Goal: Information Seeking & Learning: Find specific fact

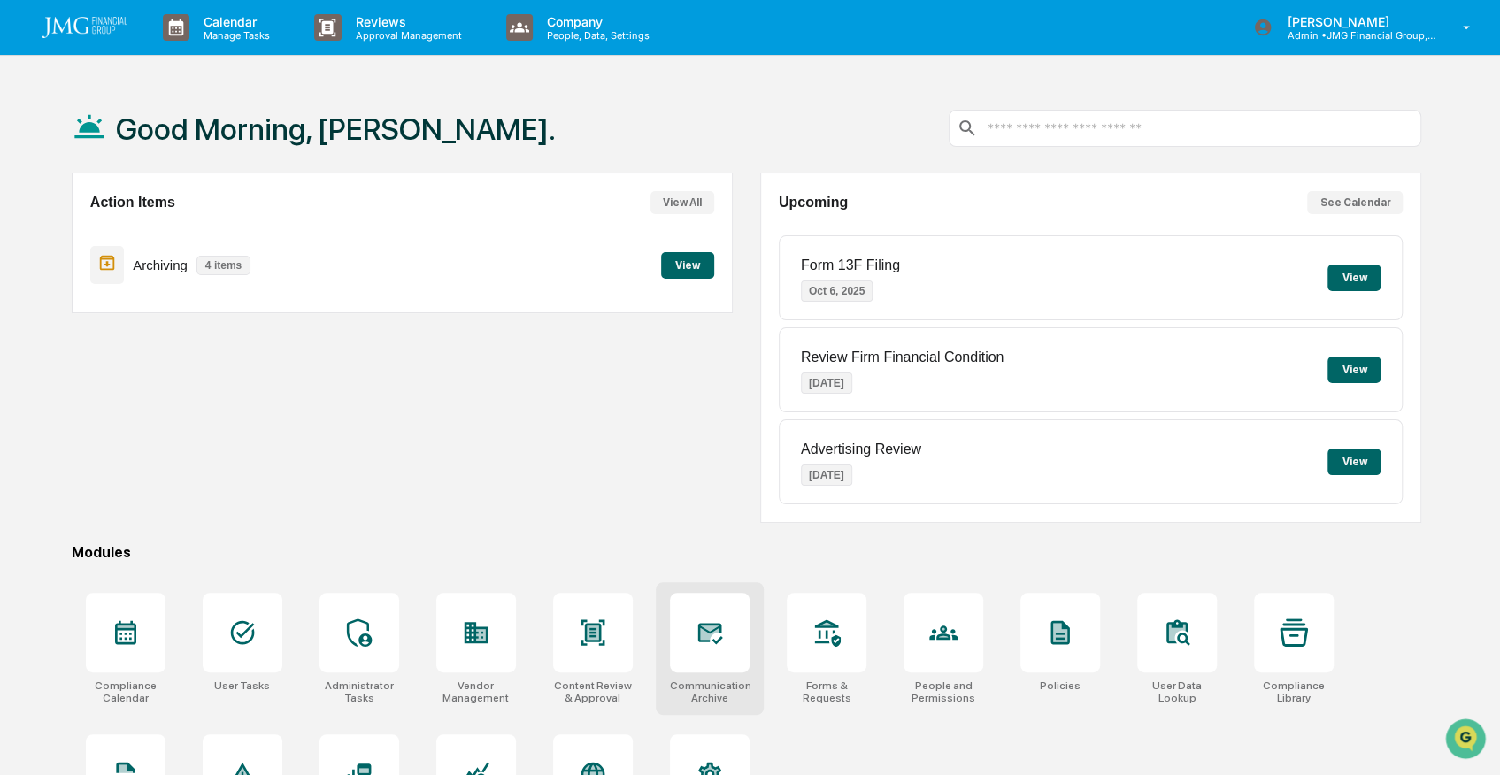
click at [722, 625] on icon at bounding box center [710, 633] width 28 height 28
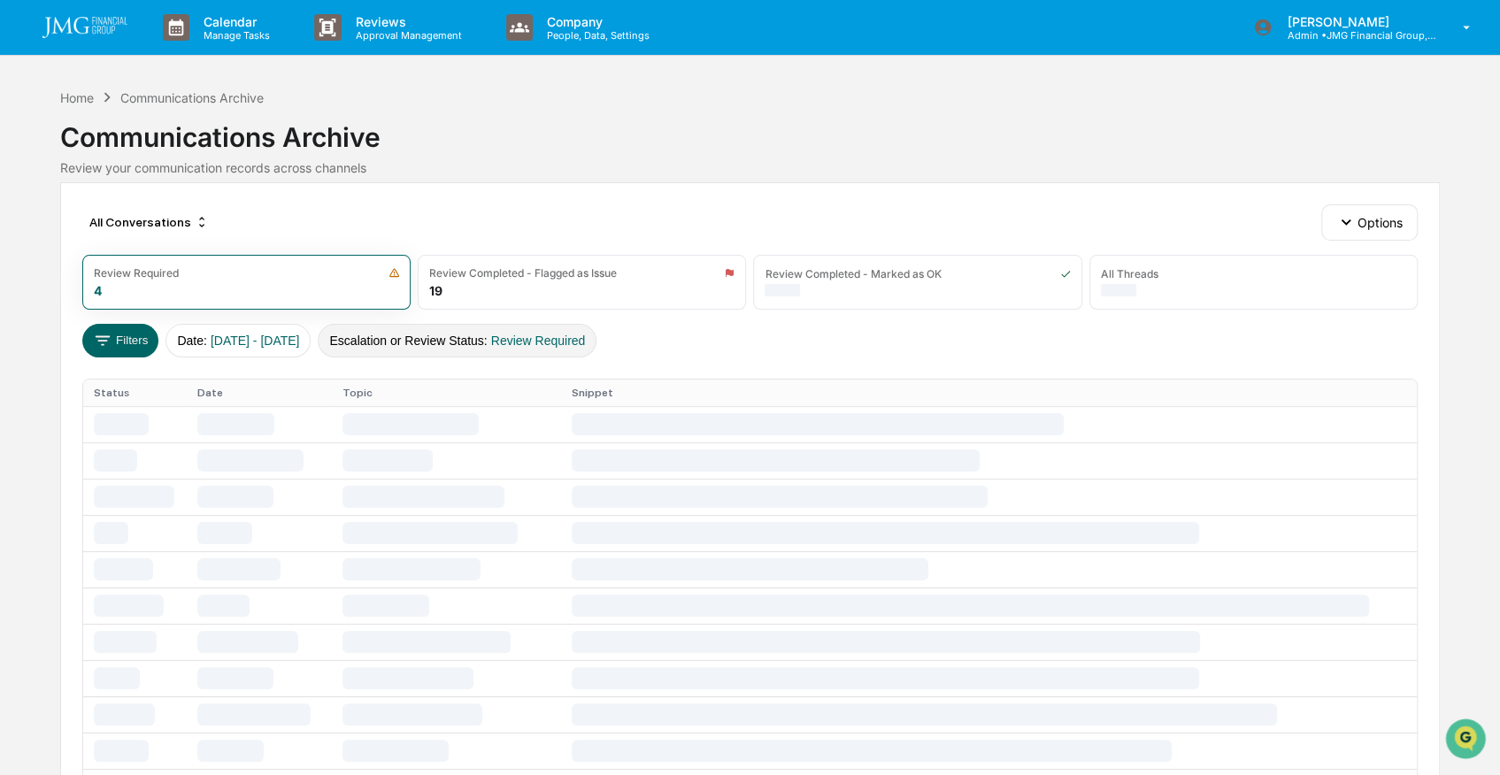
click at [528, 328] on button "Escalation or Review Status : Review Required" at bounding box center [457, 341] width 279 height 34
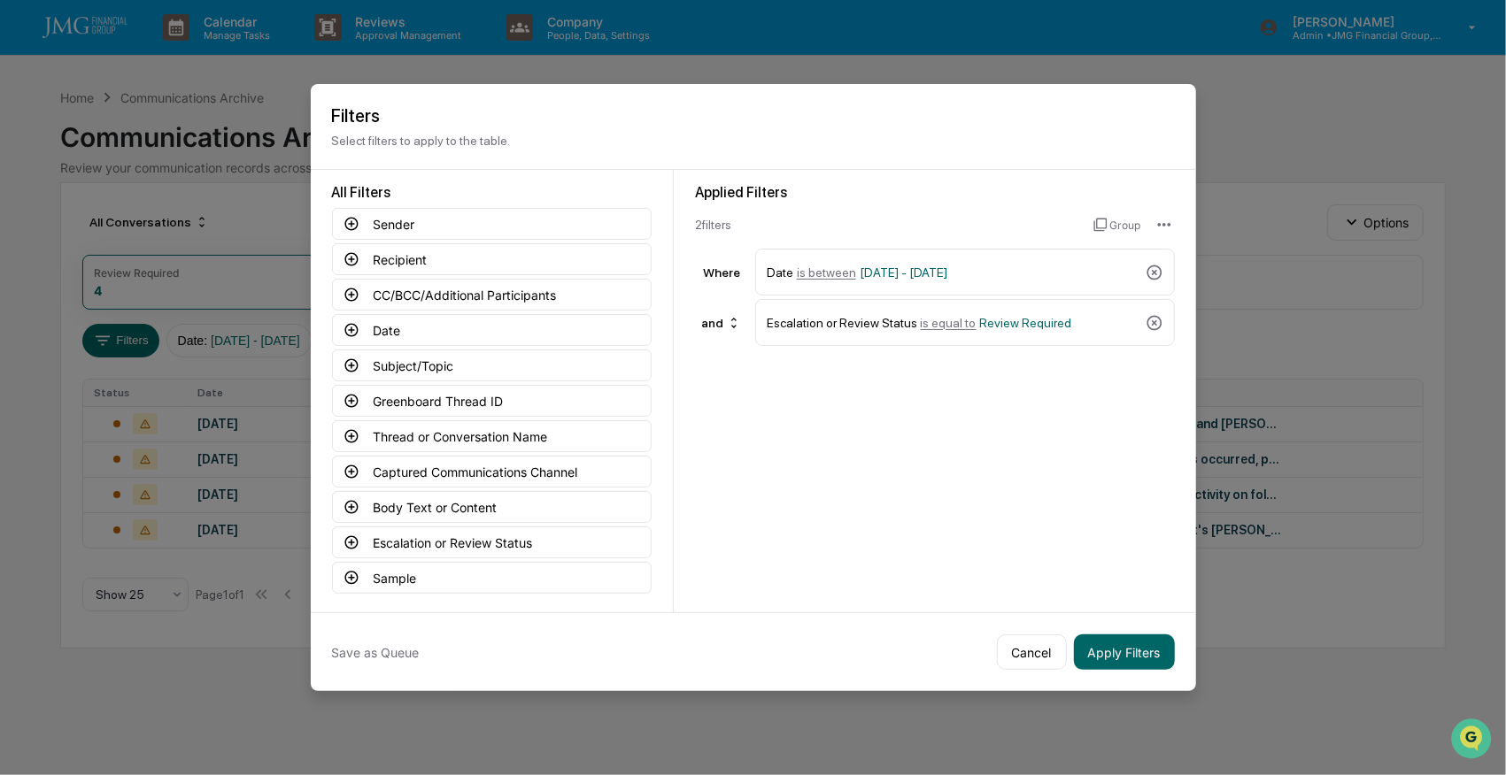
drag, startPoint x: 1147, startPoint y: 317, endPoint x: 1132, endPoint y: 316, distance: 15.1
click at [1147, 316] on icon at bounding box center [1154, 323] width 18 height 18
click at [455, 467] on button "Captured Communications Channel" at bounding box center [492, 472] width 320 height 32
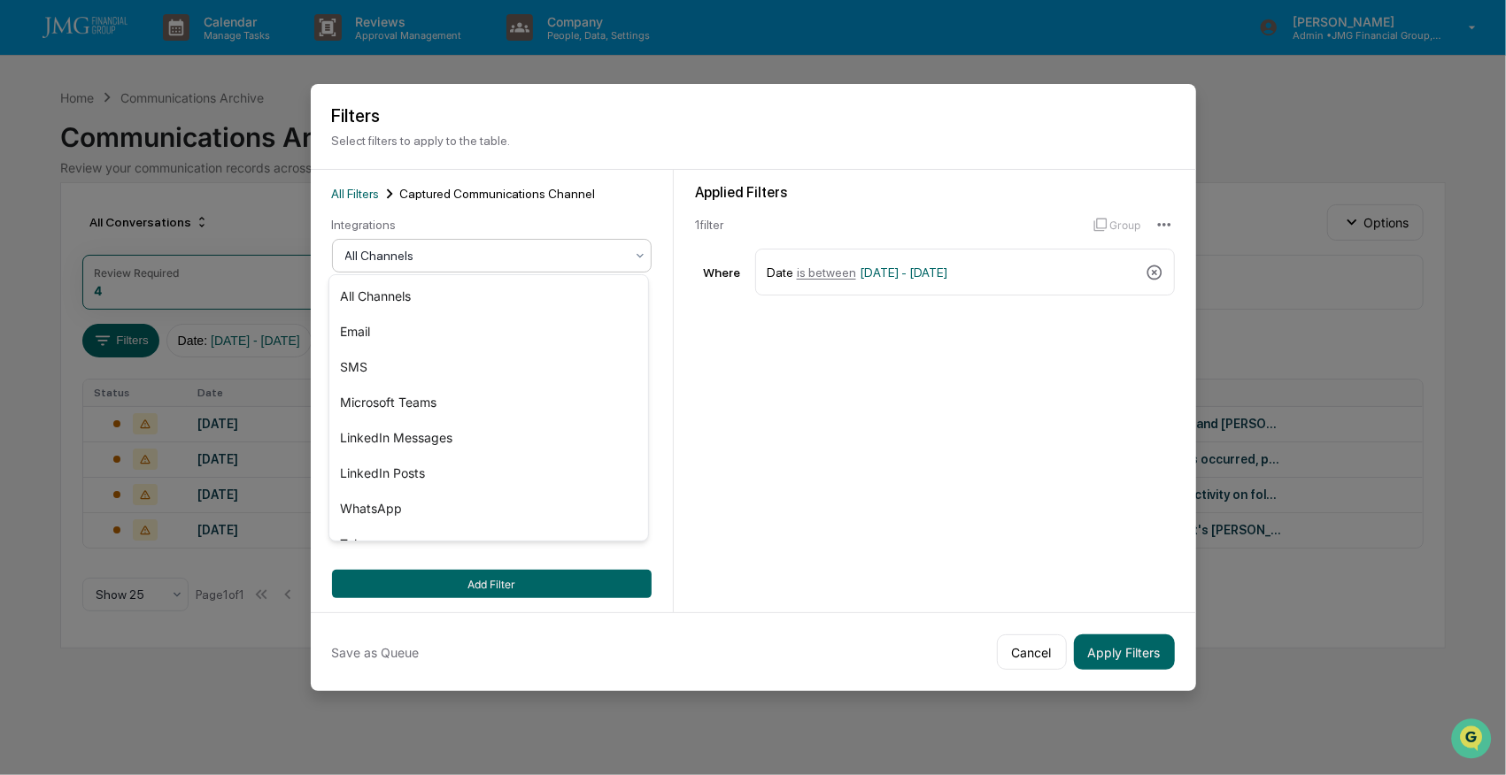
click at [405, 259] on div at bounding box center [484, 256] width 279 height 18
click at [358, 370] on div "SMS" at bounding box center [488, 367] width 318 height 35
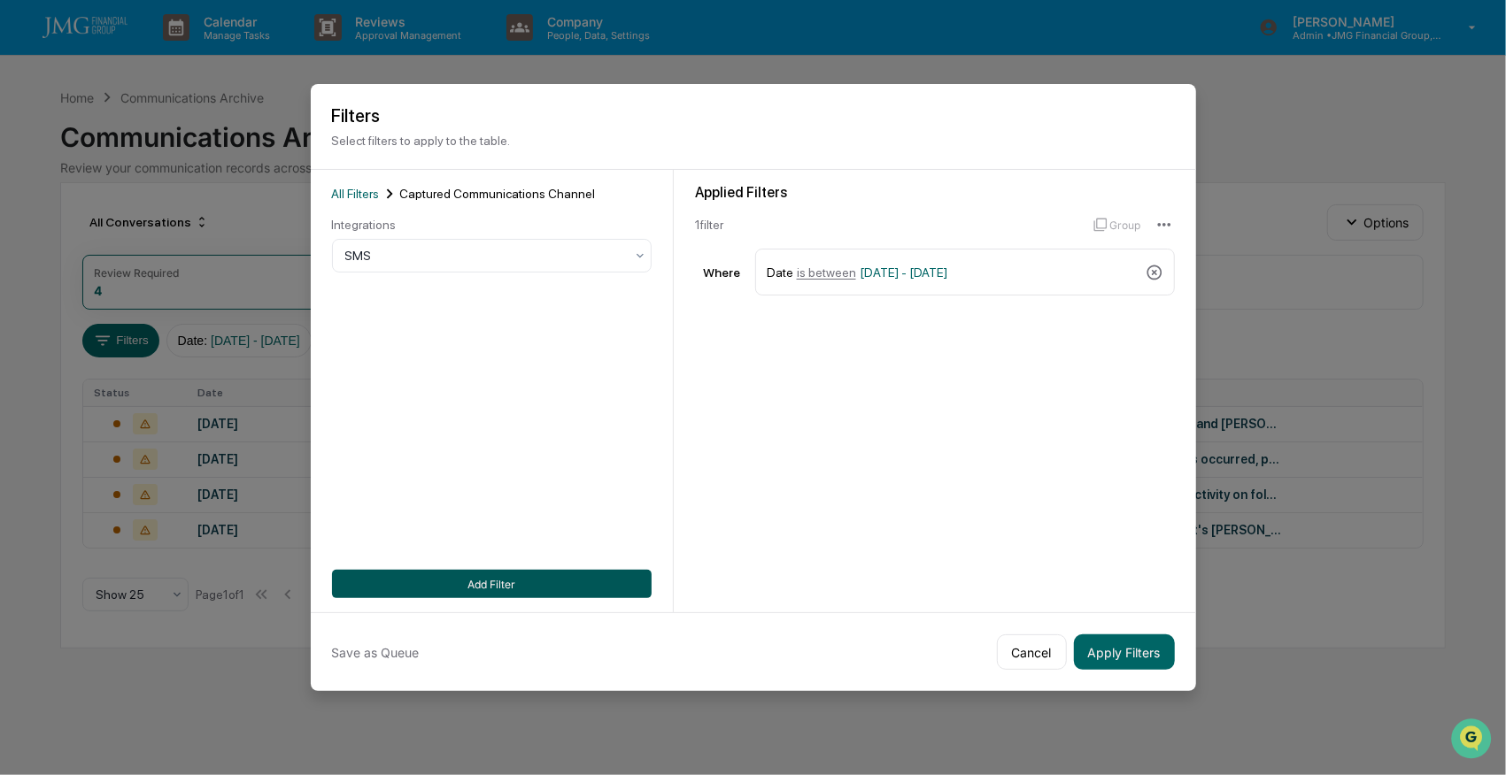
click at [516, 576] on button "Add Filter" at bounding box center [492, 584] width 320 height 28
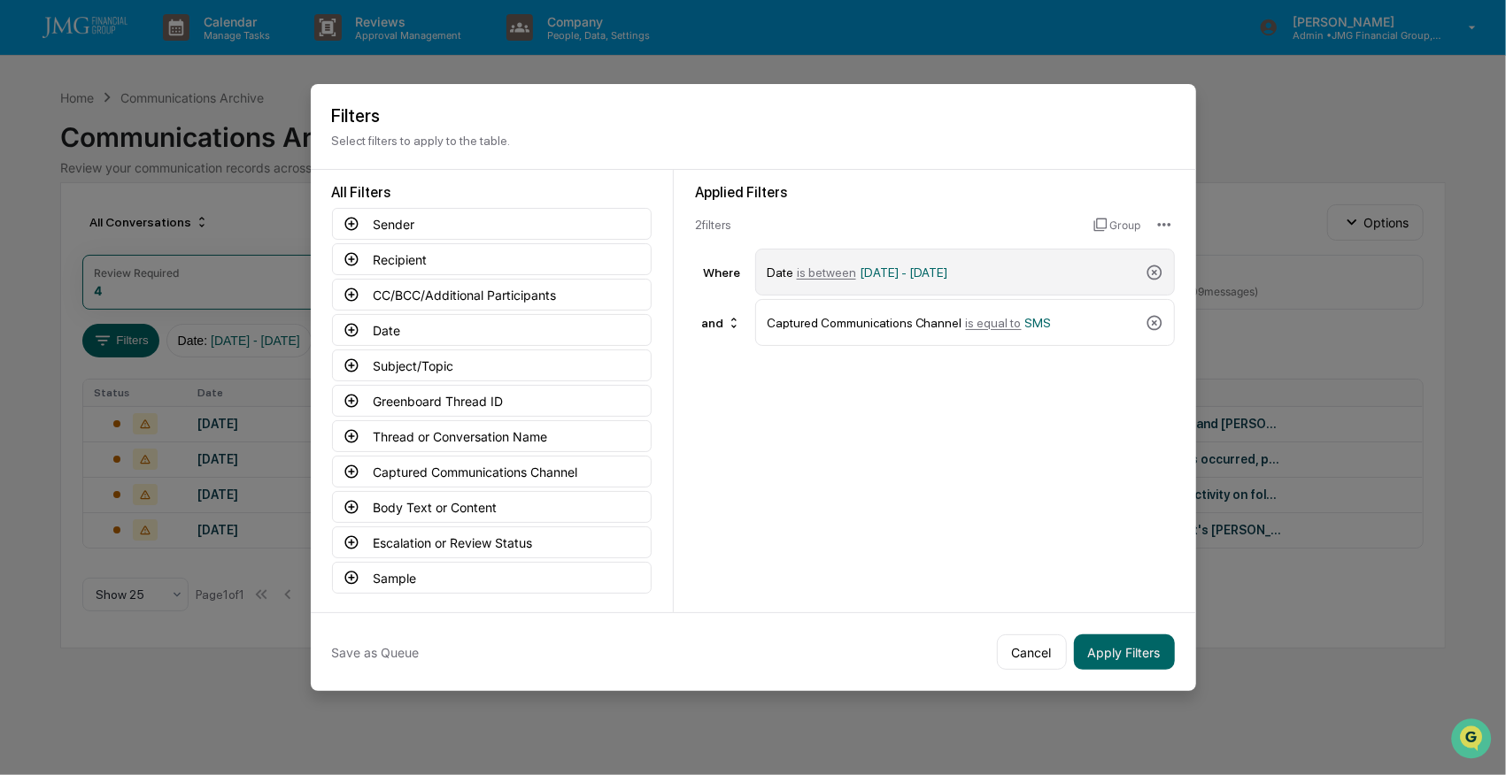
click at [875, 267] on span "[DATE] - [DATE]" at bounding box center [903, 273] width 89 height 14
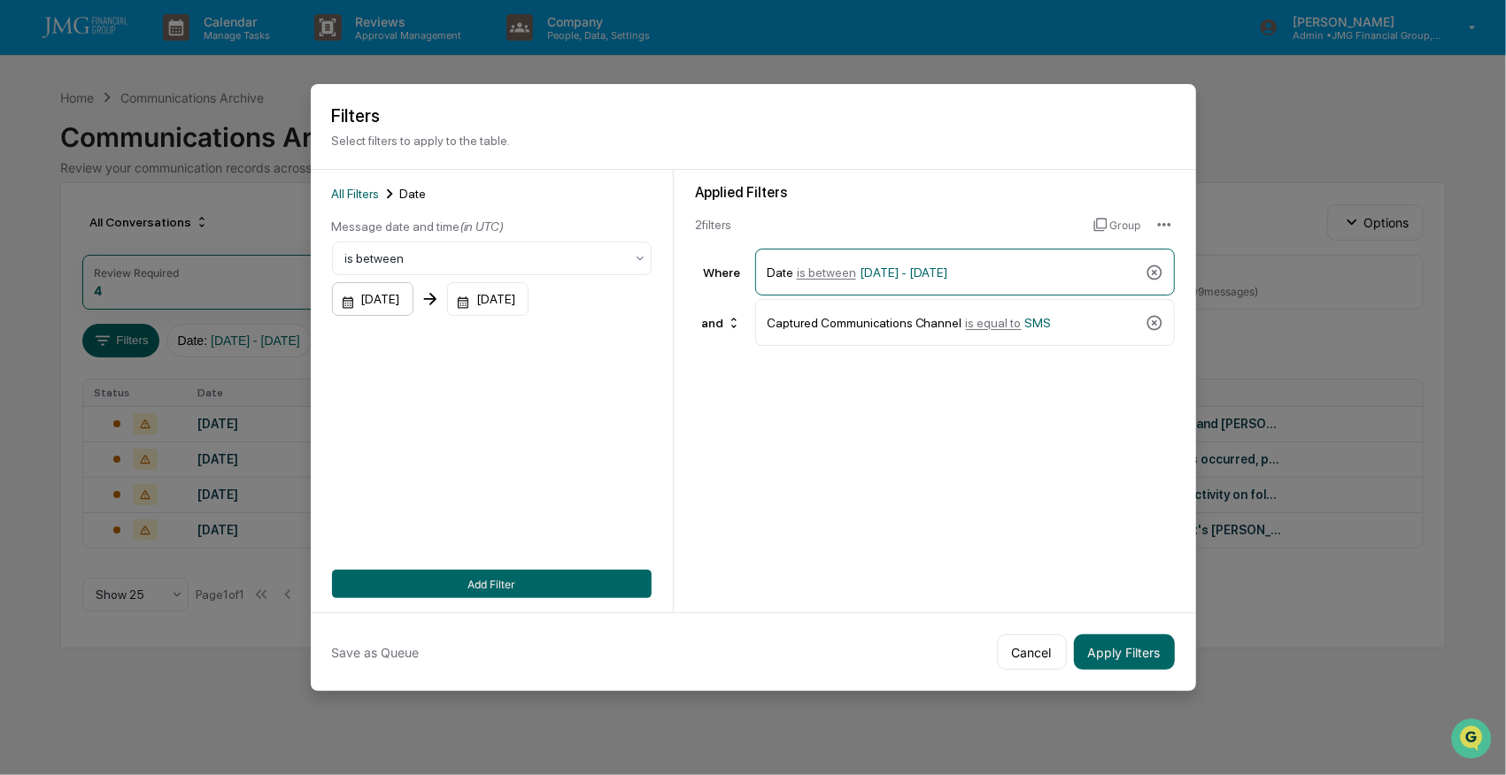
click at [379, 295] on div "[DATE]" at bounding box center [372, 299] width 81 height 34
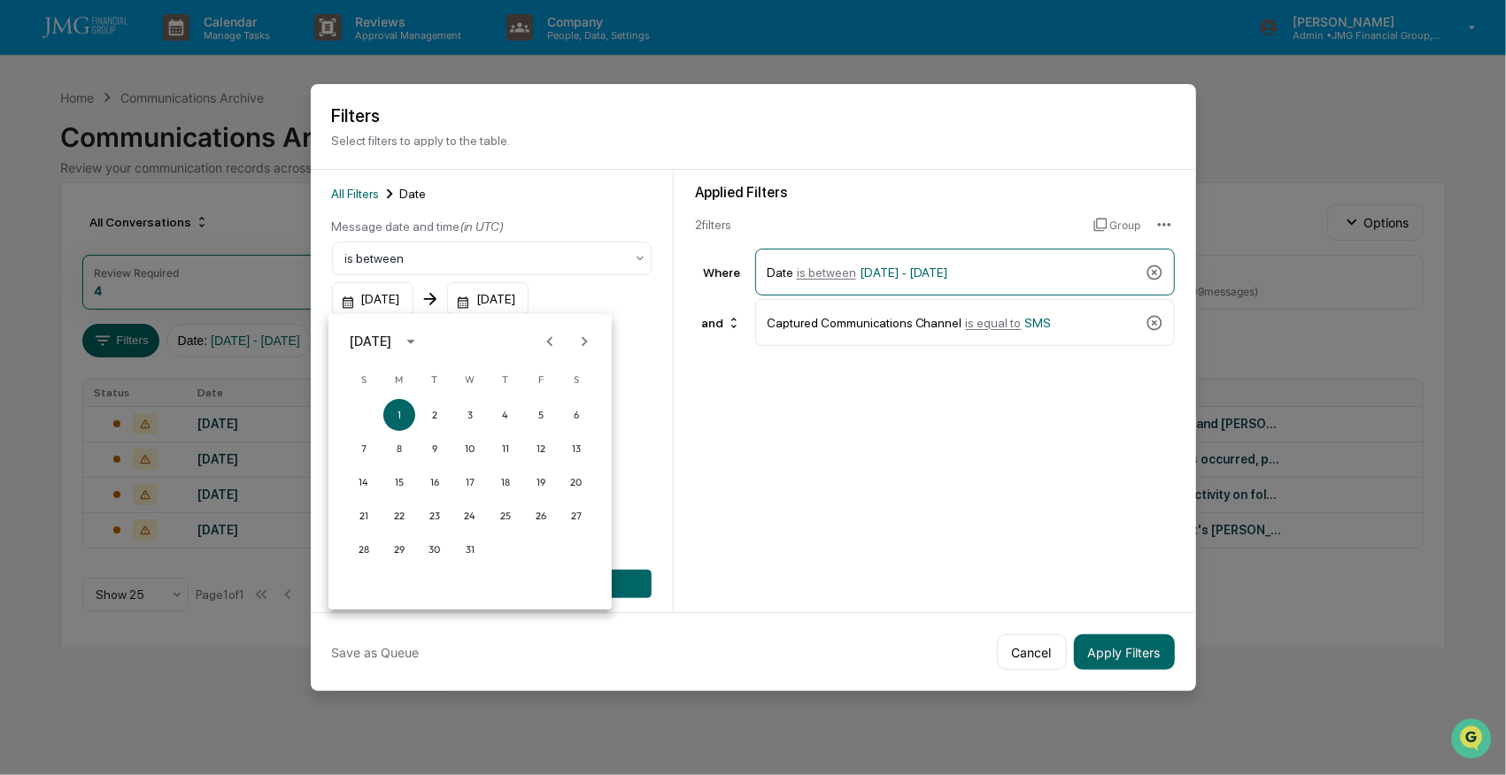
click at [391, 339] on div "[DATE]" at bounding box center [371, 341] width 42 height 19
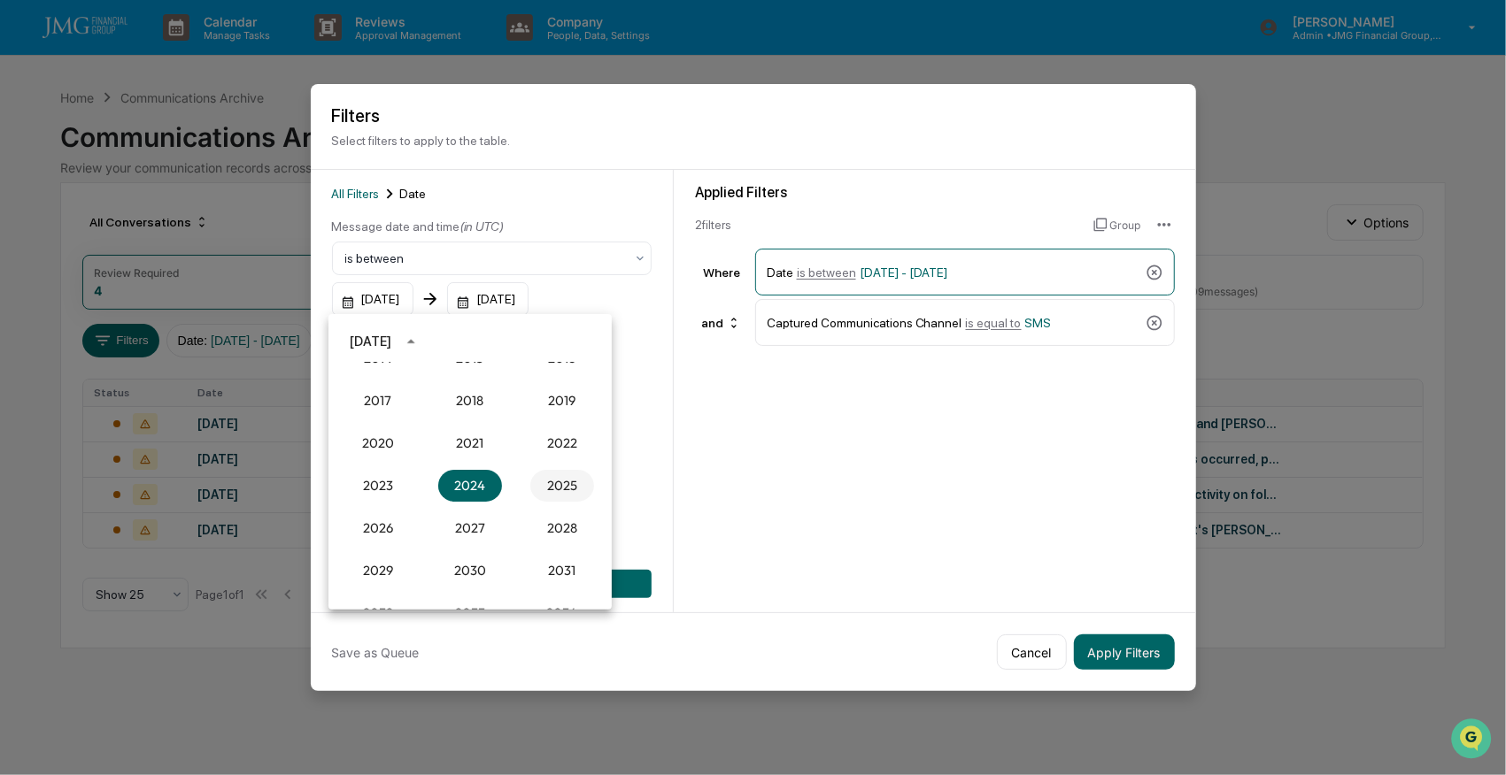
click at [559, 483] on button "2025" at bounding box center [562, 486] width 64 height 32
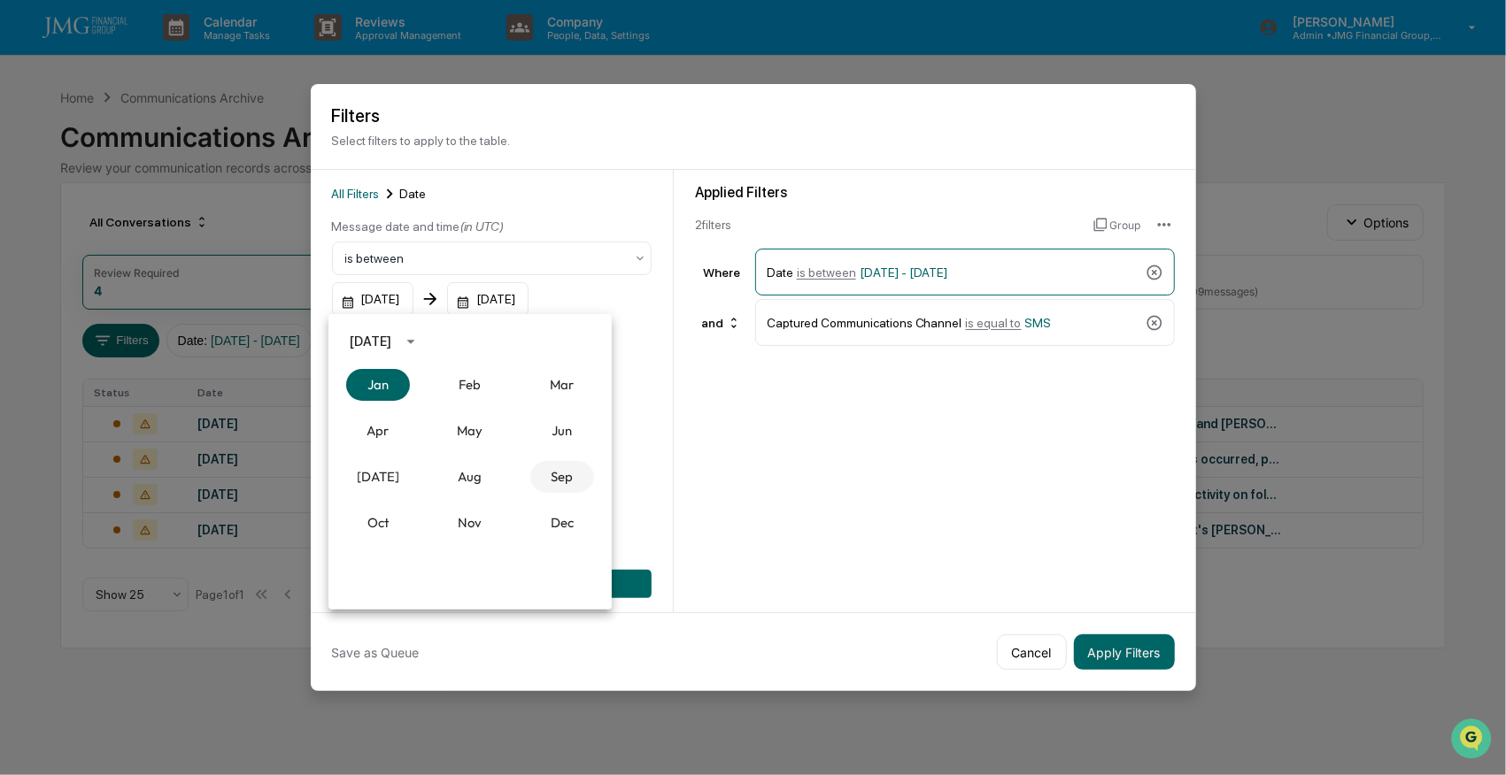
click at [558, 475] on button "Sep" at bounding box center [562, 477] width 64 height 32
click at [571, 514] on button "27" at bounding box center [576, 516] width 32 height 32
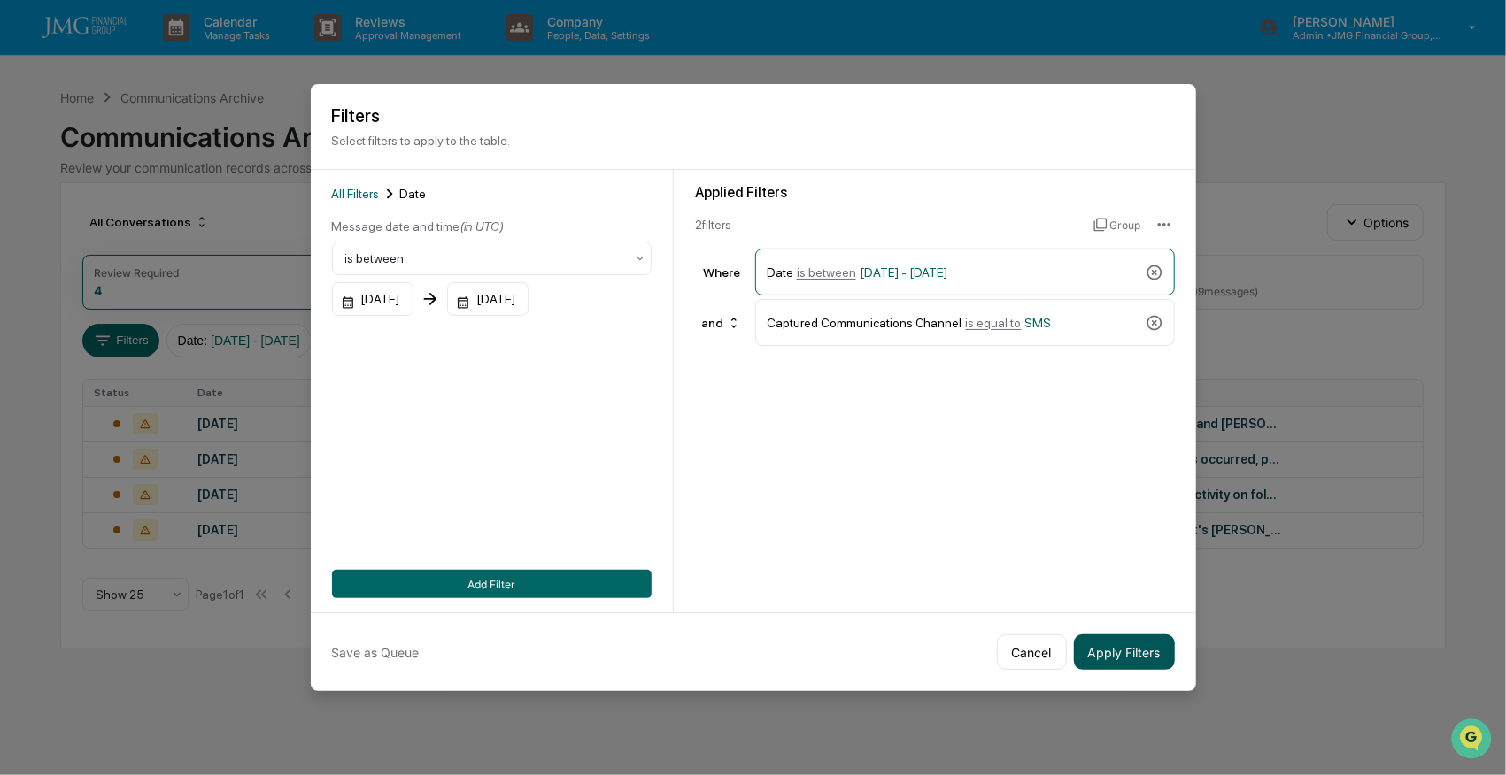
click at [1114, 643] on button "Apply Filters" at bounding box center [1124, 652] width 101 height 35
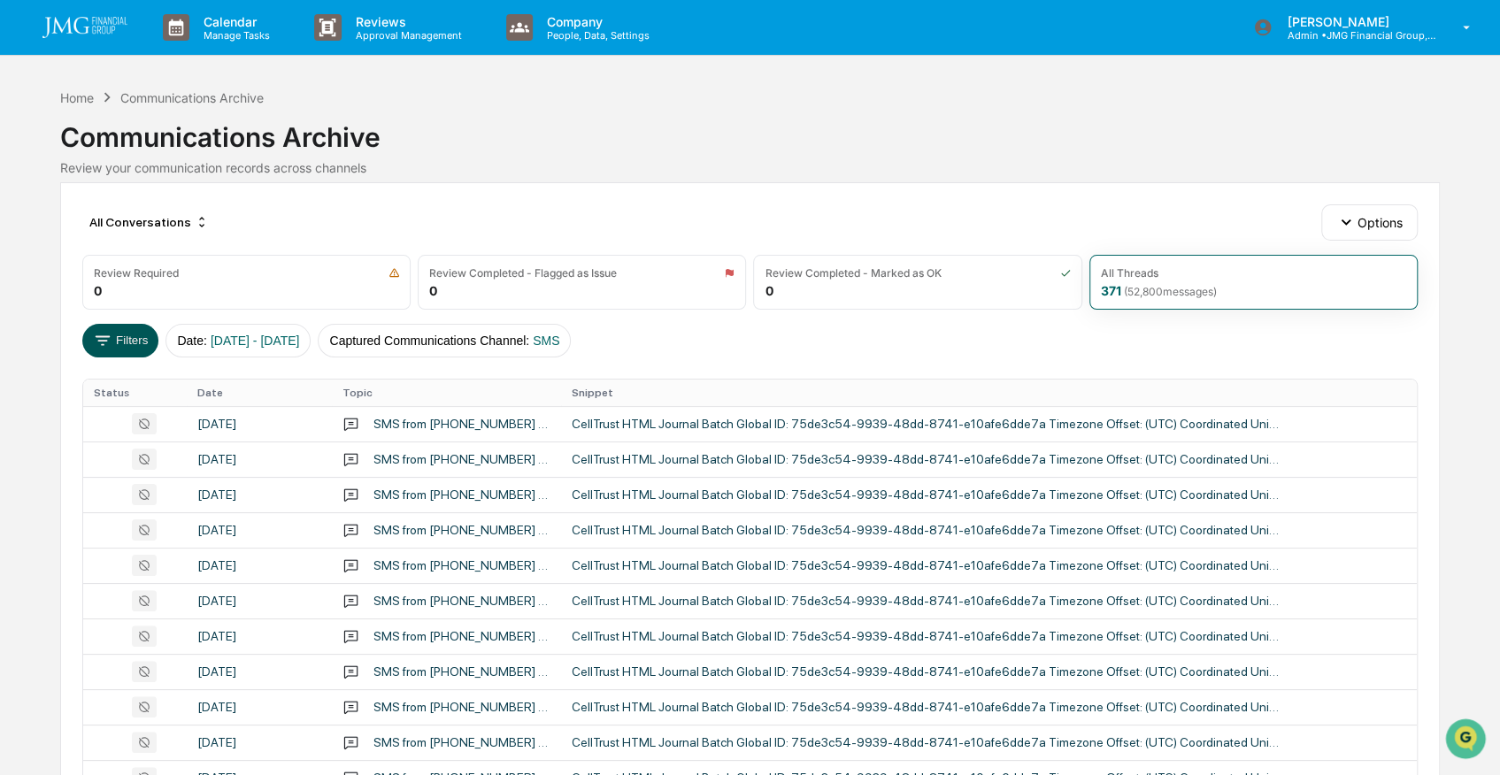
click at [129, 346] on button "Filters" at bounding box center [120, 341] width 77 height 34
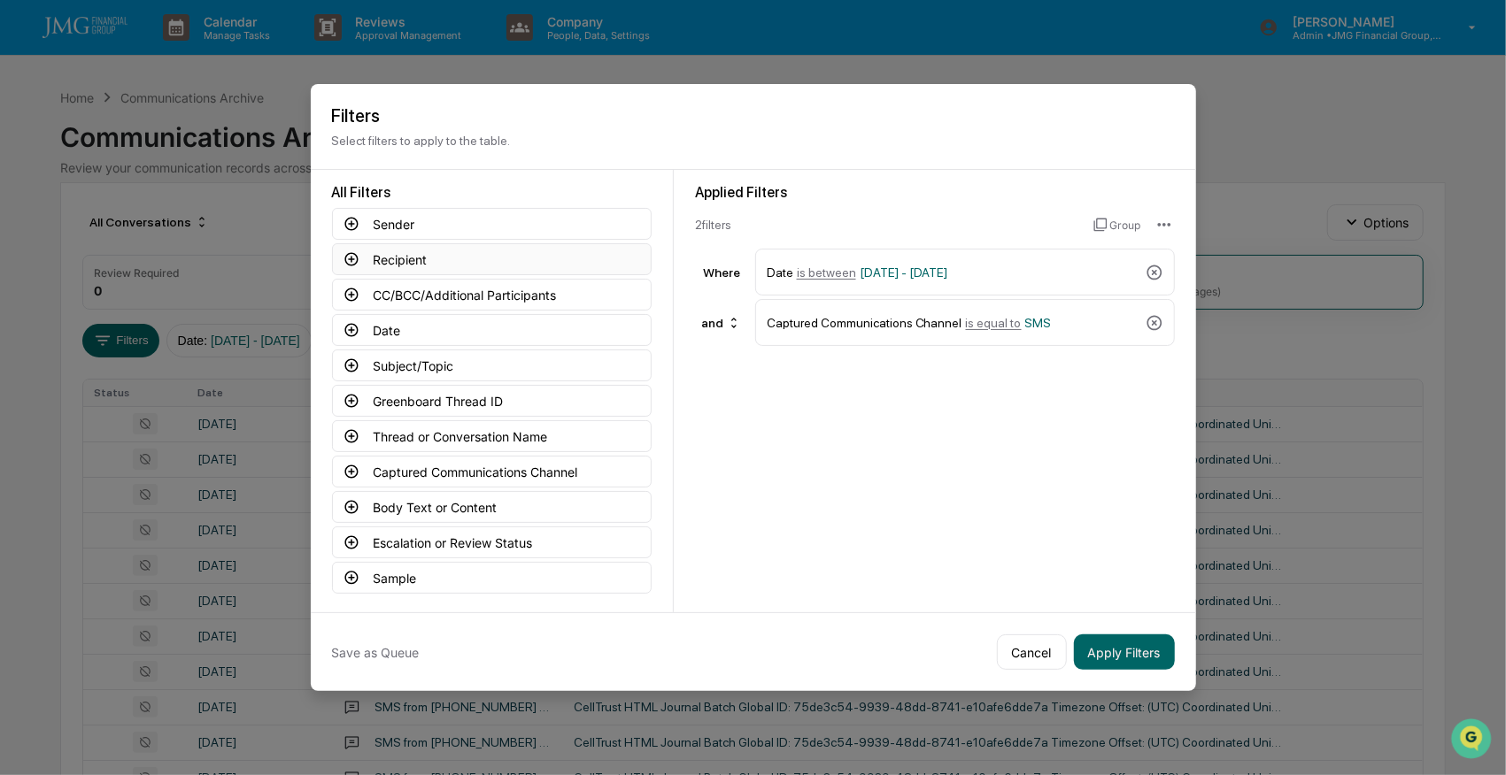
click at [351, 254] on icon at bounding box center [351, 259] width 16 height 16
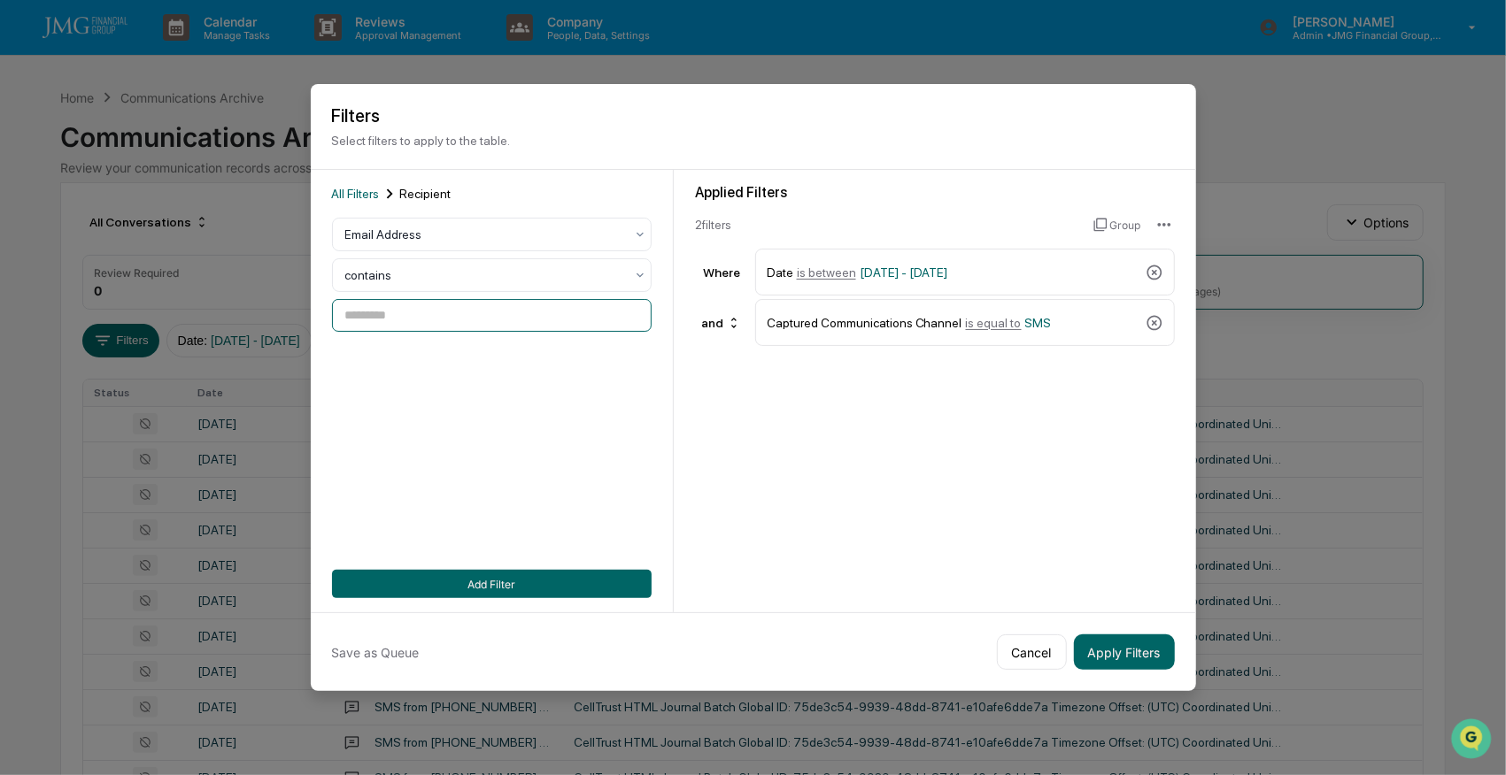
click at [407, 312] on input at bounding box center [492, 315] width 320 height 33
click at [405, 230] on div at bounding box center [484, 235] width 279 height 18
click at [393, 308] on div "User" at bounding box center [488, 309] width 318 height 35
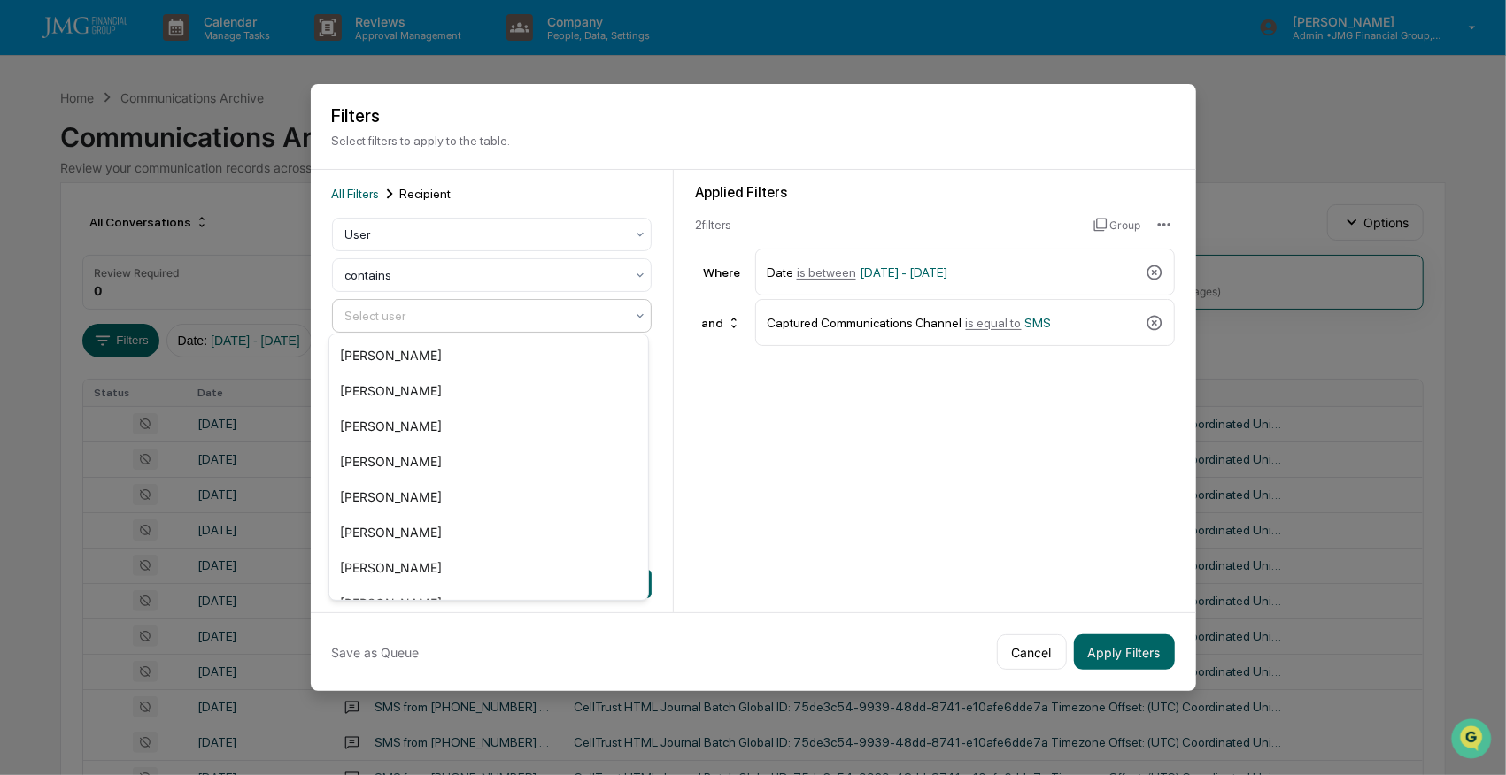
click at [412, 310] on div at bounding box center [484, 316] width 279 height 18
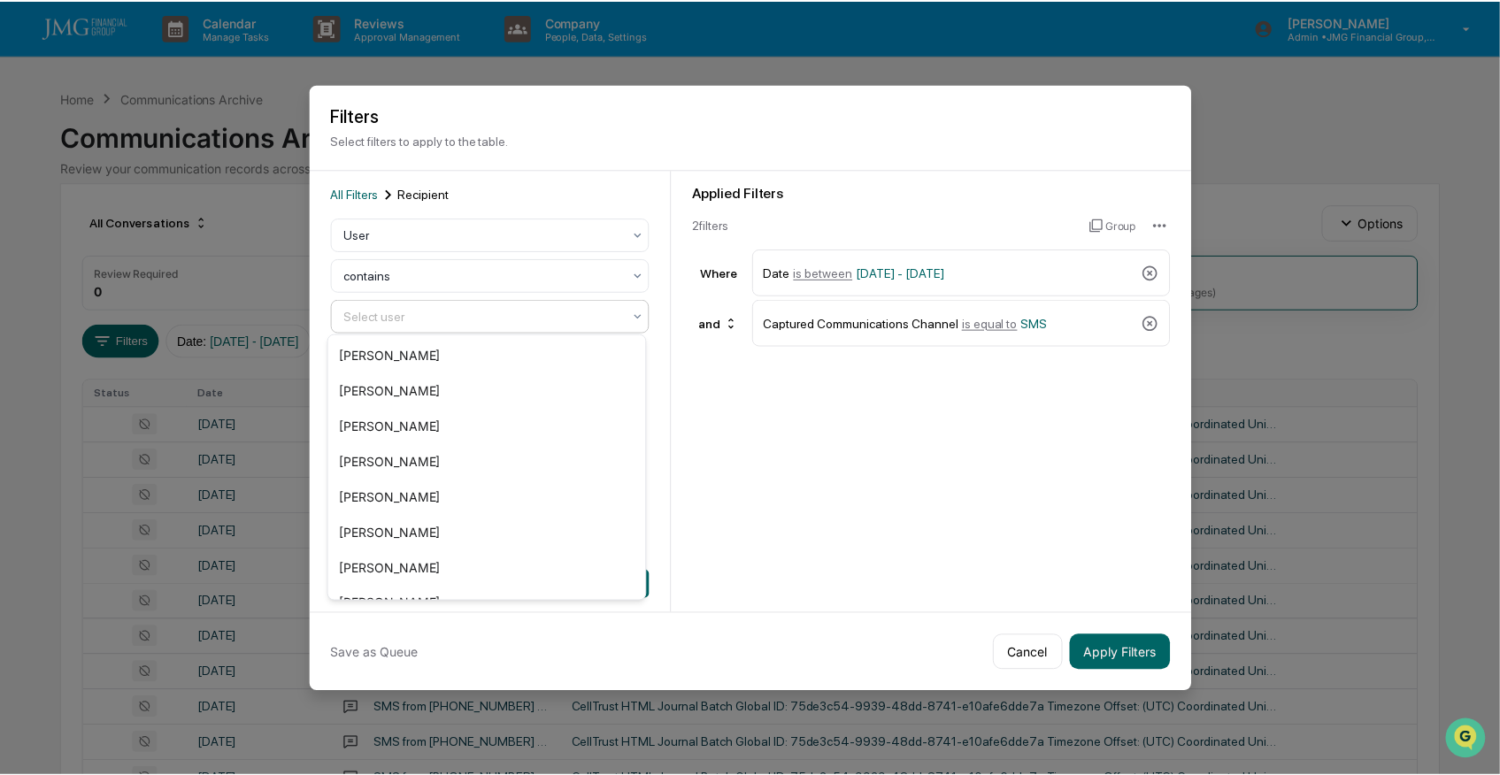
scroll to position [590, 0]
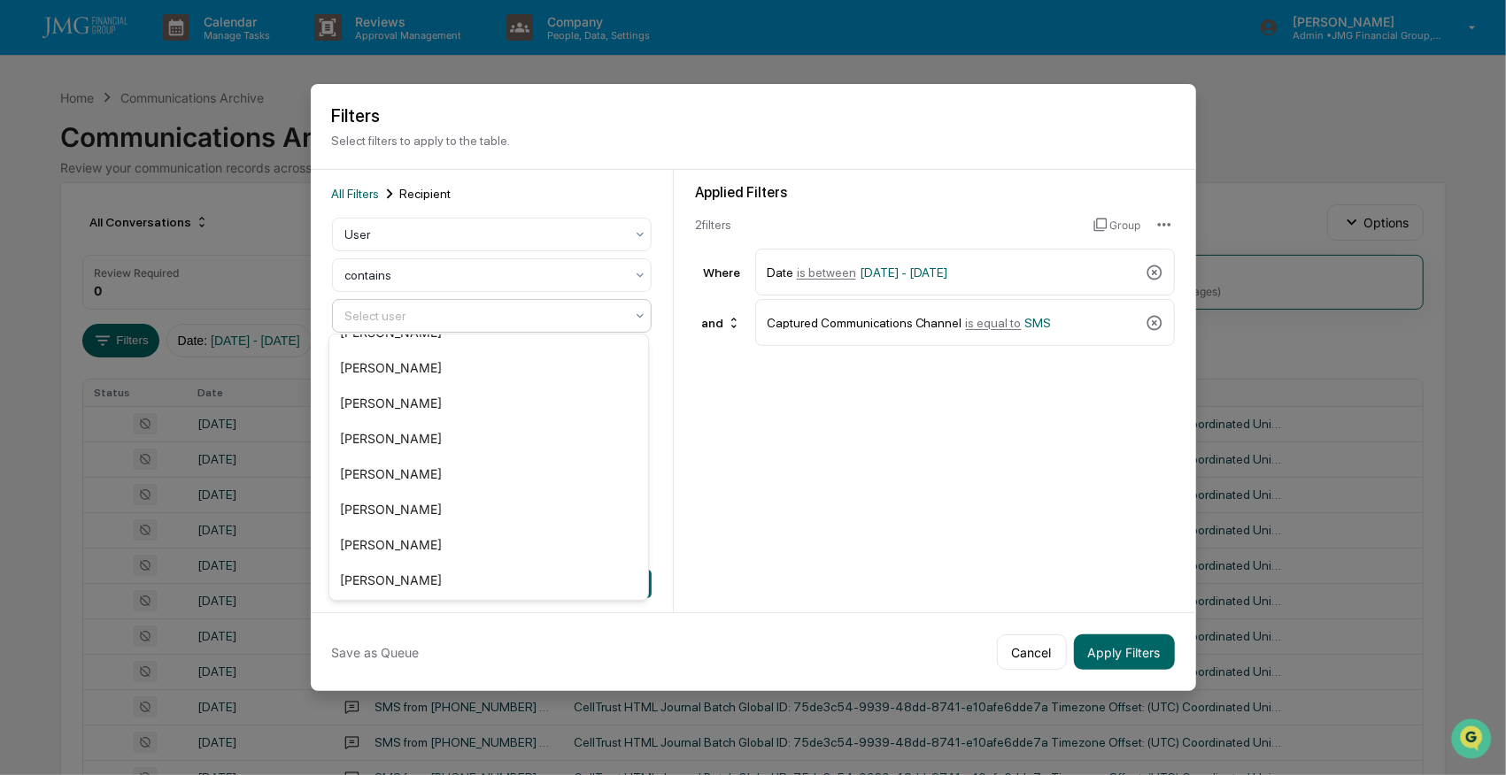
click at [451, 308] on div at bounding box center [484, 316] width 279 height 18
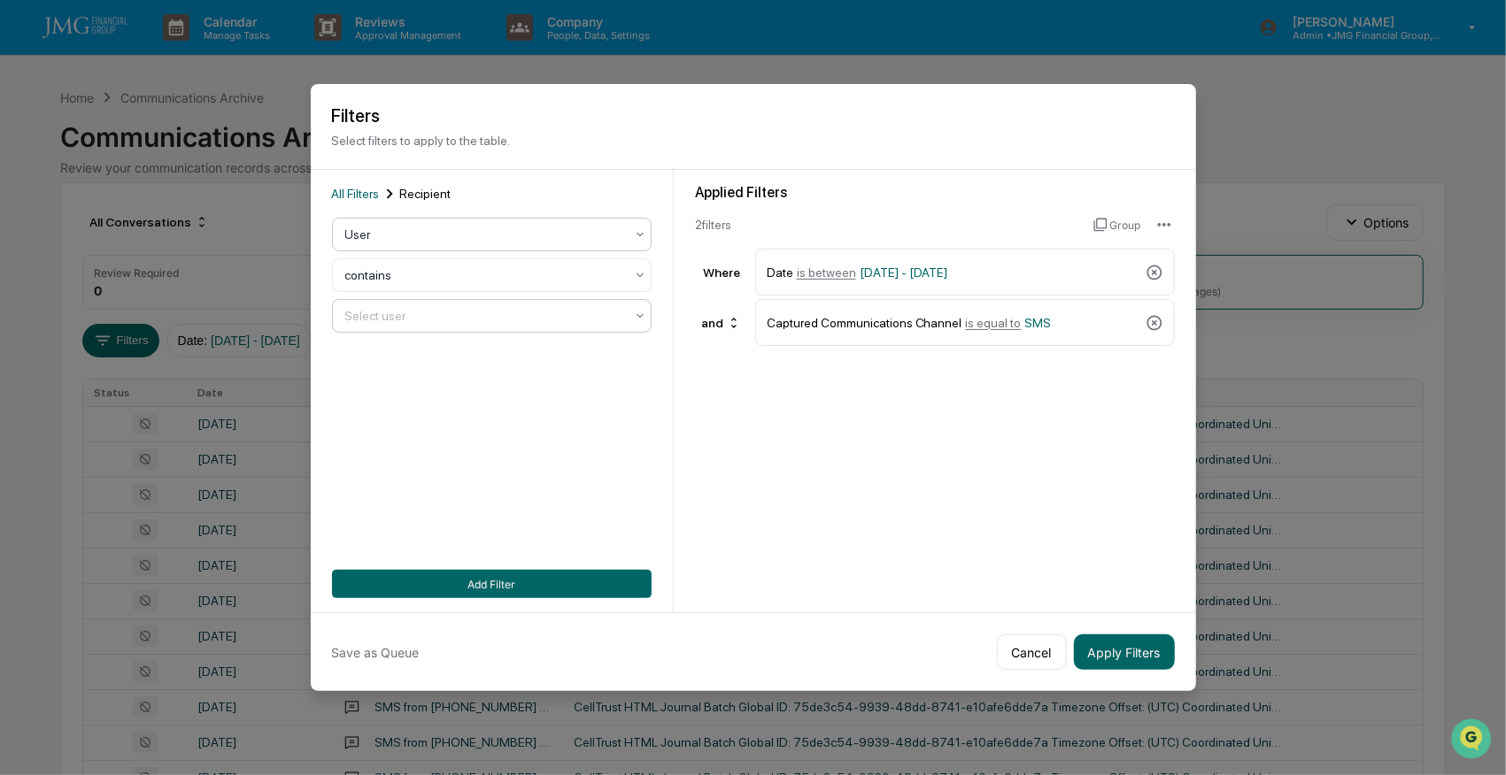
click at [403, 235] on div at bounding box center [484, 235] width 279 height 18
click at [648, 460] on div "All Filters Recipient User contains Select user Add Filter" at bounding box center [492, 391] width 363 height 443
click at [435, 315] on div at bounding box center [484, 316] width 279 height 18
type input "**********"
click at [613, 582] on button "Add Filter" at bounding box center [492, 584] width 320 height 28
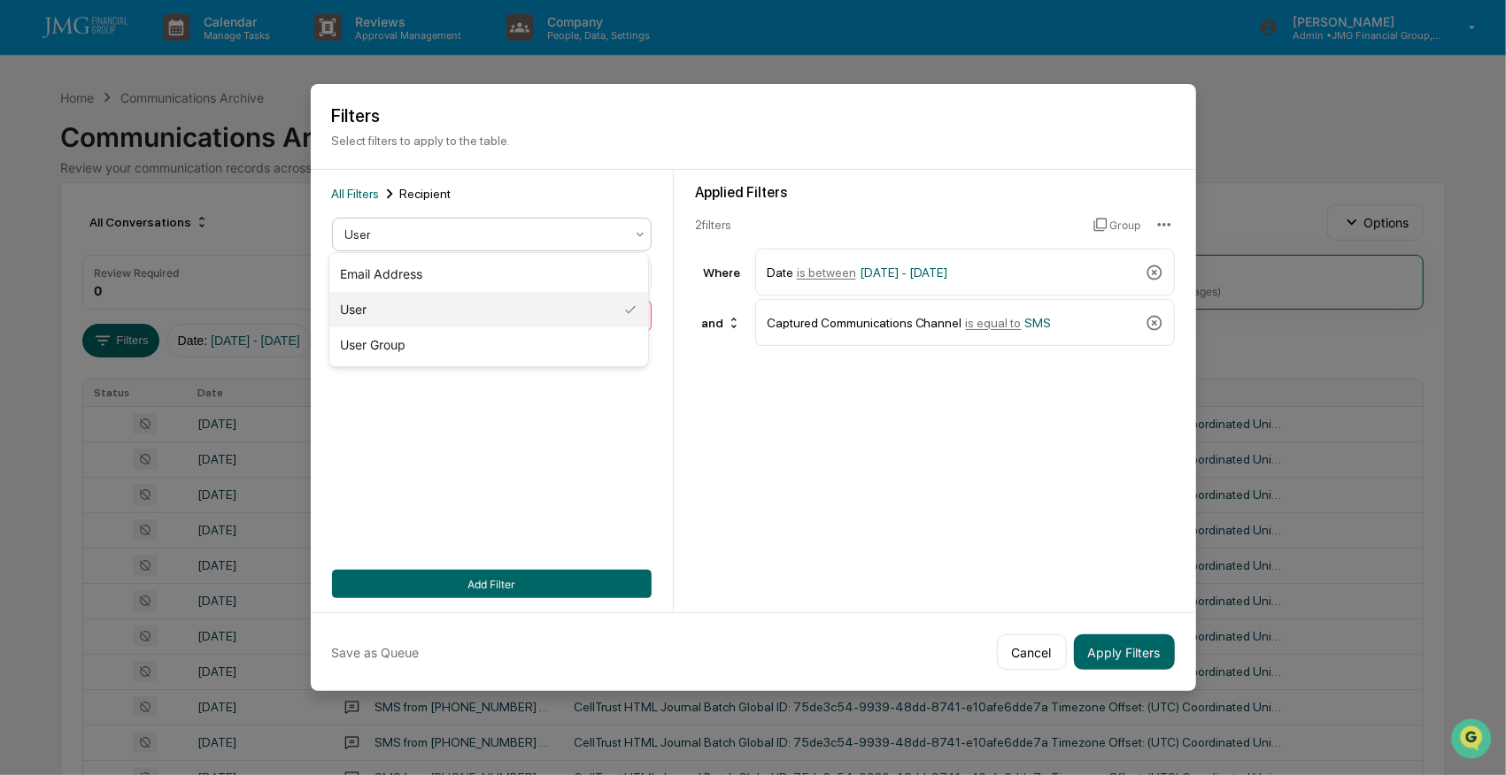
click at [390, 237] on div at bounding box center [484, 235] width 279 height 18
click at [366, 212] on div "All Filters Recipient 3 results available. Use Up and Down to choose options, p…" at bounding box center [492, 391] width 320 height 414
click at [382, 240] on body "Calendar Manage Tasks Reviews Approval Management Company People, Data, Setting…" at bounding box center [753, 696] width 1506 height 1392
click at [331, 278] on div "Email Address" at bounding box center [488, 274] width 318 height 35
click at [332, 278] on div "contains" at bounding box center [492, 275] width 320 height 34
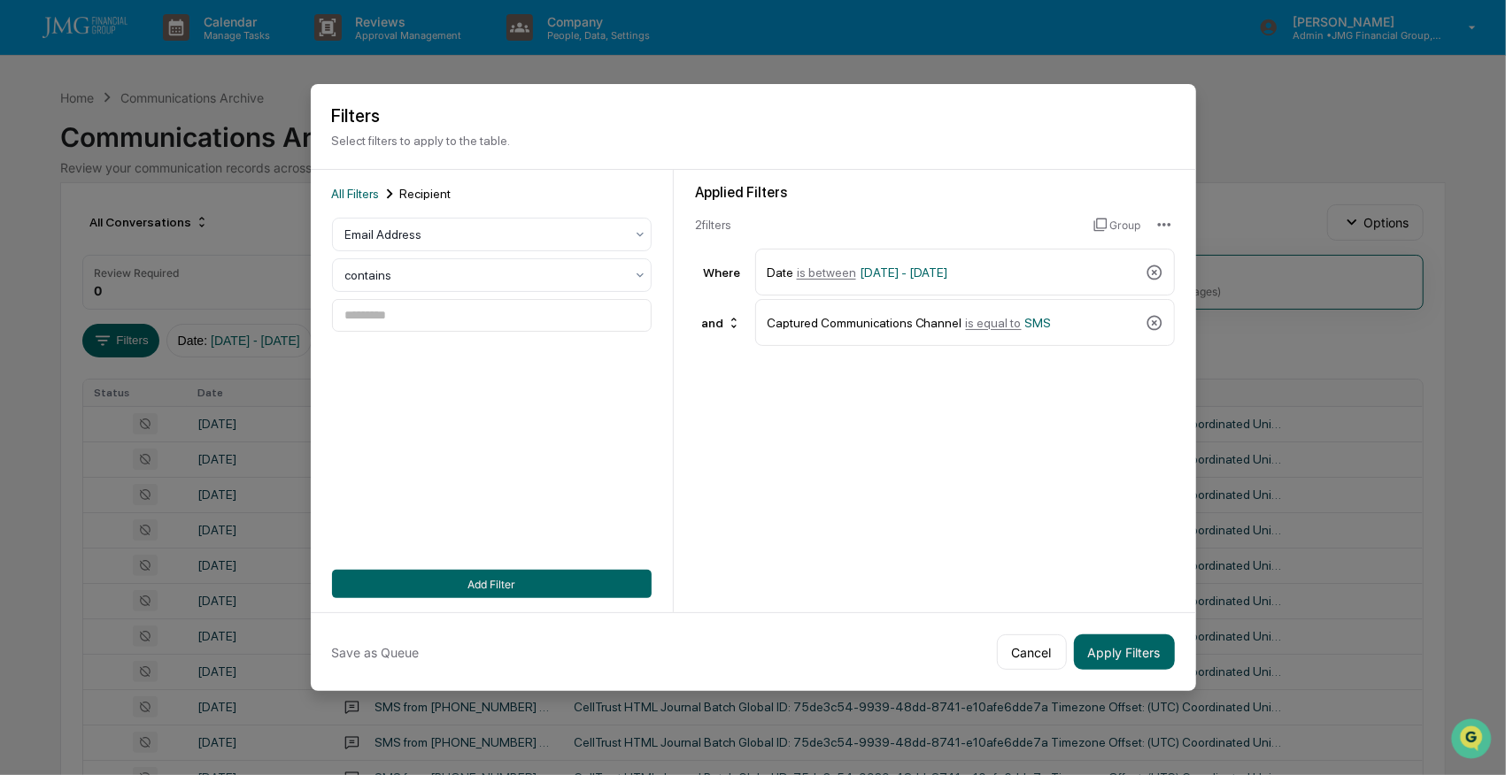
click at [501, 505] on div "All Filters Recipient Email Address contains Add Filter" at bounding box center [492, 391] width 320 height 414
click at [397, 312] on input at bounding box center [492, 315] width 320 height 33
type input "**********"
drag, startPoint x: 555, startPoint y: 582, endPoint x: 671, endPoint y: 589, distance: 116.1
click at [555, 581] on button "Add Filter" at bounding box center [492, 584] width 320 height 28
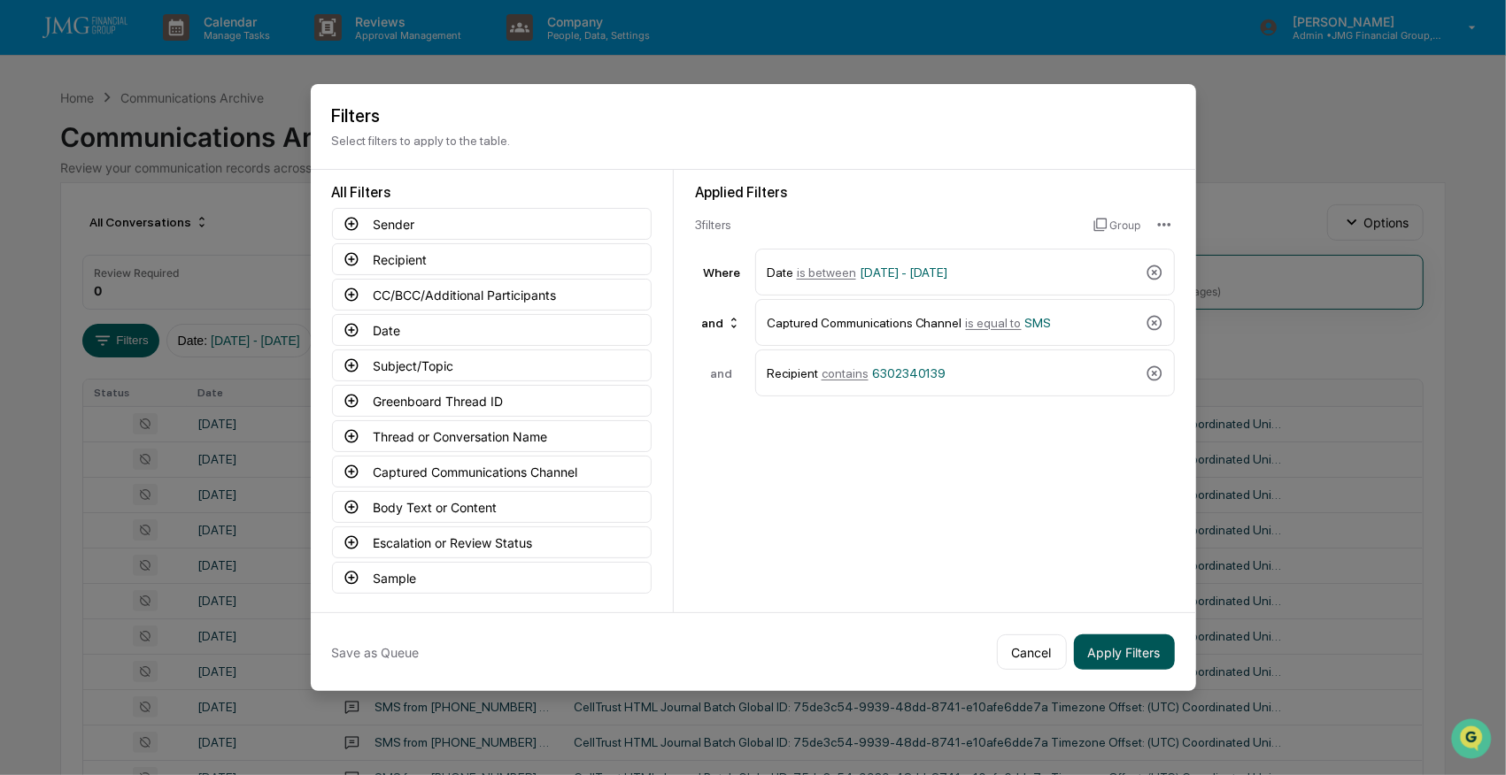
click at [1134, 657] on button "Apply Filters" at bounding box center [1124, 652] width 101 height 35
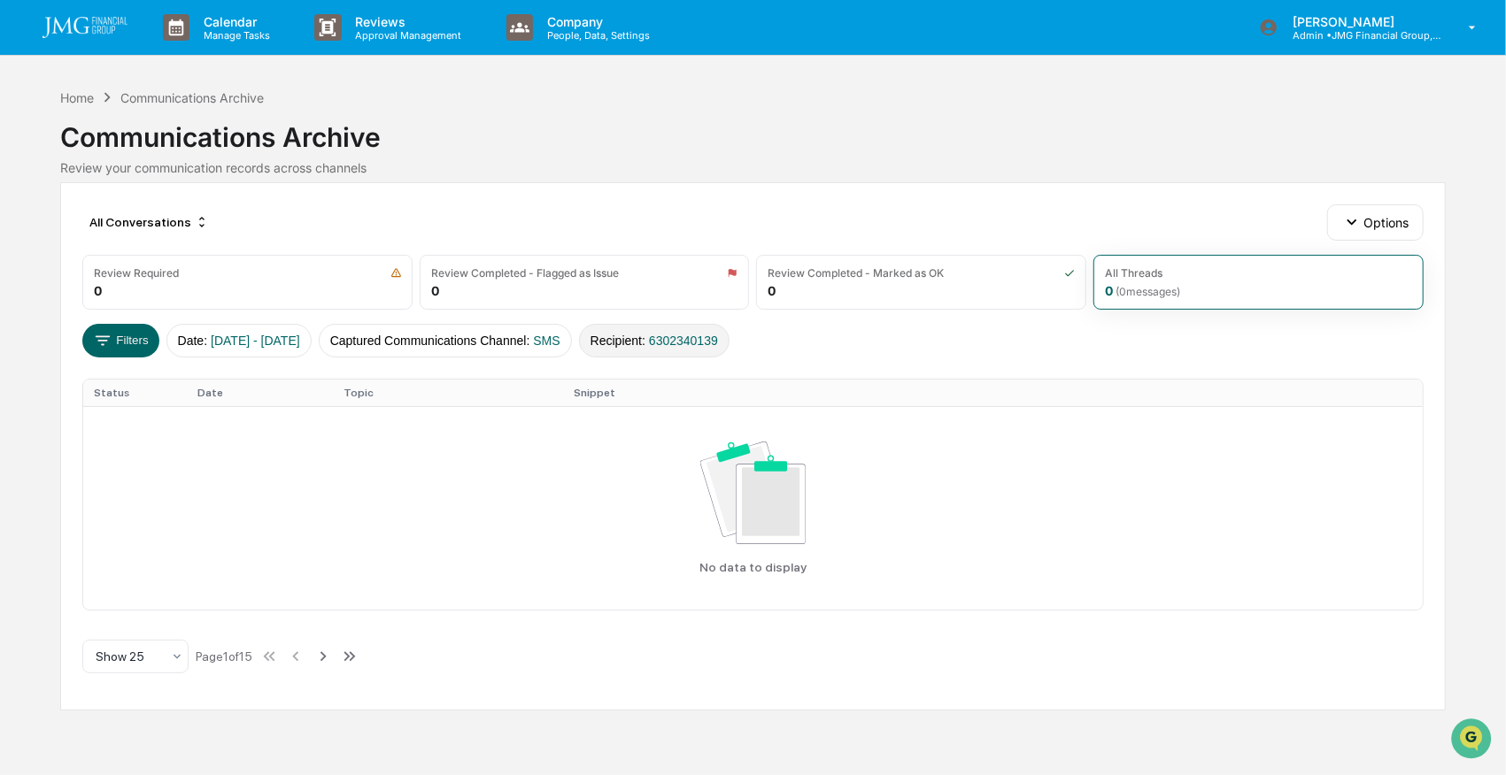
click at [718, 335] on span "6302340139" at bounding box center [683, 341] width 69 height 14
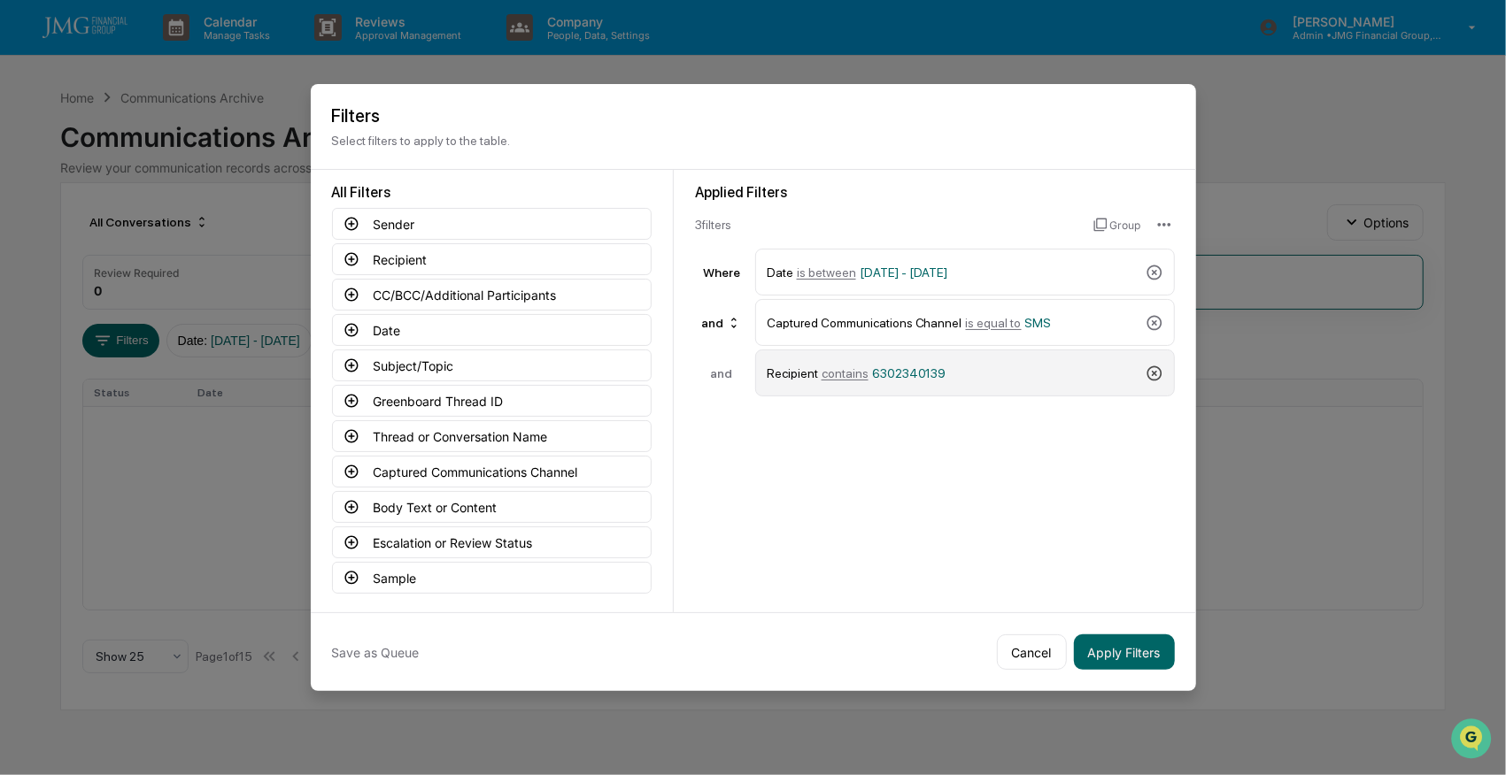
click at [1153, 370] on icon at bounding box center [1154, 374] width 18 height 18
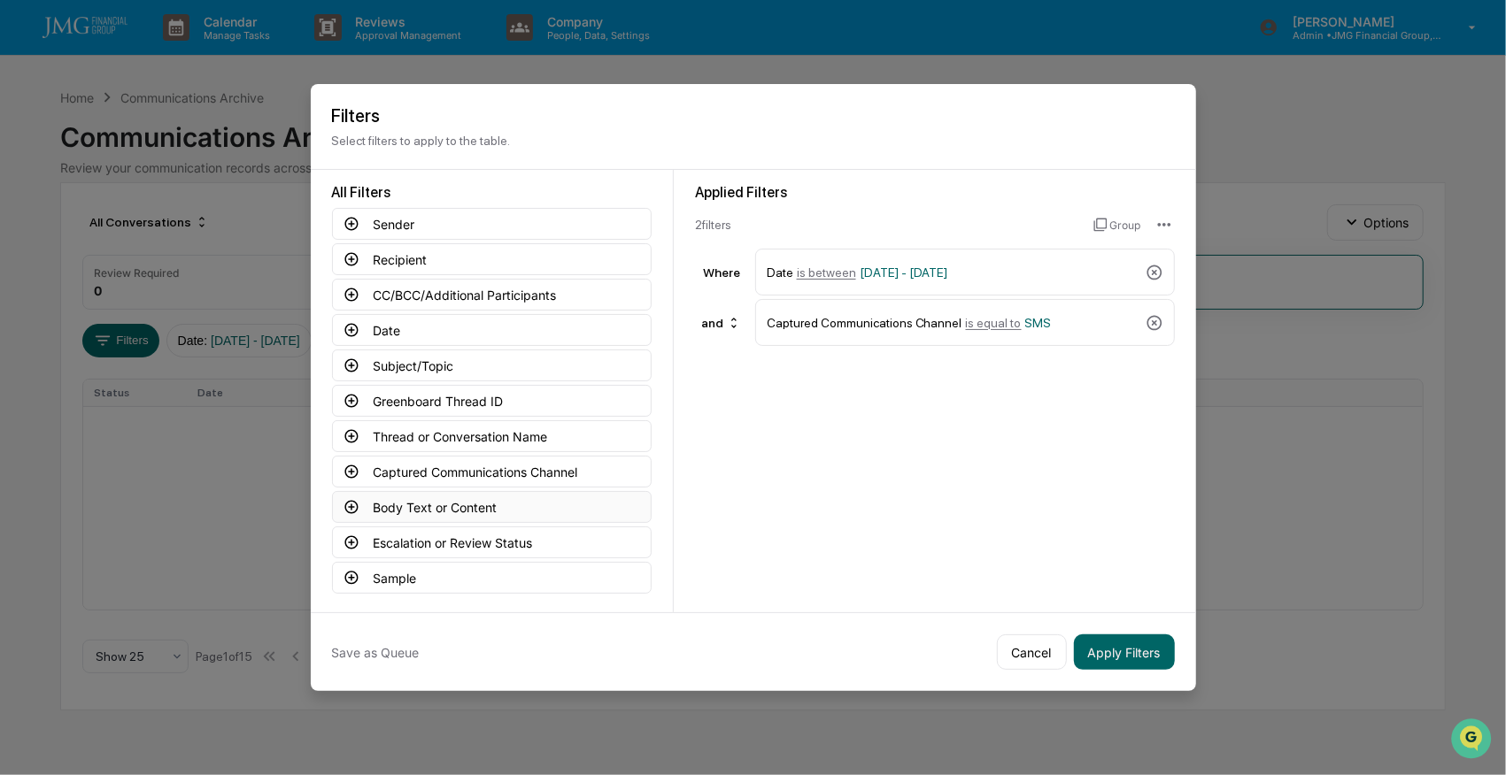
click at [448, 496] on button "Body Text or Content" at bounding box center [492, 507] width 320 height 32
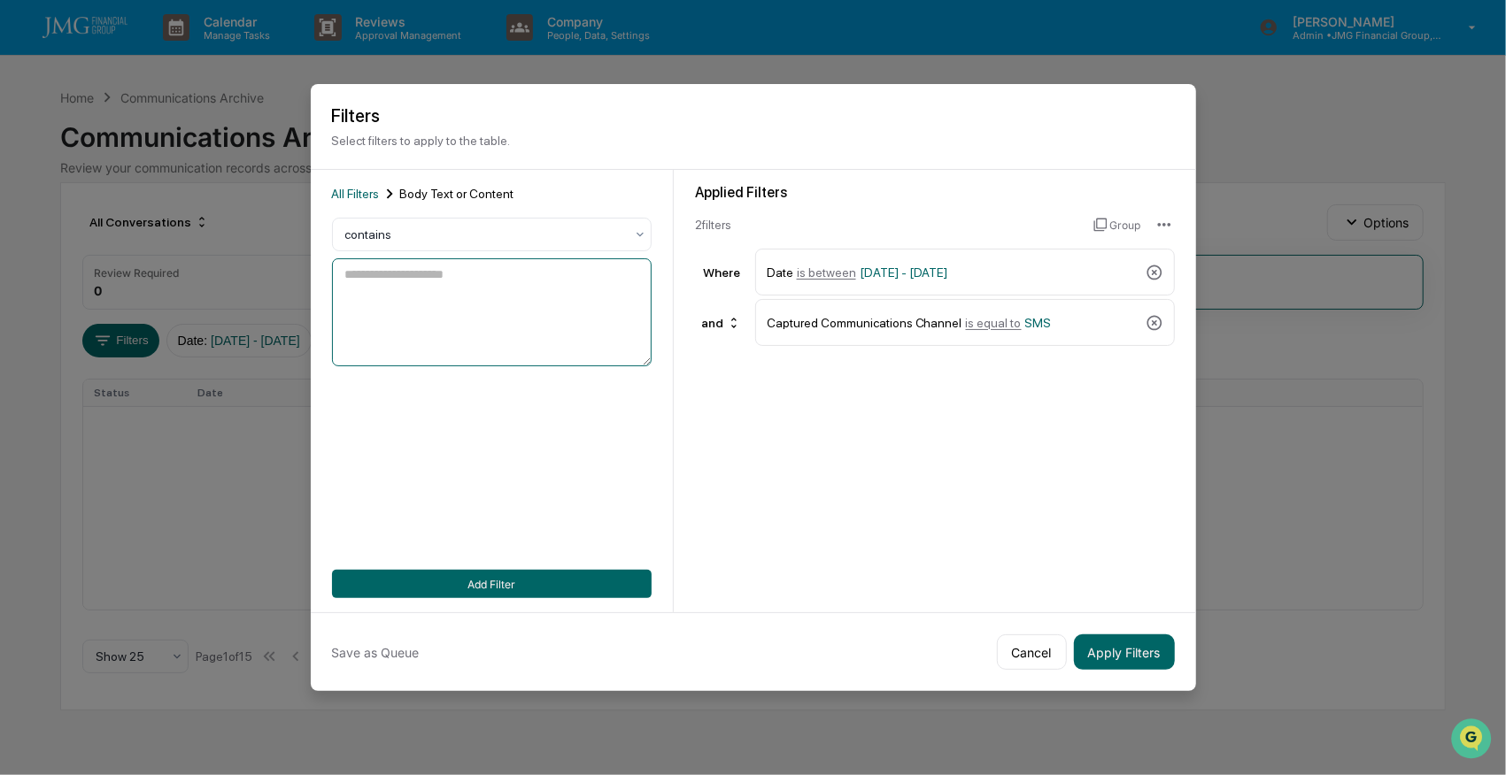
click at [404, 274] on textarea at bounding box center [492, 312] width 320 height 108
type textarea "**********"
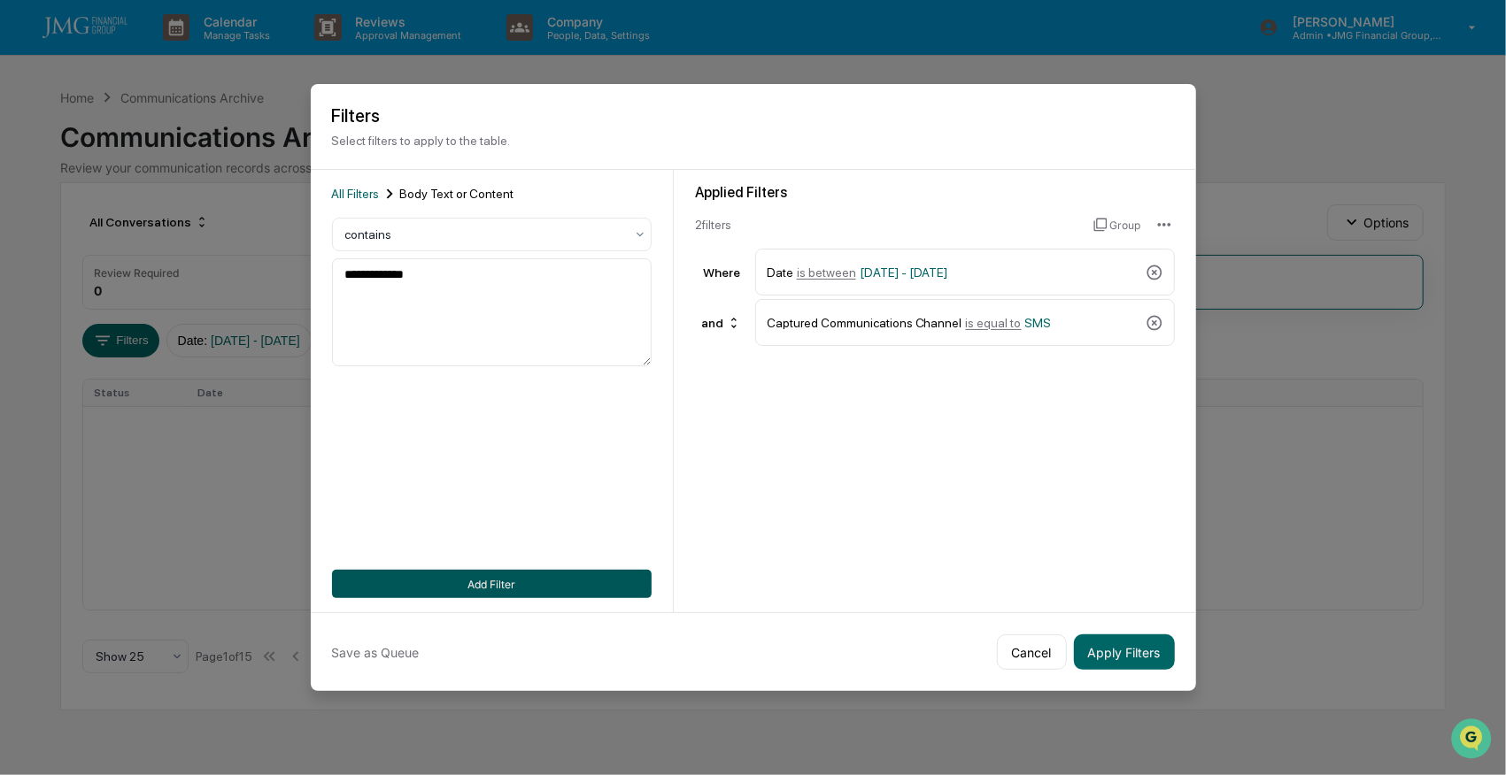
click at [566, 582] on button "Add Filter" at bounding box center [492, 584] width 320 height 28
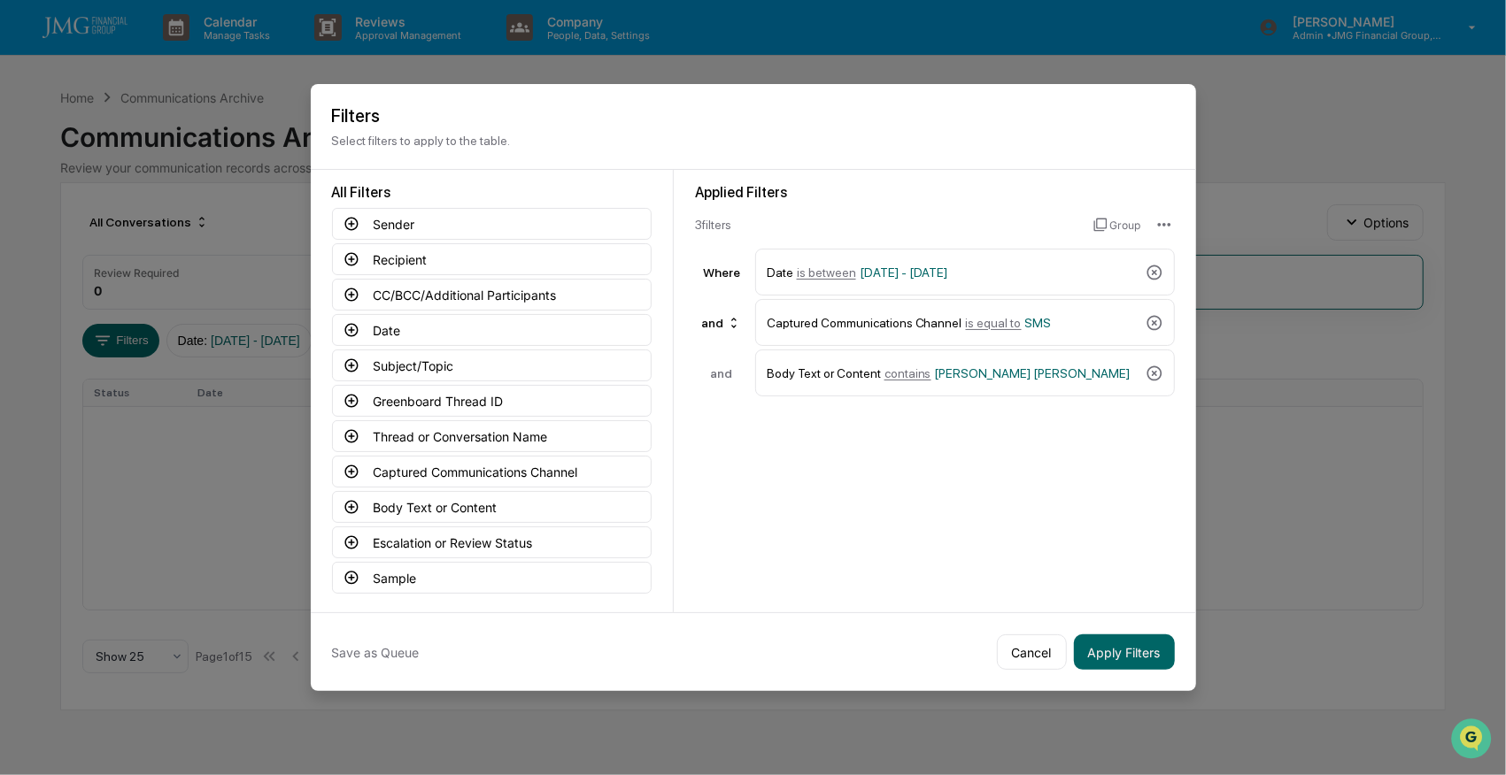
click at [1069, 637] on div "Save as Queue Cancel Apply Filters" at bounding box center [753, 652] width 885 height 79
click at [1096, 643] on button "Apply Filters" at bounding box center [1124, 652] width 101 height 35
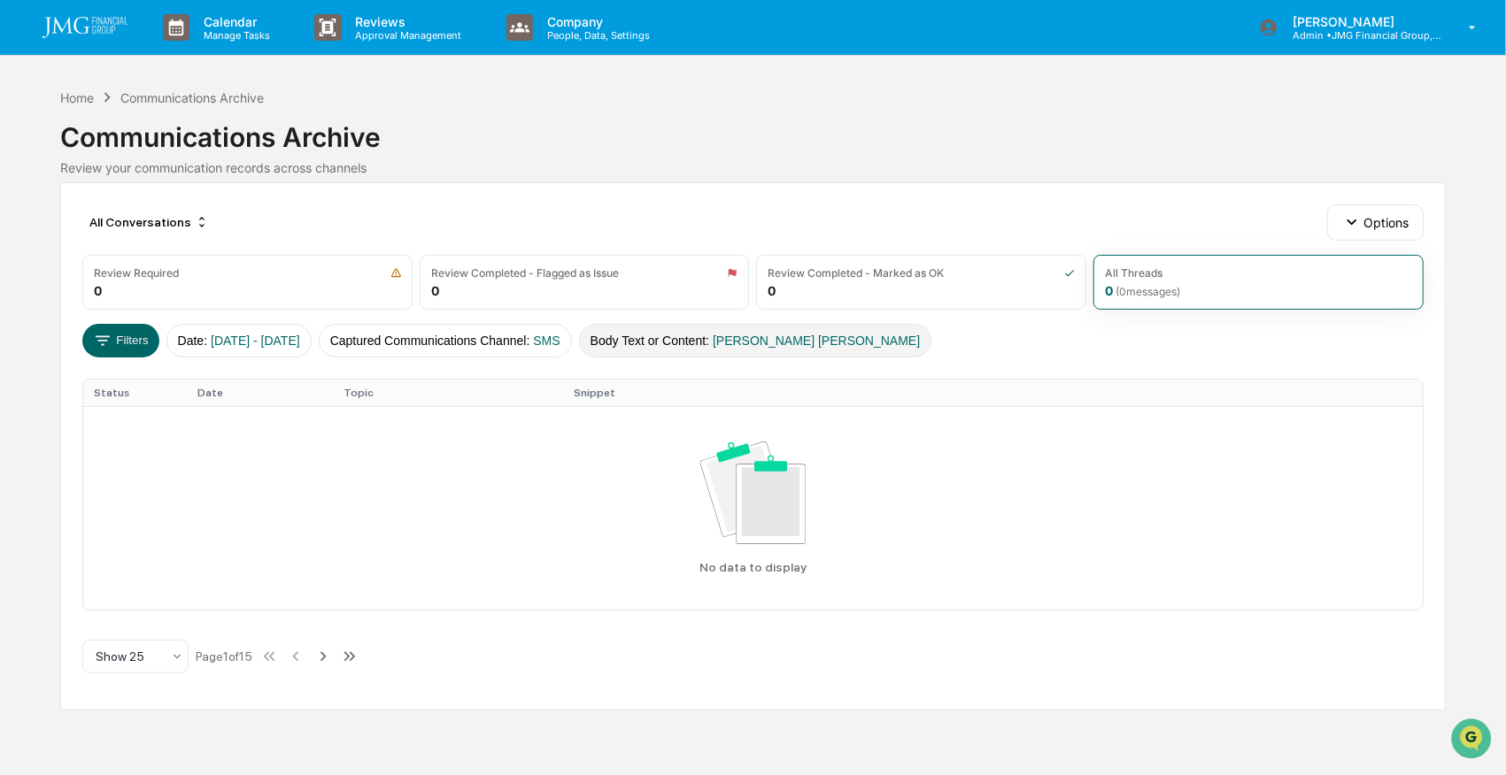
click at [802, 335] on span "[PERSON_NAME] [PERSON_NAME]" at bounding box center [816, 341] width 207 height 14
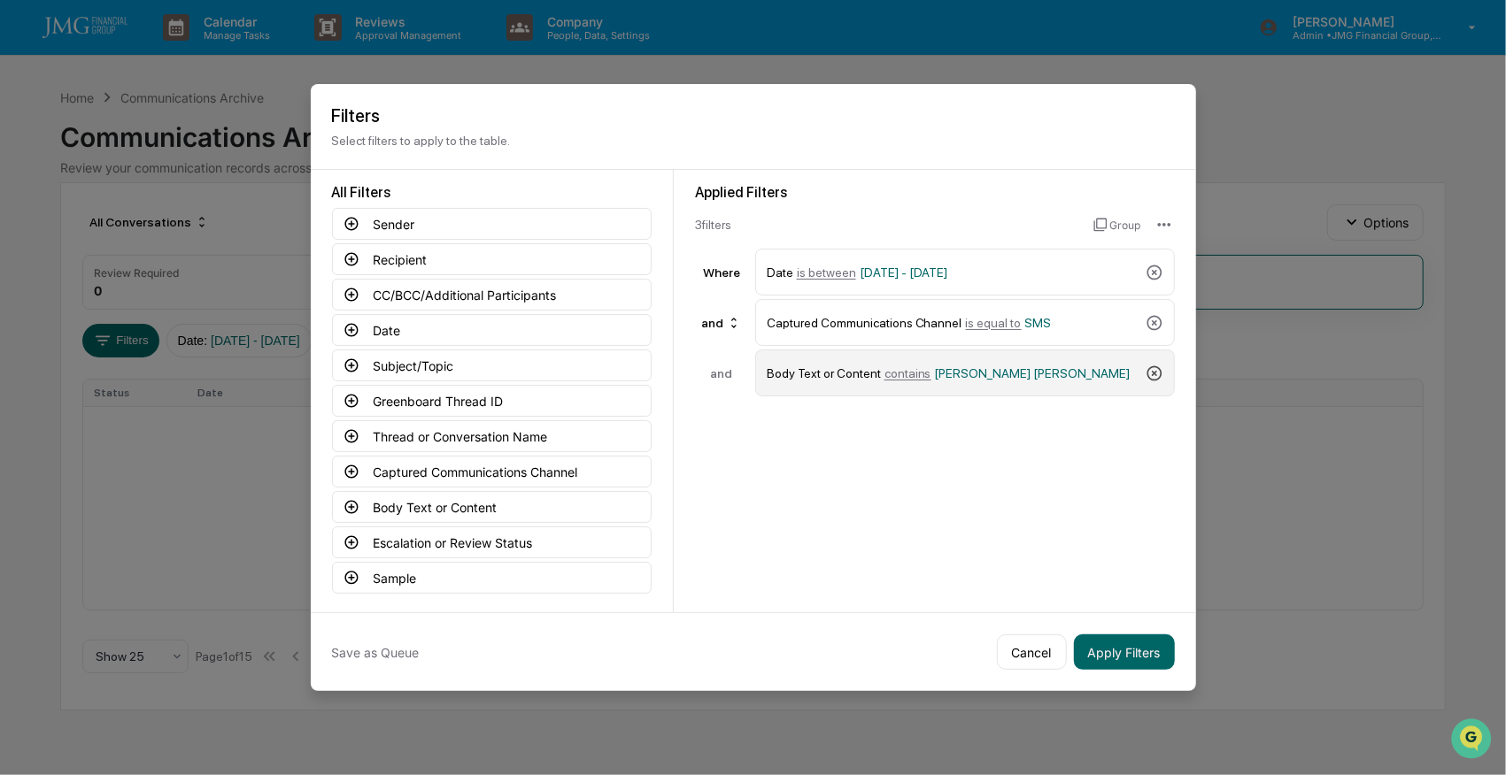
click at [1150, 372] on icon at bounding box center [1154, 374] width 18 height 18
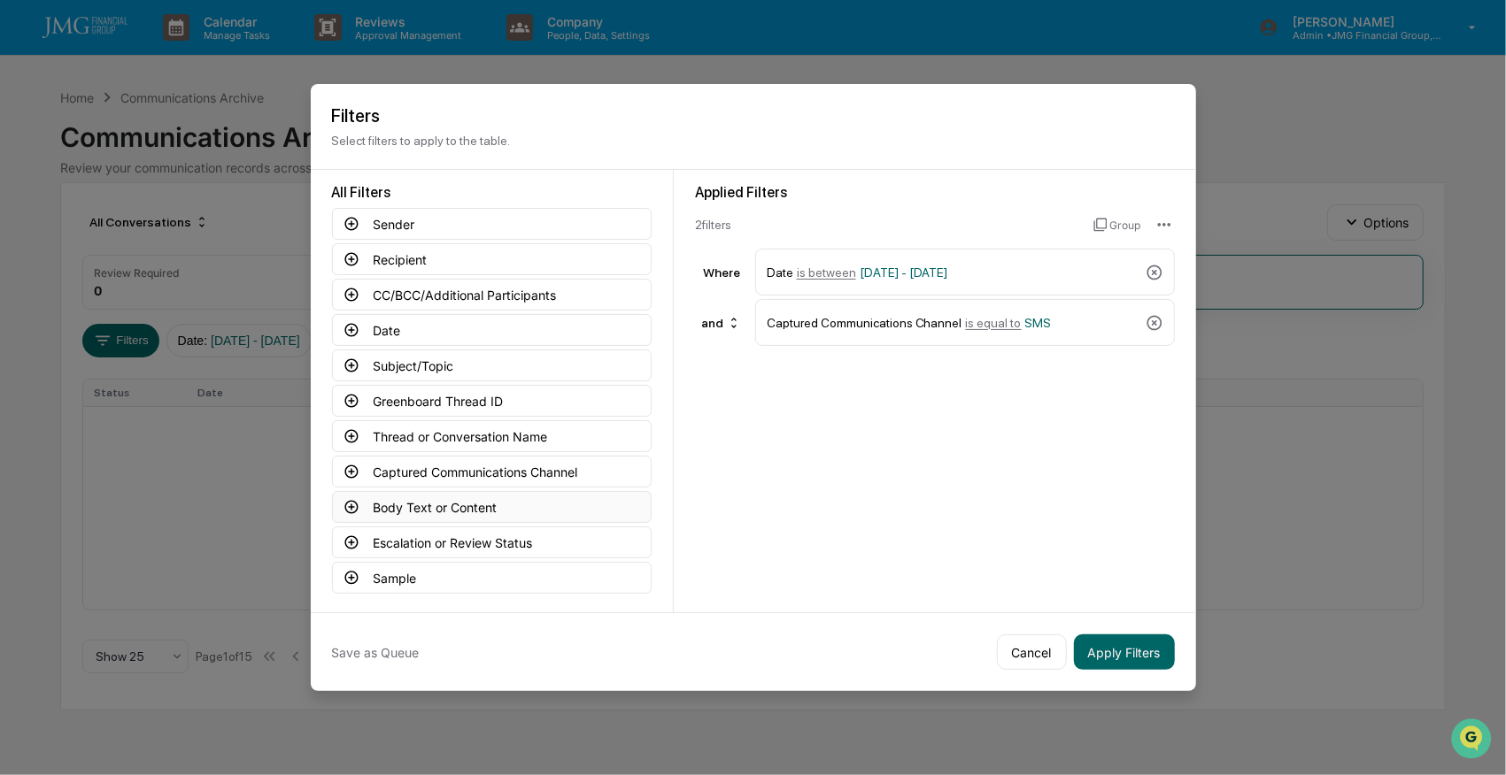
click at [428, 498] on button "Body Text or Content" at bounding box center [492, 507] width 320 height 32
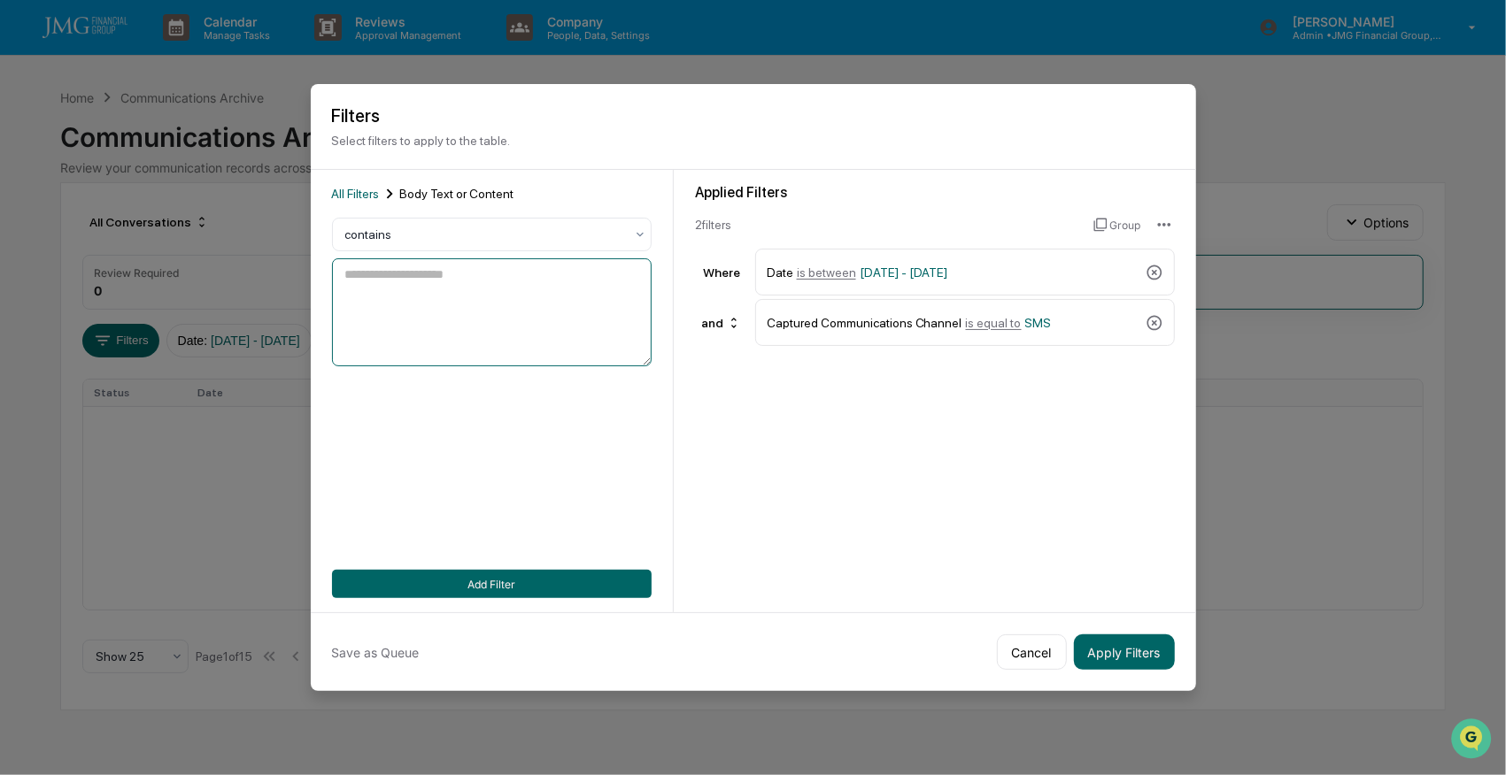
click at [411, 266] on textarea at bounding box center [492, 312] width 320 height 108
type textarea "****"
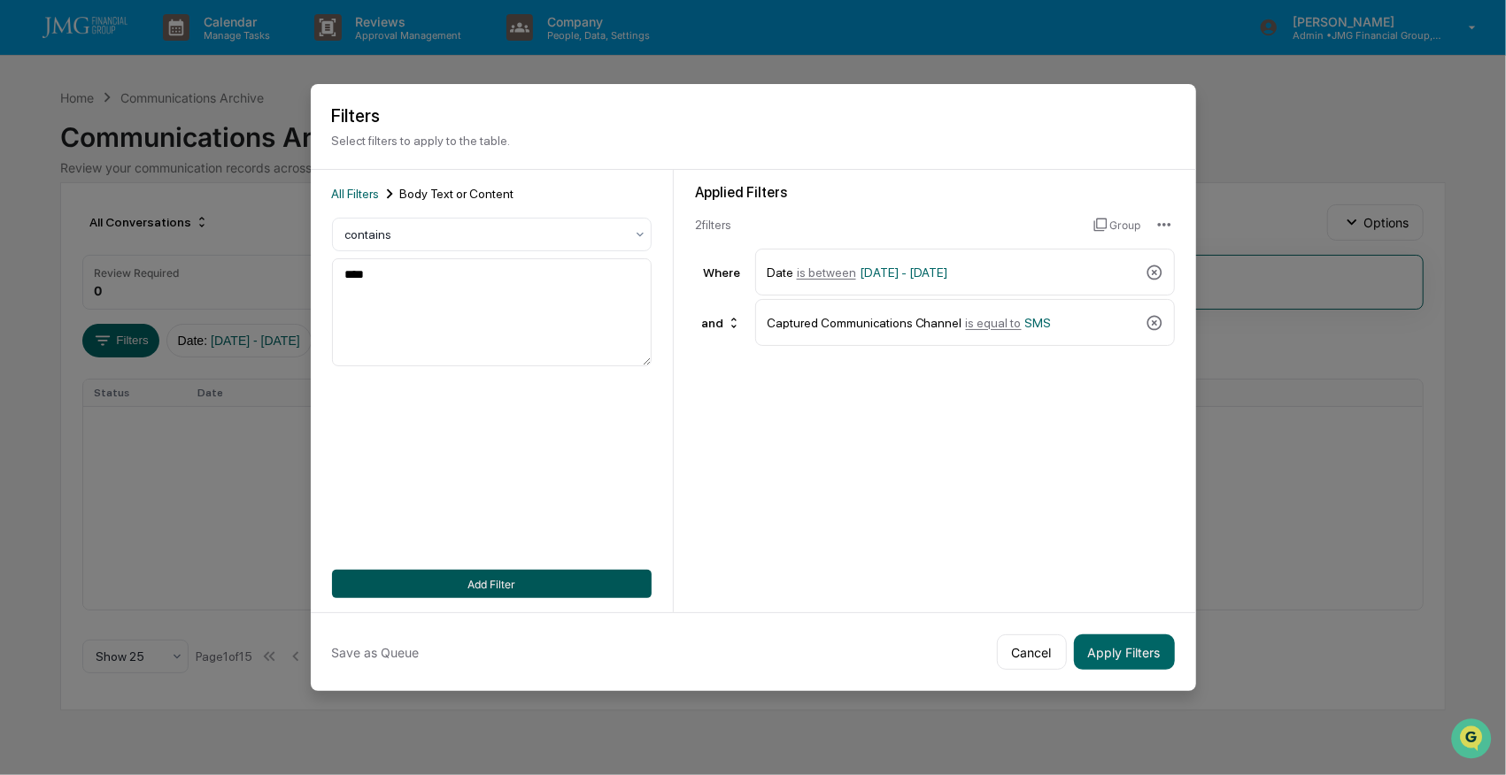
click at [559, 581] on button "Add Filter" at bounding box center [492, 584] width 320 height 28
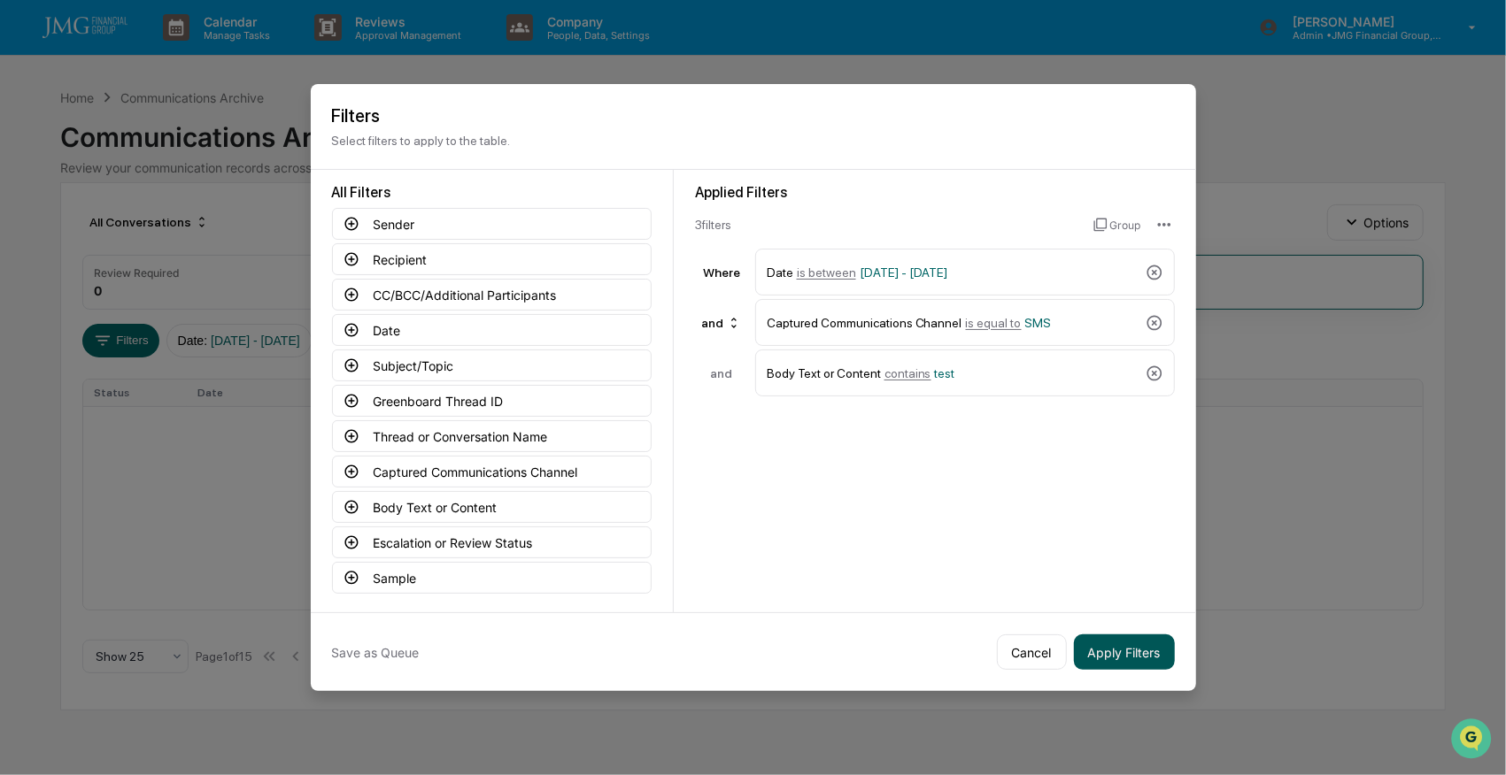
click at [1126, 653] on button "Apply Filters" at bounding box center [1124, 652] width 101 height 35
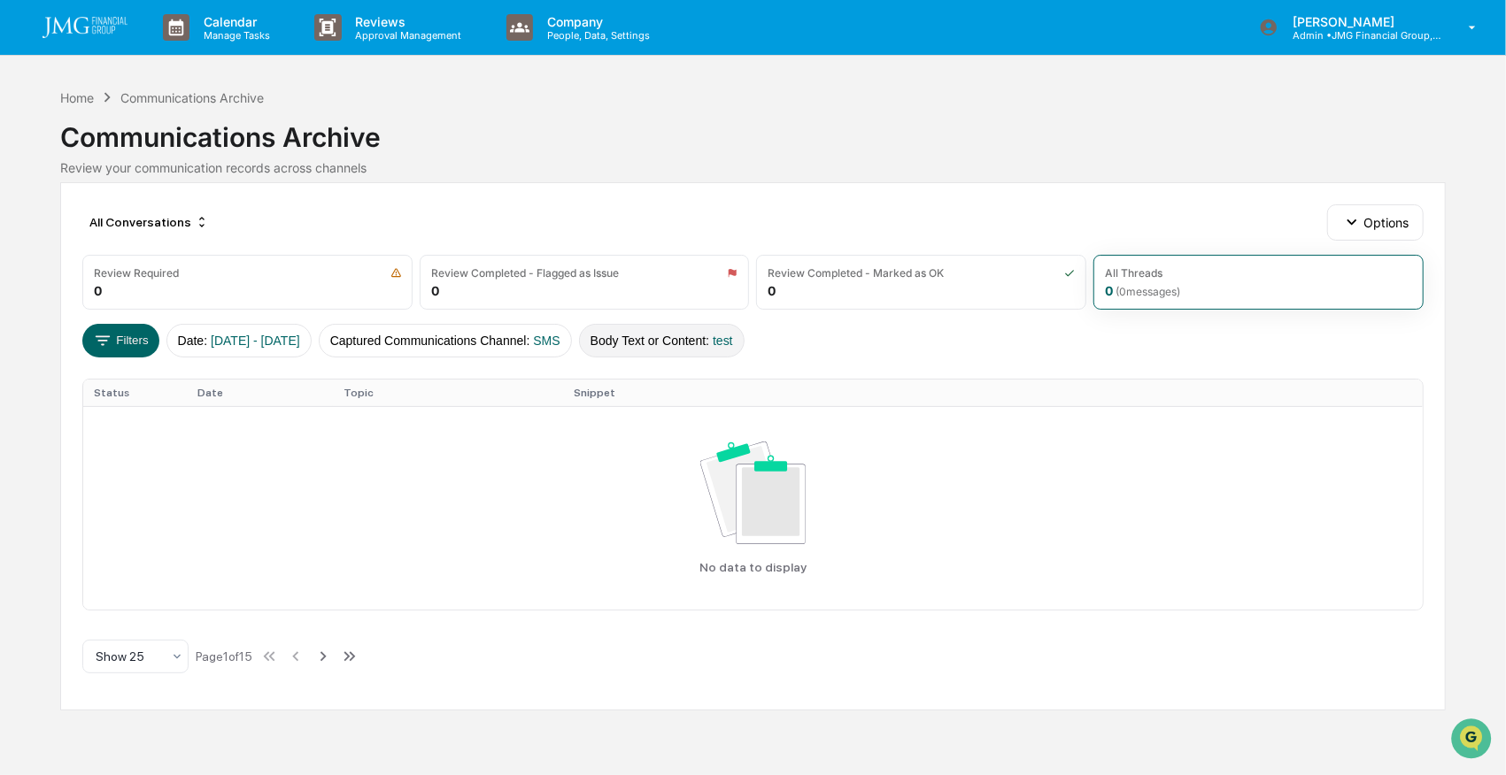
click at [688, 340] on button "Body Text or Content : test" at bounding box center [662, 341] width 166 height 34
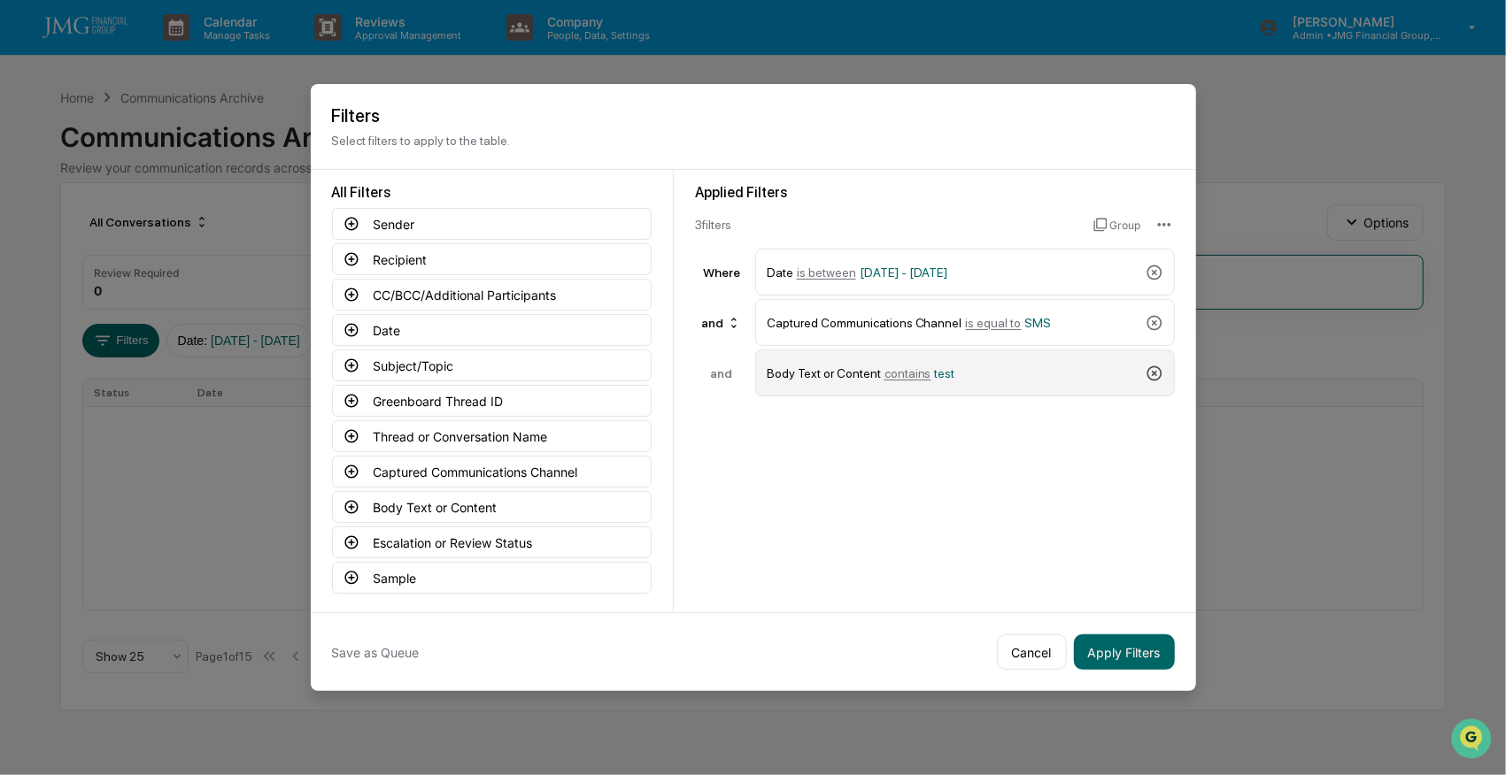
click at [1154, 369] on icon at bounding box center [1154, 374] width 18 height 18
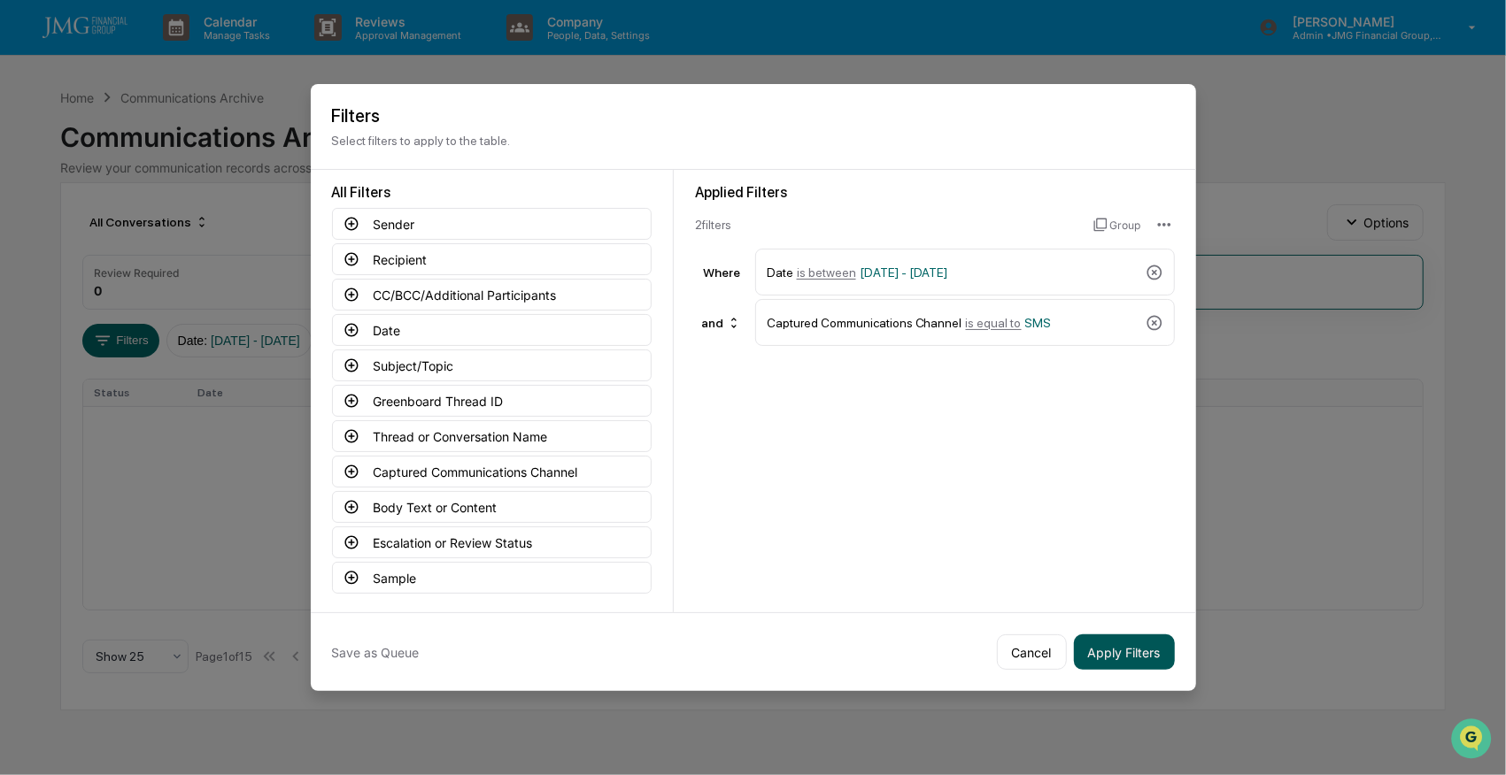
click at [1149, 651] on button "Apply Filters" at bounding box center [1124, 652] width 101 height 35
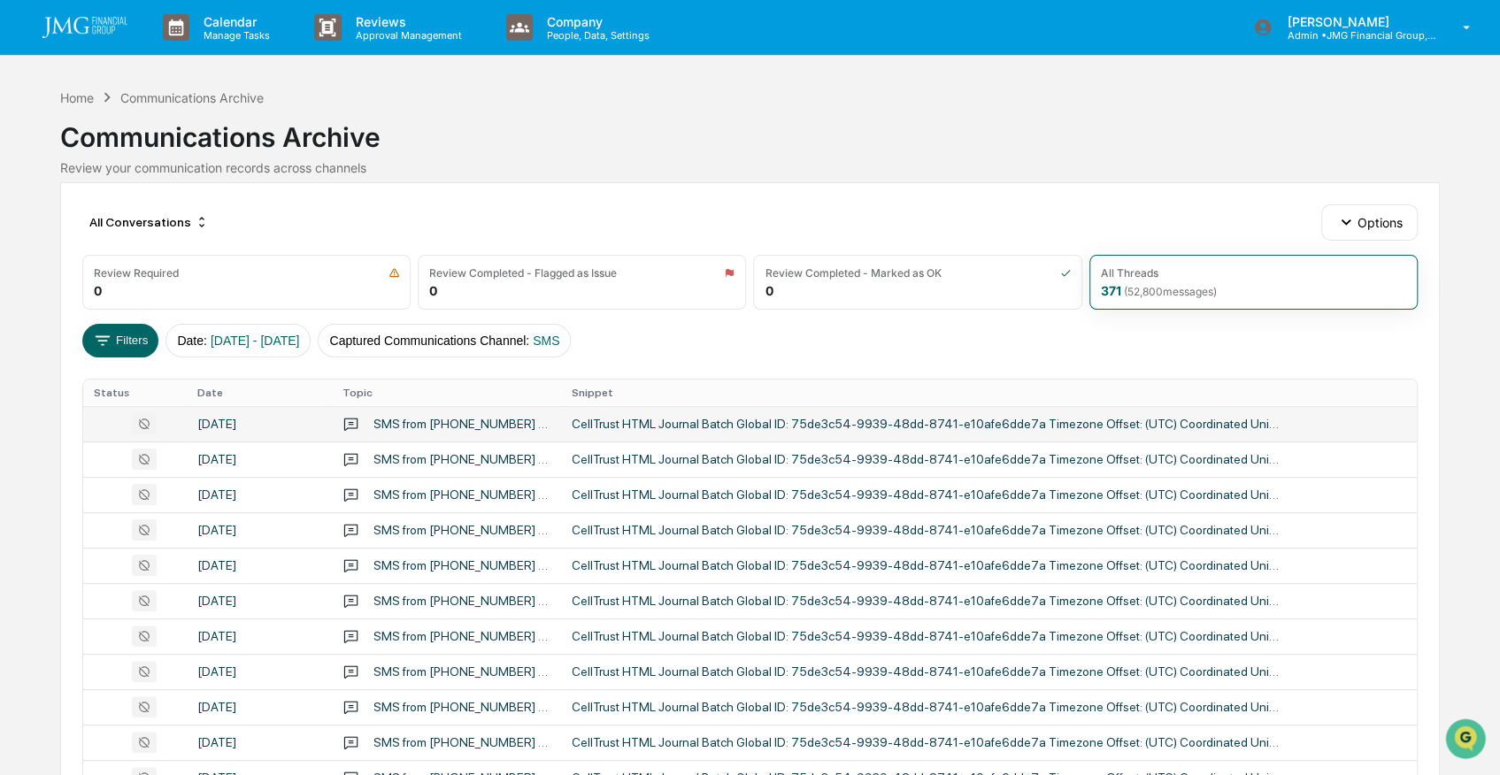
click at [809, 418] on div "CellTrust HTML Journal Batch Global ID: 75de3c54-9939-48dd-8741-e10afe6dde7a Ti…" at bounding box center [926, 424] width 708 height 14
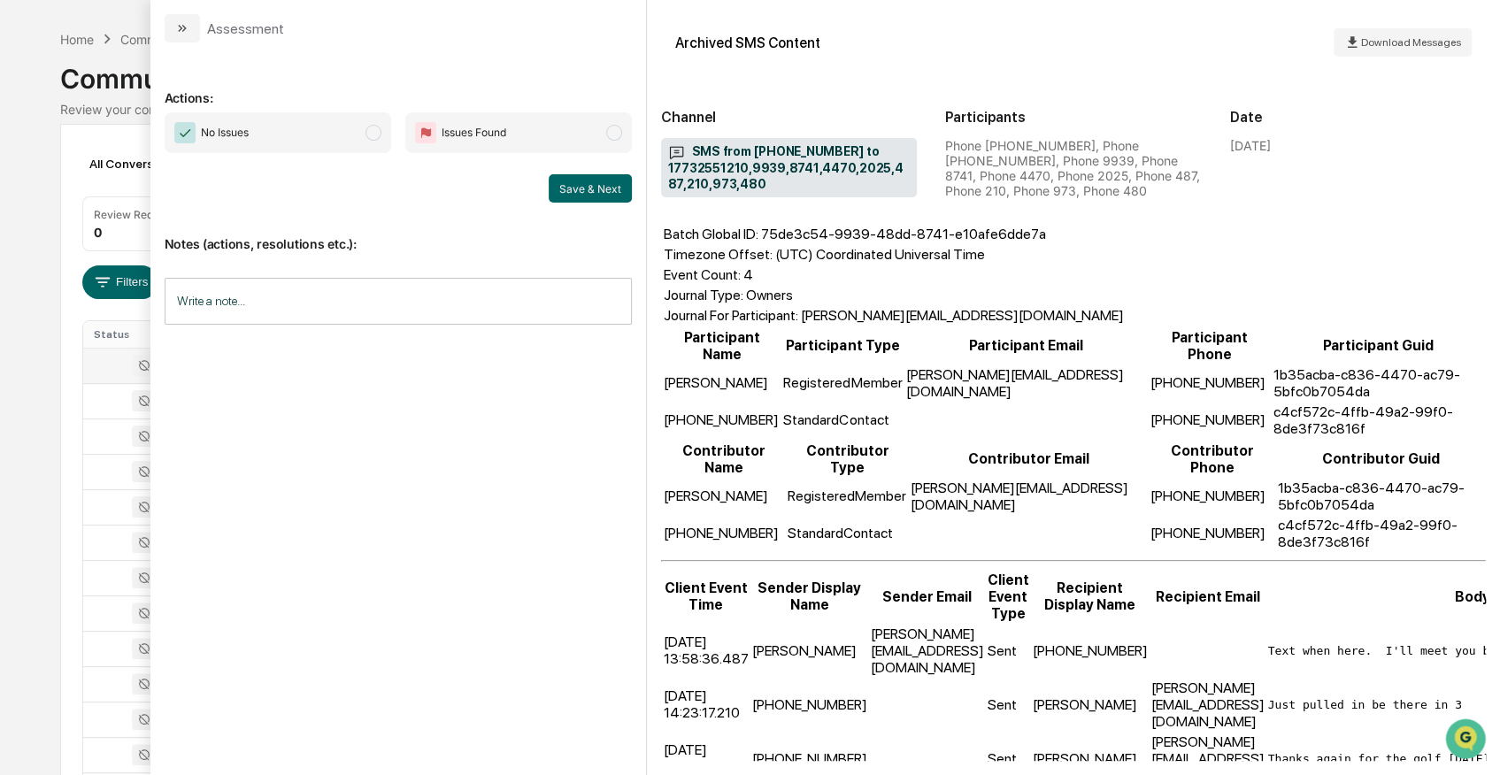
scroll to position [118, 0]
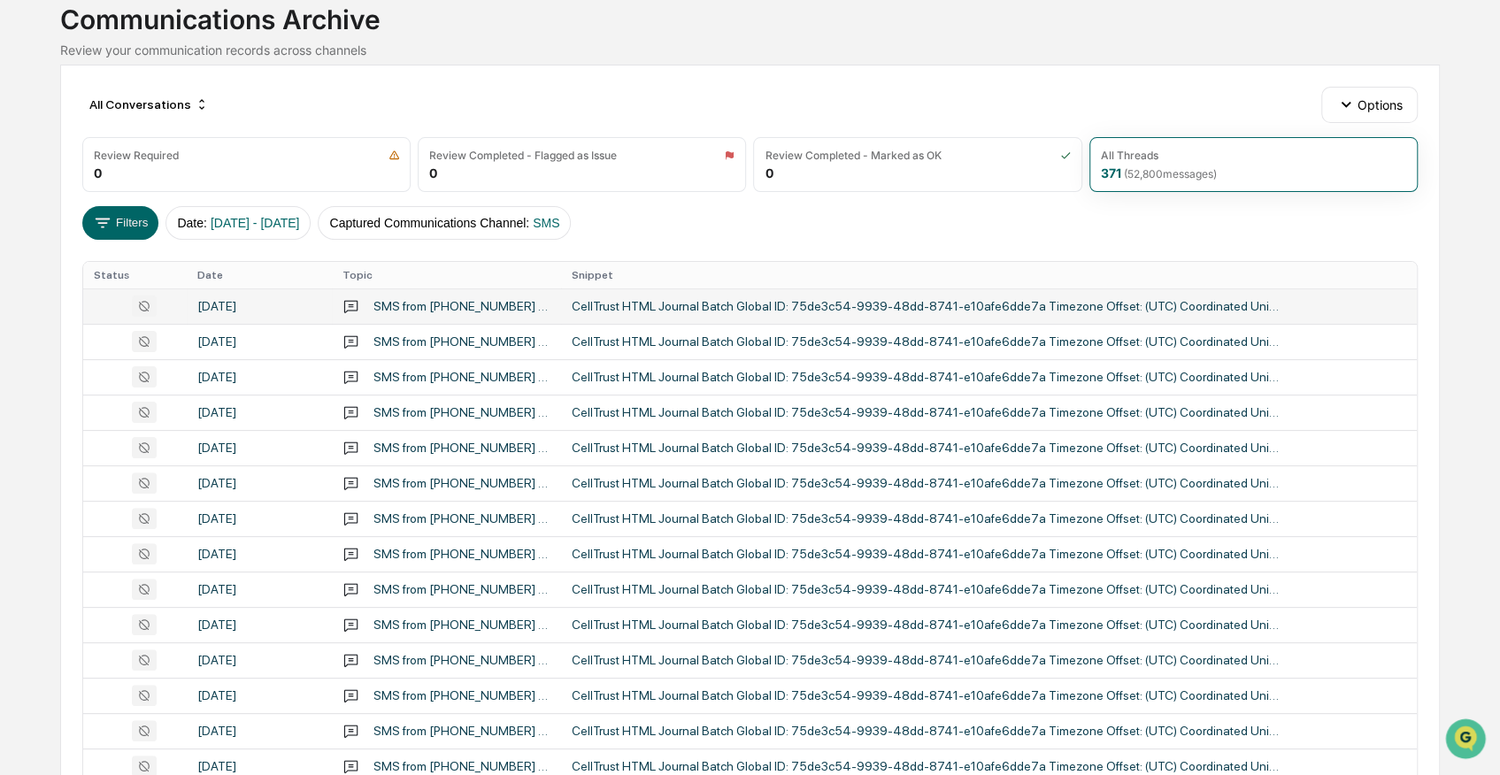
click at [35, 95] on div "Calendar Manage Tasks Reviews Approval Management Company People, Data, Setting…" at bounding box center [750, 578] width 1500 height 1392
click at [1055, 235] on div "Filters Date : [DATE] - [DATE] Captured Communications Channel : SMS" at bounding box center [750, 223] width 1336 height 34
click at [202, 271] on th "Date" at bounding box center [259, 275] width 145 height 27
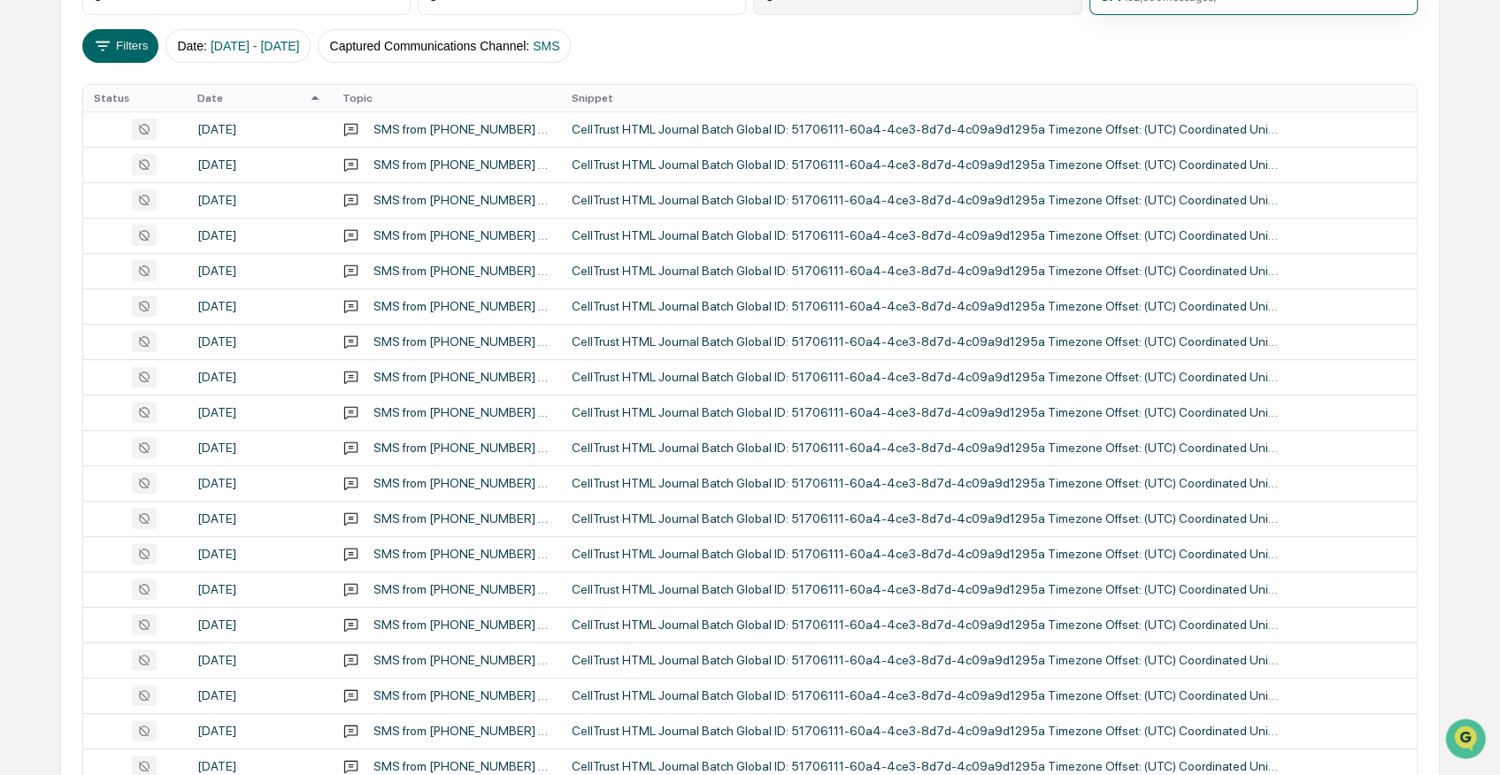
scroll to position [58, 0]
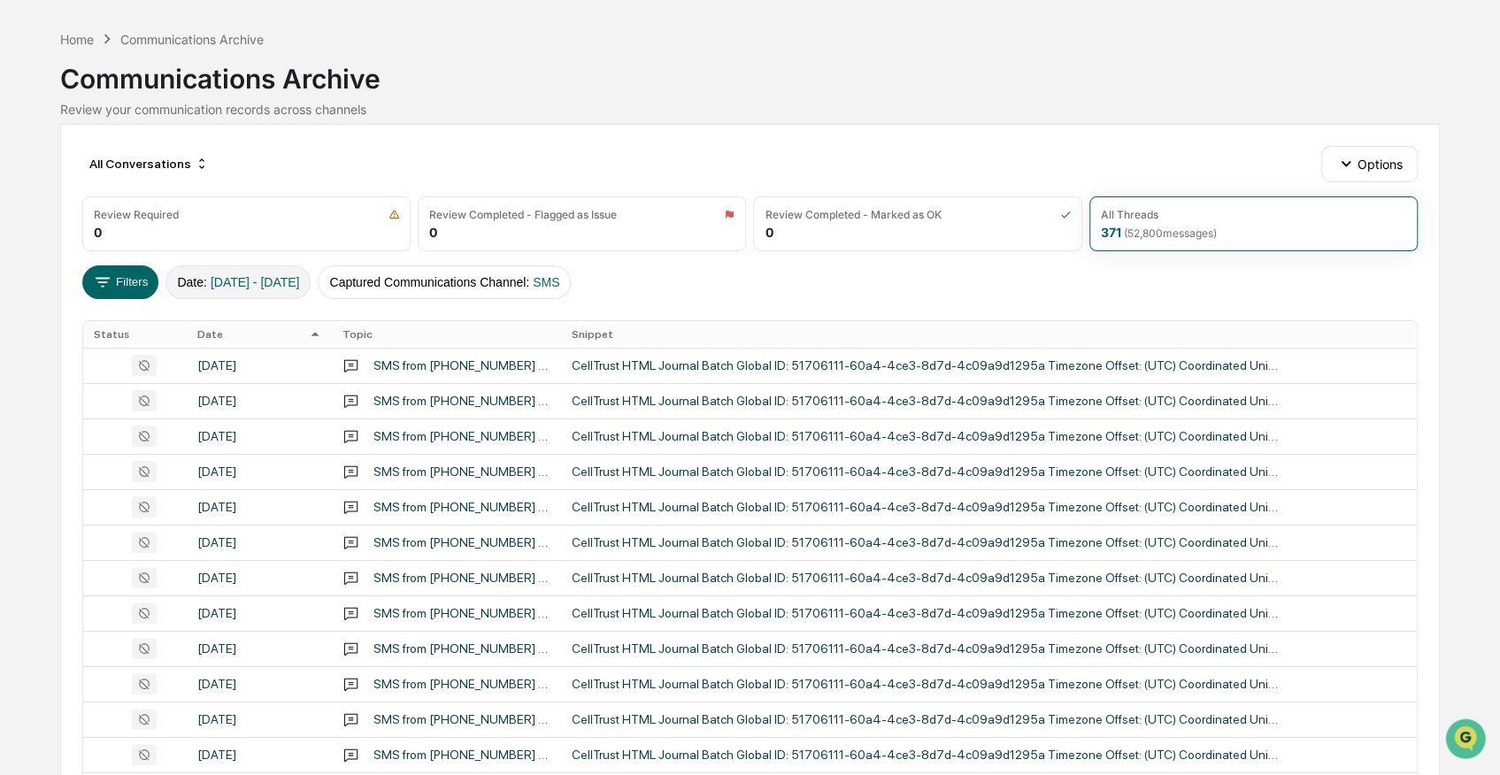
click at [238, 283] on span "[DATE] - [DATE]" at bounding box center [255, 282] width 89 height 14
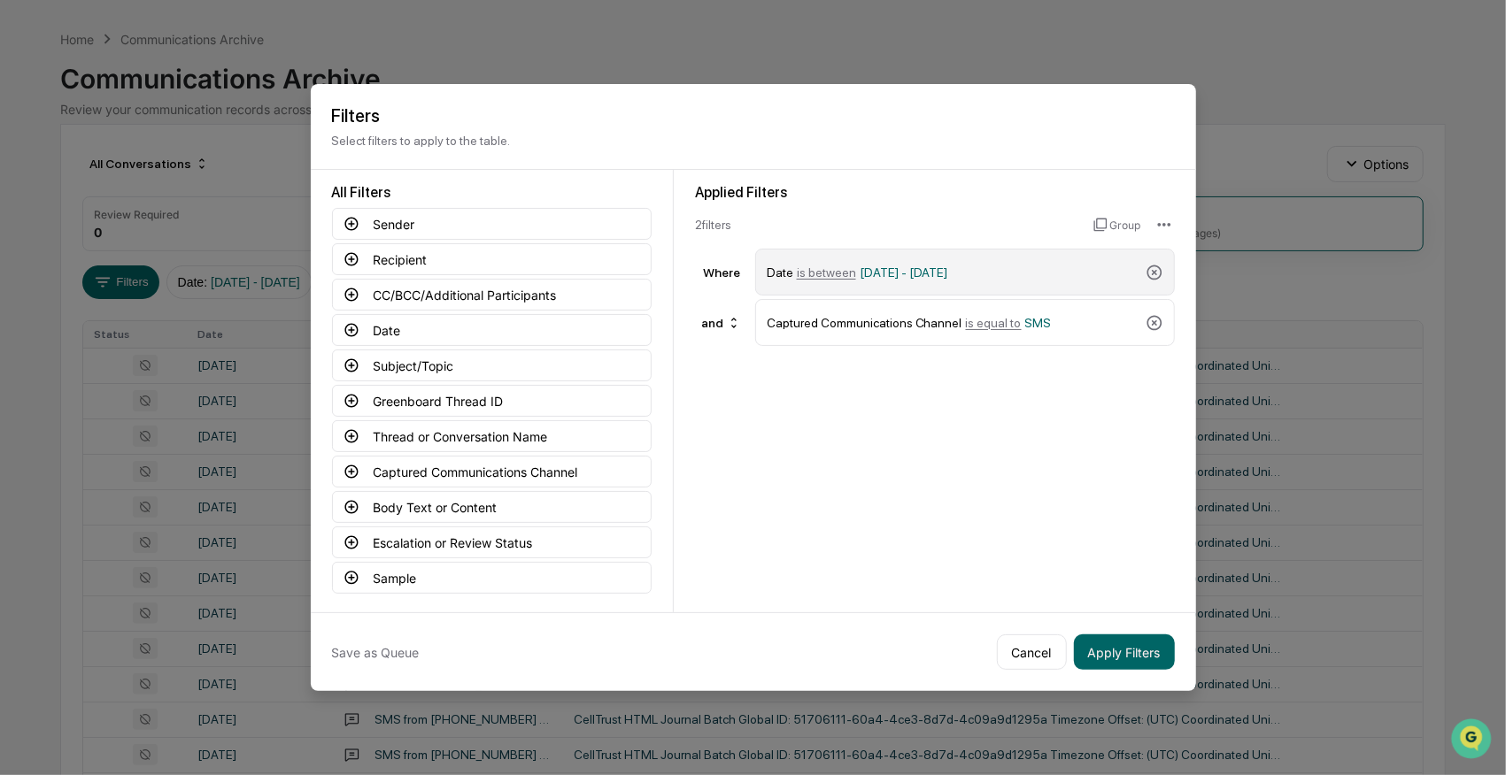
click at [828, 267] on span "is between" at bounding box center [826, 273] width 59 height 14
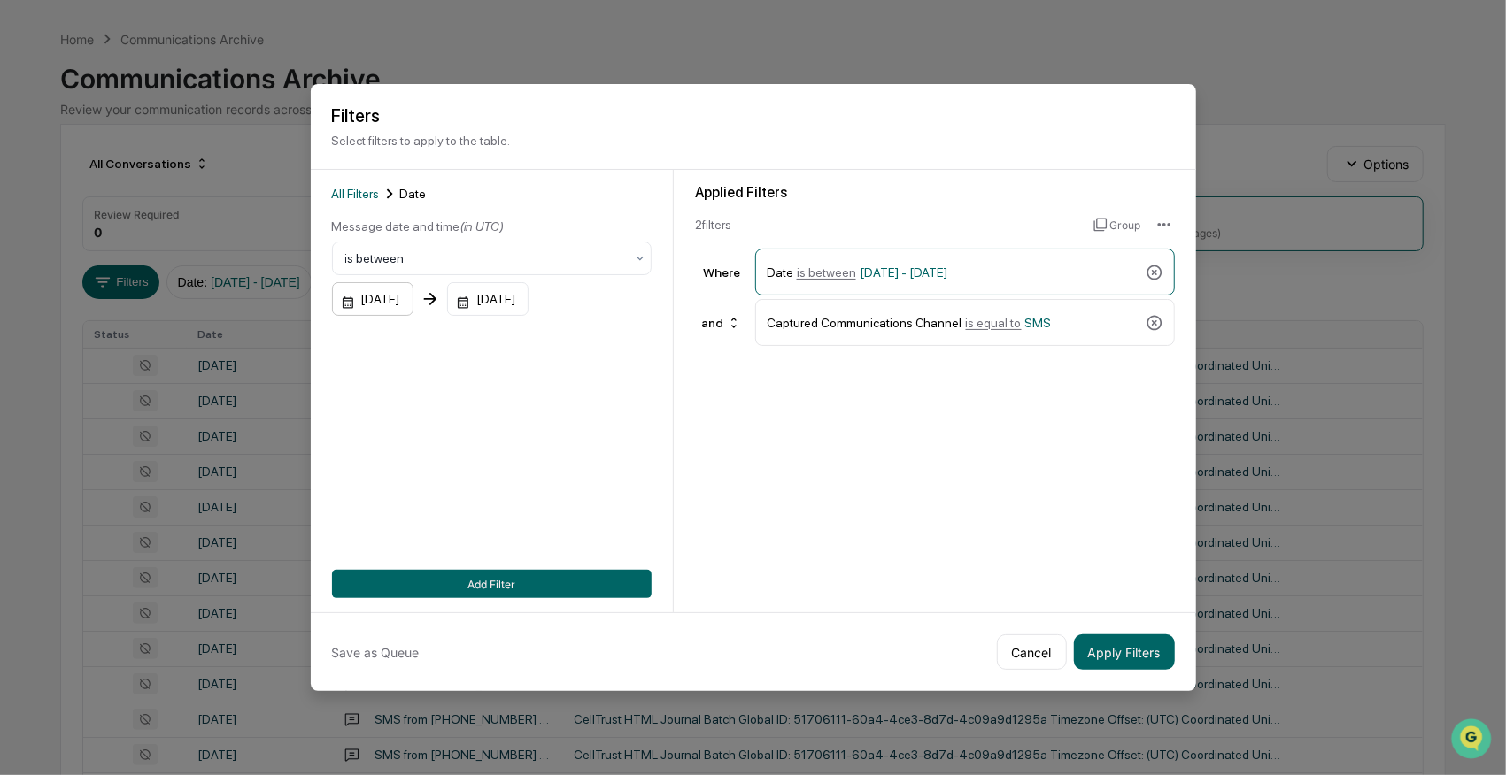
click at [382, 297] on div "[DATE]" at bounding box center [372, 299] width 81 height 34
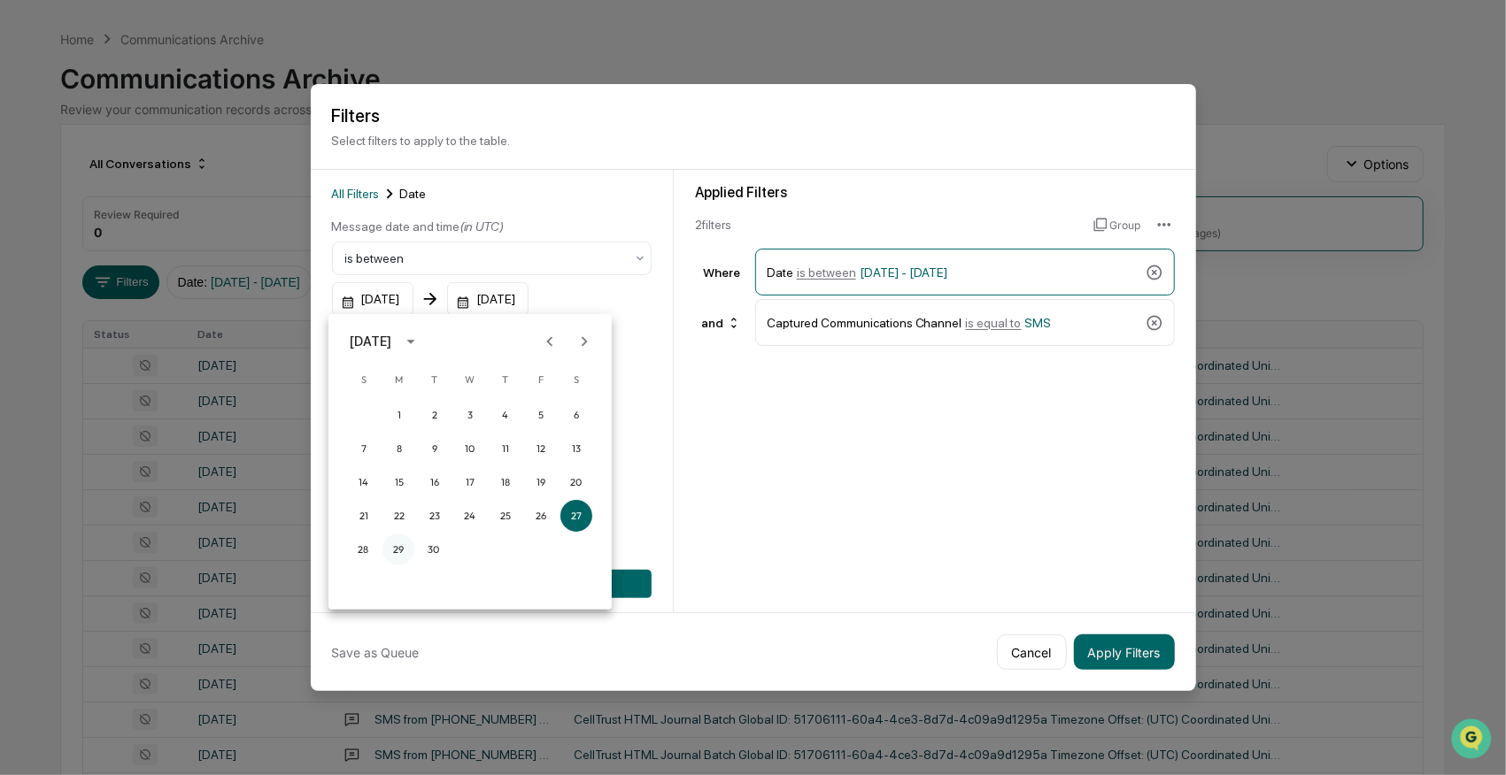
click at [395, 547] on button "29" at bounding box center [398, 550] width 32 height 32
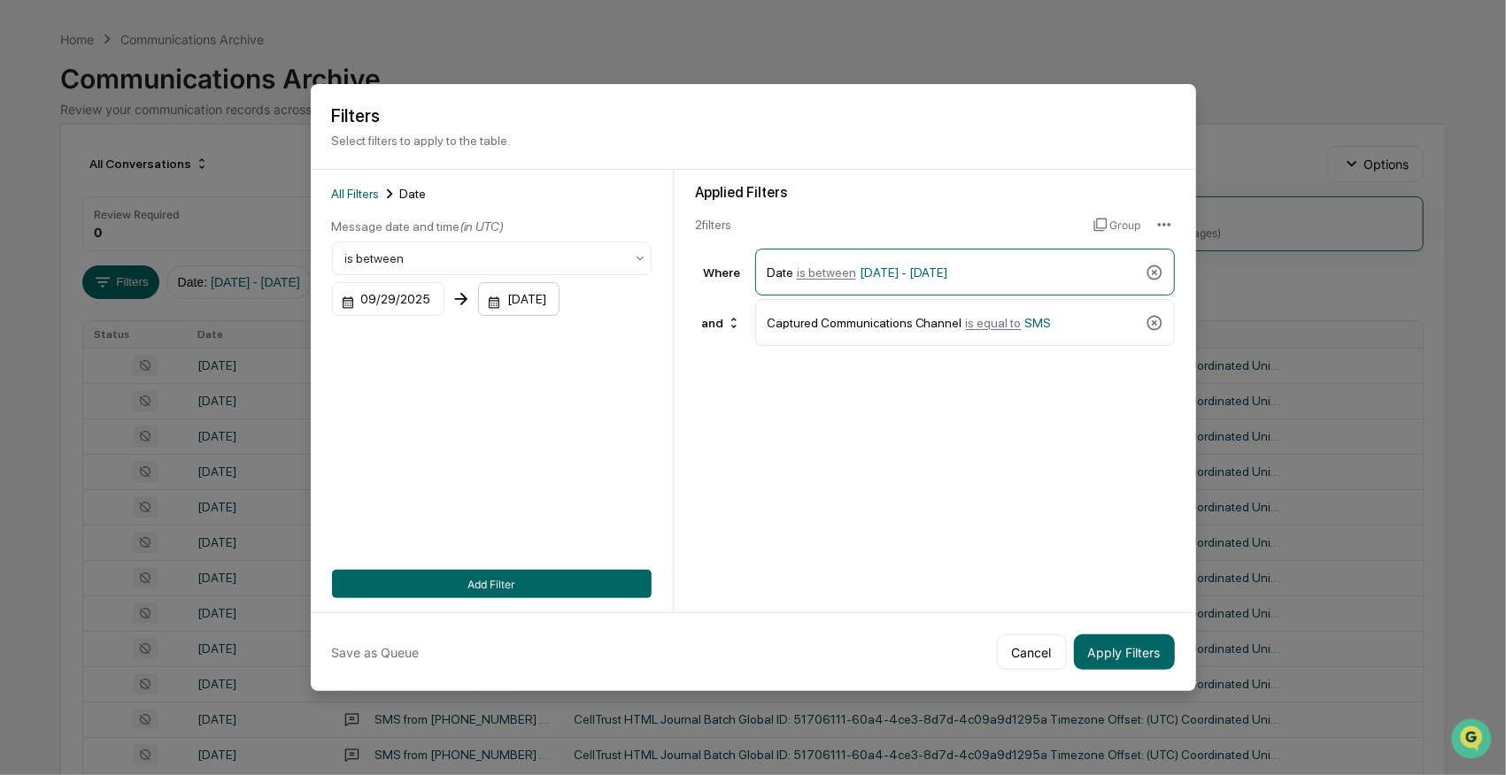
click at [535, 296] on div "[DATE]" at bounding box center [518, 299] width 81 height 34
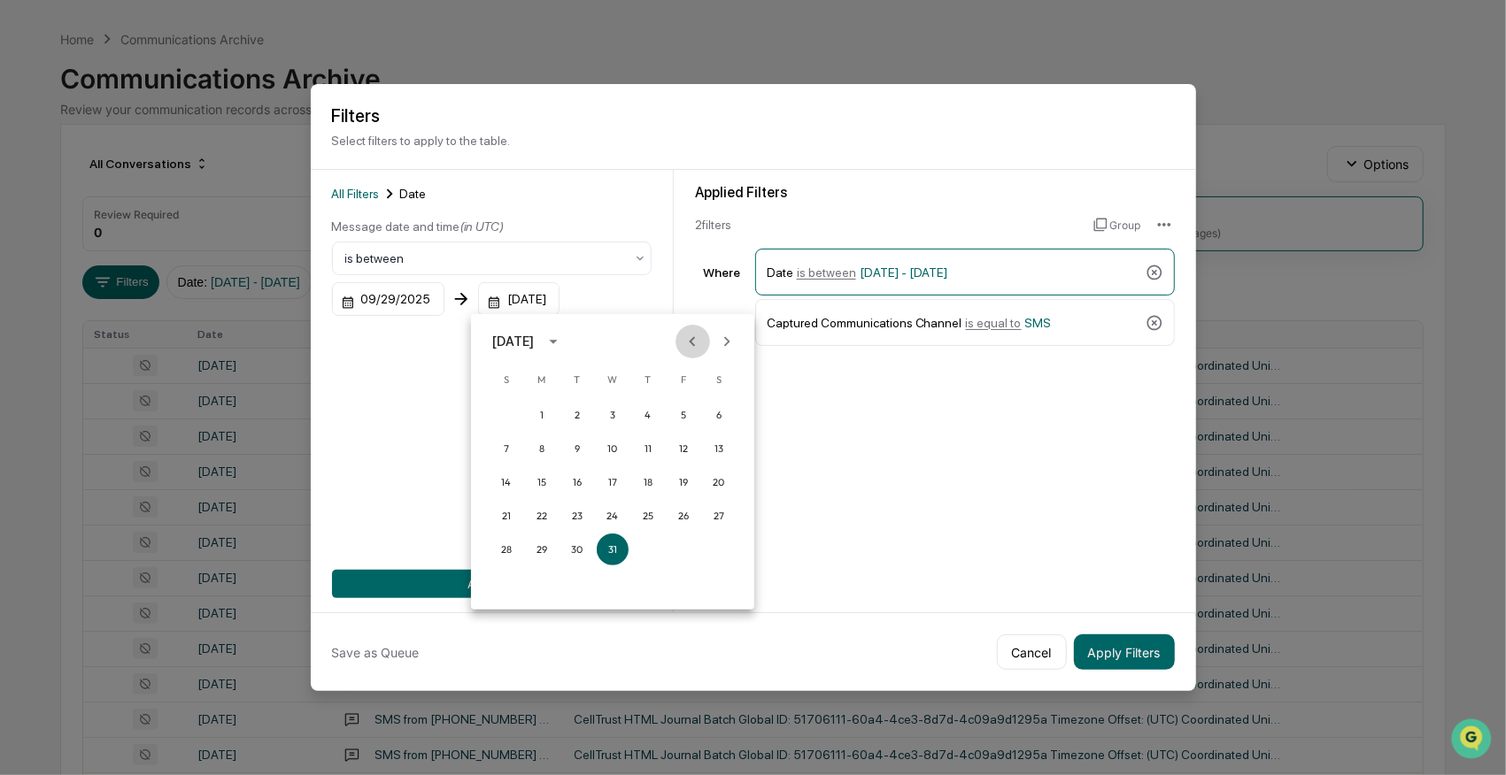
click at [688, 338] on icon "Previous month" at bounding box center [691, 341] width 19 height 19
click at [688, 337] on icon "Previous month" at bounding box center [691, 341] width 19 height 19
click at [726, 340] on icon "Next month" at bounding box center [727, 341] width 6 height 10
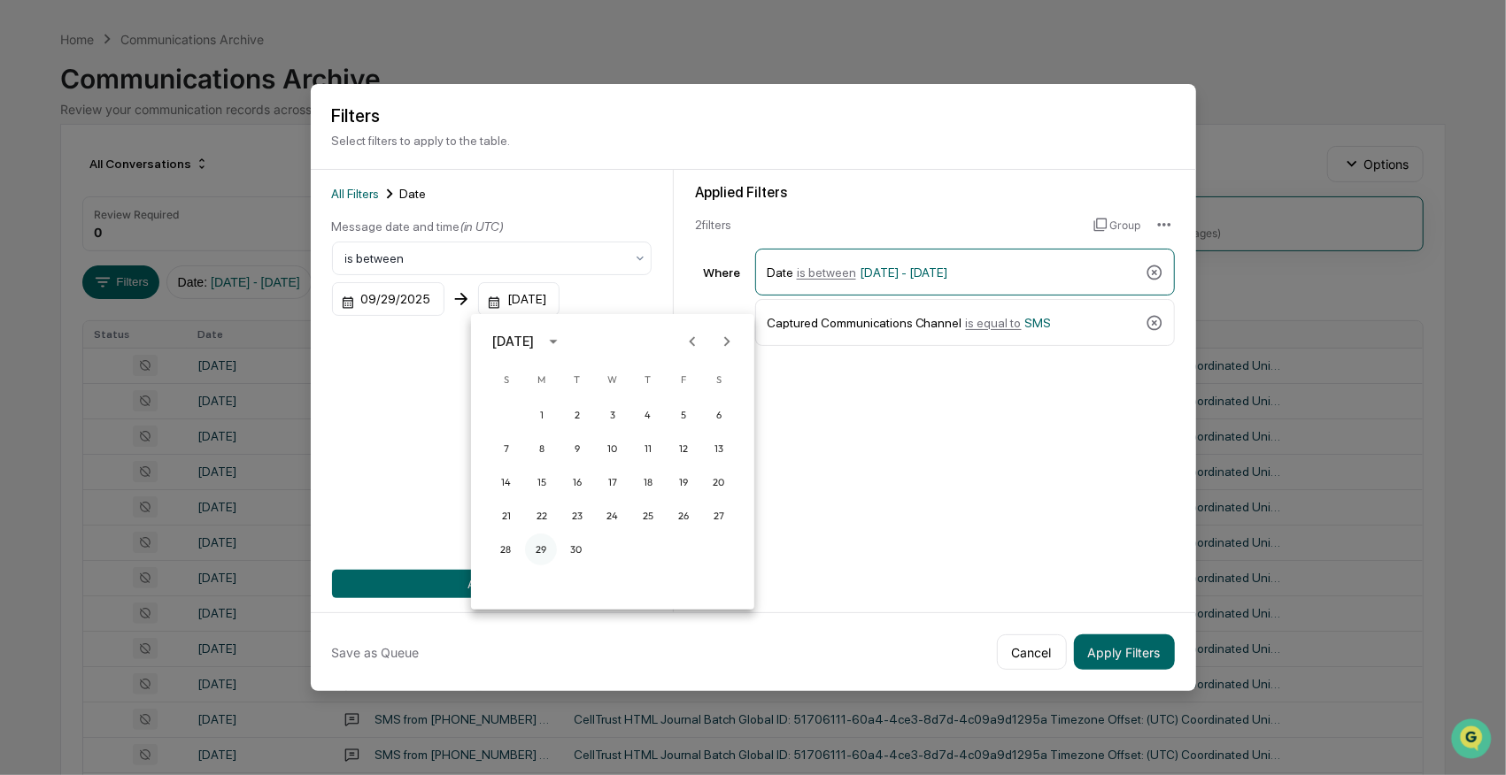
click at [537, 557] on button "29" at bounding box center [541, 550] width 32 height 32
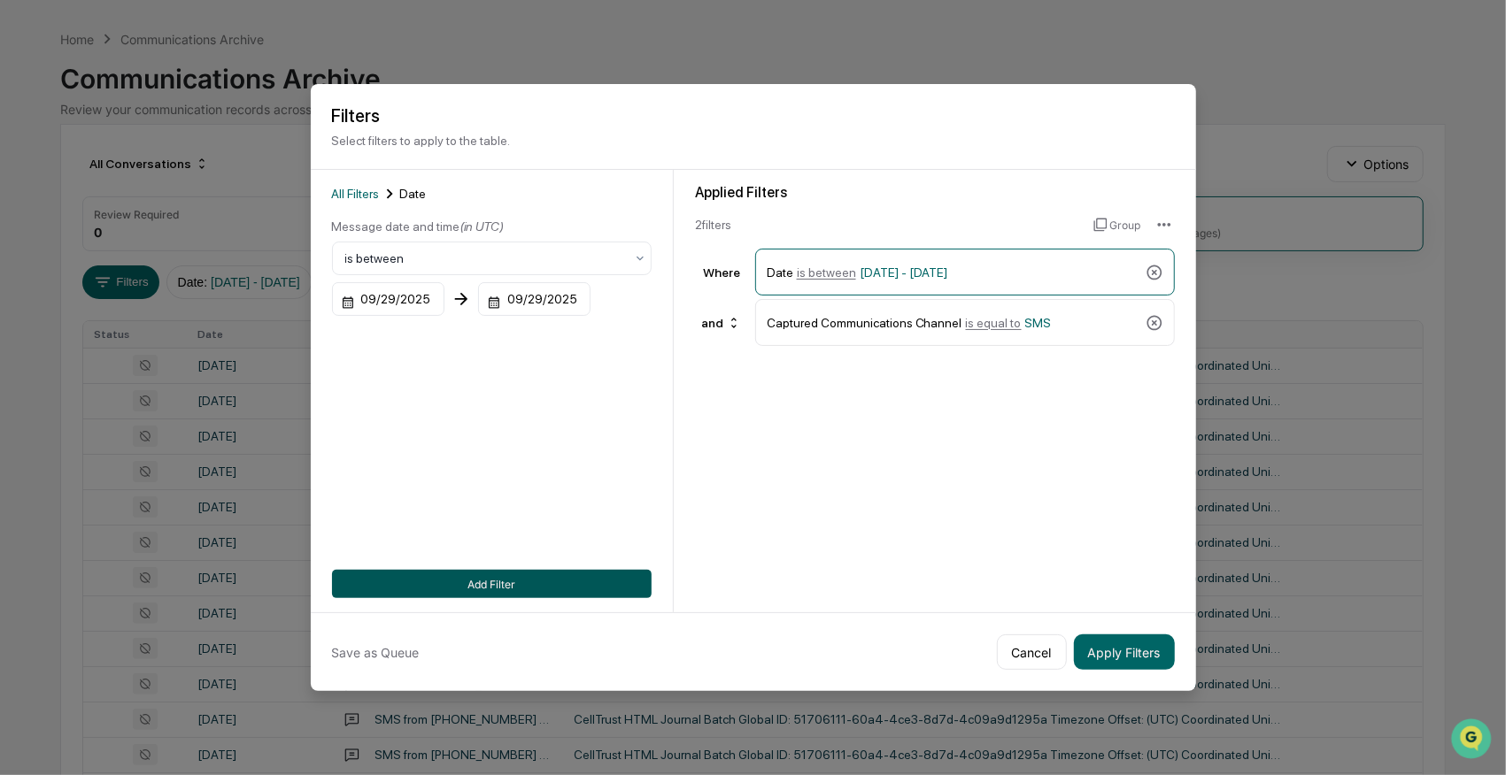
click at [585, 586] on button "Add Filter" at bounding box center [492, 584] width 320 height 28
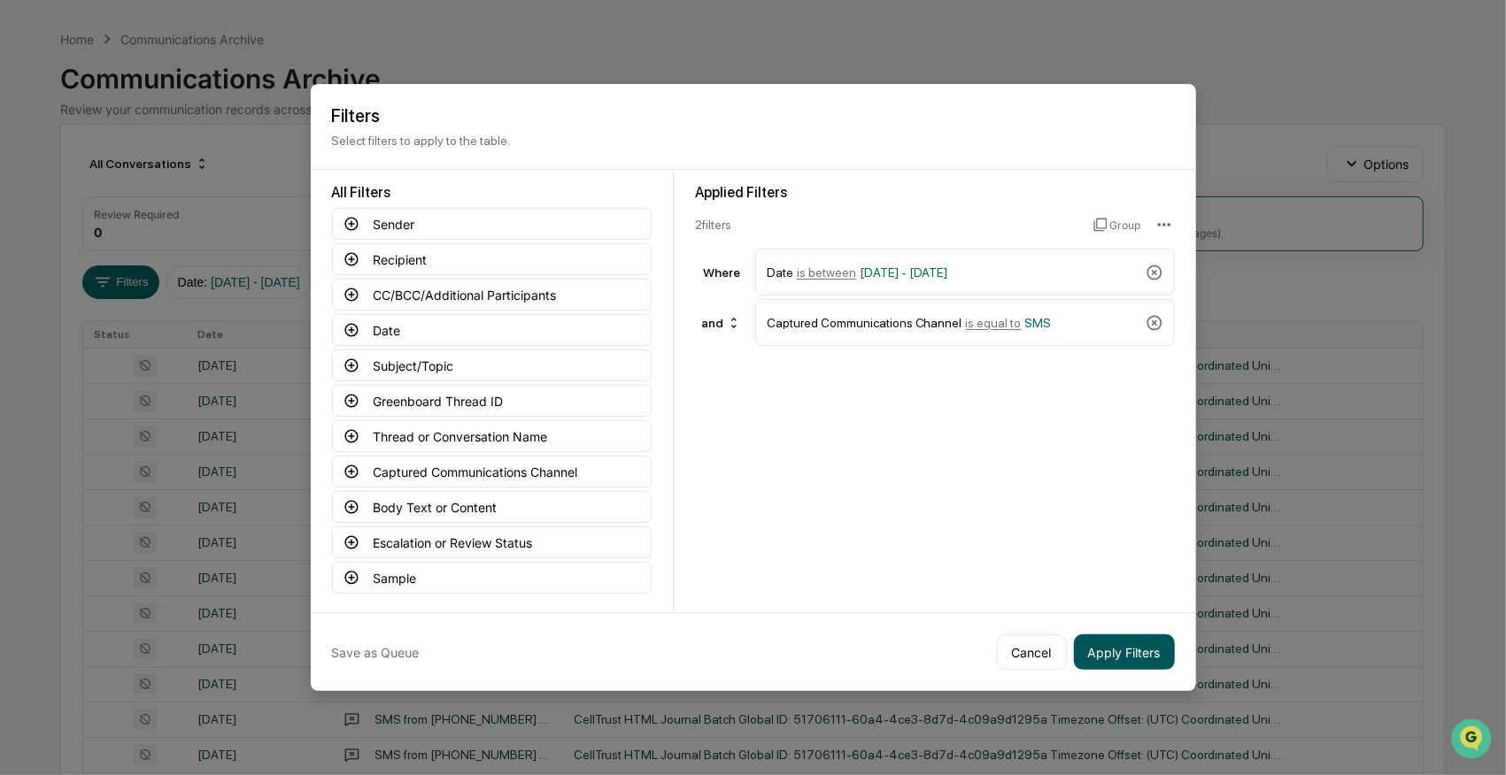
click at [1121, 643] on button "Apply Filters" at bounding box center [1124, 652] width 101 height 35
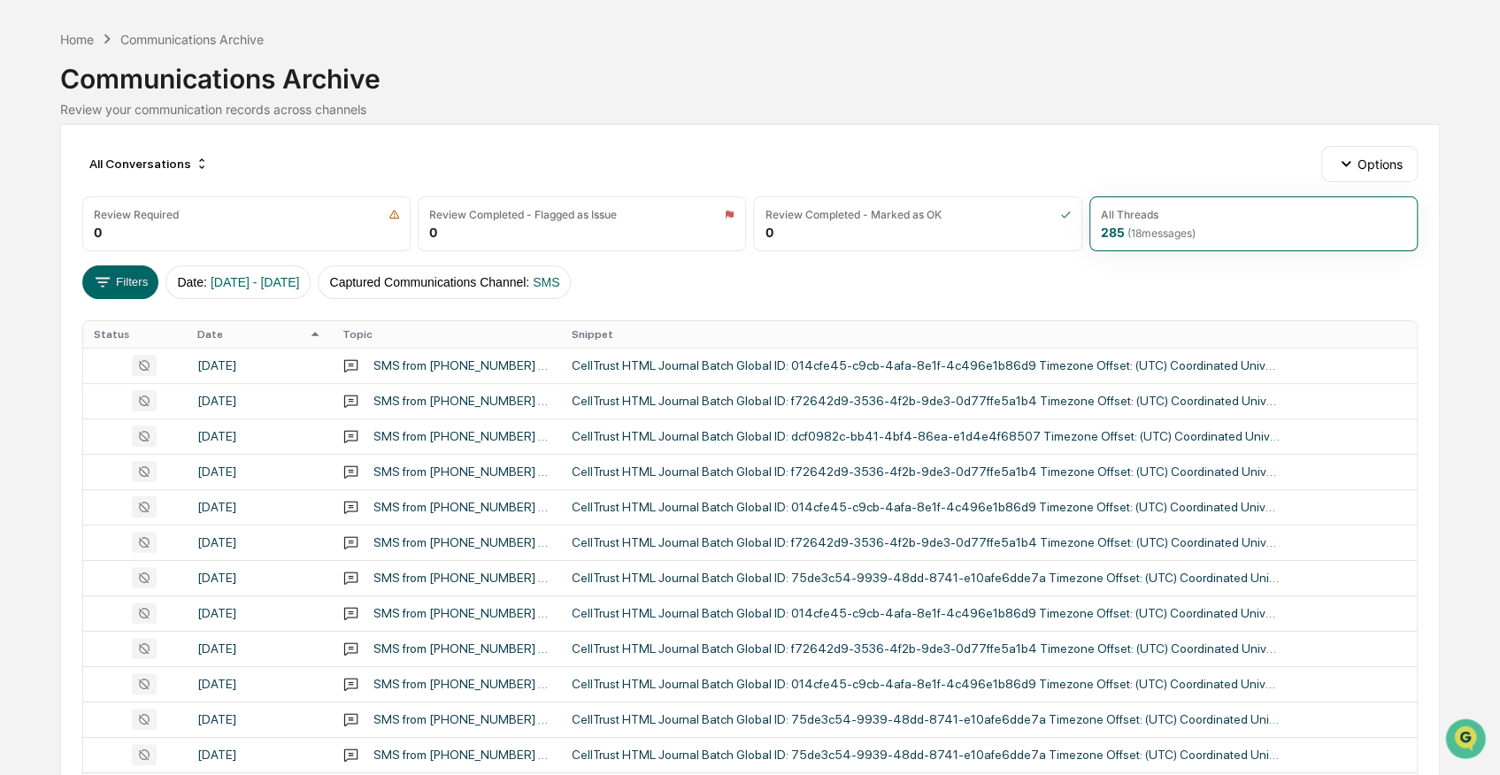
scroll to position [118, 0]
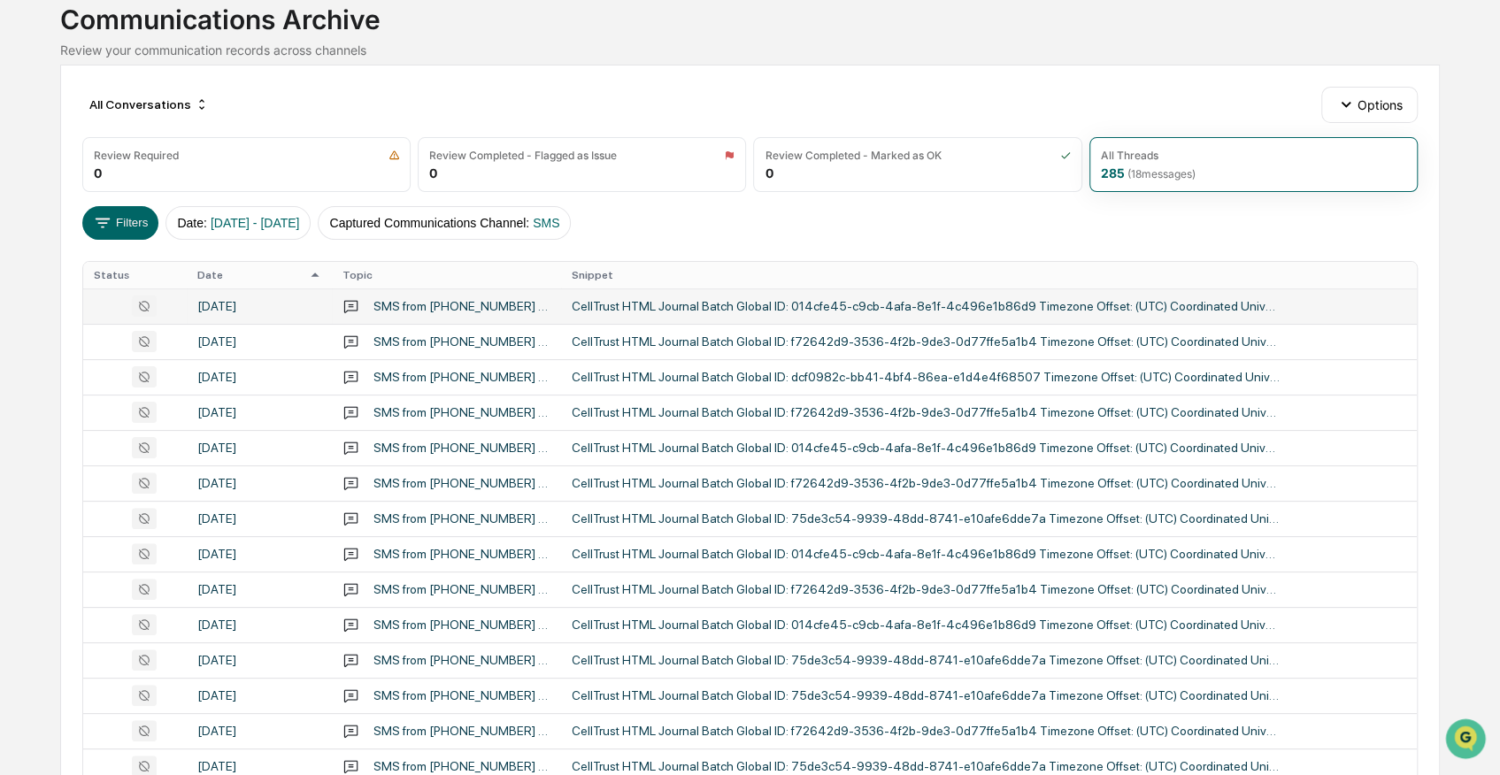
click at [258, 313] on td "[DATE]" at bounding box center [259, 306] width 145 height 35
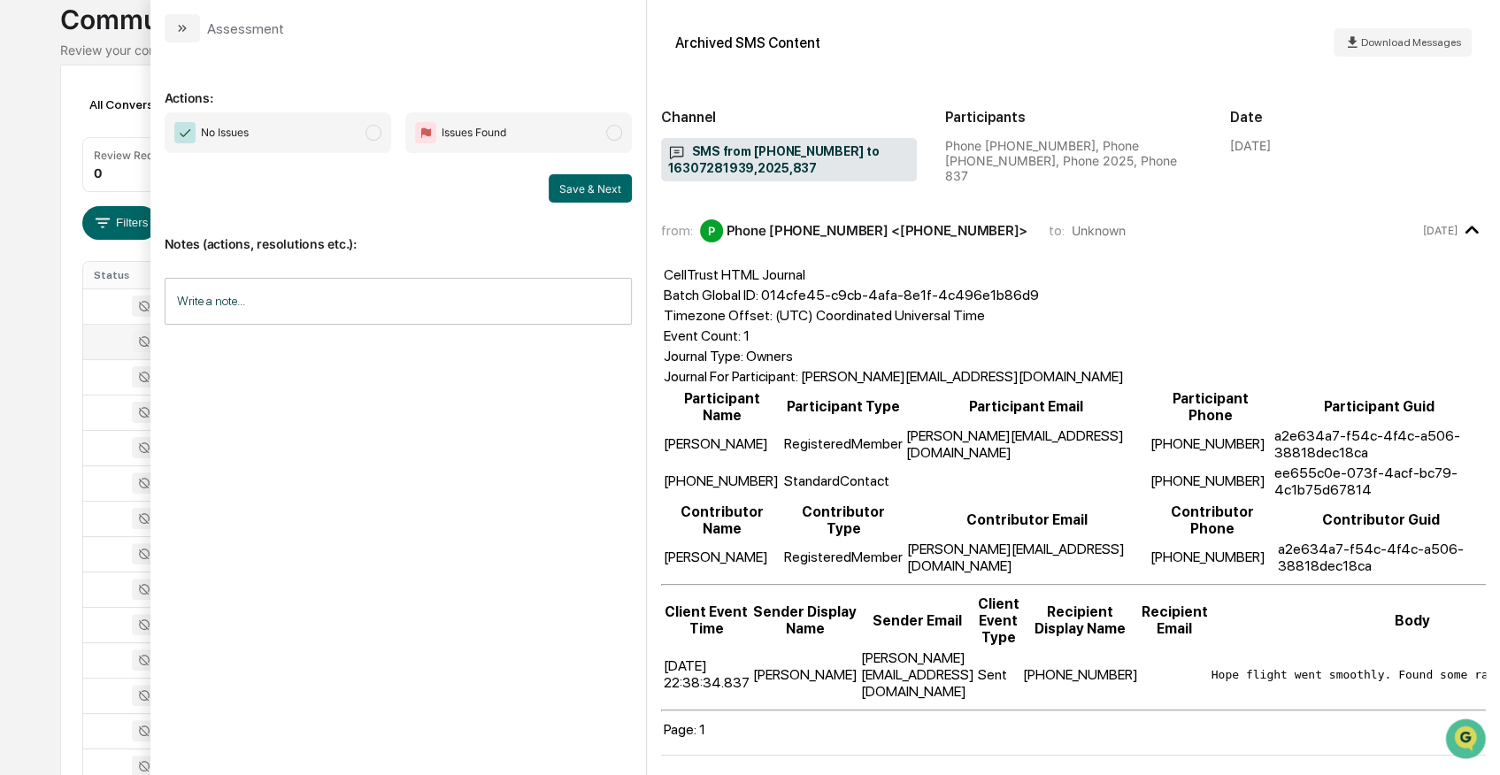
click at [94, 345] on div at bounding box center [135, 341] width 82 height 21
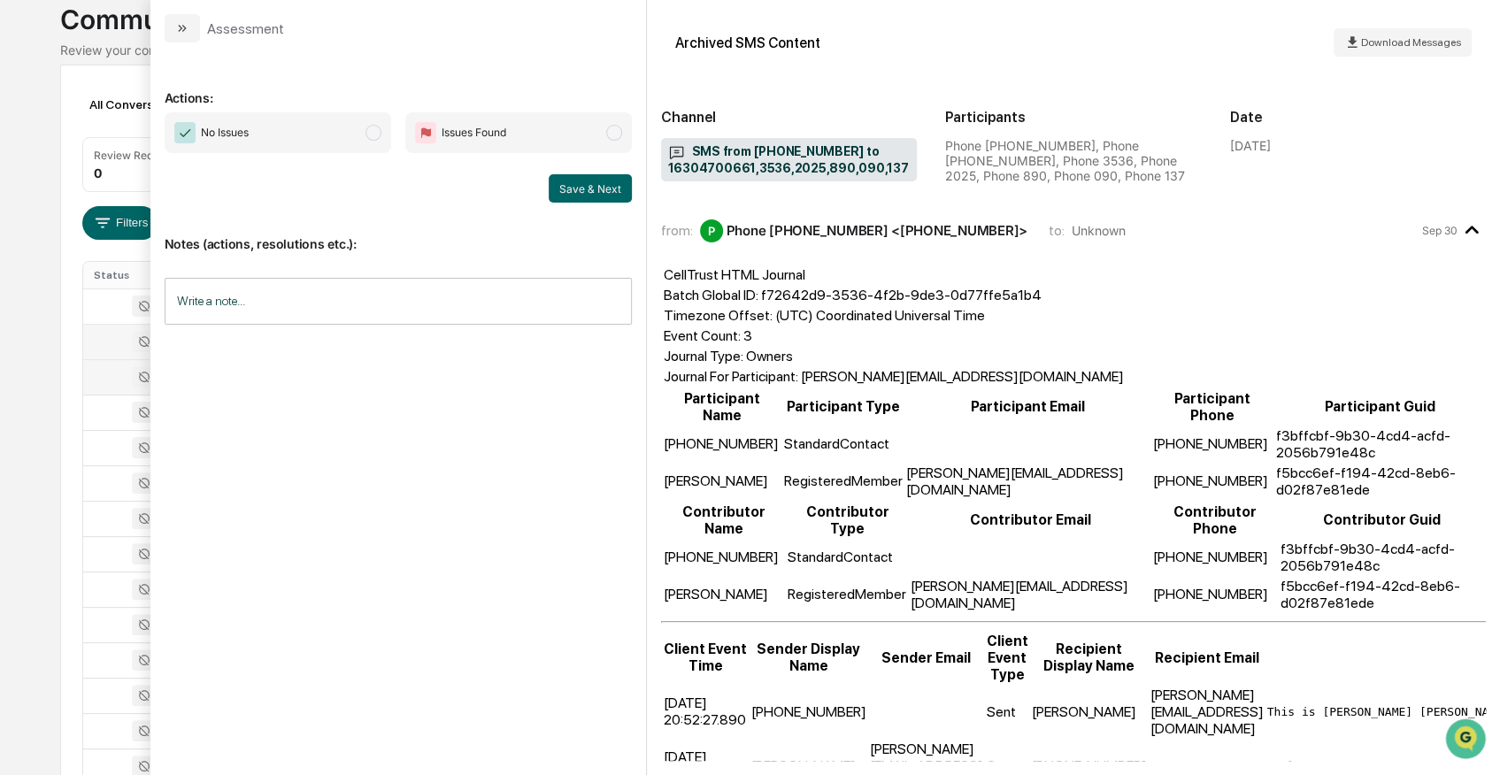
click at [94, 375] on div at bounding box center [135, 376] width 82 height 21
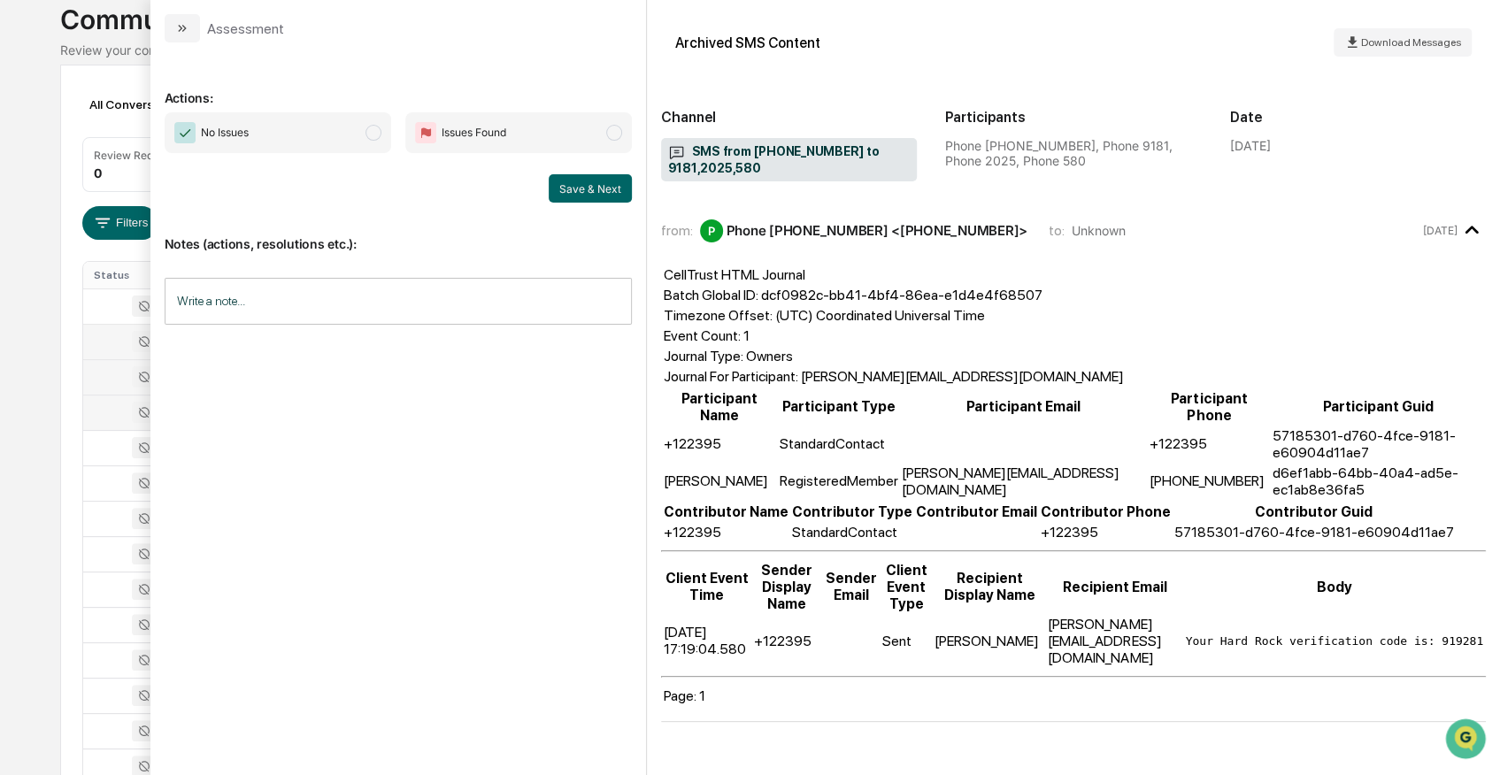
click at [95, 402] on div at bounding box center [135, 412] width 82 height 21
click at [124, 303] on div at bounding box center [135, 306] width 82 height 21
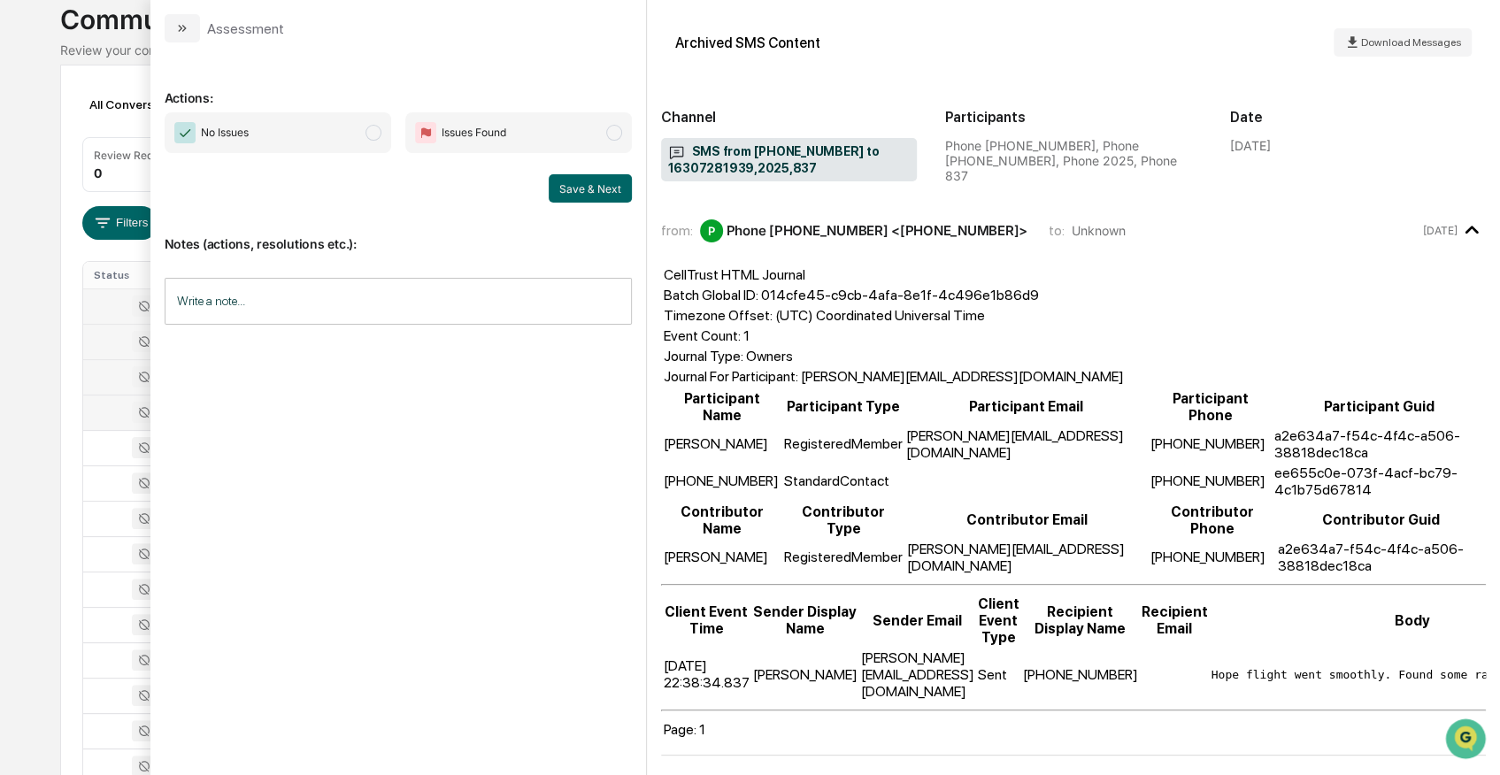
click at [115, 335] on div at bounding box center [135, 341] width 82 height 21
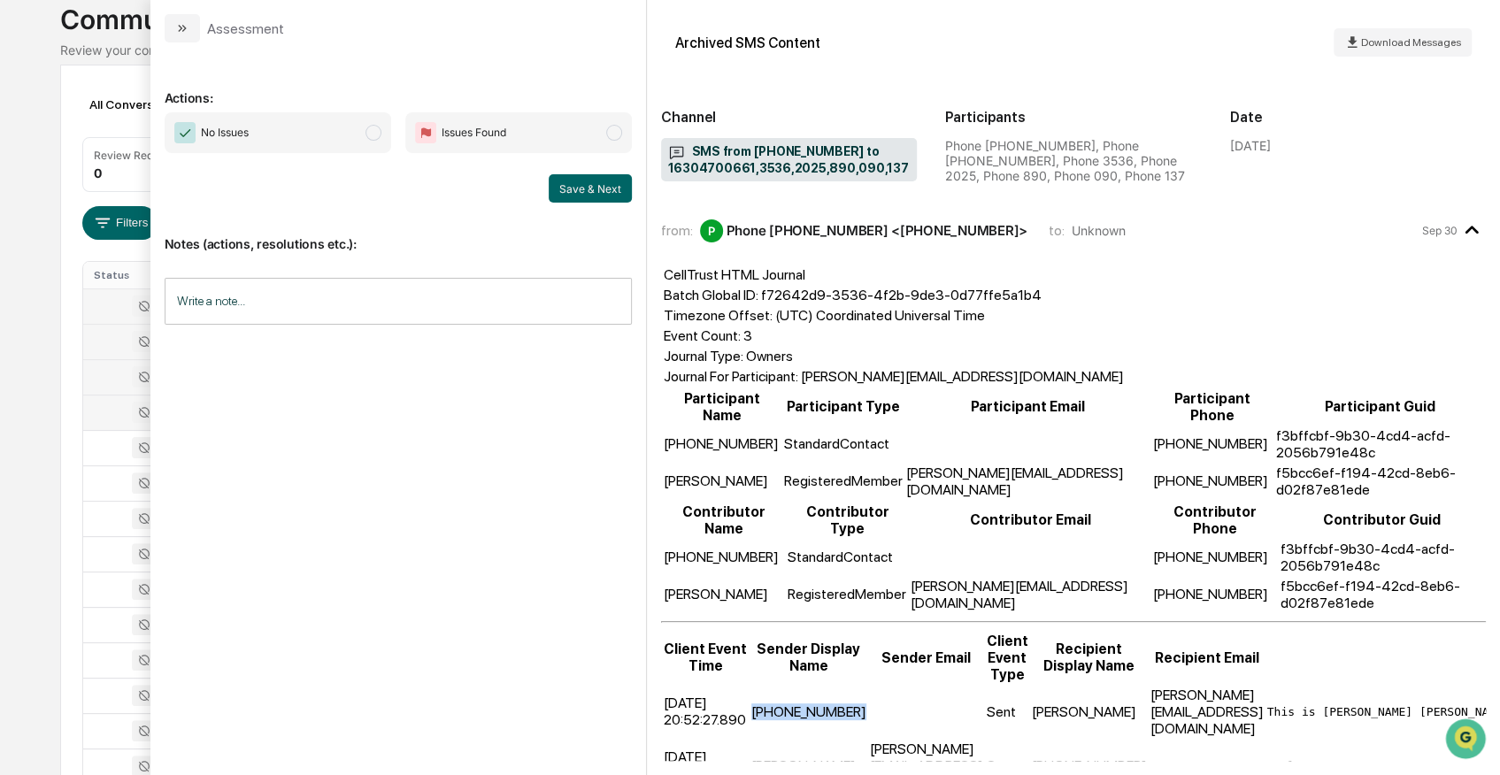
drag, startPoint x: 852, startPoint y: 608, endPoint x: 753, endPoint y: 618, distance: 99.6
click at [753, 686] on tr "[DATE] 20:52:27.890 [PHONE_NUMBER] Sent [PERSON_NAME] [PERSON_NAME][EMAIL_ADDRE…" at bounding box center [1316, 712] width 1306 height 52
drag, startPoint x: 753, startPoint y: 618, endPoint x: 795, endPoint y: 614, distance: 41.8
copy tr "[PHONE_NUMBER]"
click at [42, 99] on div "Calendar Manage Tasks Reviews Approval Management Company People, Data, Setting…" at bounding box center [750, 578] width 1500 height 1392
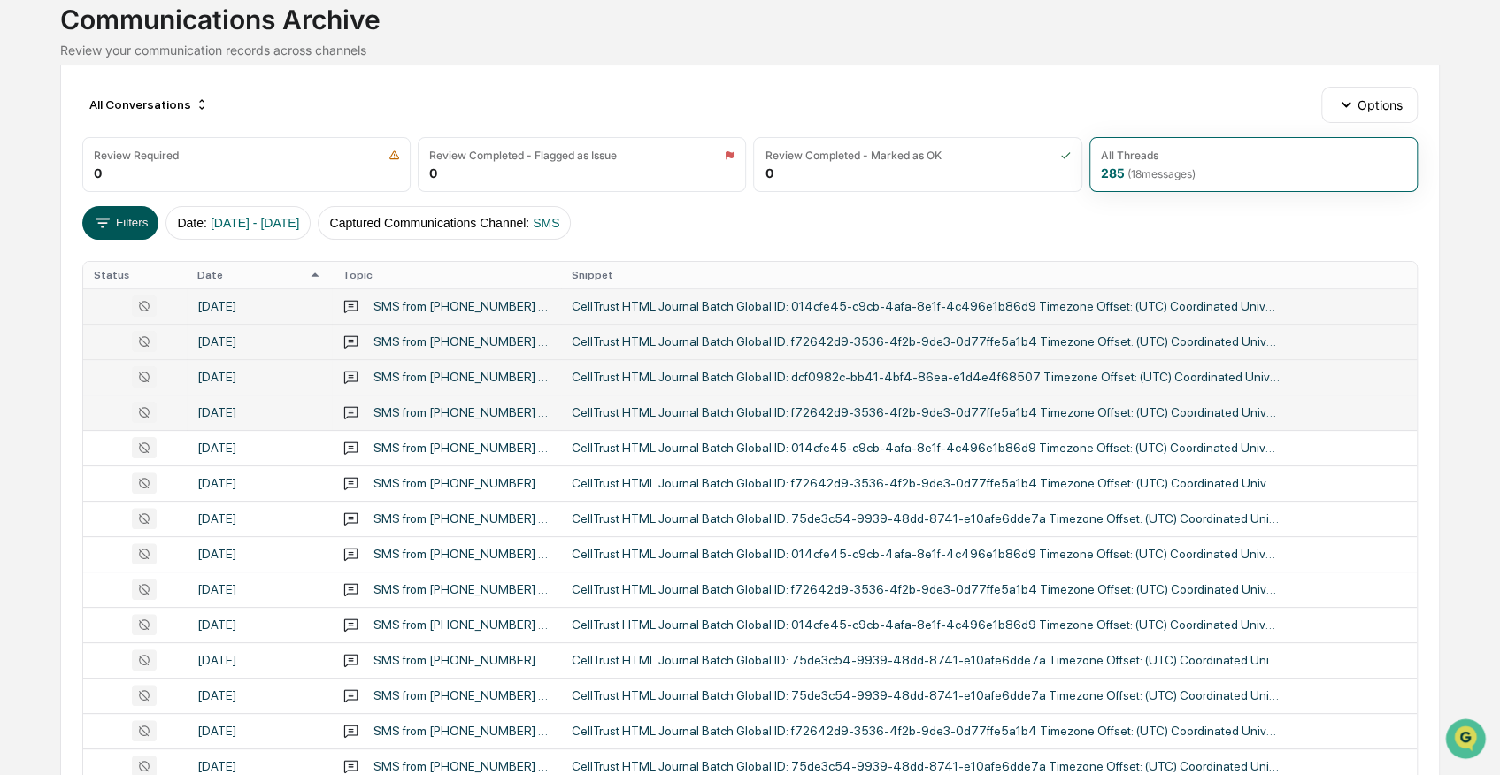
click at [129, 225] on button "Filters" at bounding box center [120, 223] width 77 height 34
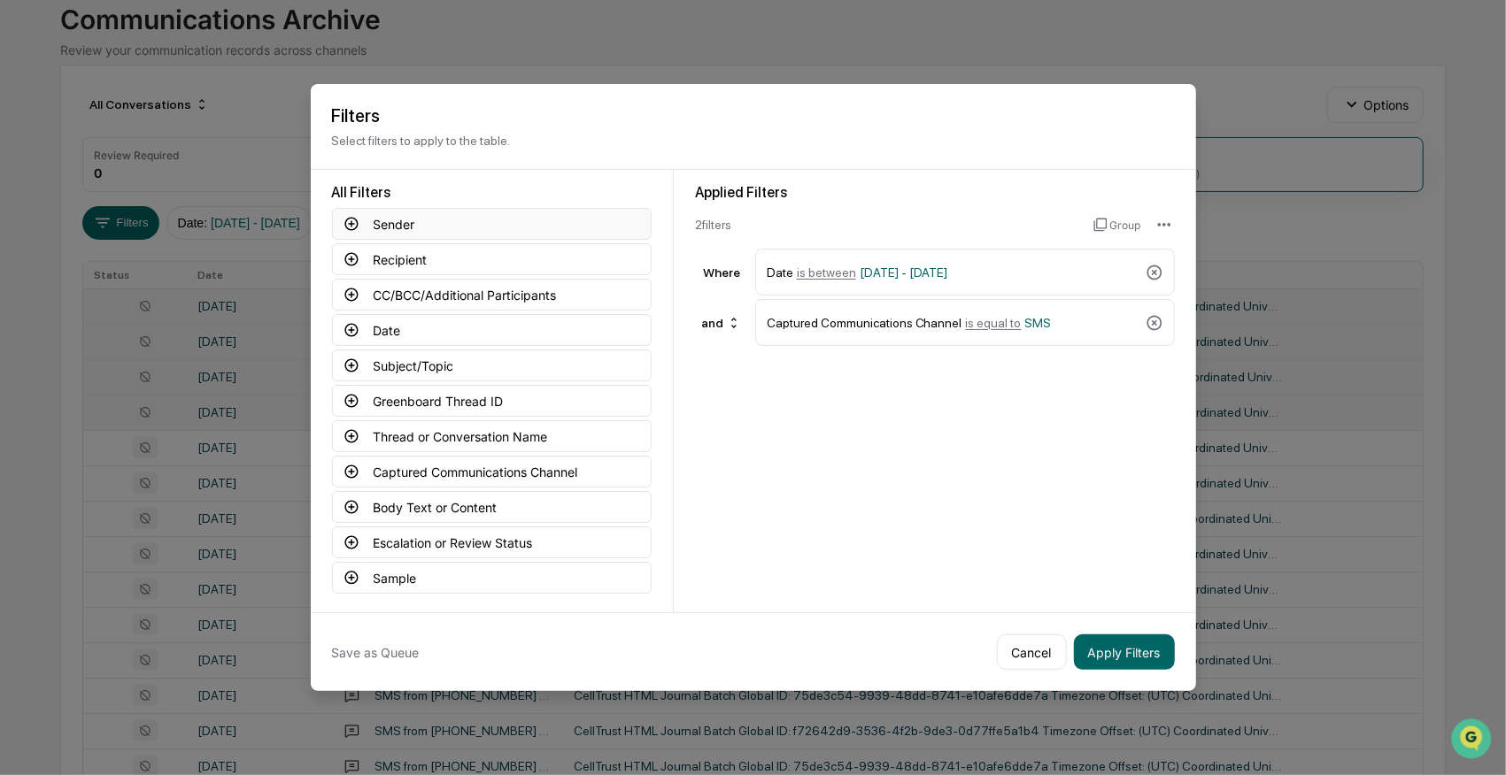
click at [420, 227] on button "Sender" at bounding box center [492, 224] width 320 height 32
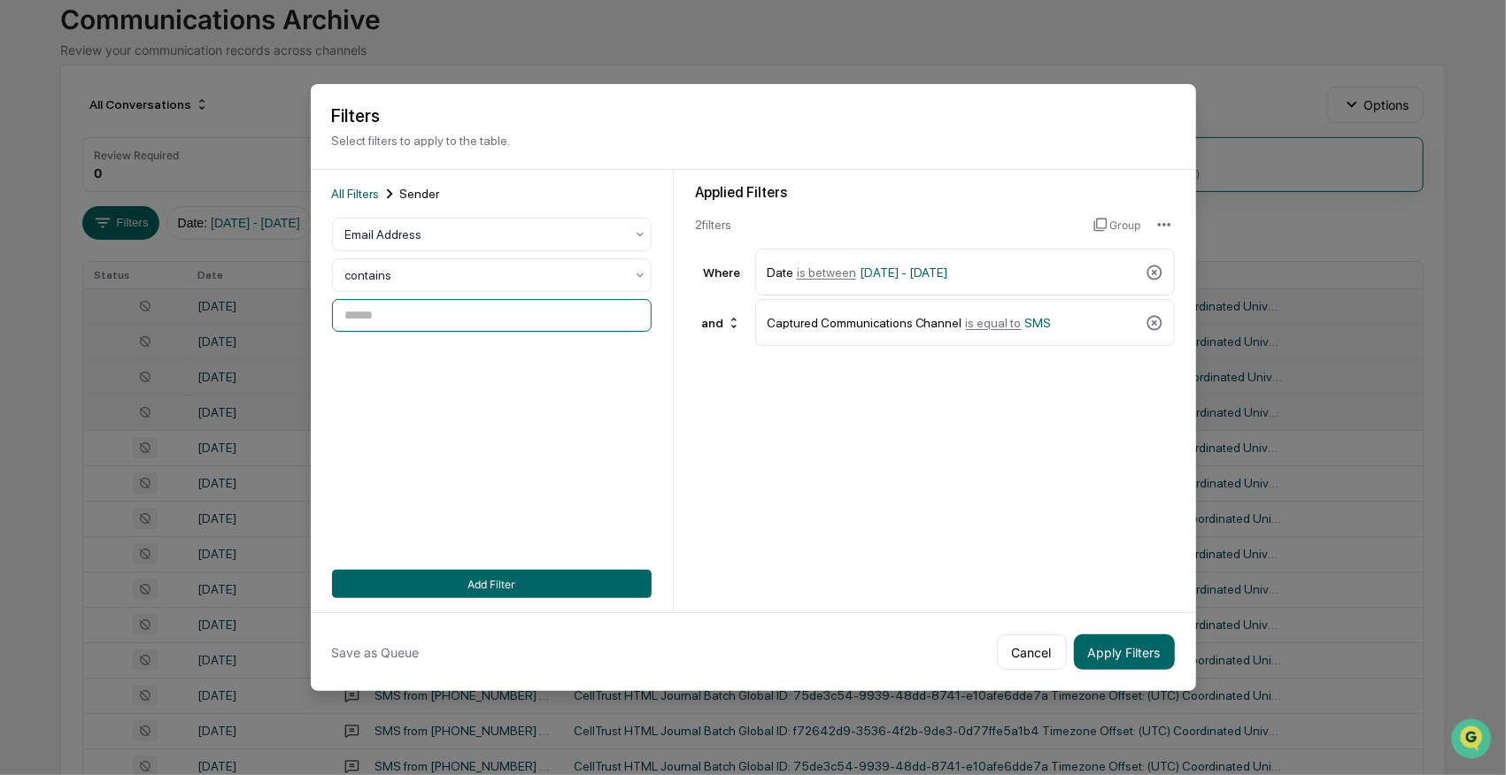
click at [398, 312] on input at bounding box center [492, 315] width 320 height 33
paste input "**********"
type input "**********"
click at [538, 581] on button "Add Filter" at bounding box center [492, 584] width 320 height 28
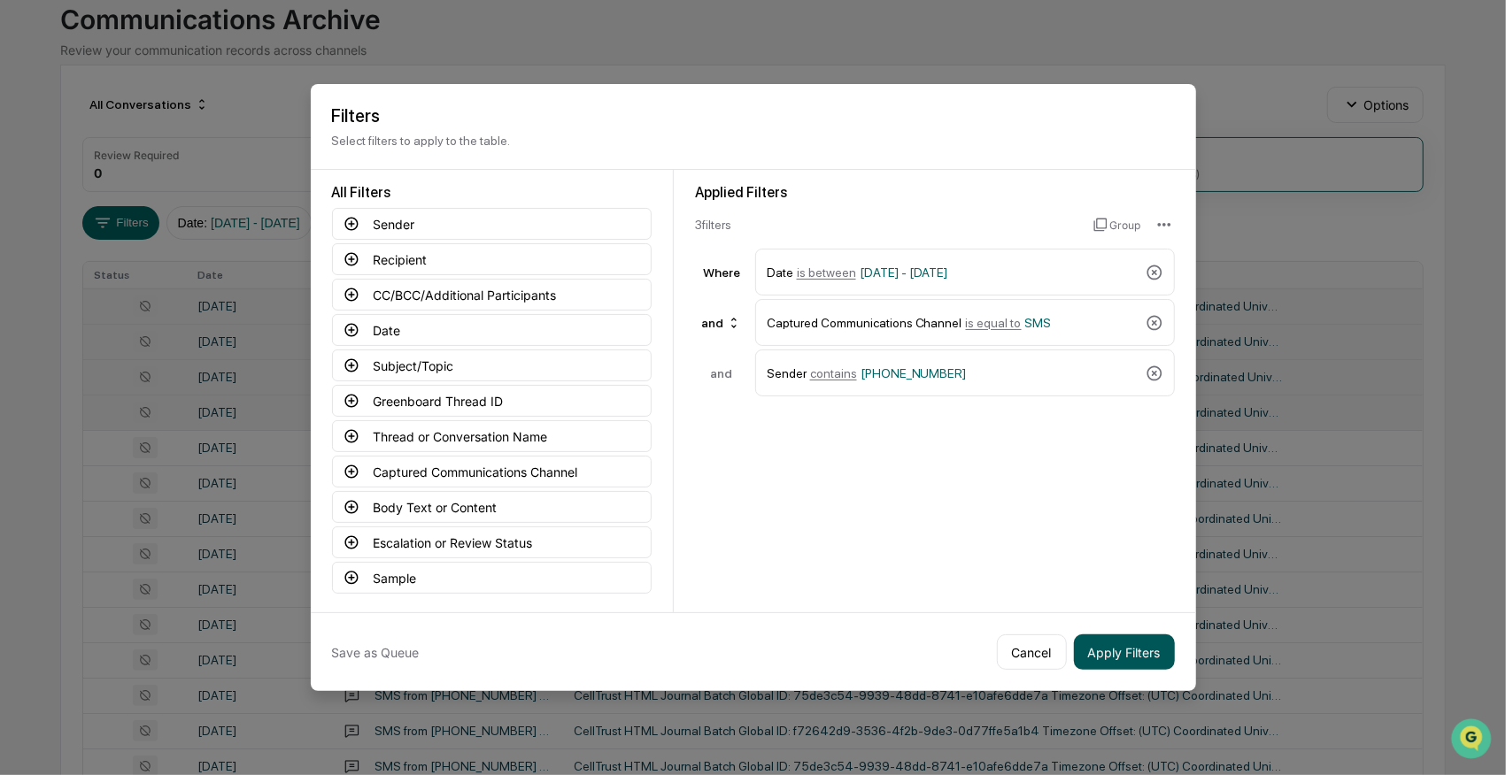
click at [1147, 643] on button "Apply Filters" at bounding box center [1124, 652] width 101 height 35
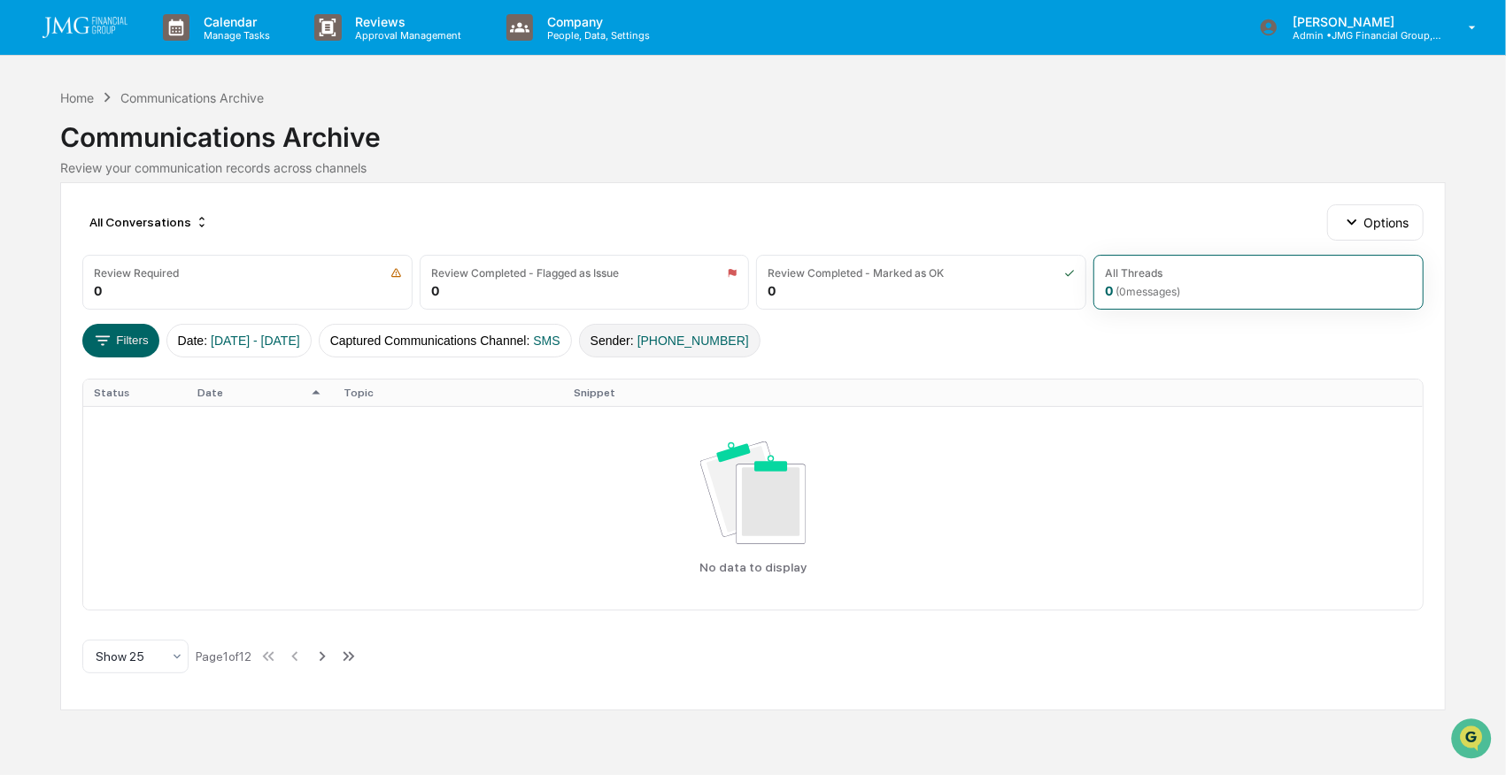
click at [690, 334] on span "[PHONE_NUMBER]" at bounding box center [693, 341] width 112 height 14
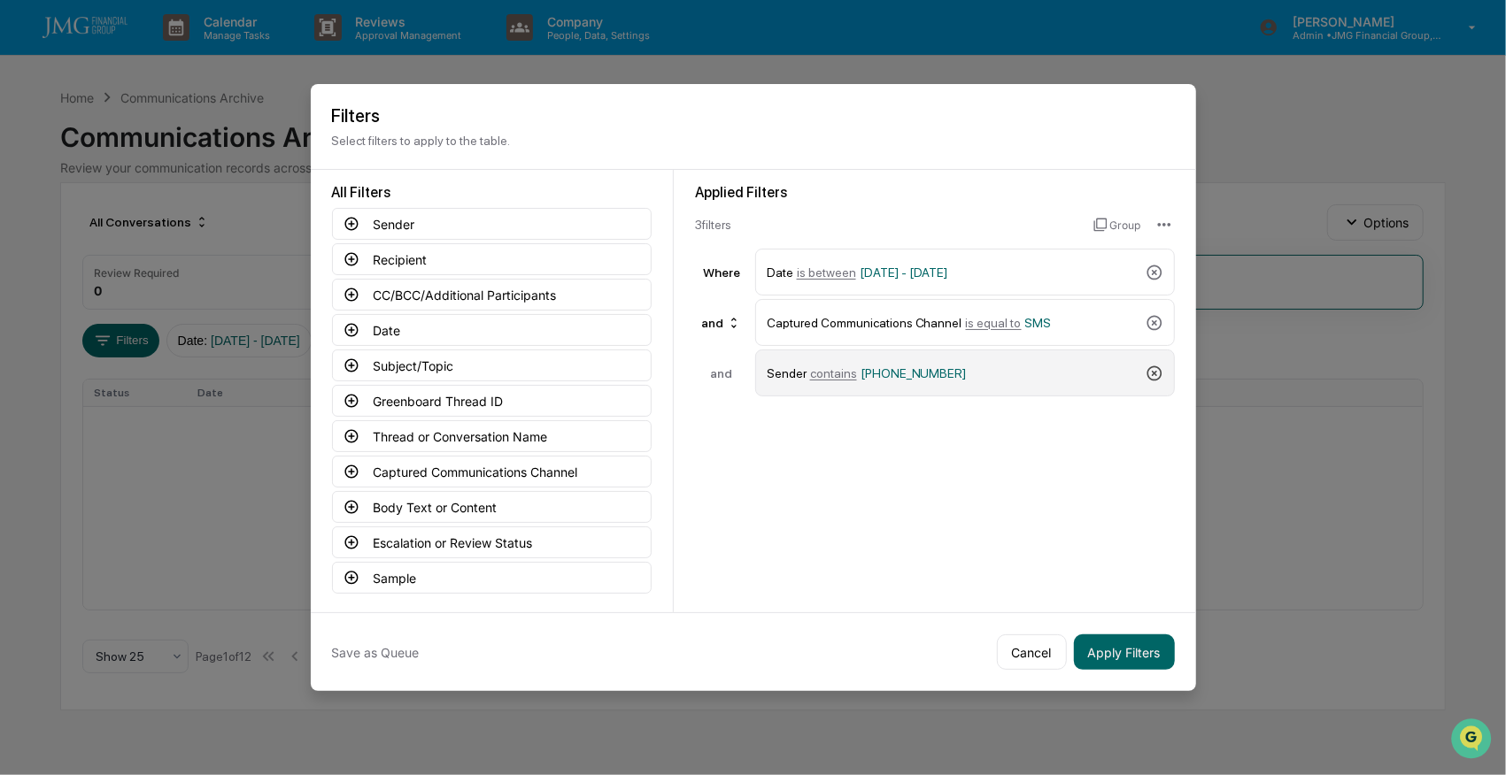
click at [1150, 370] on icon at bounding box center [1153, 373] width 15 height 15
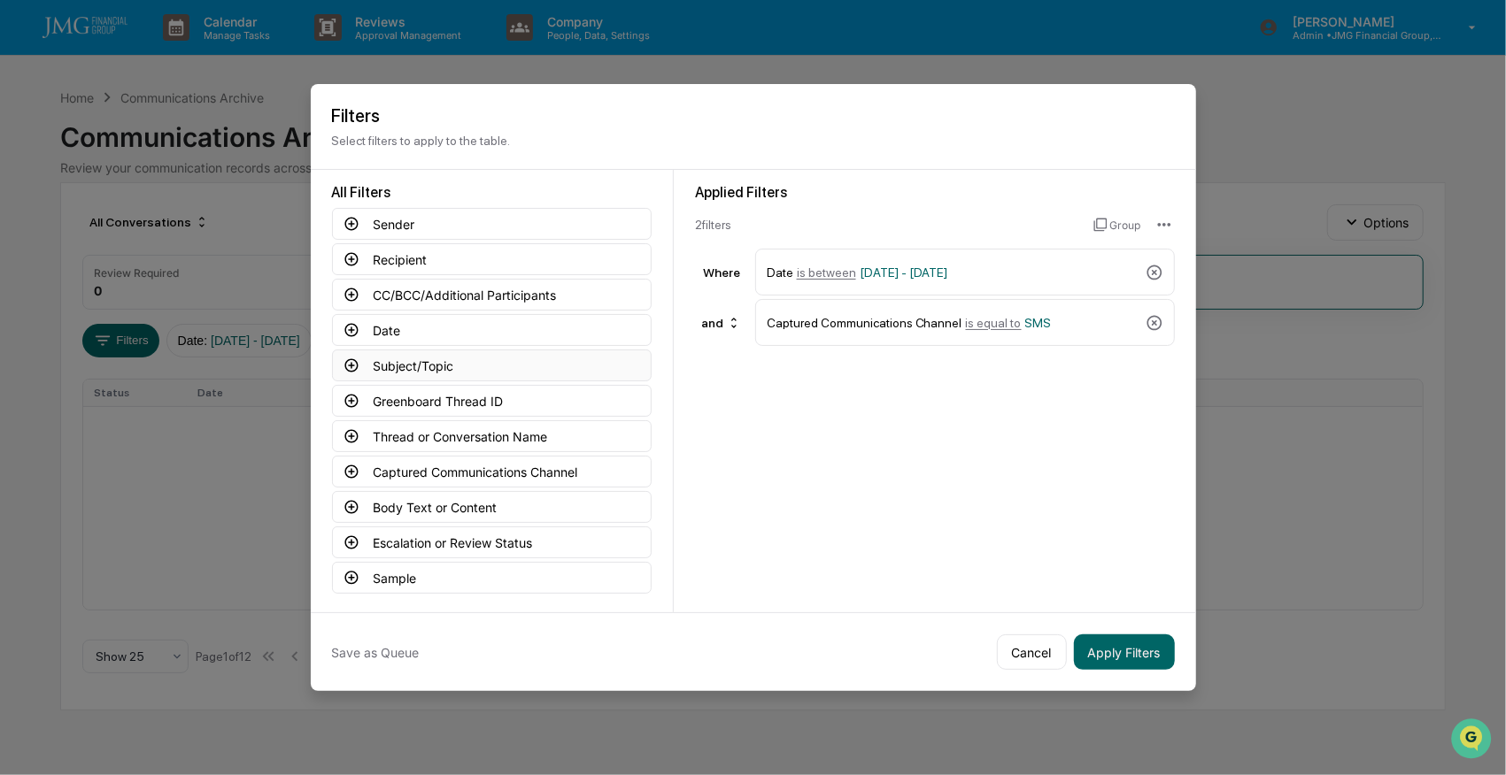
click at [411, 363] on button "Subject/Topic" at bounding box center [492, 366] width 320 height 32
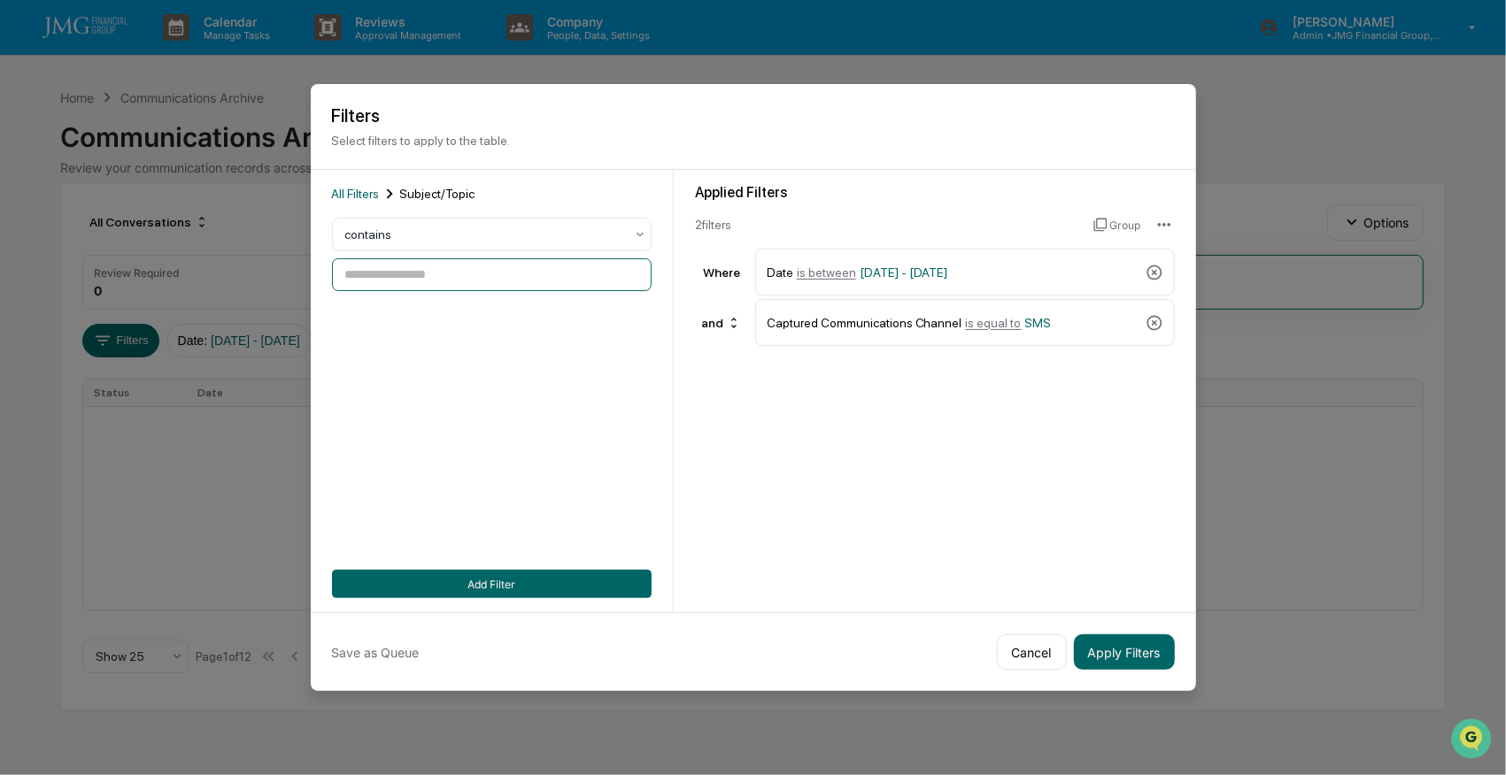
click at [437, 277] on input at bounding box center [492, 274] width 320 height 33
type input "****"
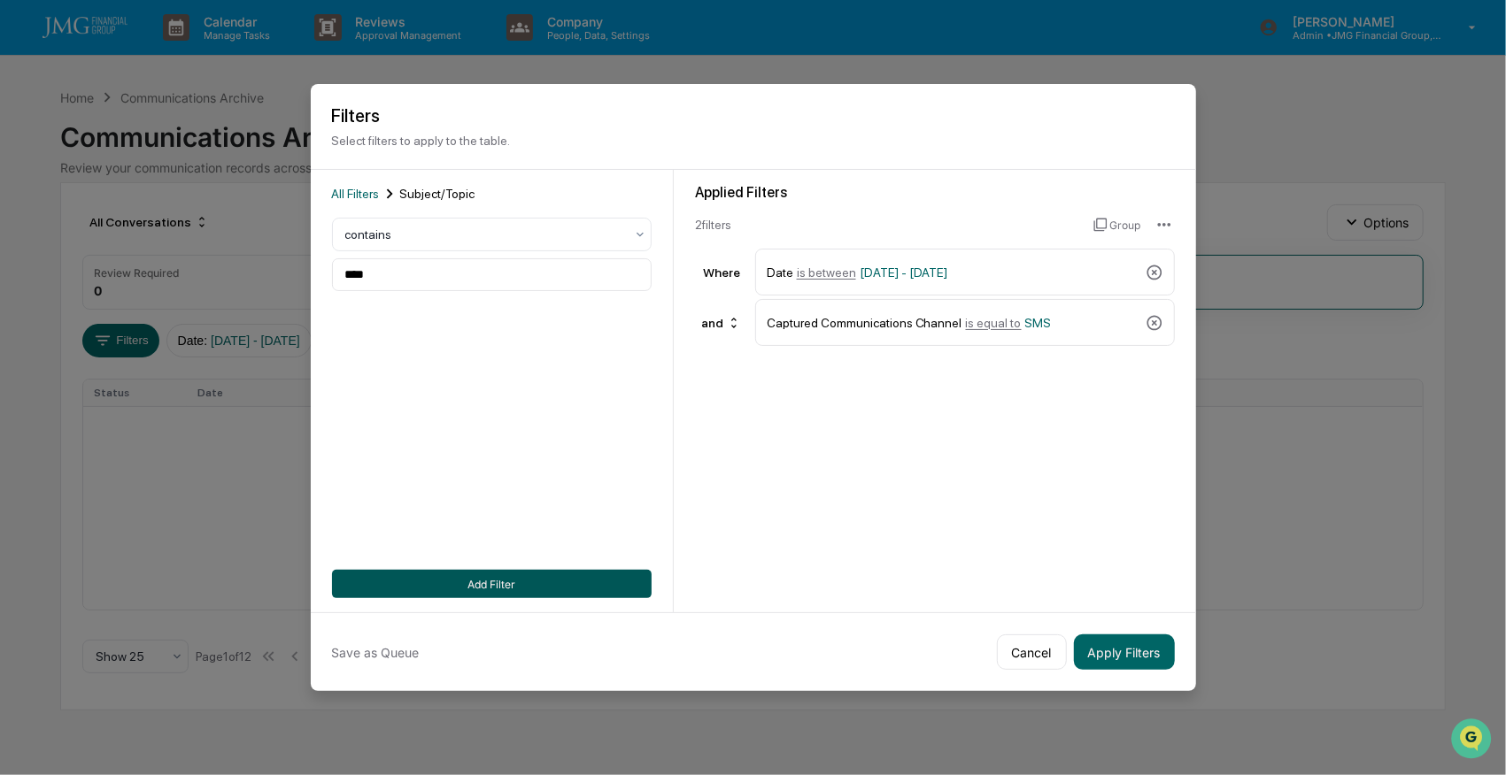
click at [613, 577] on button "Add Filter" at bounding box center [492, 584] width 320 height 28
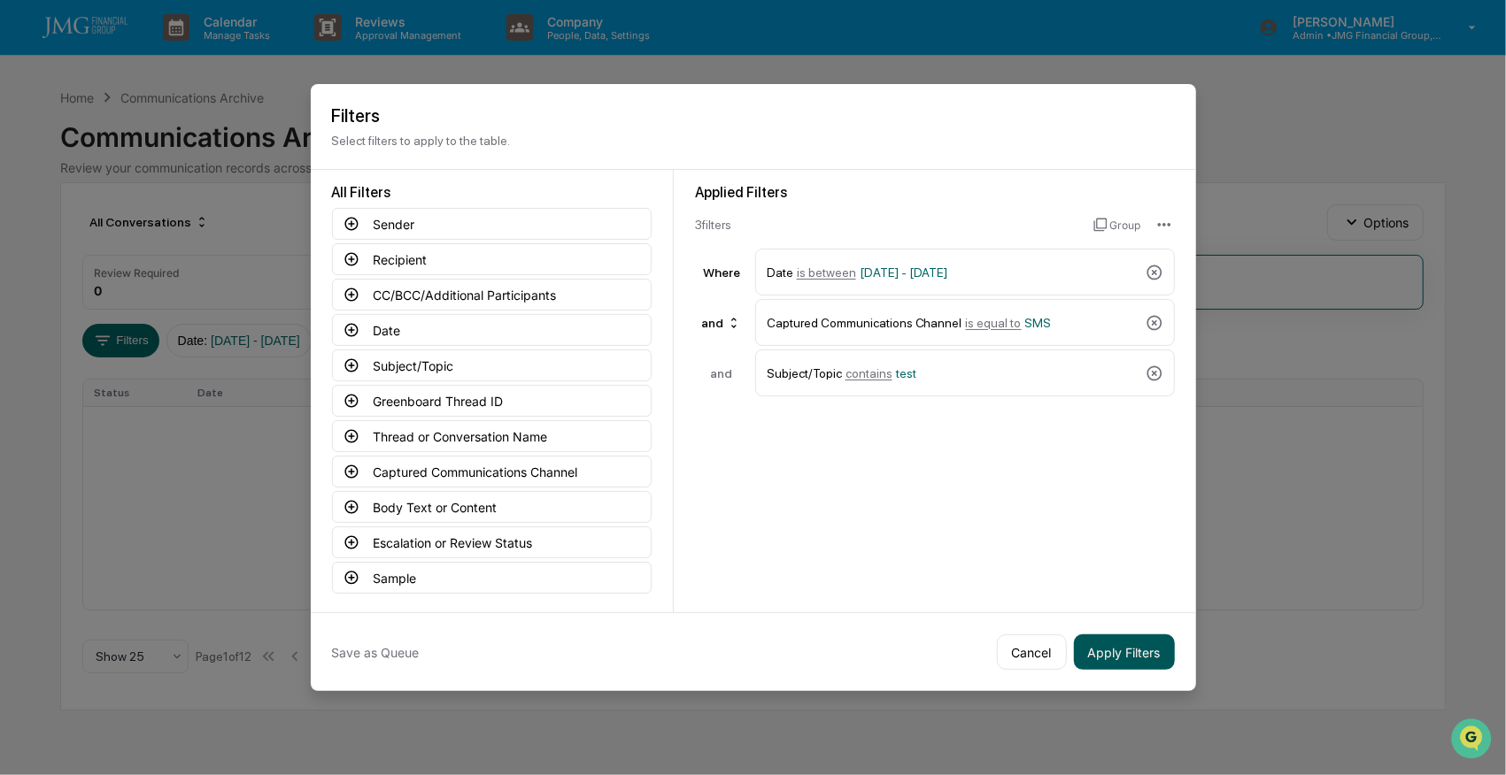
click at [1129, 641] on button "Apply Filters" at bounding box center [1124, 652] width 101 height 35
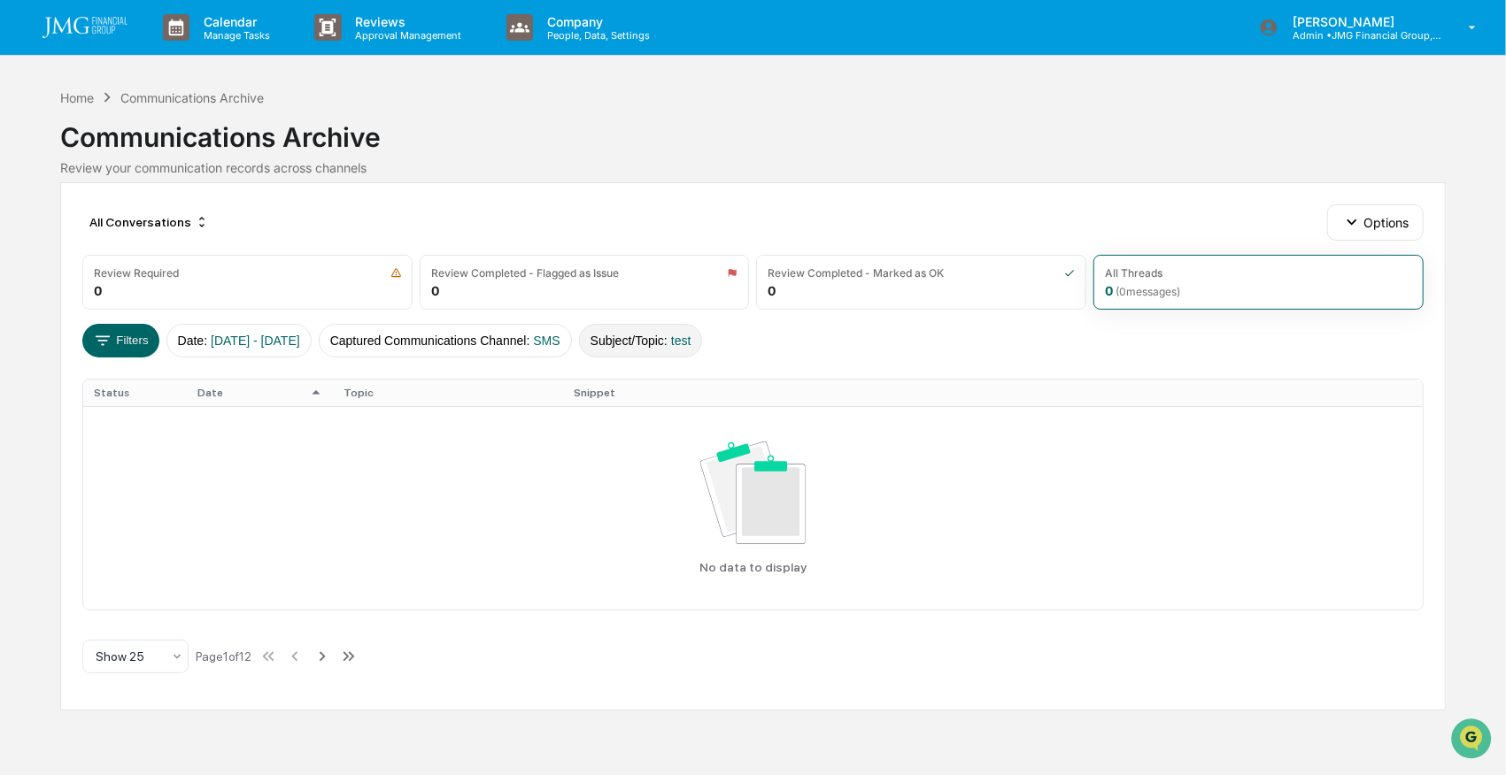
click at [673, 330] on button "Subject/Topic : test" at bounding box center [641, 341] width 124 height 34
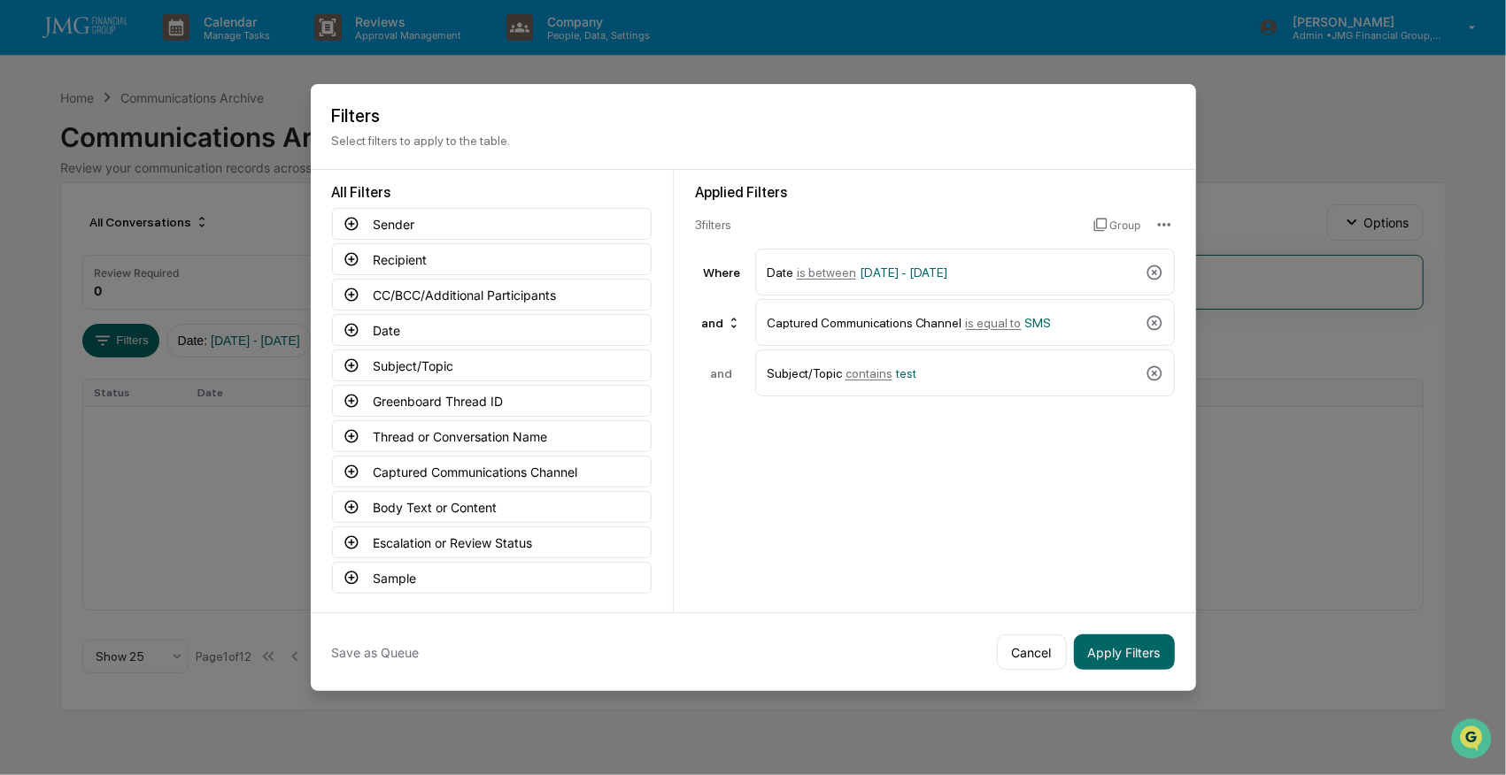
click at [1151, 370] on icon at bounding box center [1154, 374] width 18 height 18
click at [416, 494] on button "Body Text or Content" at bounding box center [492, 507] width 320 height 32
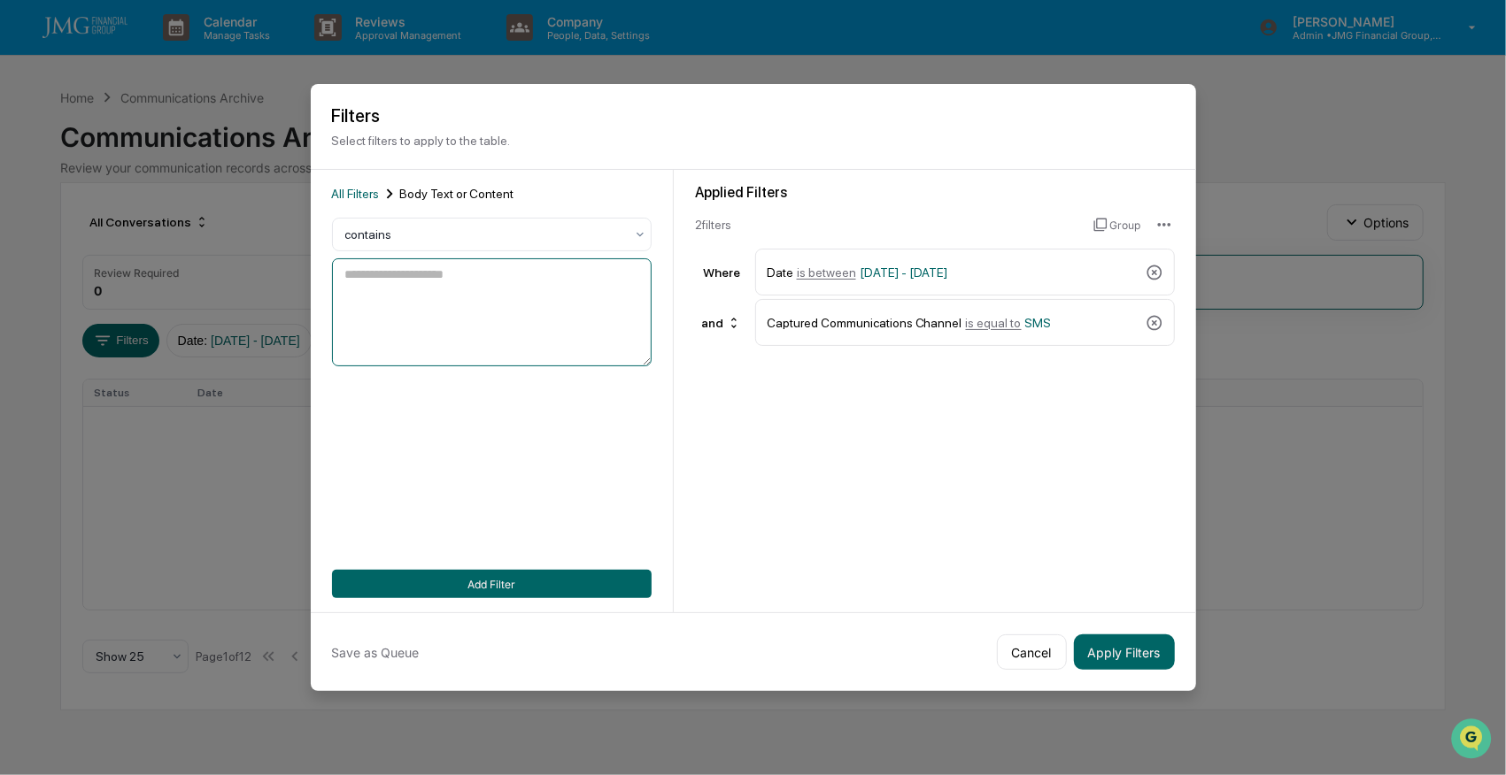
click at [503, 272] on textarea at bounding box center [492, 312] width 320 height 108
type textarea "*****"
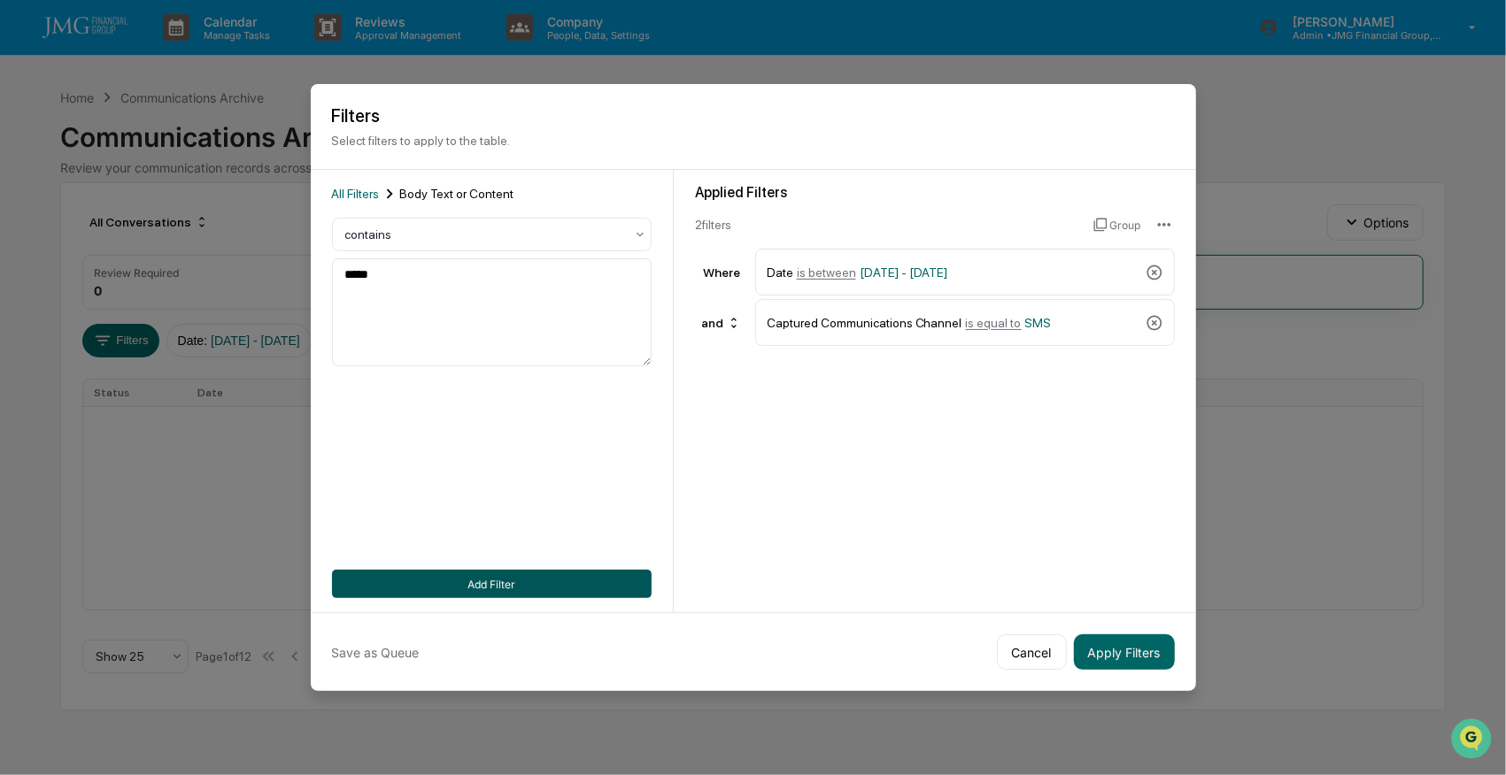
drag, startPoint x: 518, startPoint y: 576, endPoint x: 765, endPoint y: 540, distance: 249.6
click at [520, 576] on button "Add Filter" at bounding box center [492, 584] width 320 height 28
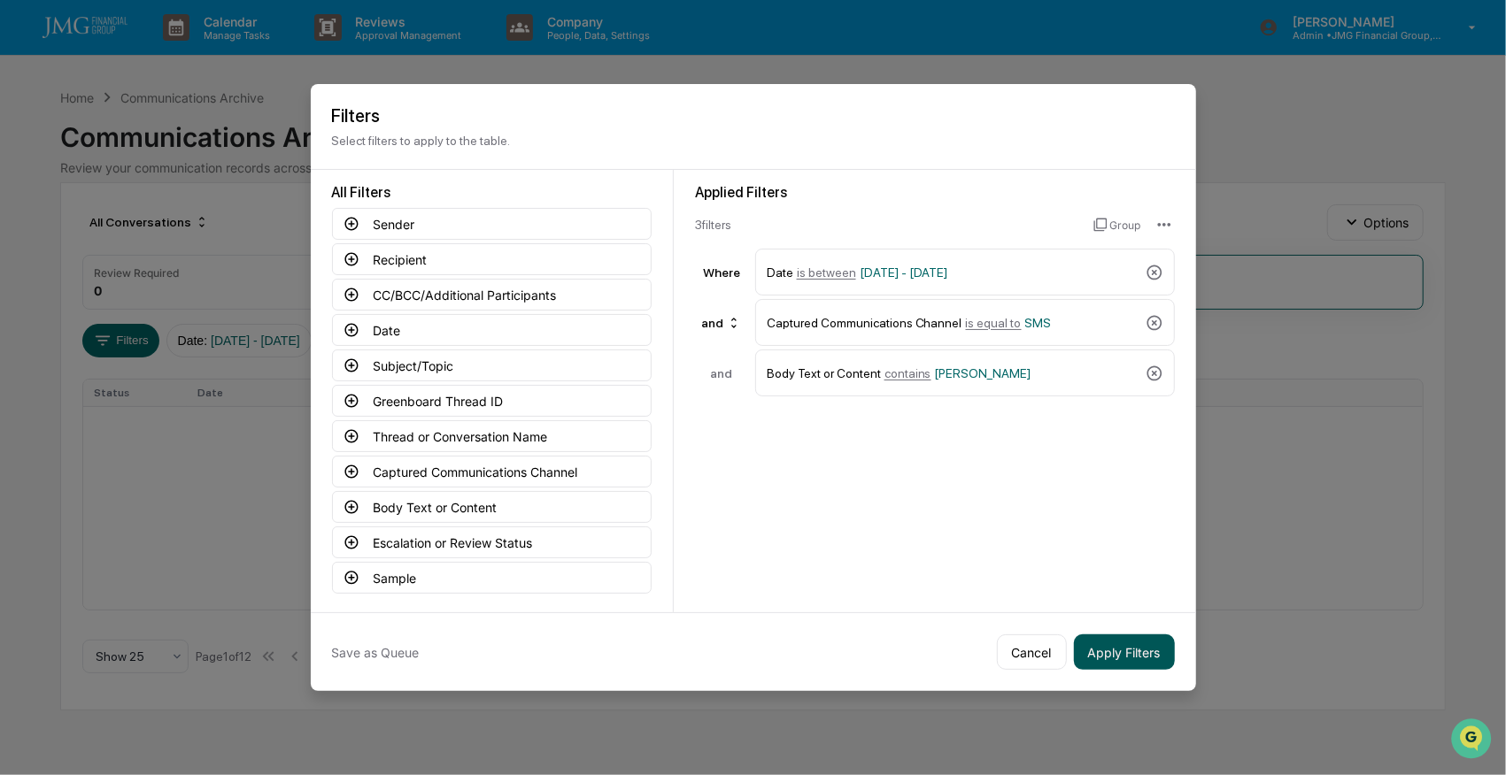
click at [1142, 641] on button "Apply Filters" at bounding box center [1124, 652] width 101 height 35
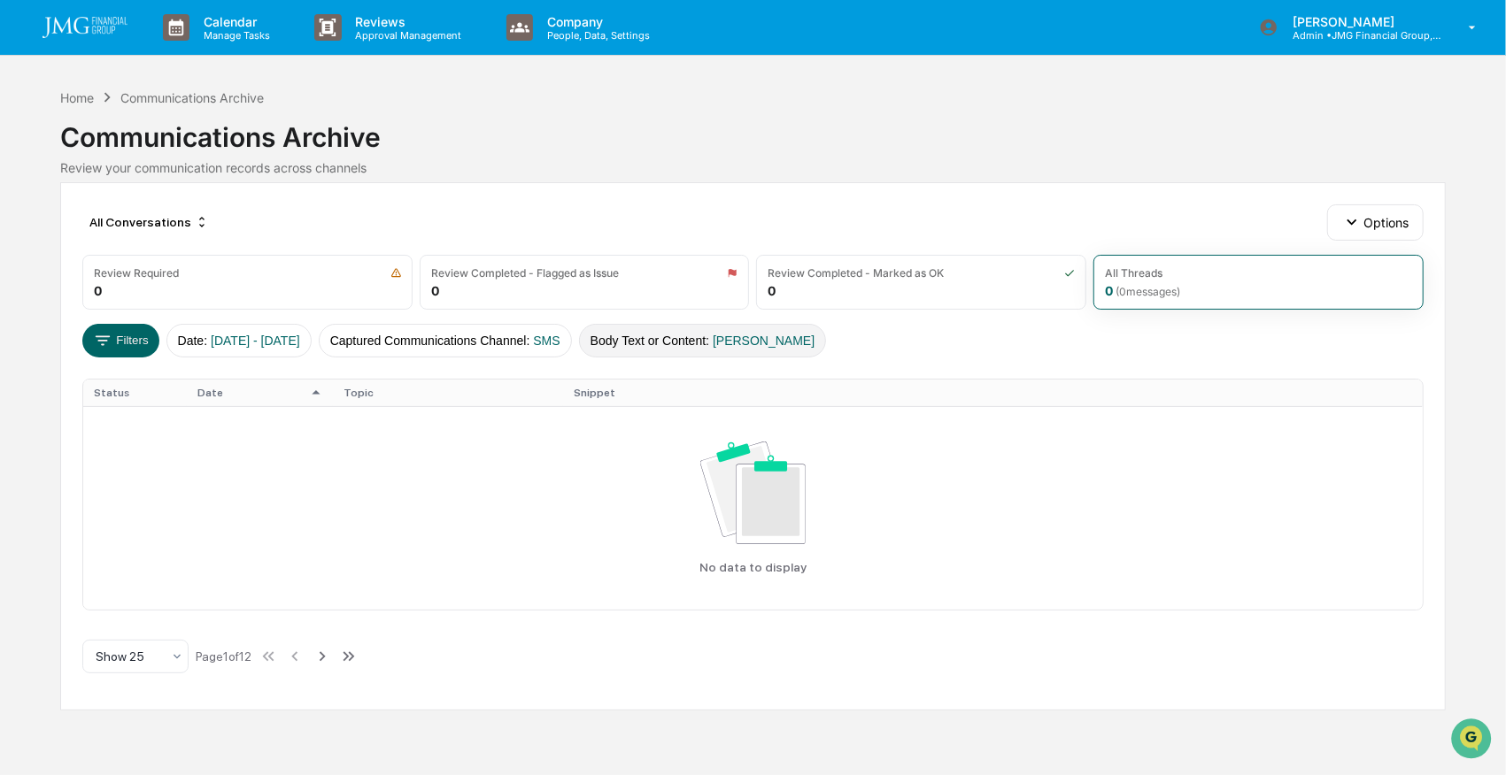
click at [694, 340] on button "Body Text or Content : [PERSON_NAME]" at bounding box center [703, 341] width 248 height 34
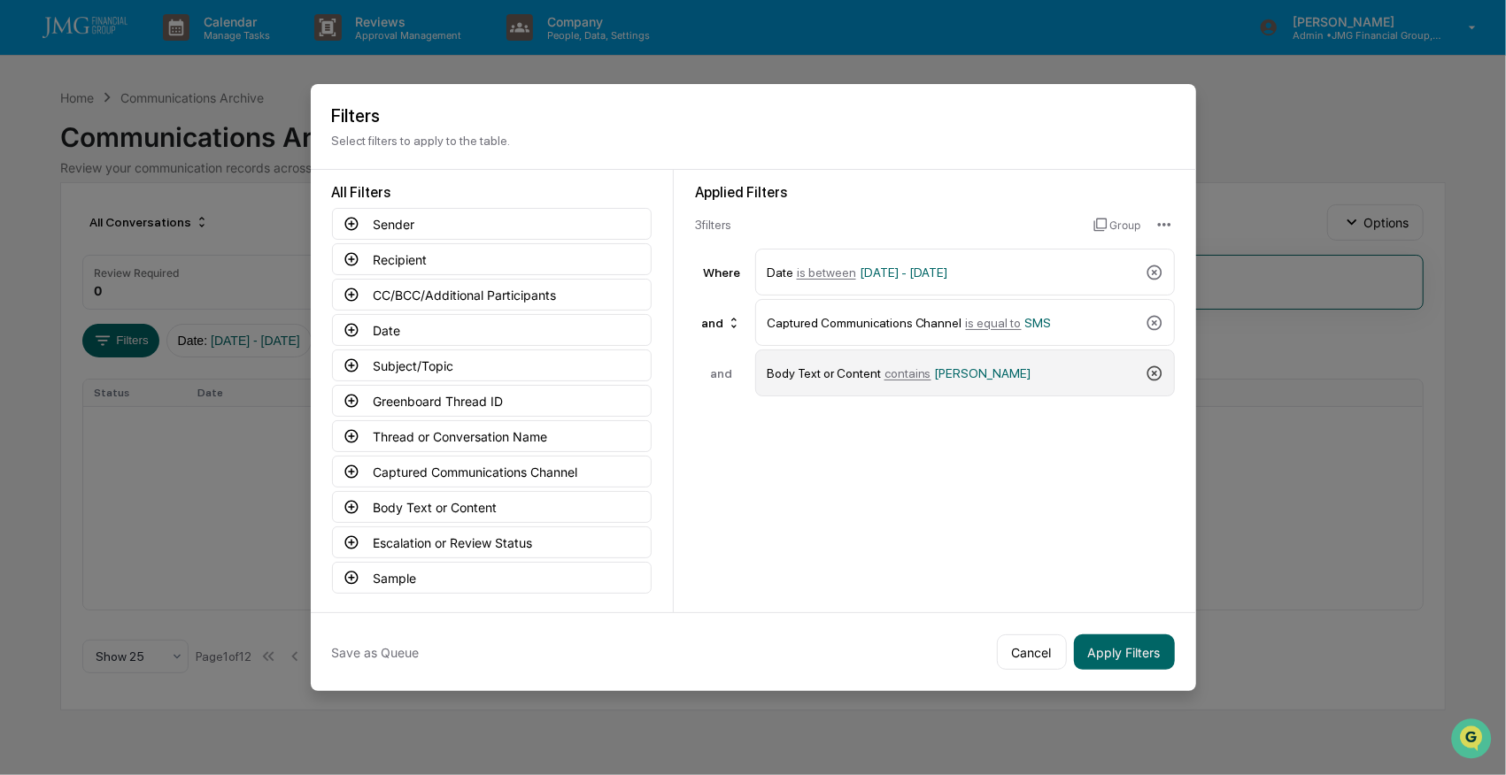
click at [1146, 370] on icon at bounding box center [1153, 373] width 15 height 15
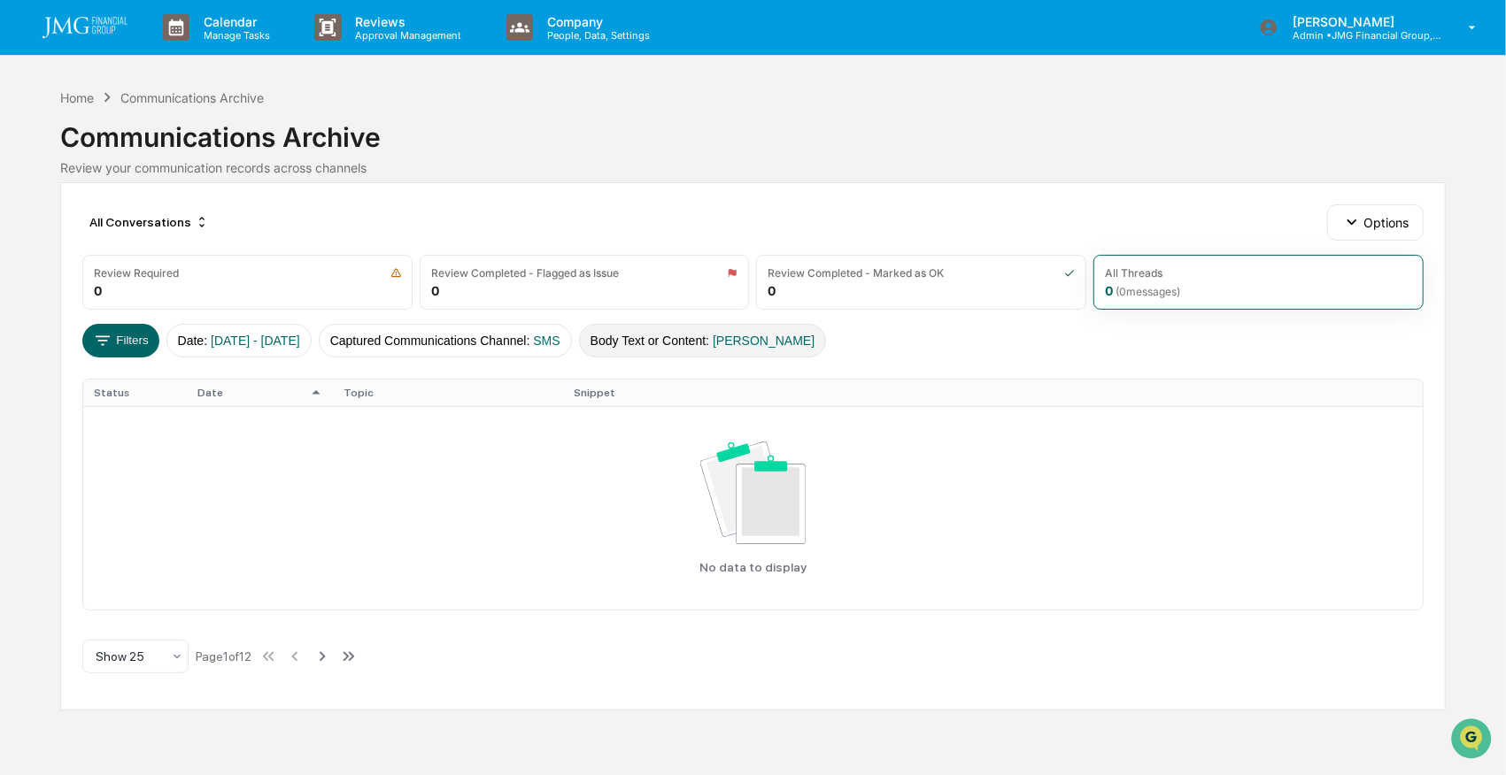
click at [696, 333] on button "Body Text or Content : [PERSON_NAME]" at bounding box center [703, 341] width 248 height 34
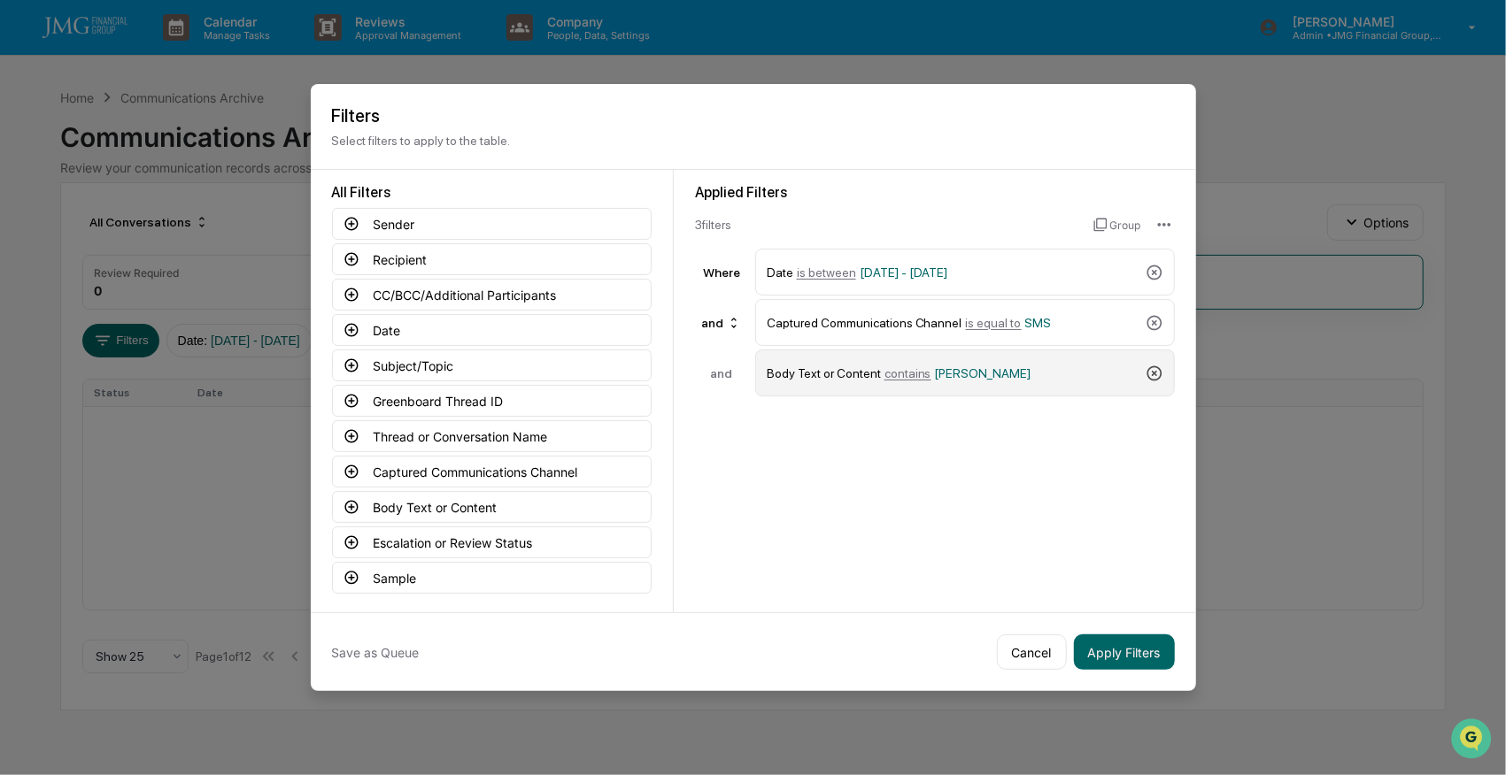
click at [1152, 370] on icon at bounding box center [1153, 373] width 15 height 15
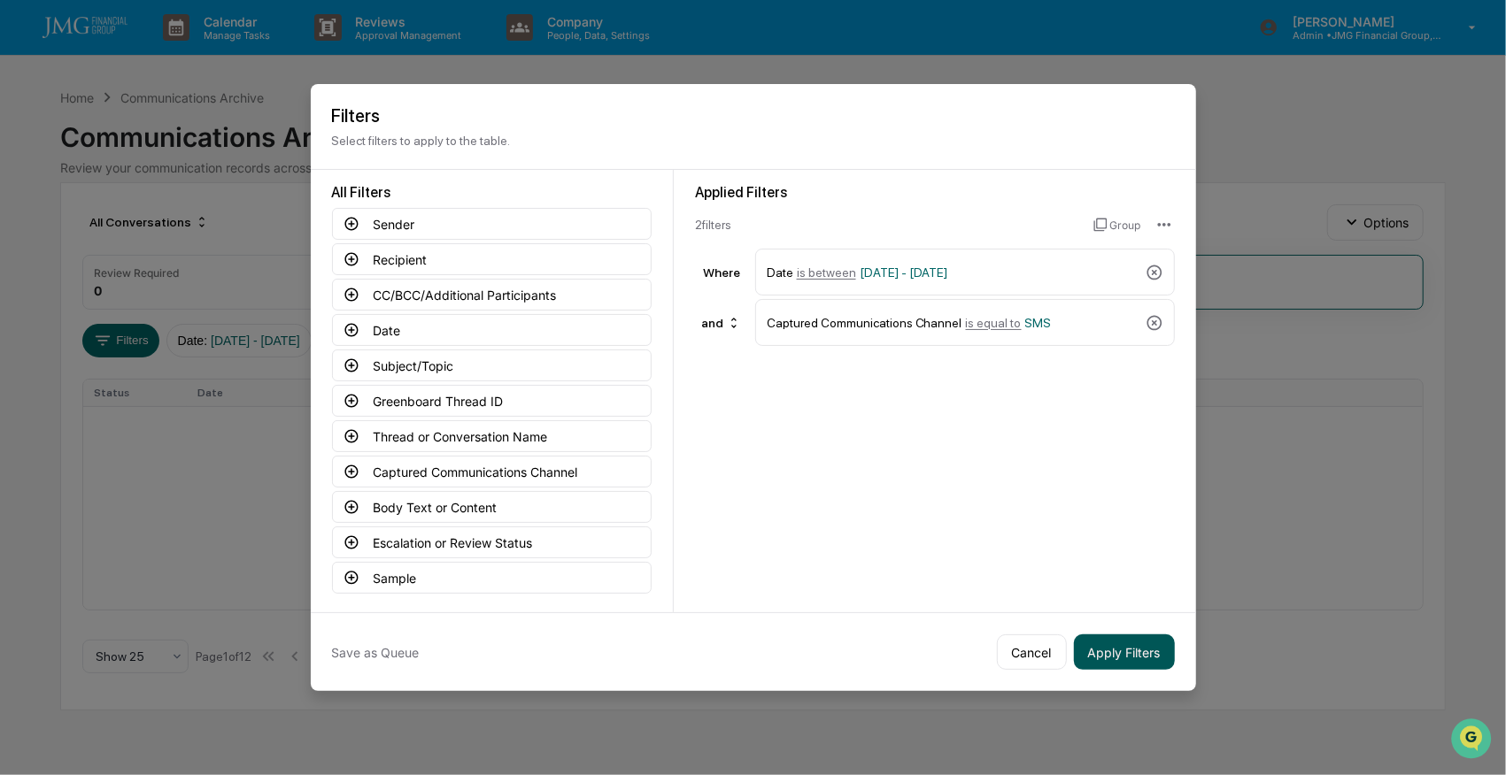
click at [1114, 654] on button "Apply Filters" at bounding box center [1124, 652] width 101 height 35
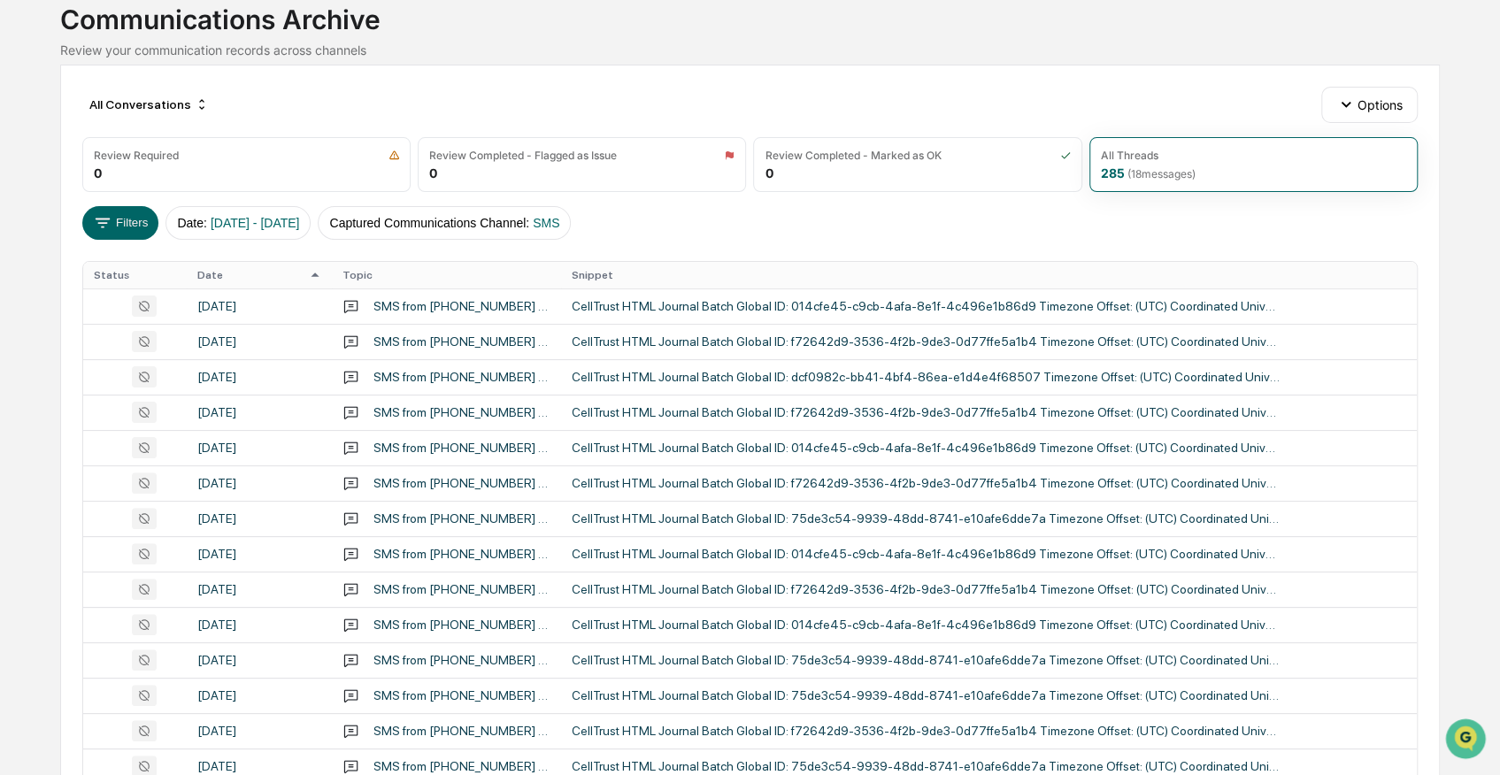
scroll to position [177, 0]
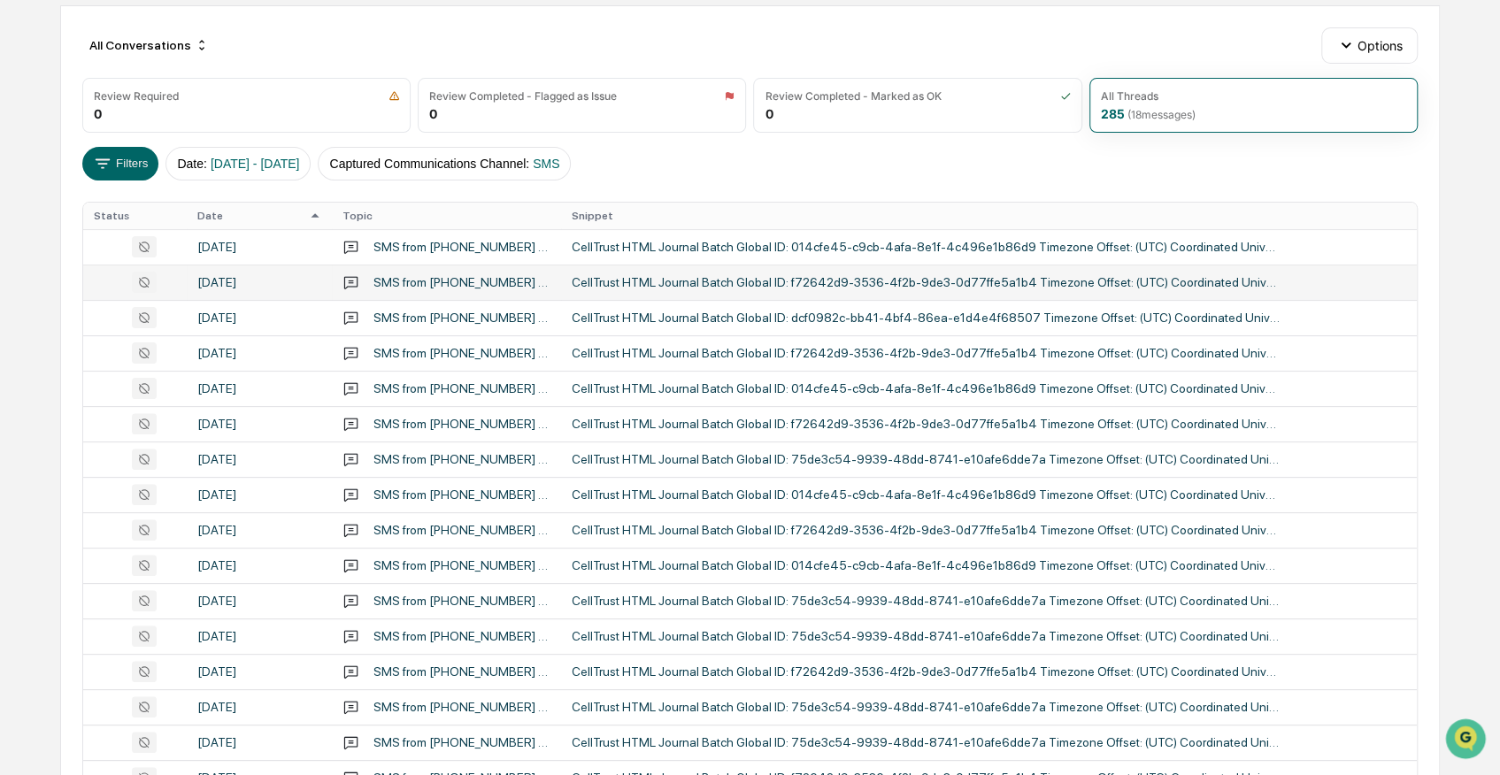
click at [220, 275] on div "[DATE]" at bounding box center [259, 282] width 124 height 14
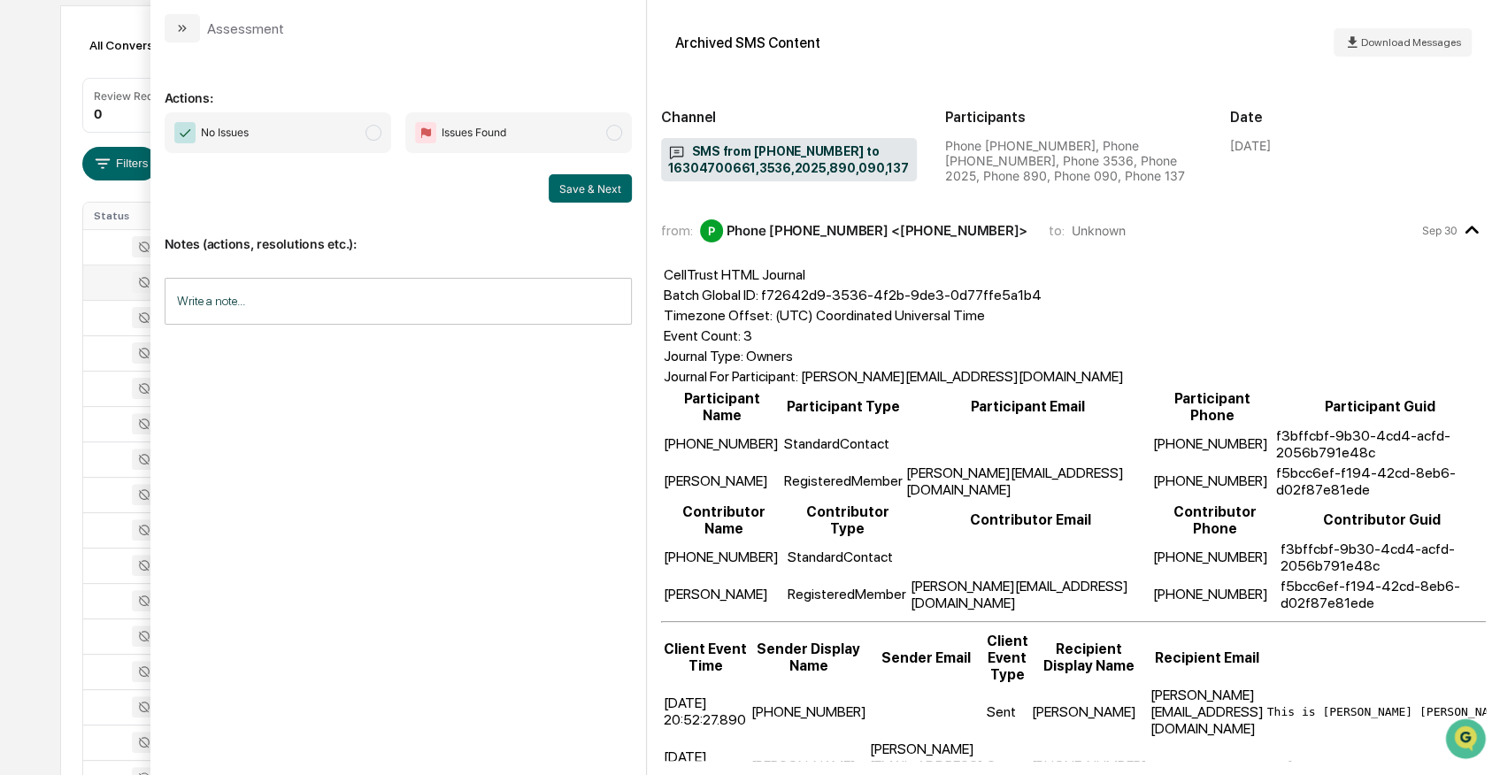
click at [747, 152] on span "SMS from [PHONE_NUMBER] to 16304700661,3536,2025,890,090,137" at bounding box center [789, 160] width 243 height 34
click at [21, 42] on div "Calendar Manage Tasks Reviews Approval Management Company People, Data, Setting…" at bounding box center [750, 519] width 1500 height 1392
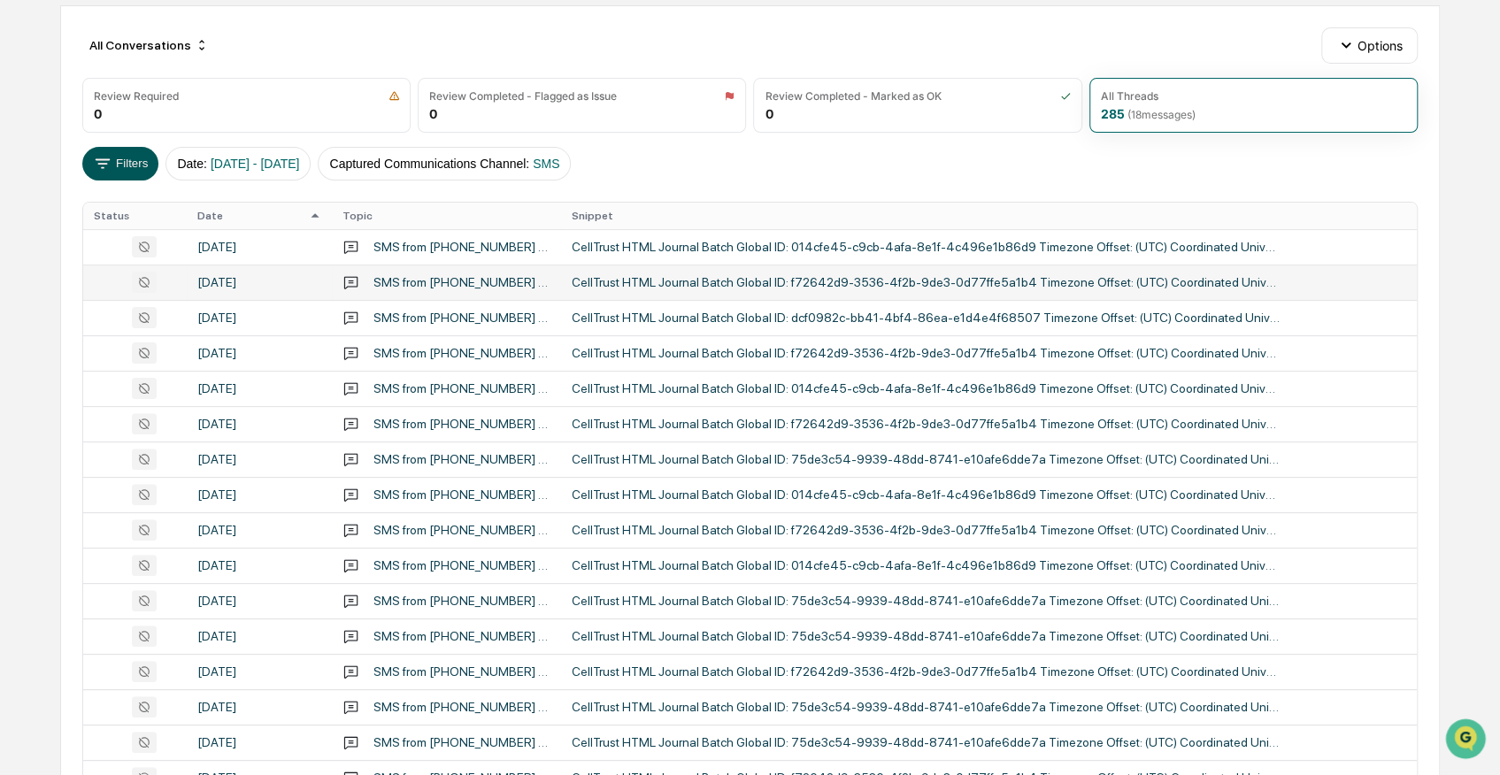
click at [120, 159] on button "Filters" at bounding box center [120, 164] width 77 height 34
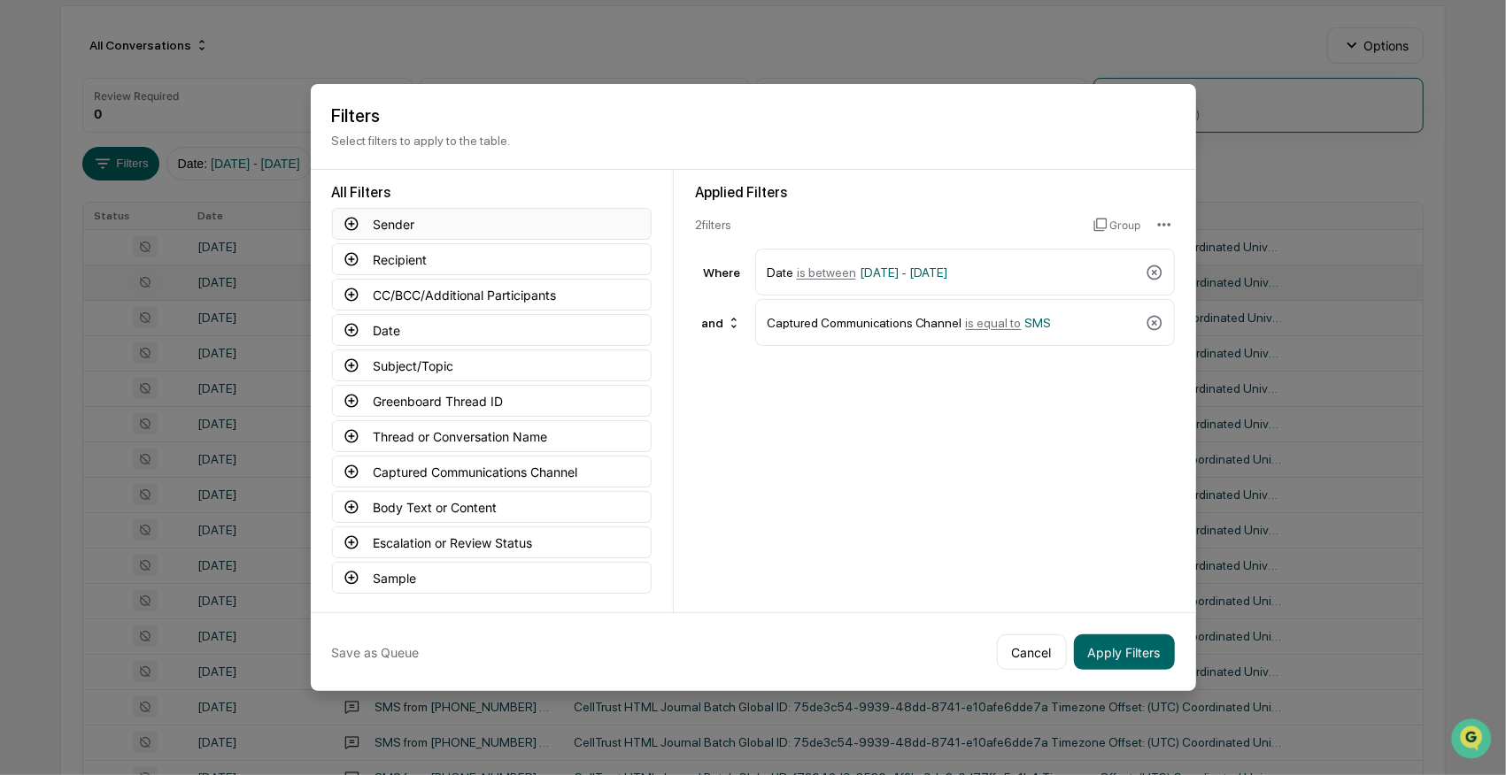
click at [395, 220] on button "Sender" at bounding box center [492, 224] width 320 height 32
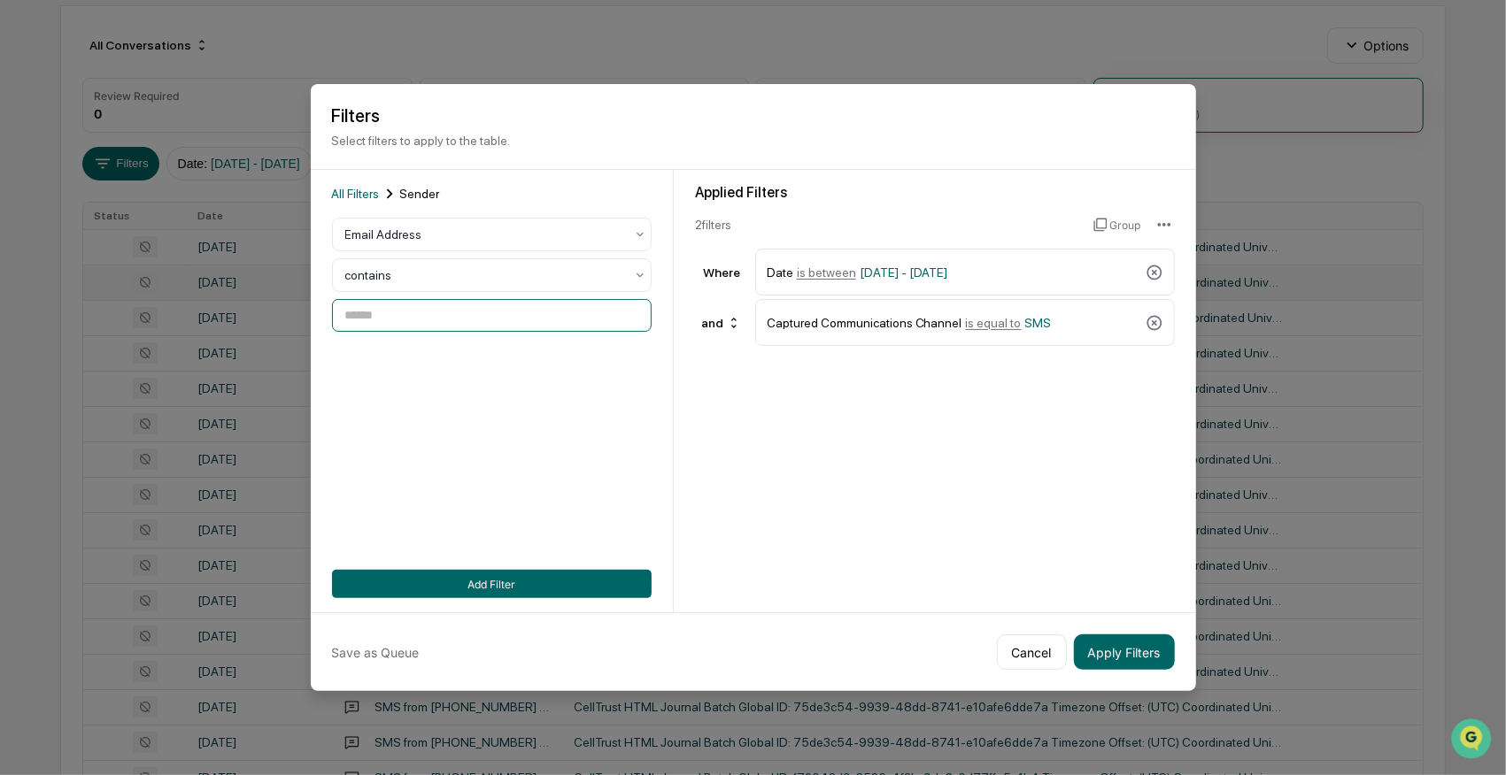
click at [398, 312] on input at bounding box center [492, 315] width 320 height 33
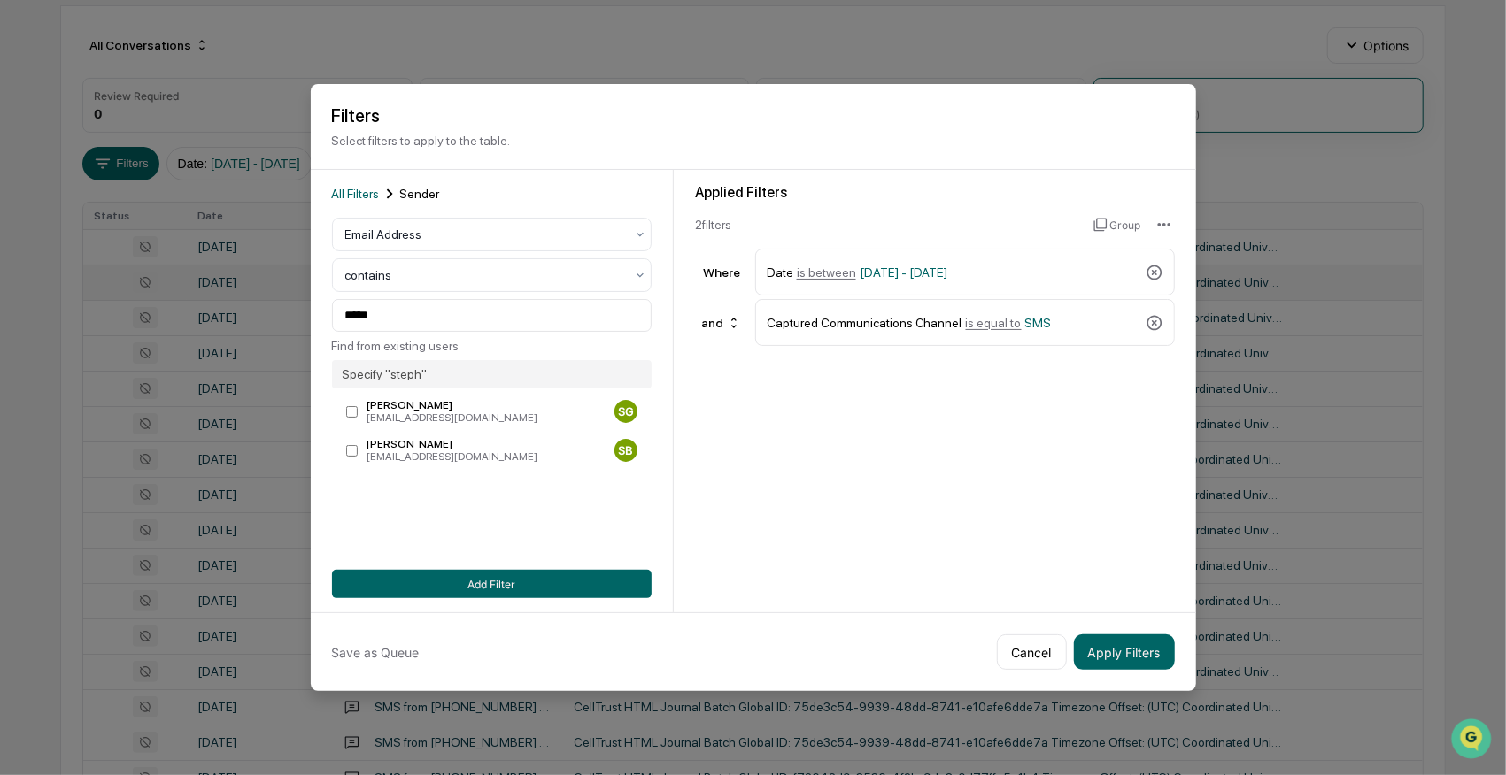
type input "**********"
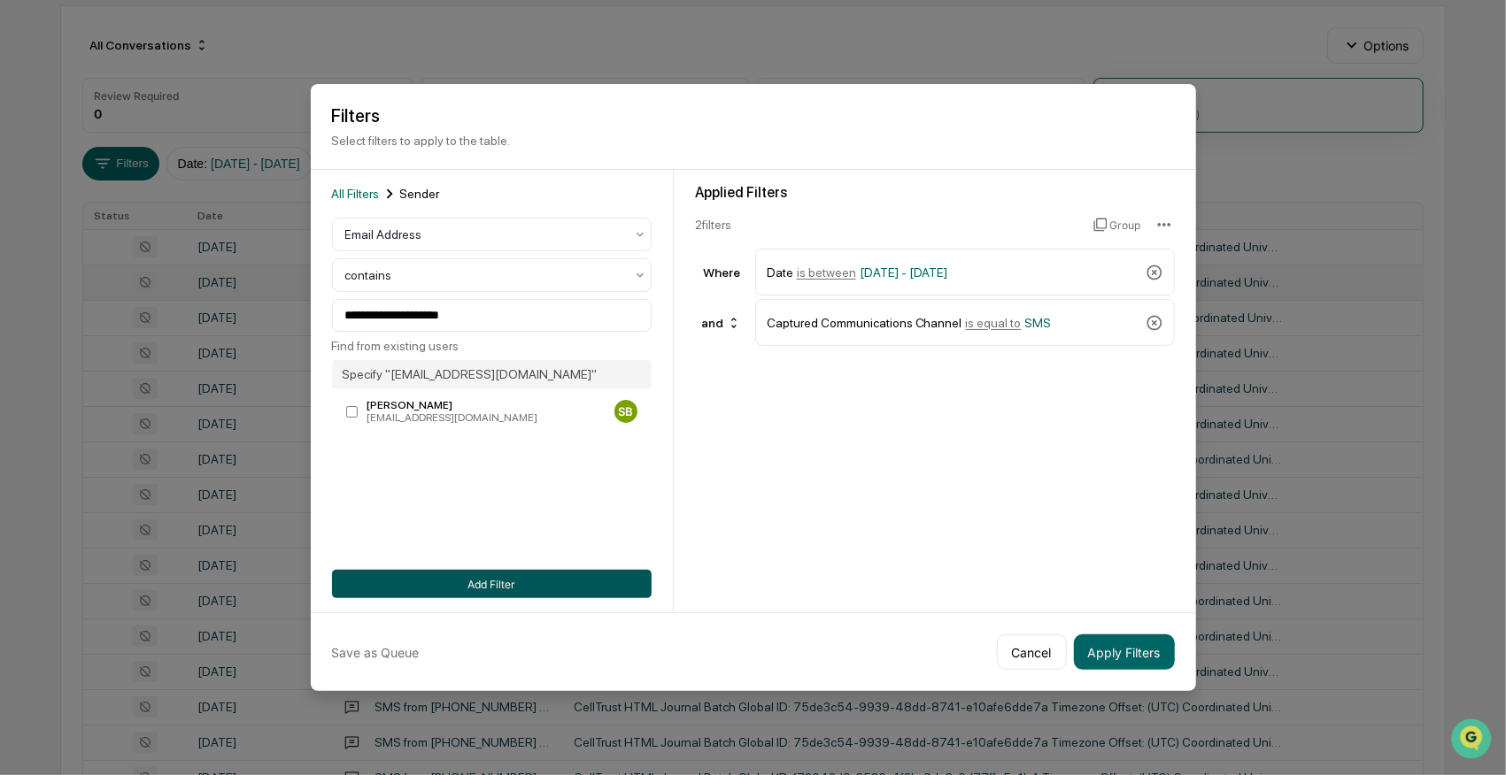
click at [493, 572] on button "Add Filter" at bounding box center [492, 584] width 320 height 28
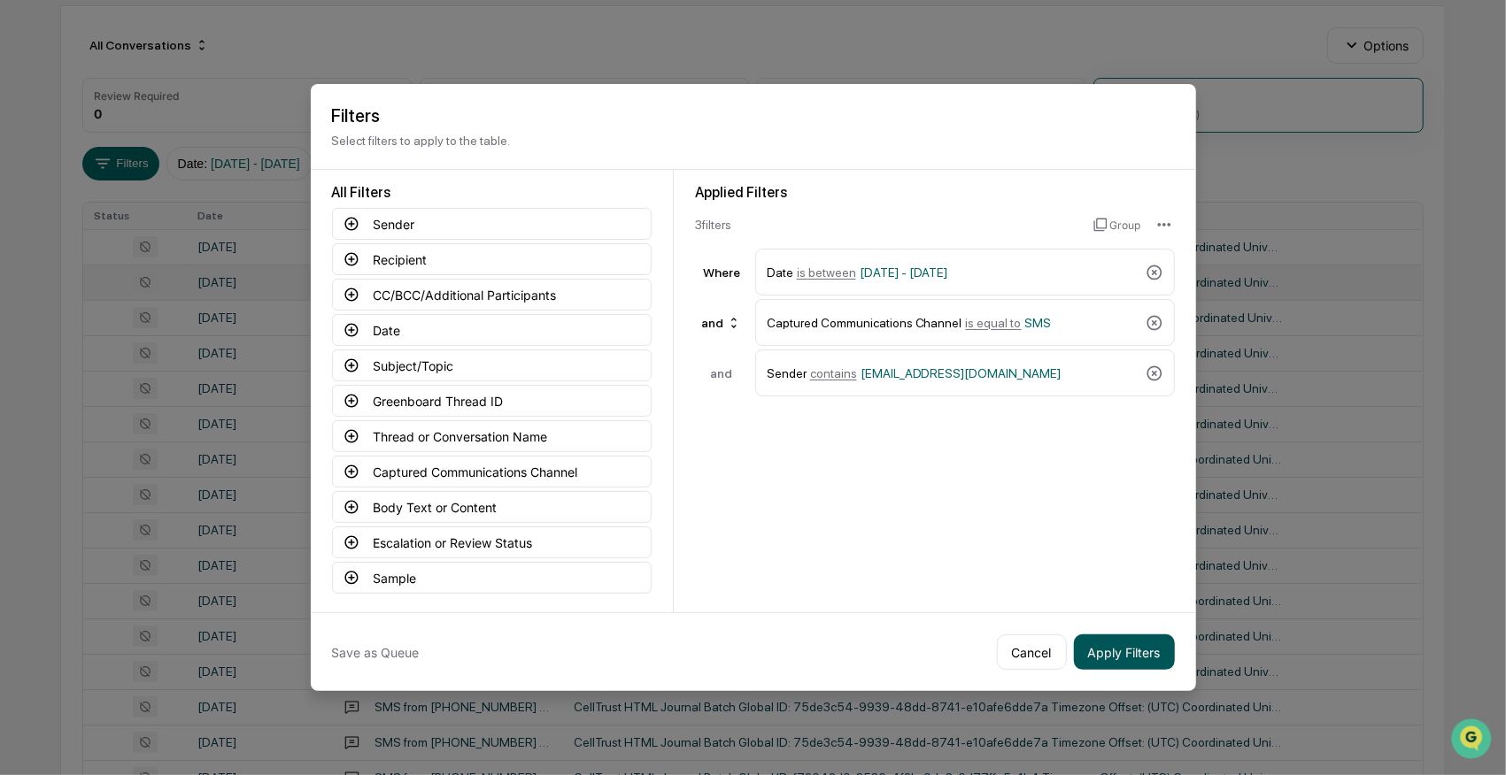
click at [1128, 642] on button "Apply Filters" at bounding box center [1124, 652] width 101 height 35
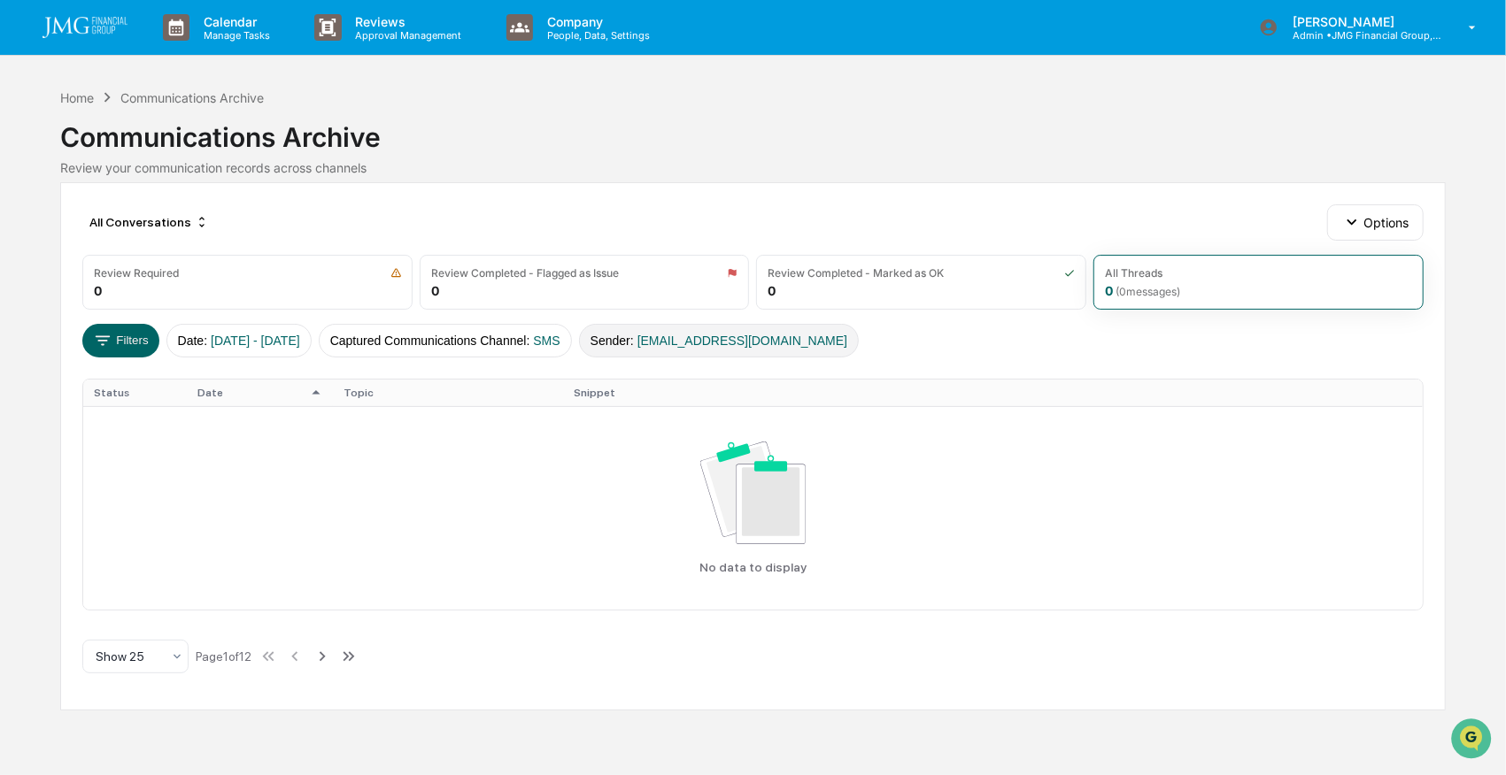
click at [756, 340] on span "[EMAIL_ADDRESS][DOMAIN_NAME]" at bounding box center [742, 341] width 210 height 14
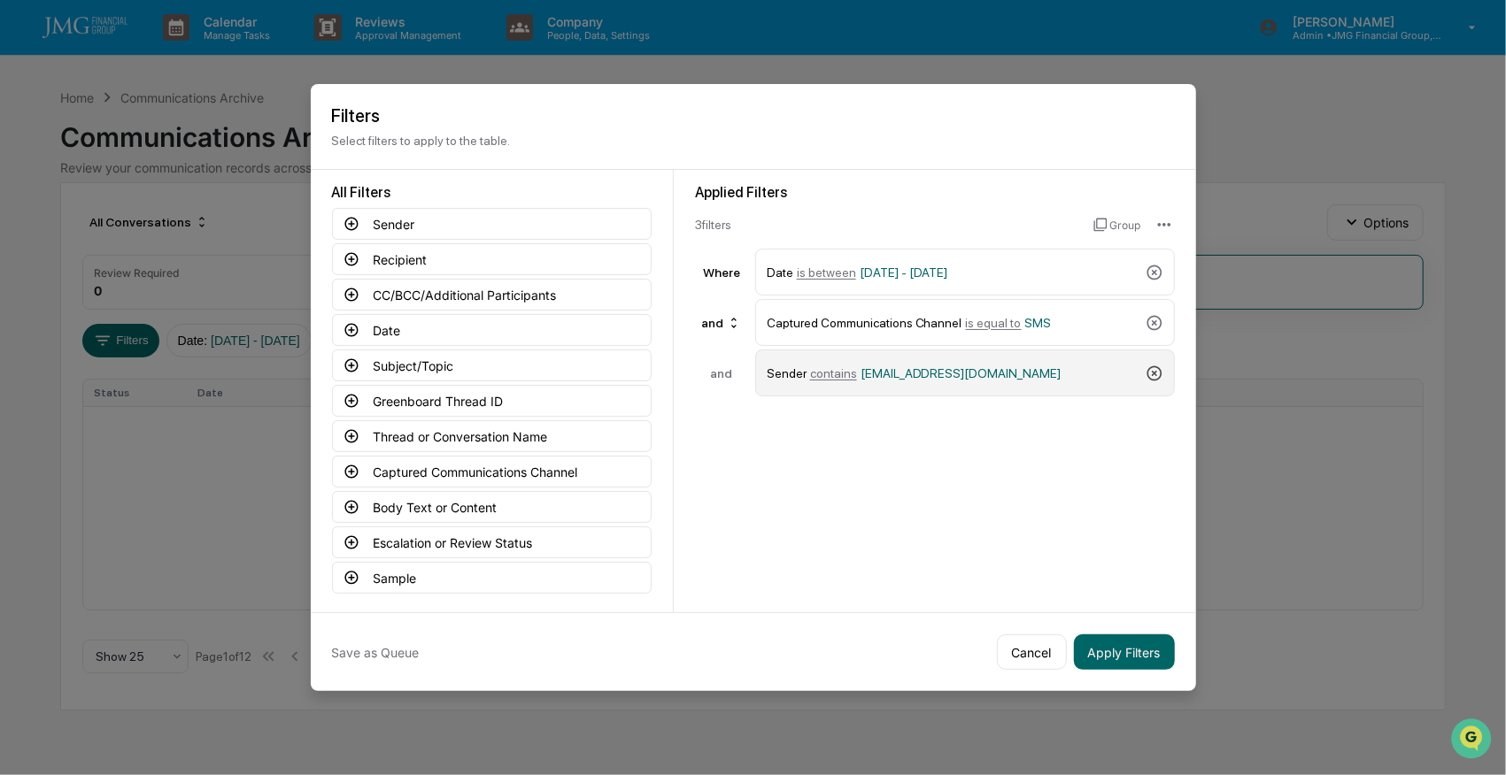
click at [1151, 368] on icon at bounding box center [1153, 373] width 15 height 15
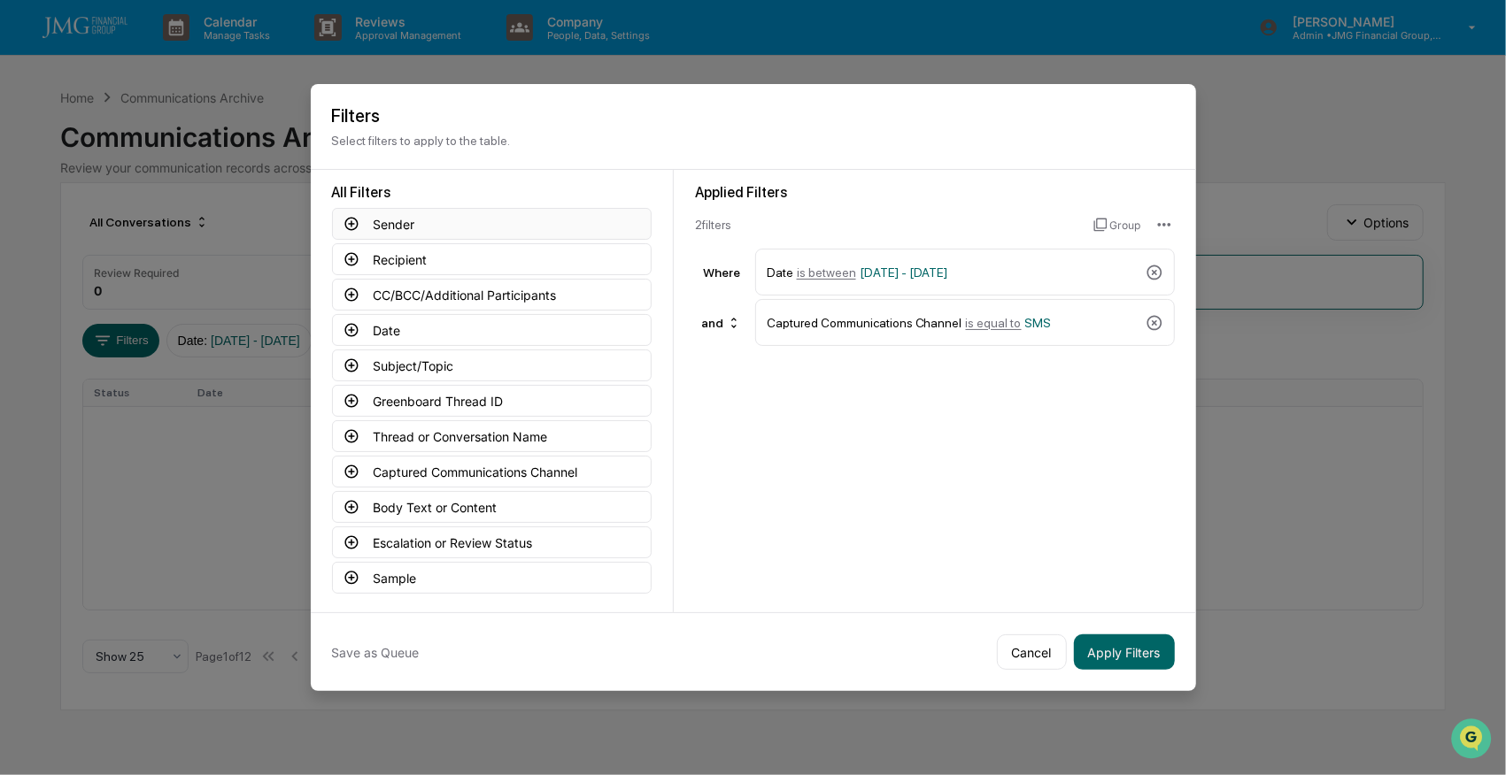
click at [381, 223] on button "Sender" at bounding box center [492, 224] width 320 height 32
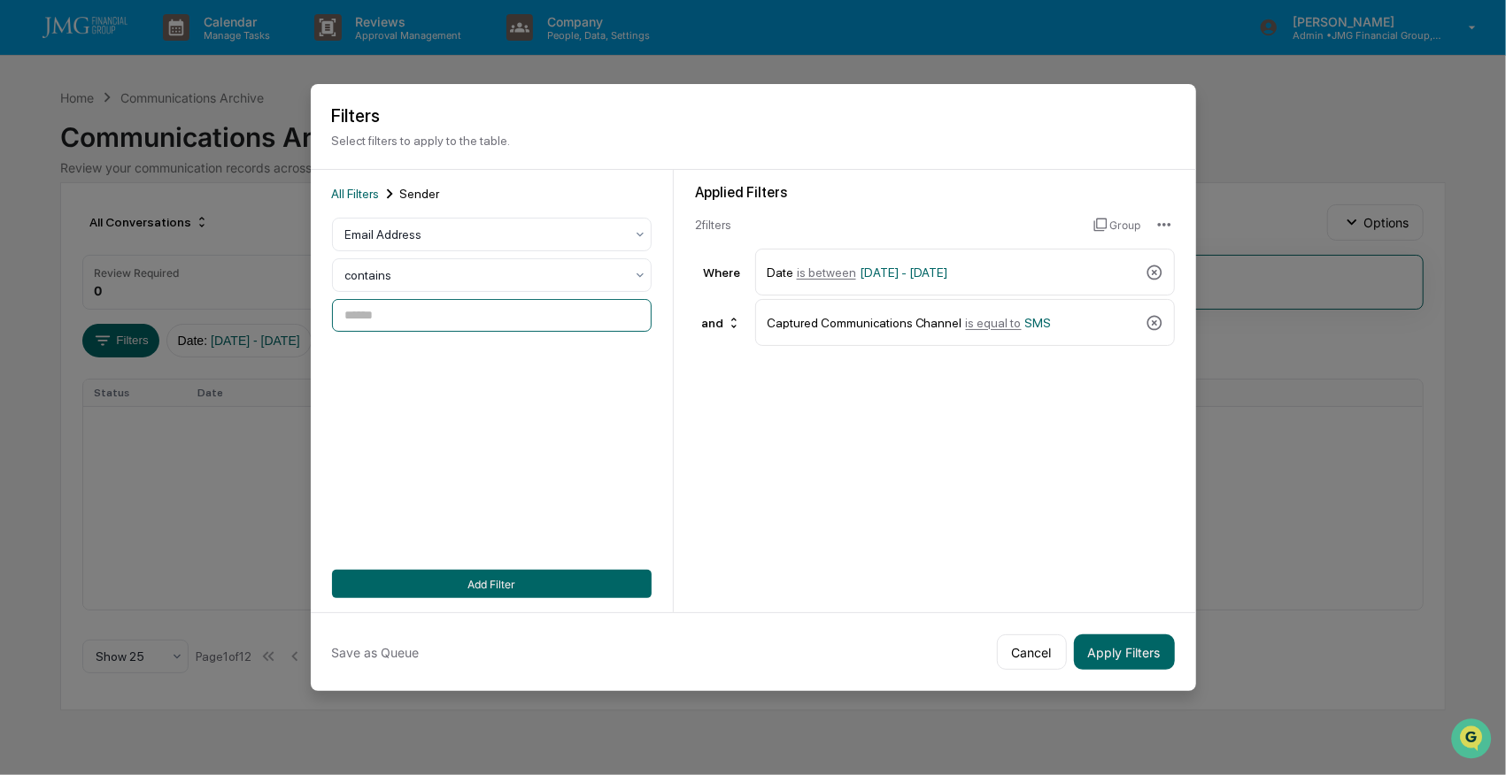
click at [411, 315] on input at bounding box center [492, 315] width 320 height 33
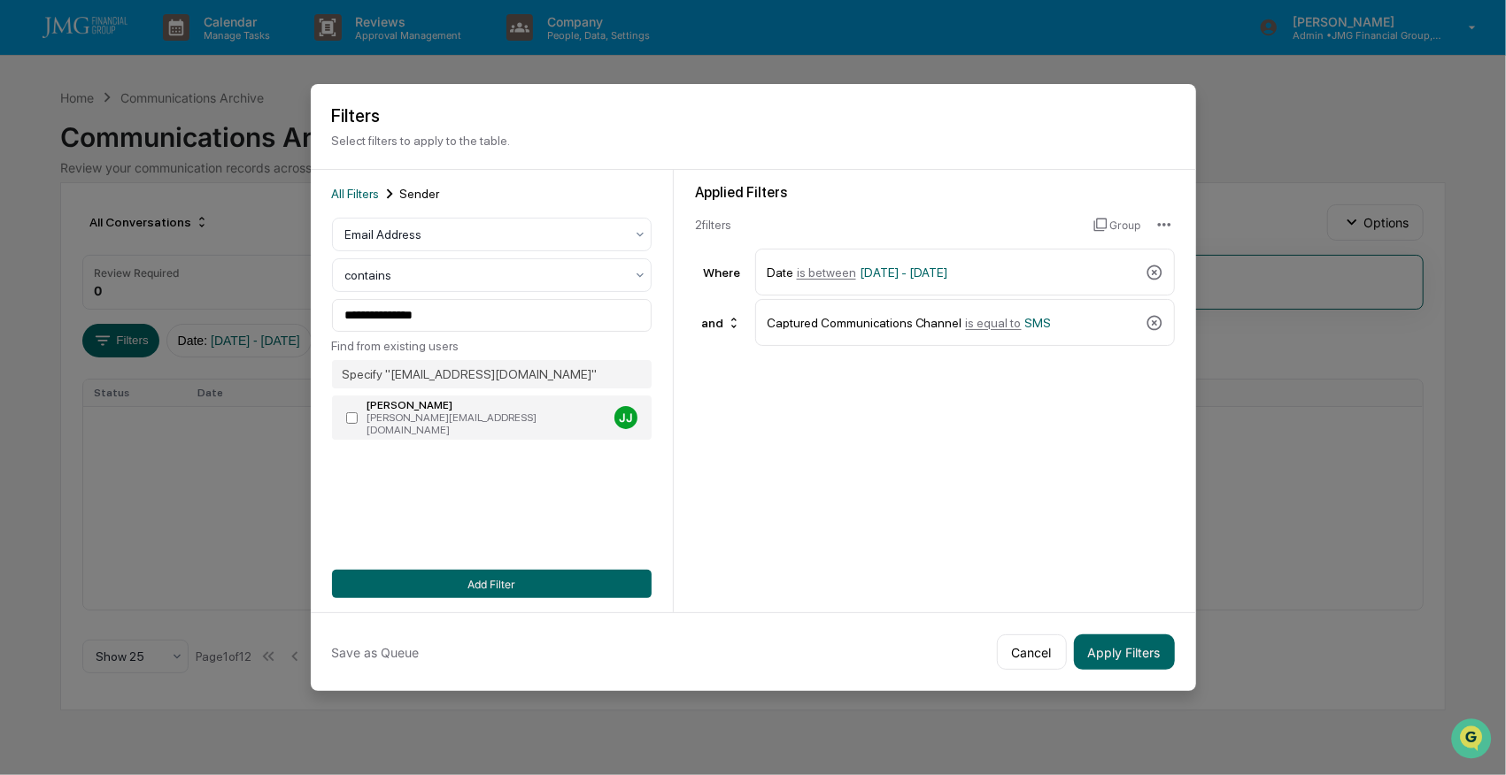
type input "**********"
drag, startPoint x: 581, startPoint y: 575, endPoint x: 667, endPoint y: 579, distance: 85.9
click at [581, 575] on button "Add Filter" at bounding box center [492, 584] width 320 height 28
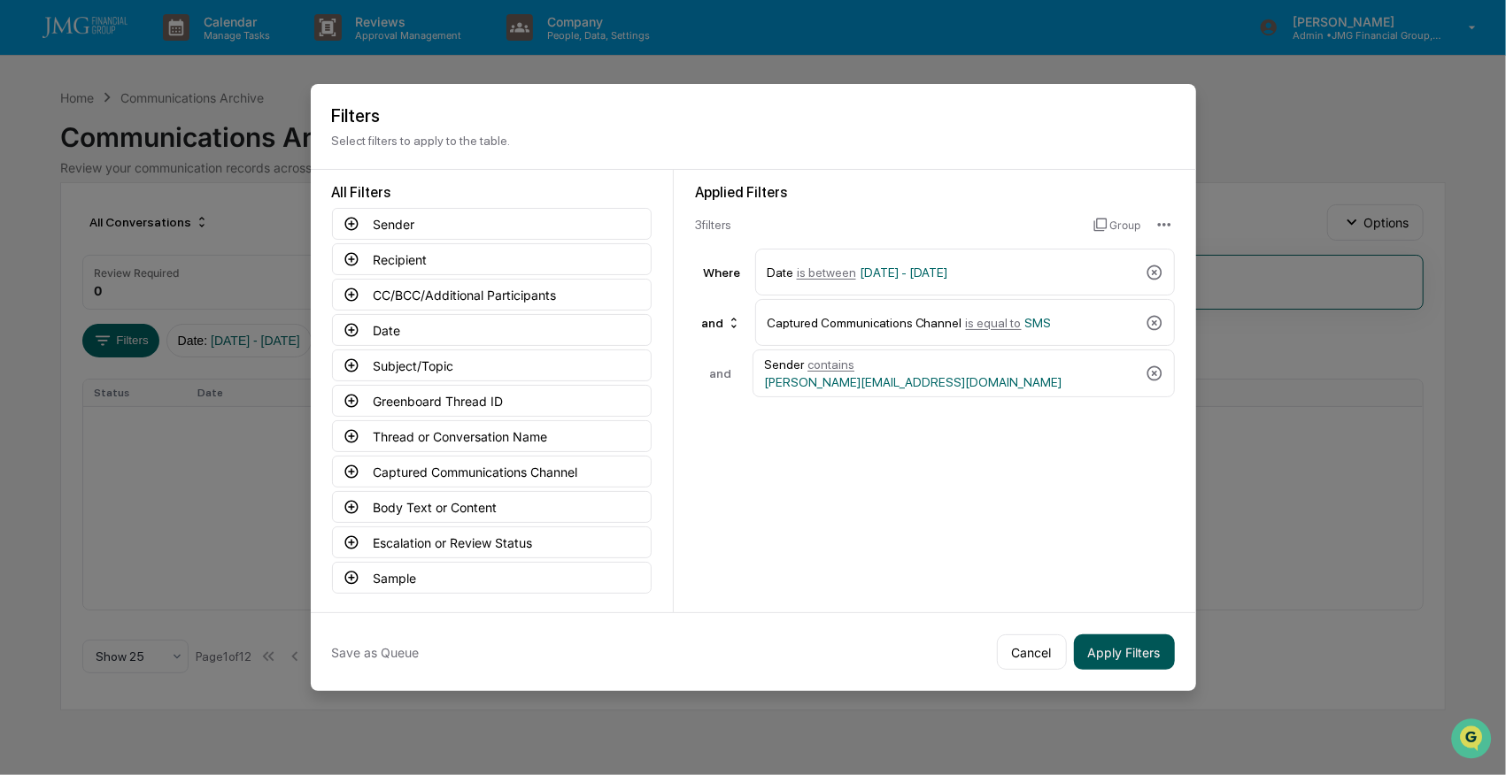
click at [1137, 648] on button "Apply Filters" at bounding box center [1124, 652] width 101 height 35
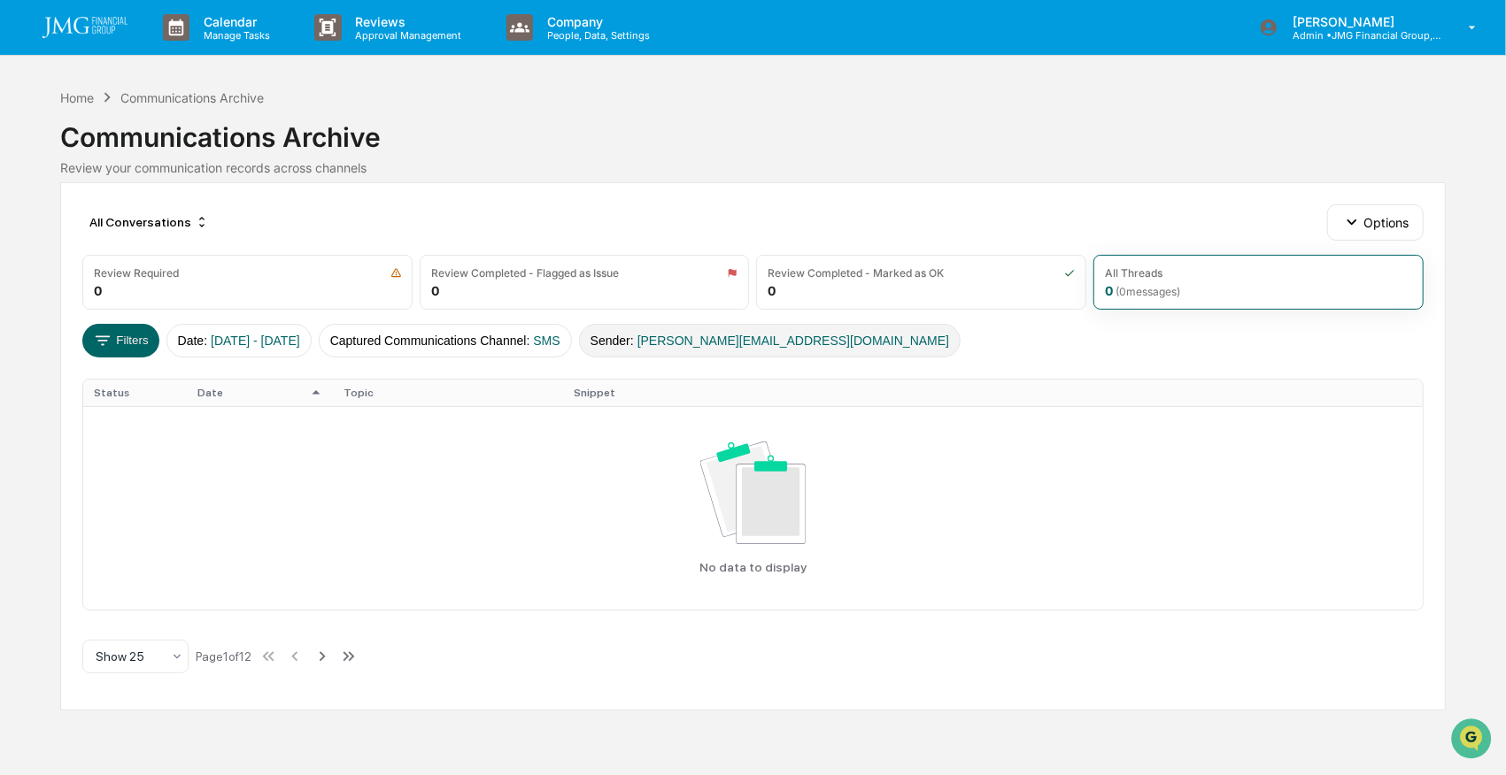
click at [751, 343] on span "[PERSON_NAME][EMAIL_ADDRESS][DOMAIN_NAME]" at bounding box center [793, 341] width 312 height 14
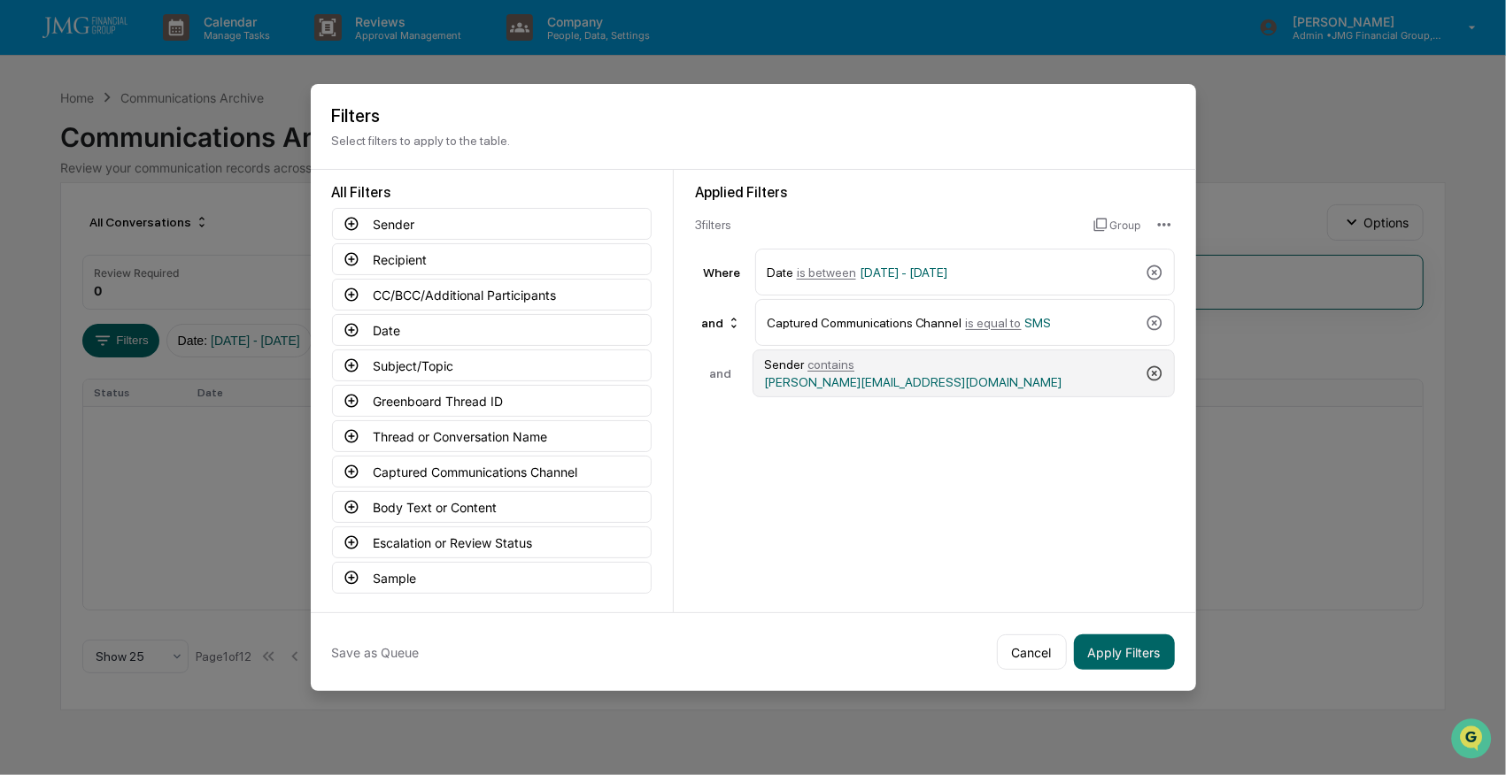
click at [1150, 365] on icon at bounding box center [1154, 374] width 18 height 18
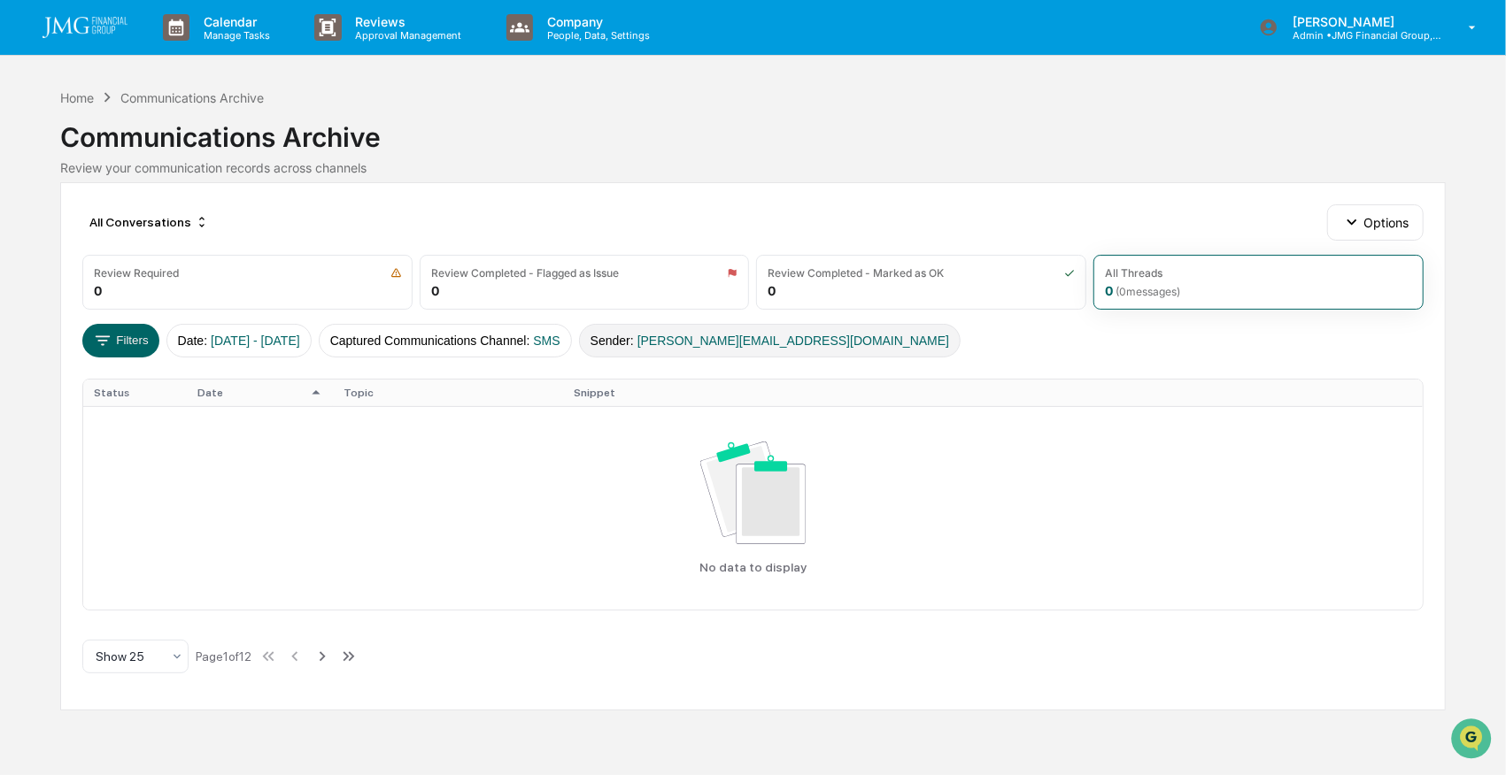
click at [686, 335] on span "[PERSON_NAME][EMAIL_ADDRESS][DOMAIN_NAME]" at bounding box center [793, 341] width 312 height 14
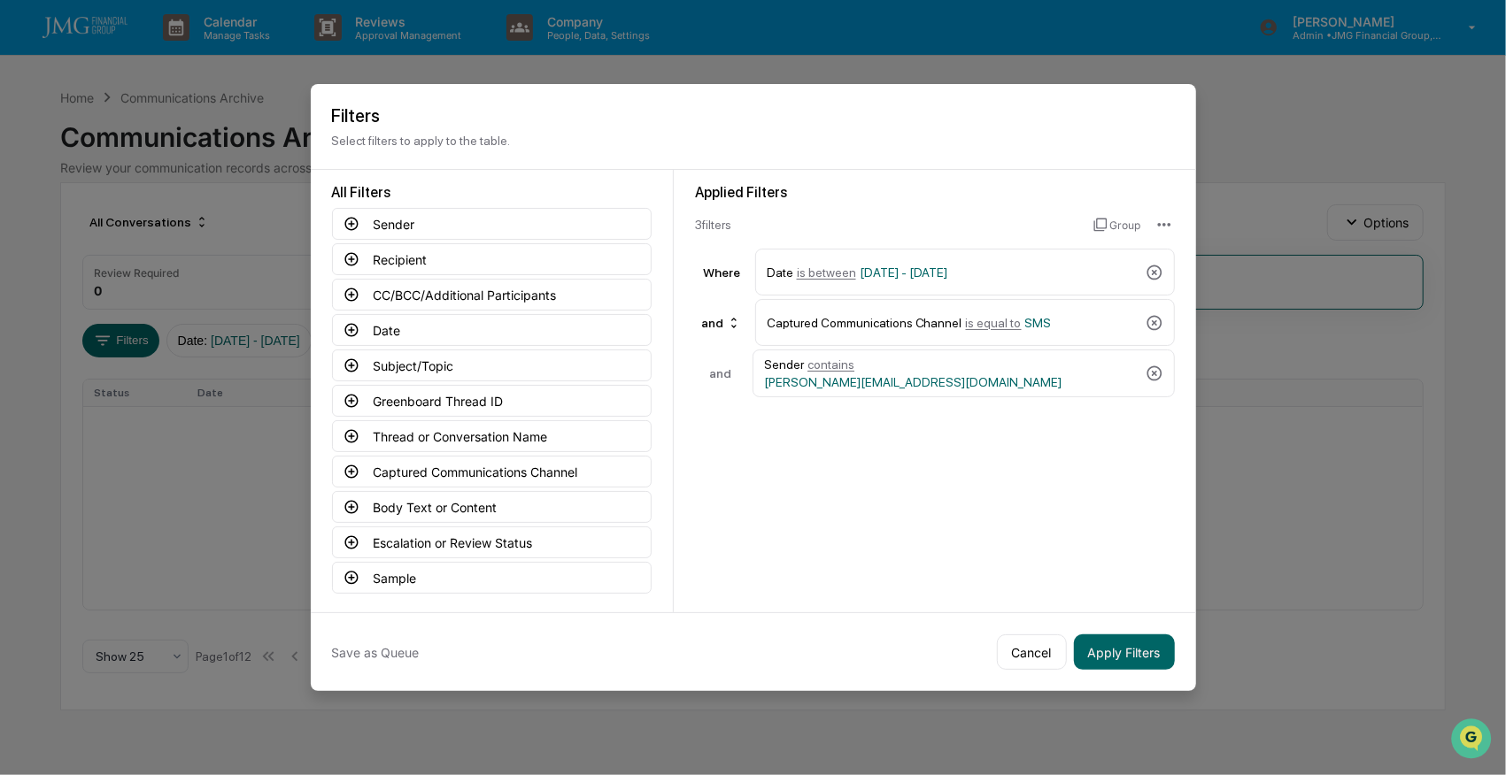
click at [1145, 368] on icon at bounding box center [1154, 374] width 18 height 18
click at [1121, 641] on button "Apply Filters" at bounding box center [1124, 652] width 101 height 35
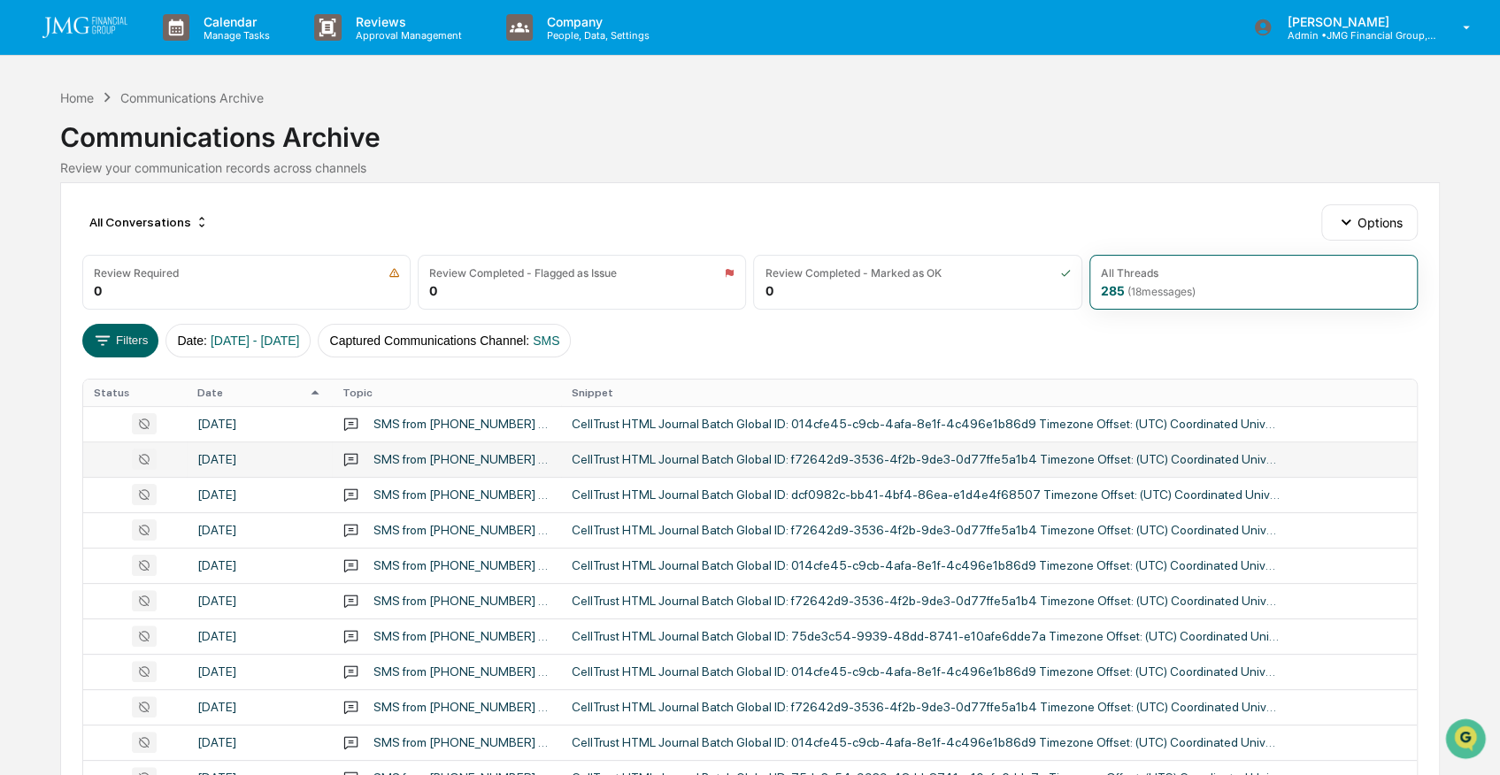
click at [231, 457] on div "[DATE]" at bounding box center [259, 459] width 124 height 14
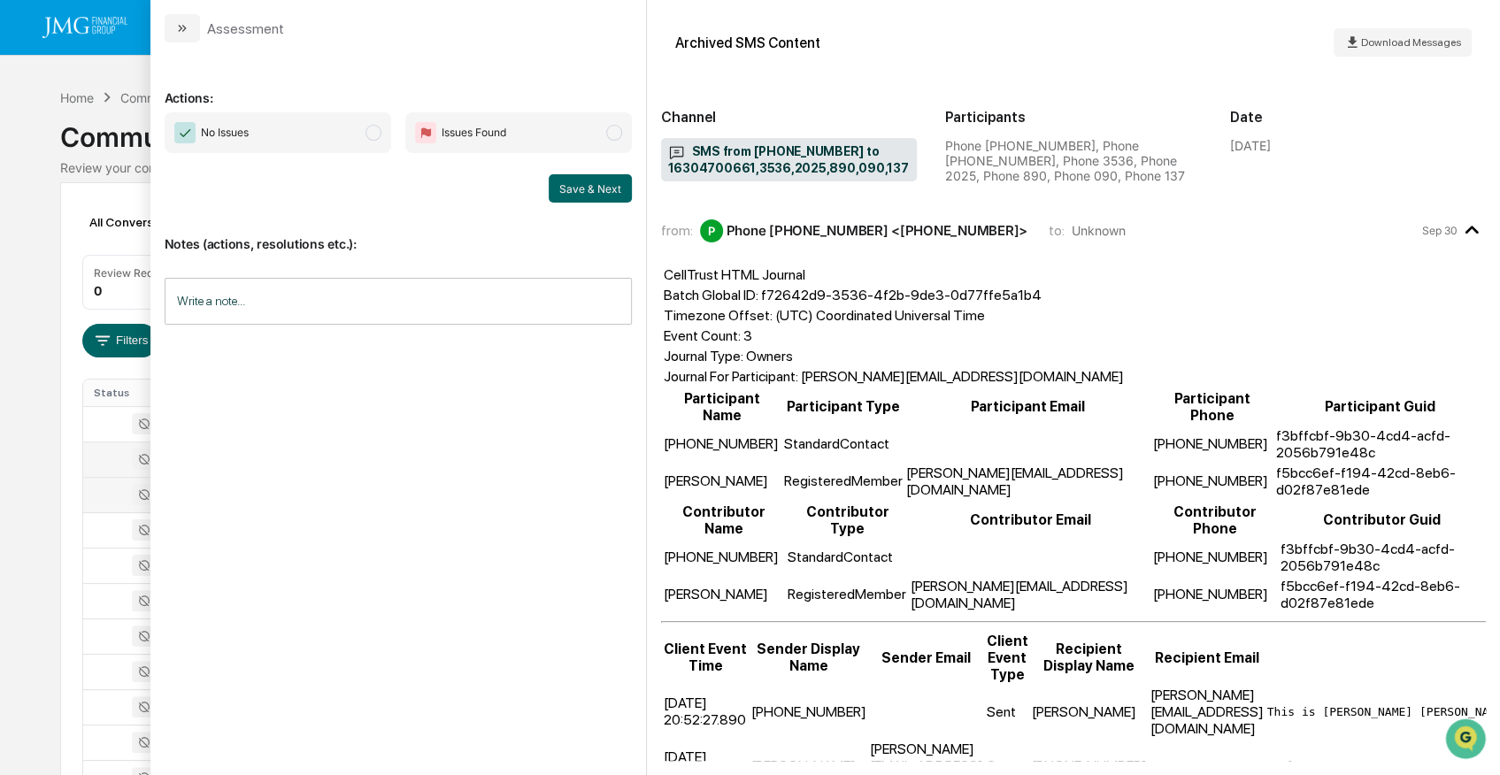
click at [104, 495] on div at bounding box center [135, 494] width 82 height 21
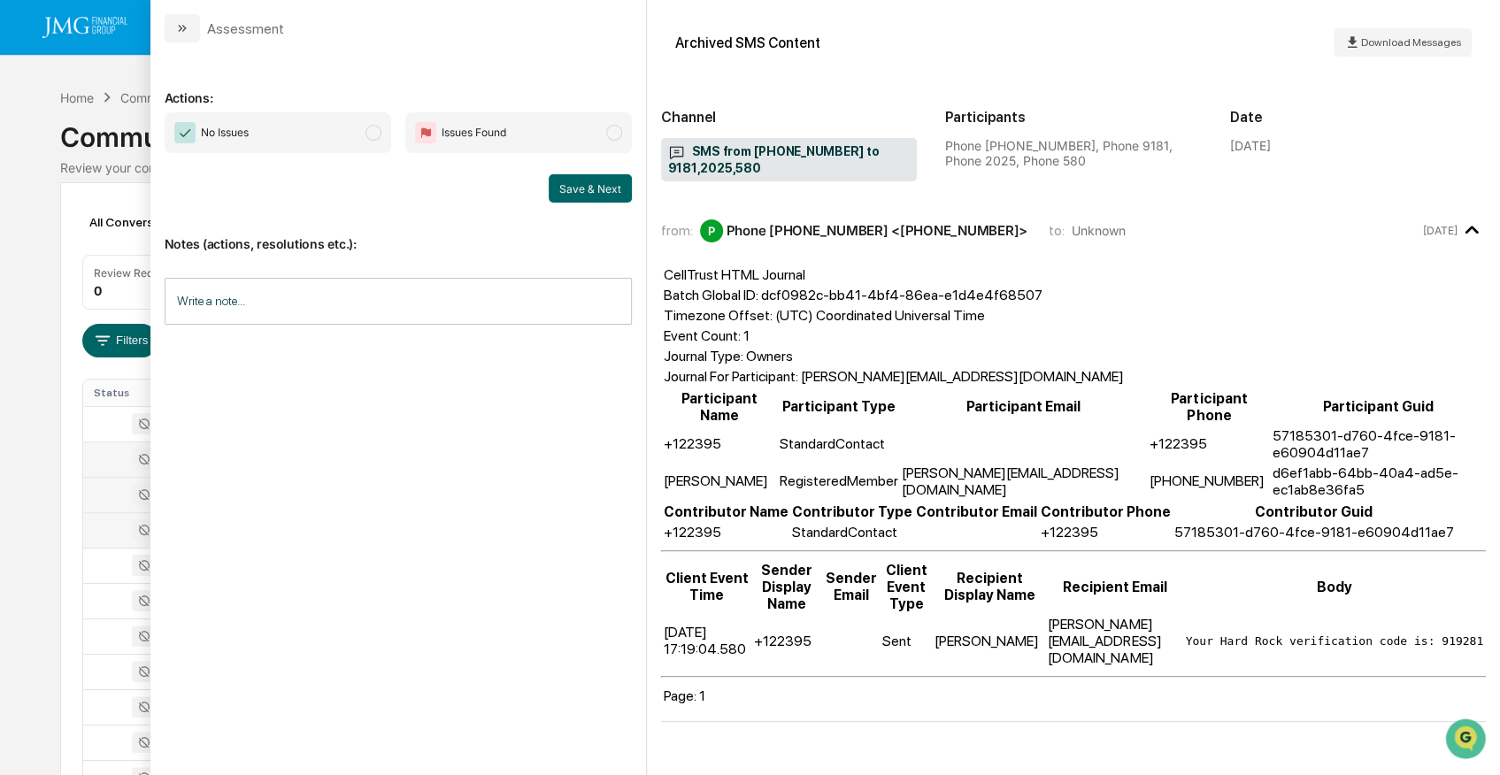
click at [108, 521] on div at bounding box center [135, 530] width 82 height 21
click at [114, 559] on div at bounding box center [135, 565] width 82 height 21
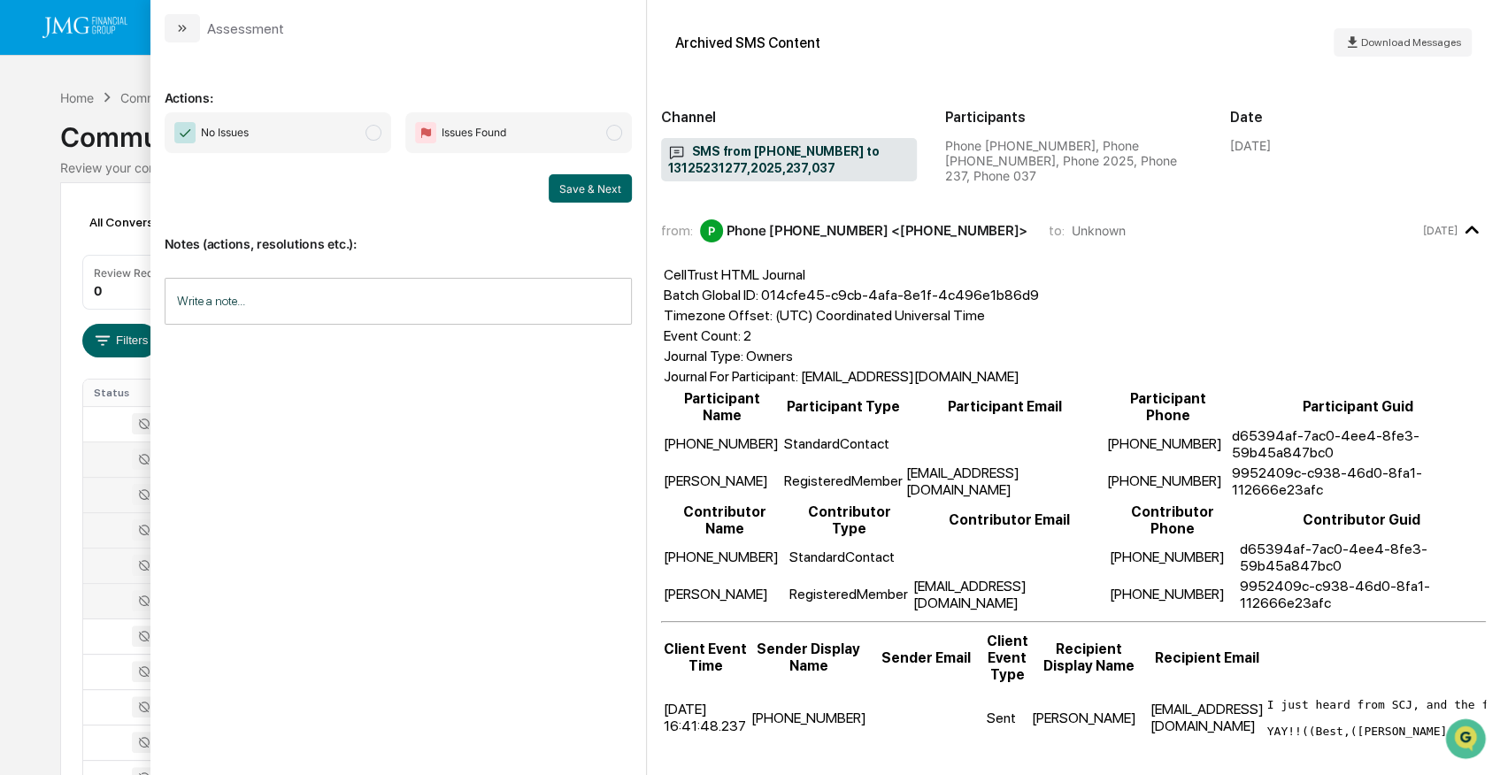
click at [108, 598] on div at bounding box center [135, 600] width 82 height 21
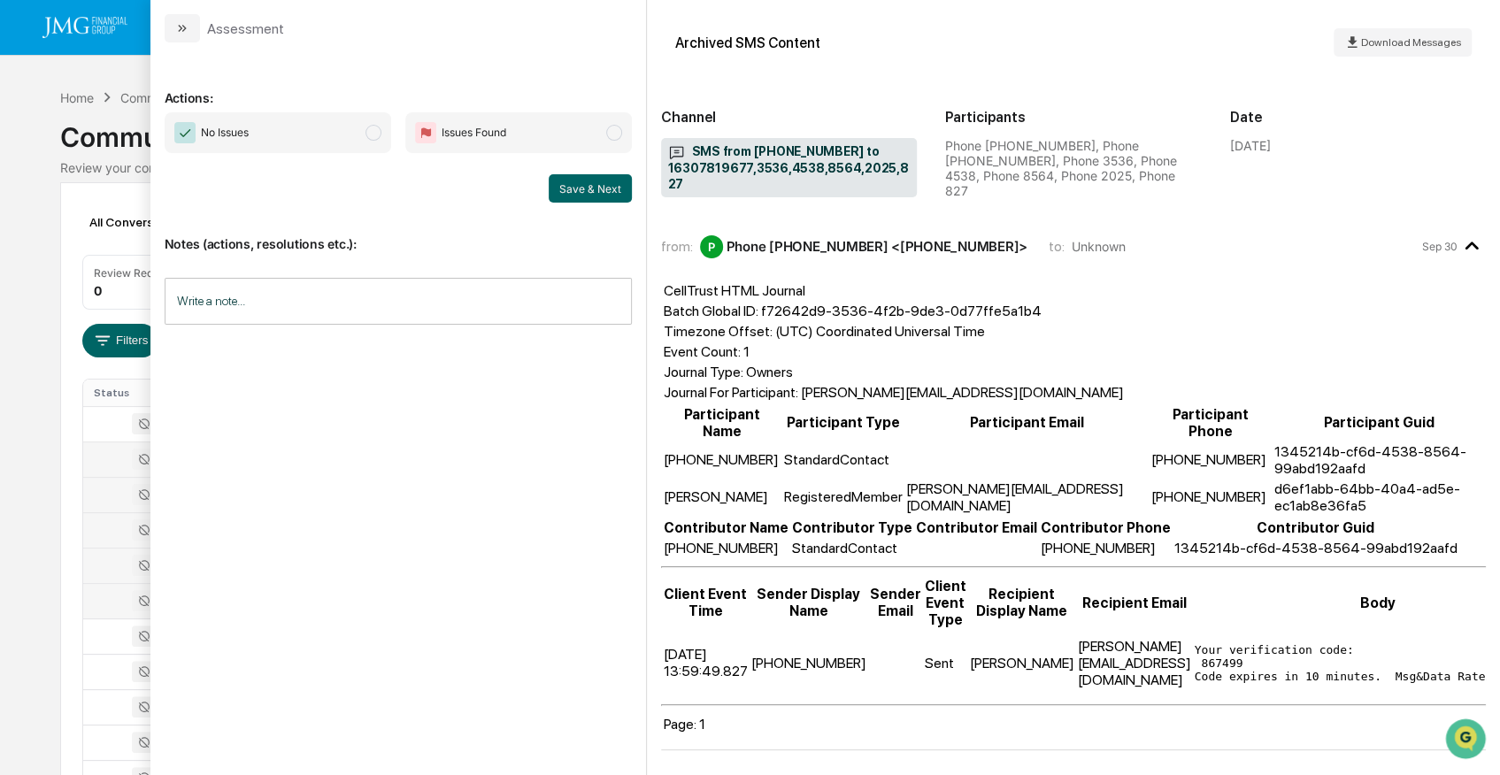
scroll to position [118, 0]
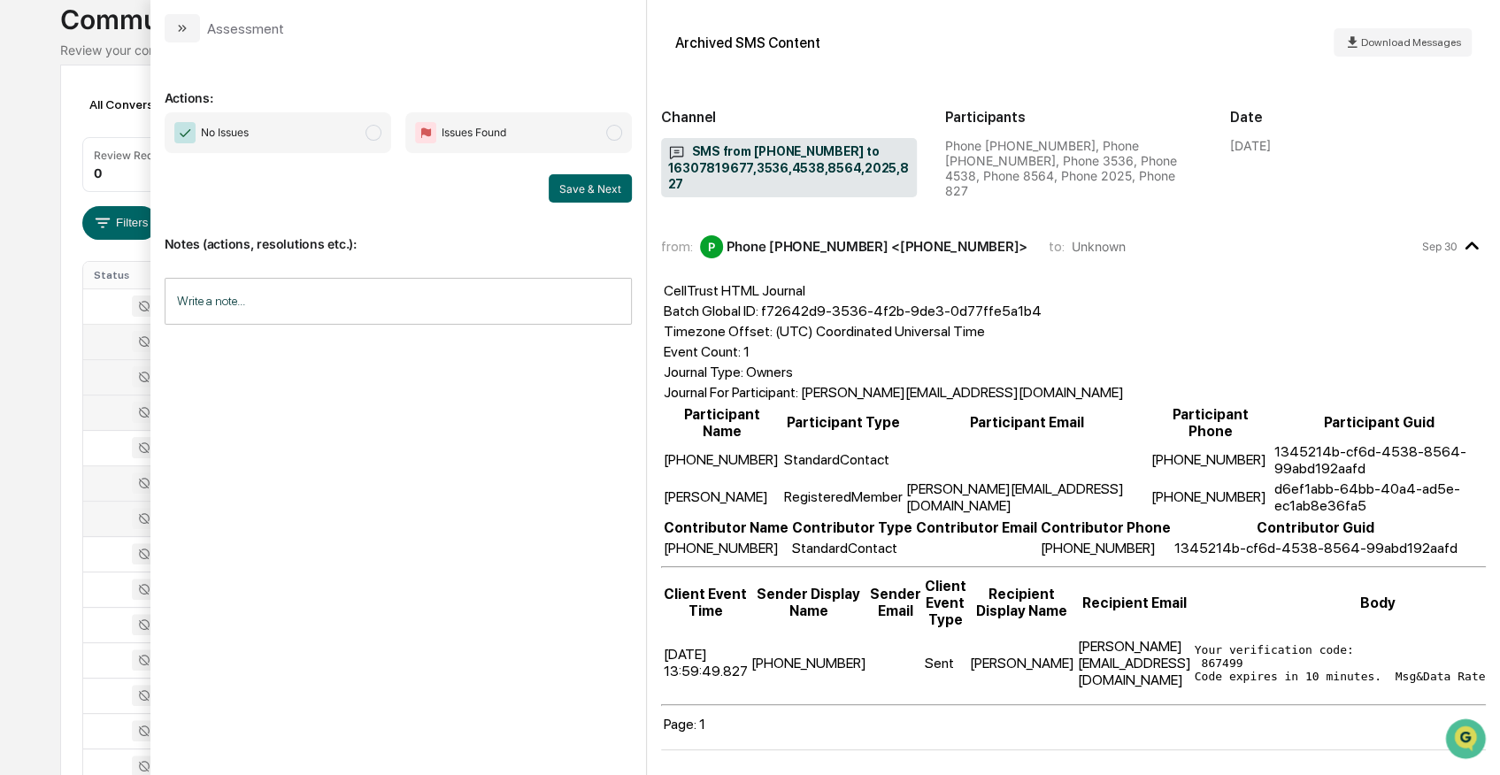
click at [97, 514] on div at bounding box center [135, 518] width 82 height 21
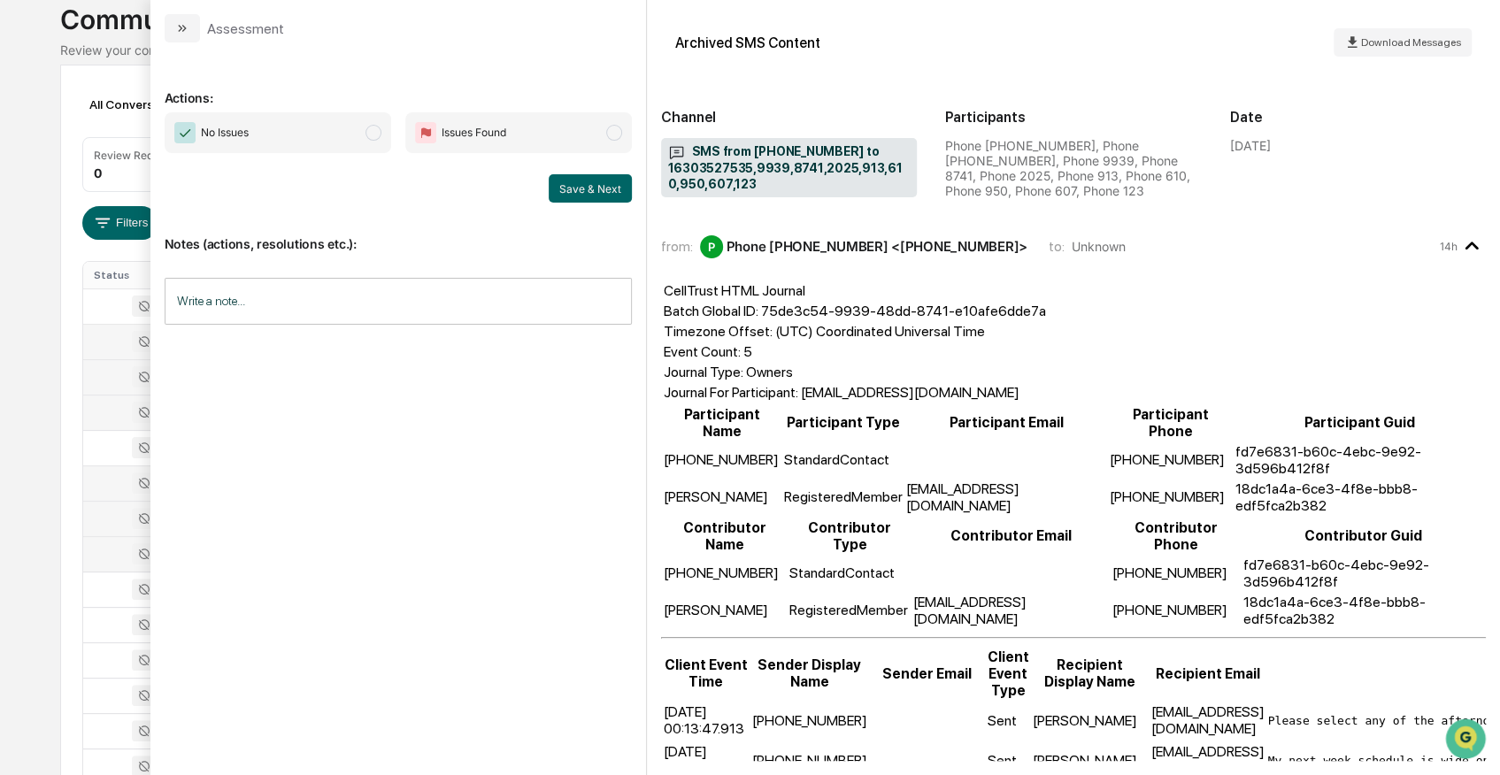
click at [110, 550] on div at bounding box center [135, 553] width 82 height 21
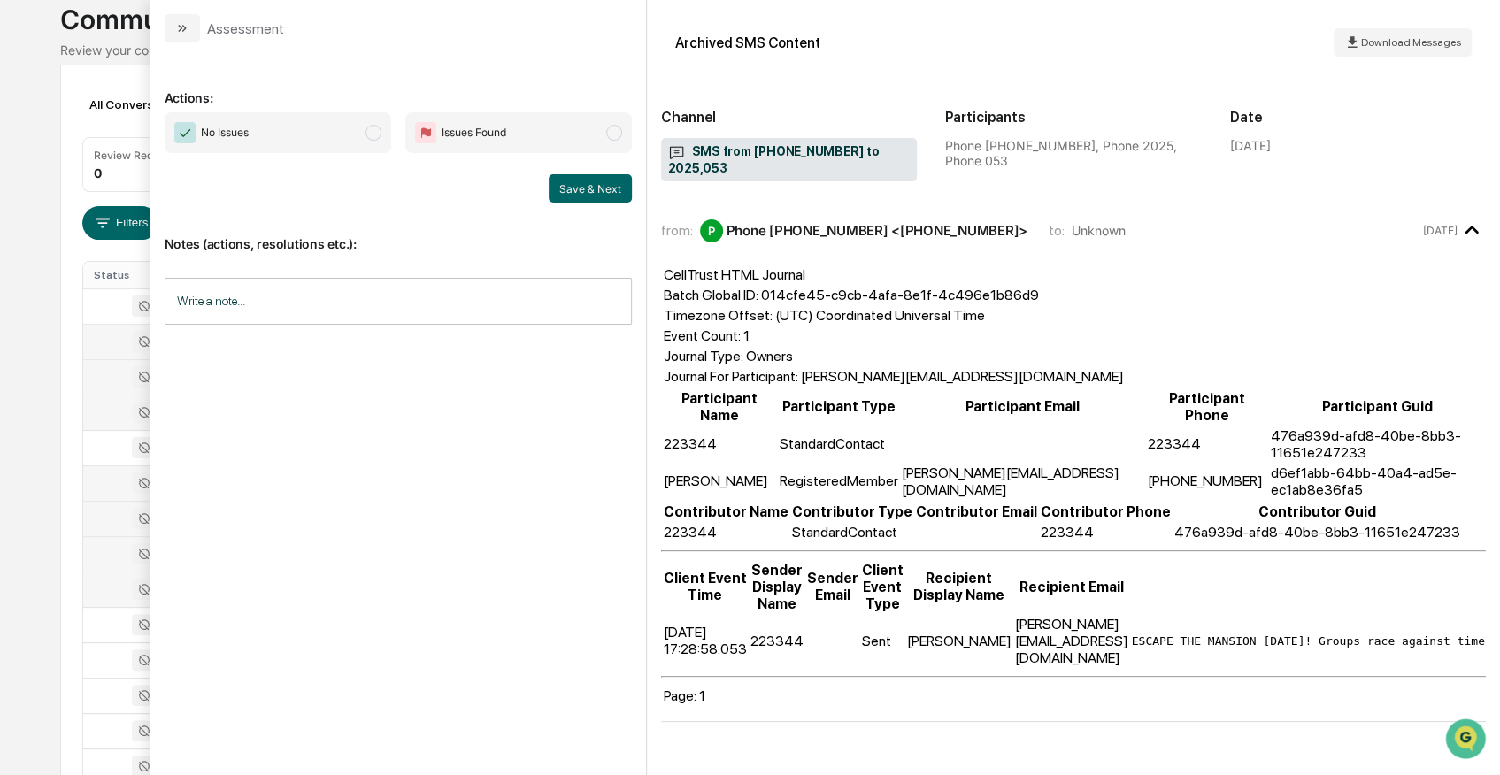
click at [119, 579] on div at bounding box center [135, 589] width 82 height 21
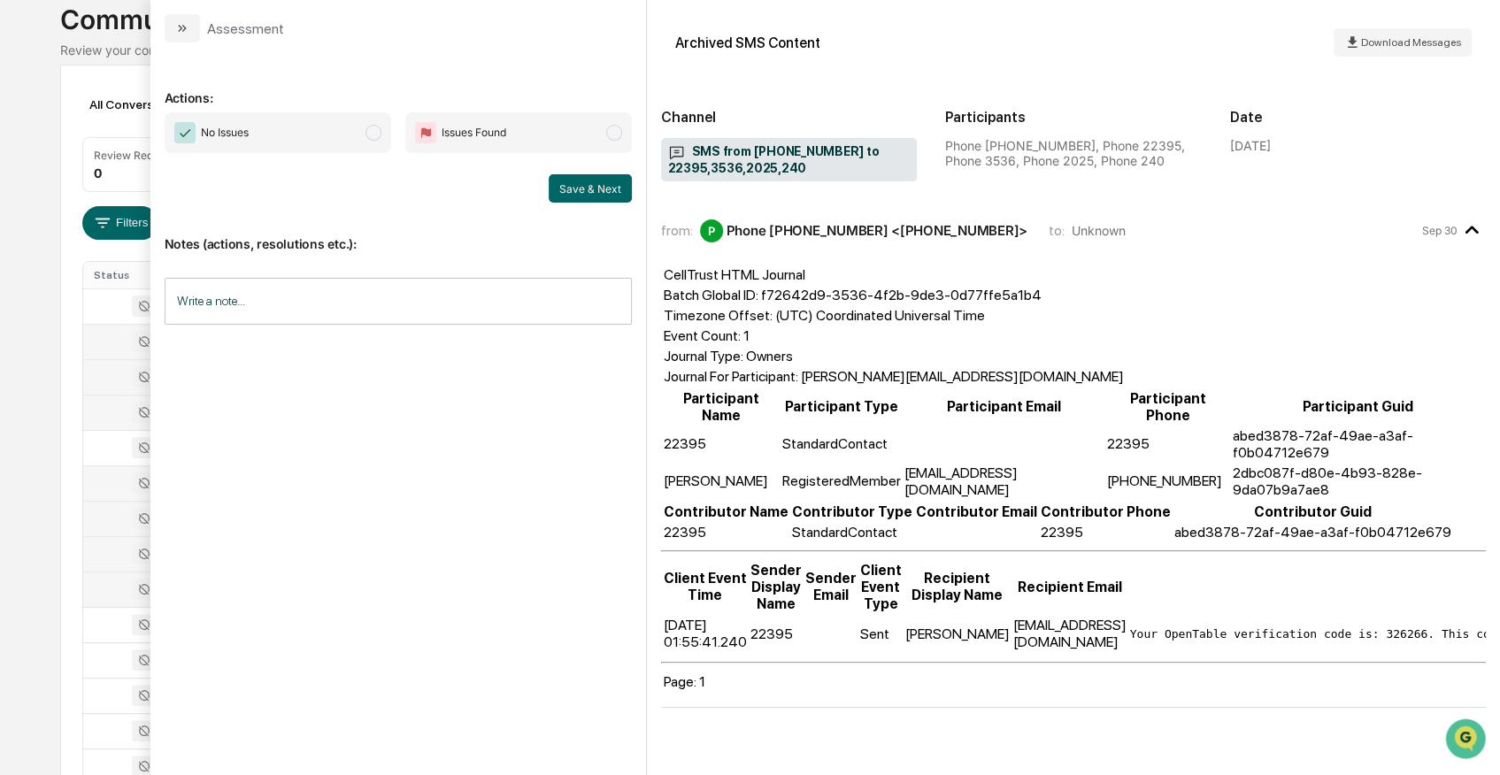
click at [122, 597] on td at bounding box center [135, 589] width 104 height 35
click at [110, 623] on div at bounding box center [135, 624] width 82 height 21
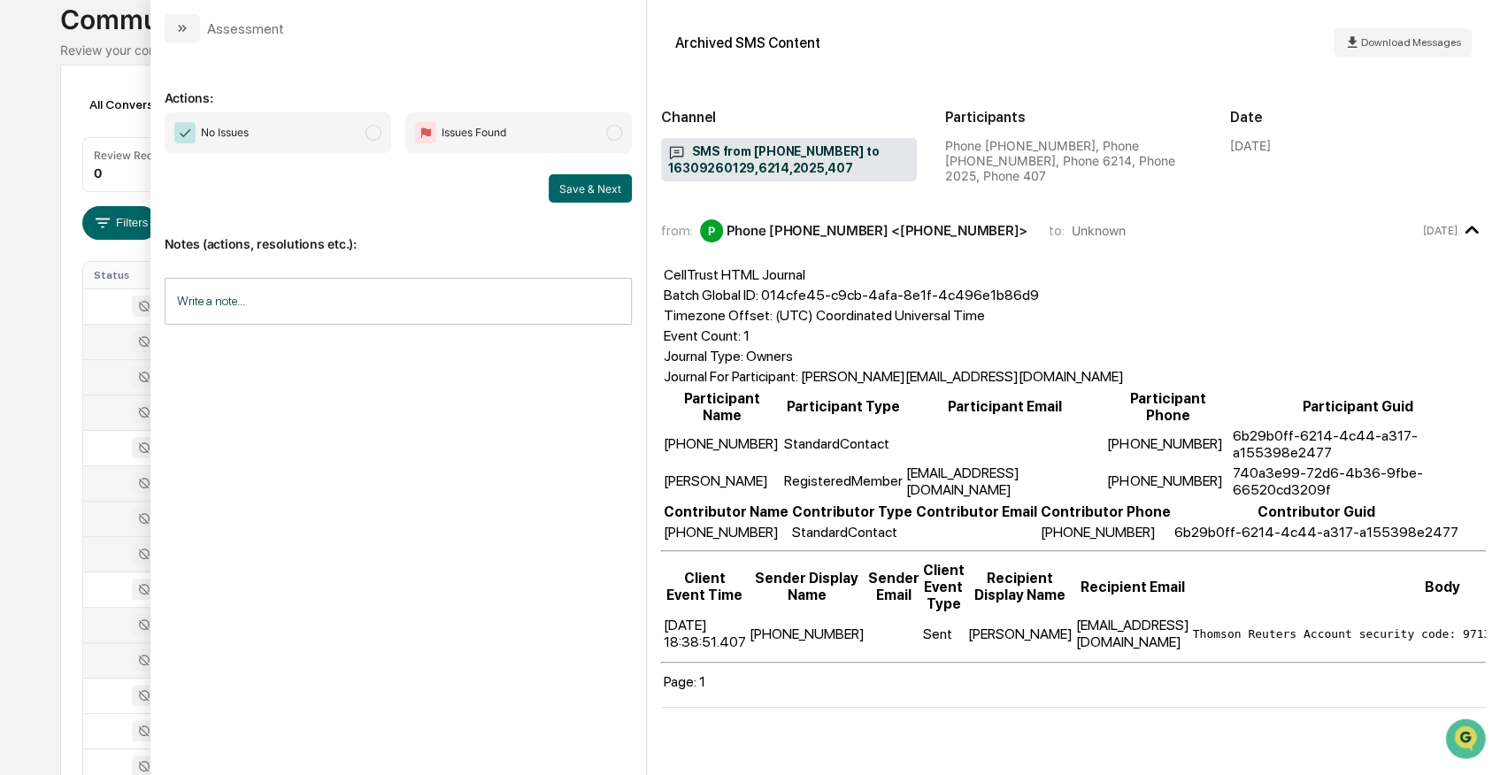
click at [108, 657] on div at bounding box center [135, 660] width 82 height 21
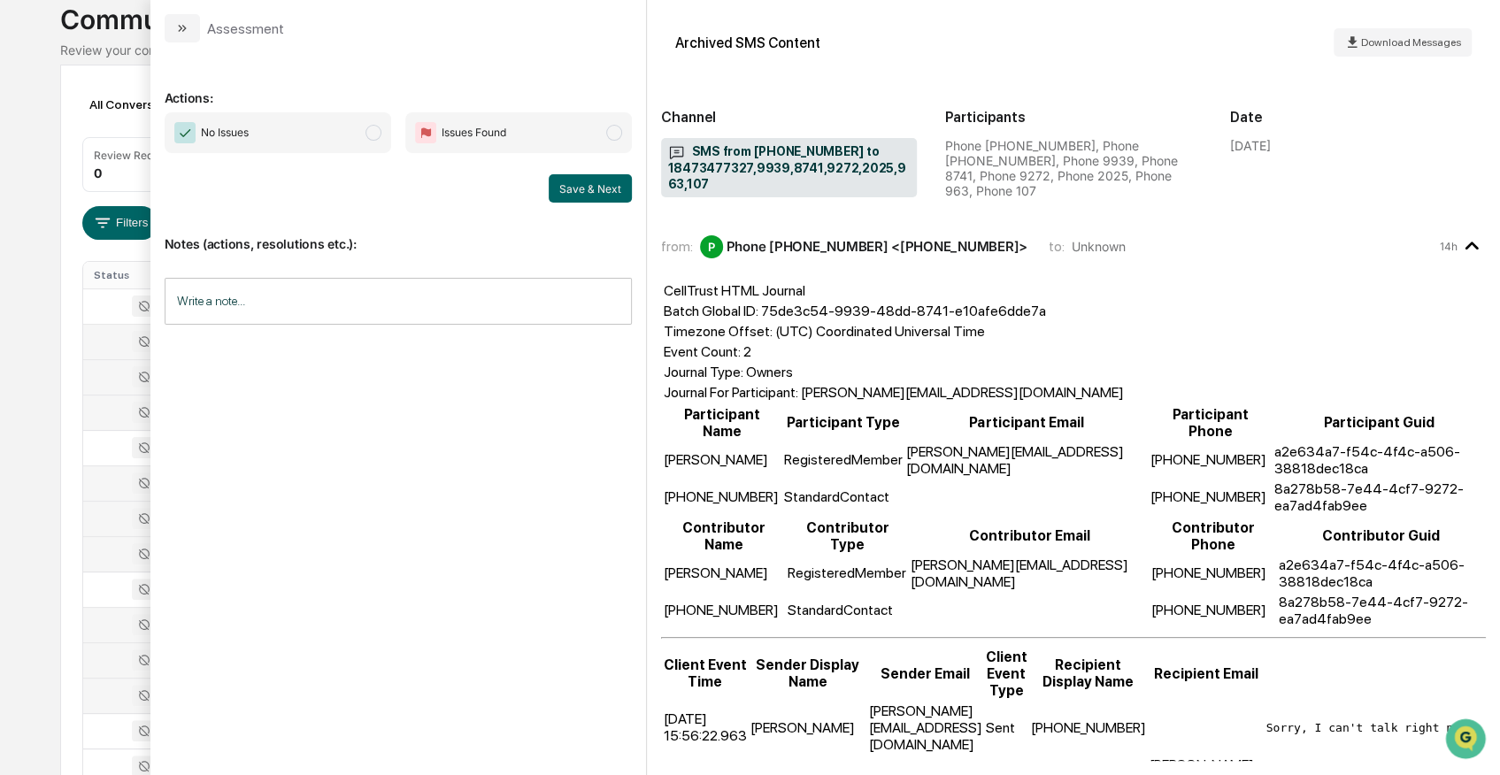
click at [110, 679] on td at bounding box center [135, 695] width 104 height 35
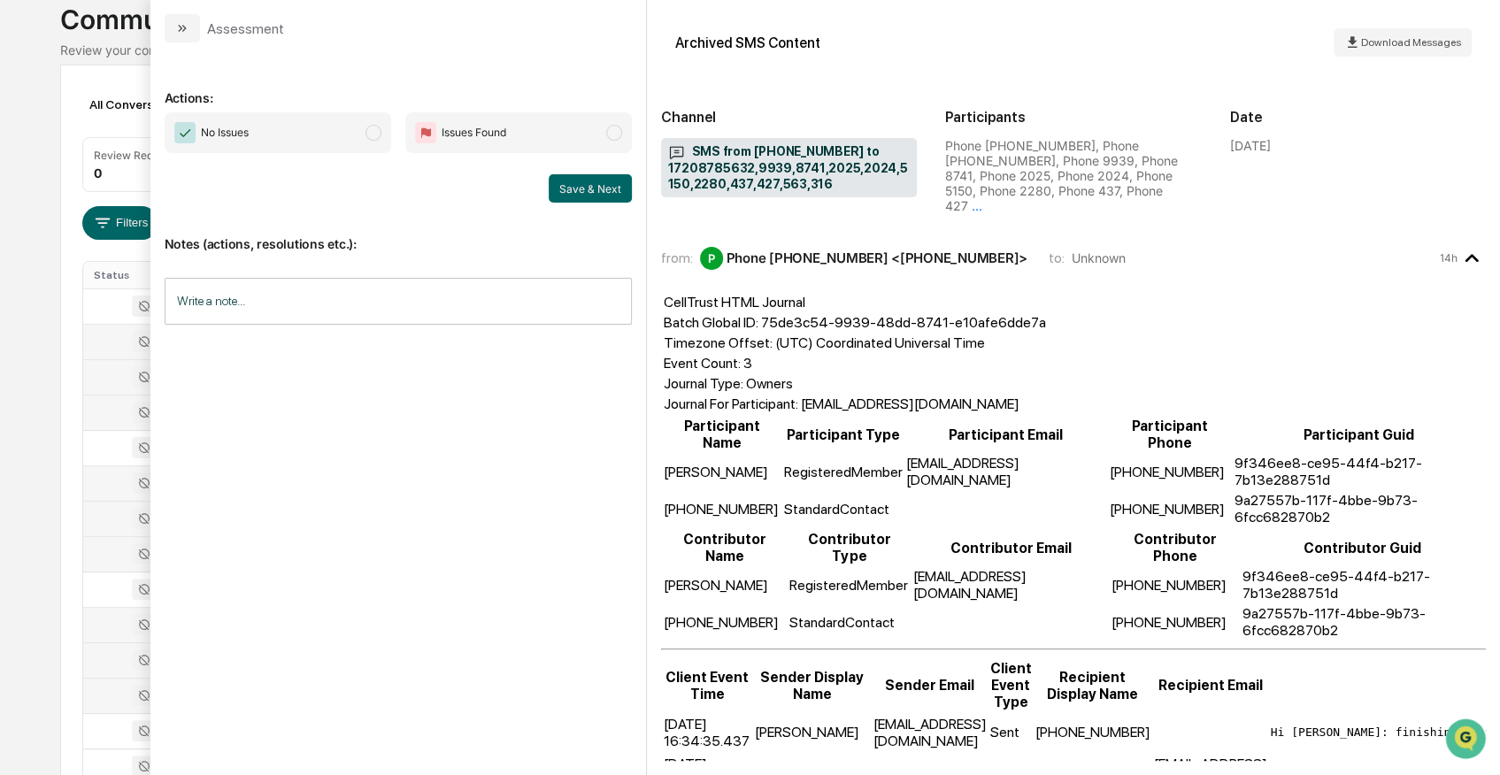
scroll to position [177, 0]
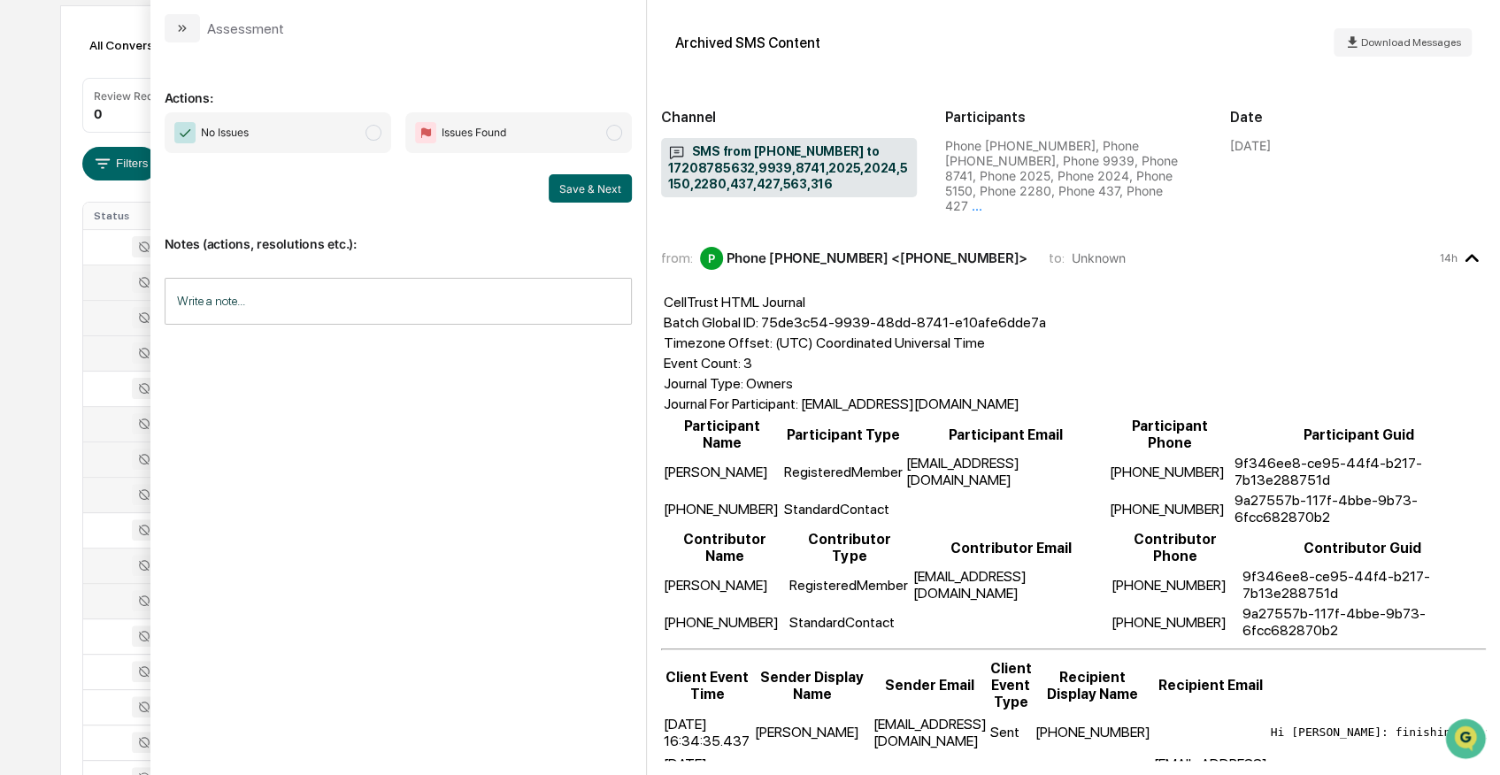
click at [120, 564] on div at bounding box center [135, 565] width 82 height 21
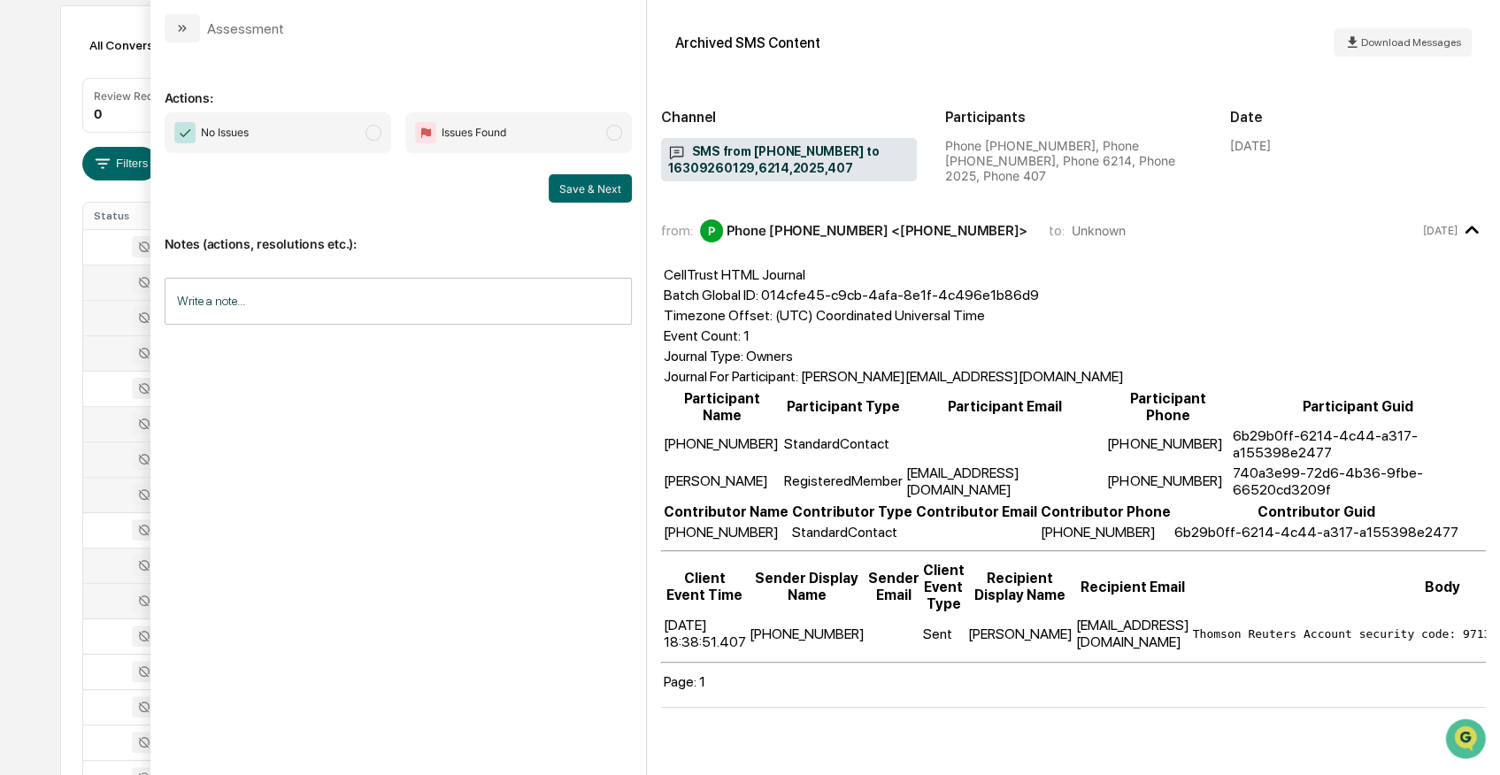
click at [111, 590] on div at bounding box center [135, 600] width 82 height 21
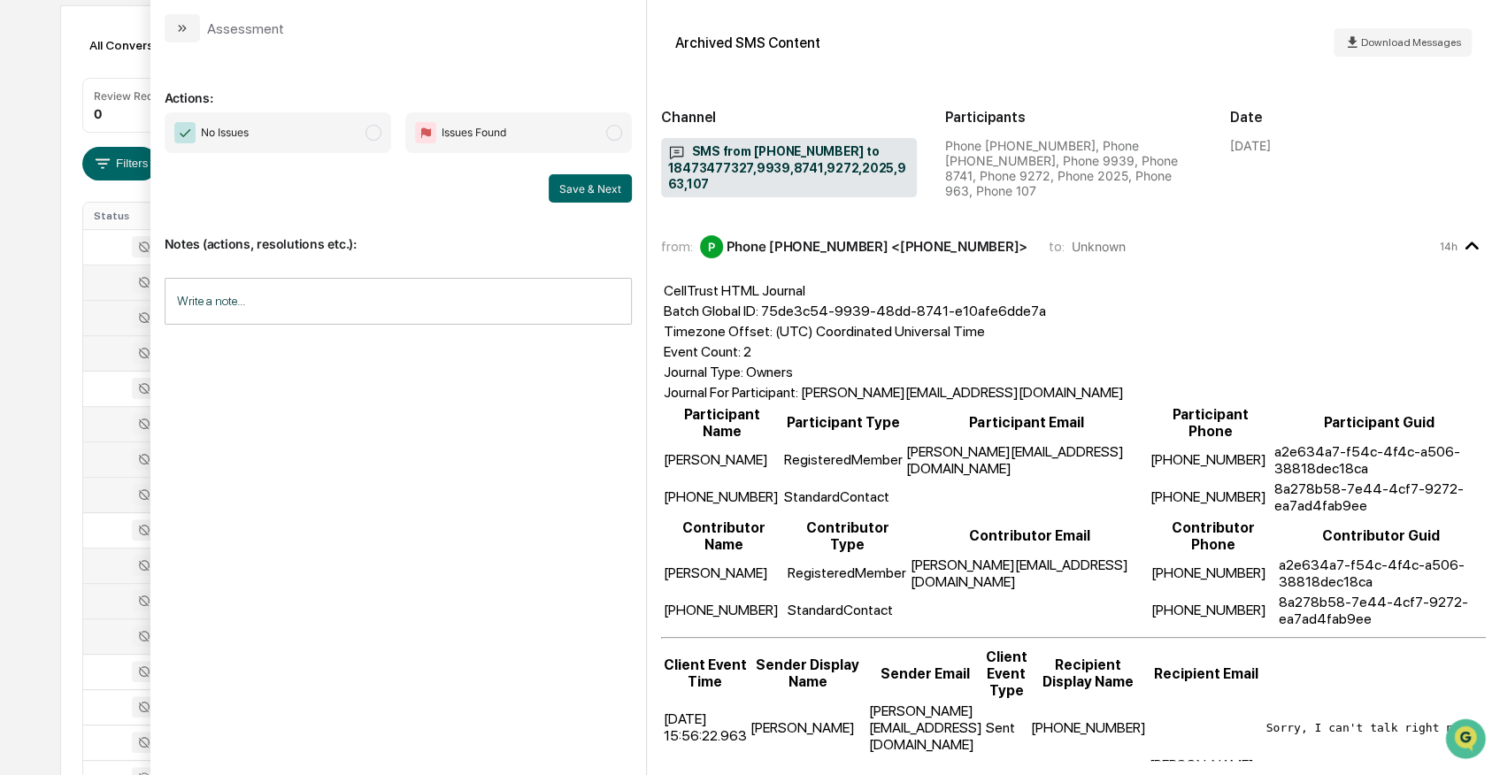
click at [114, 631] on div at bounding box center [135, 636] width 82 height 21
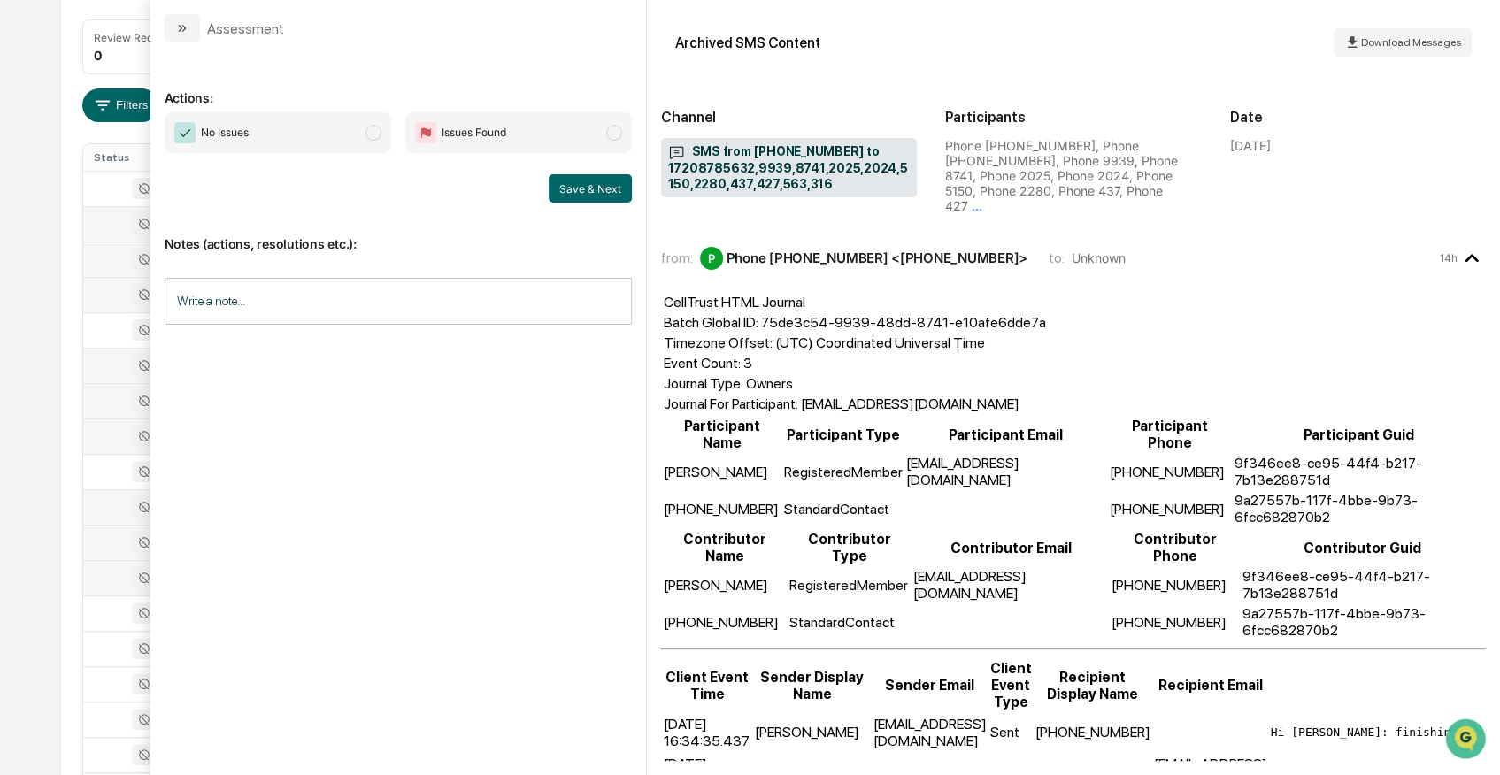
scroll to position [295, 0]
click at [142, 155] on icon at bounding box center [144, 164] width 25 height 21
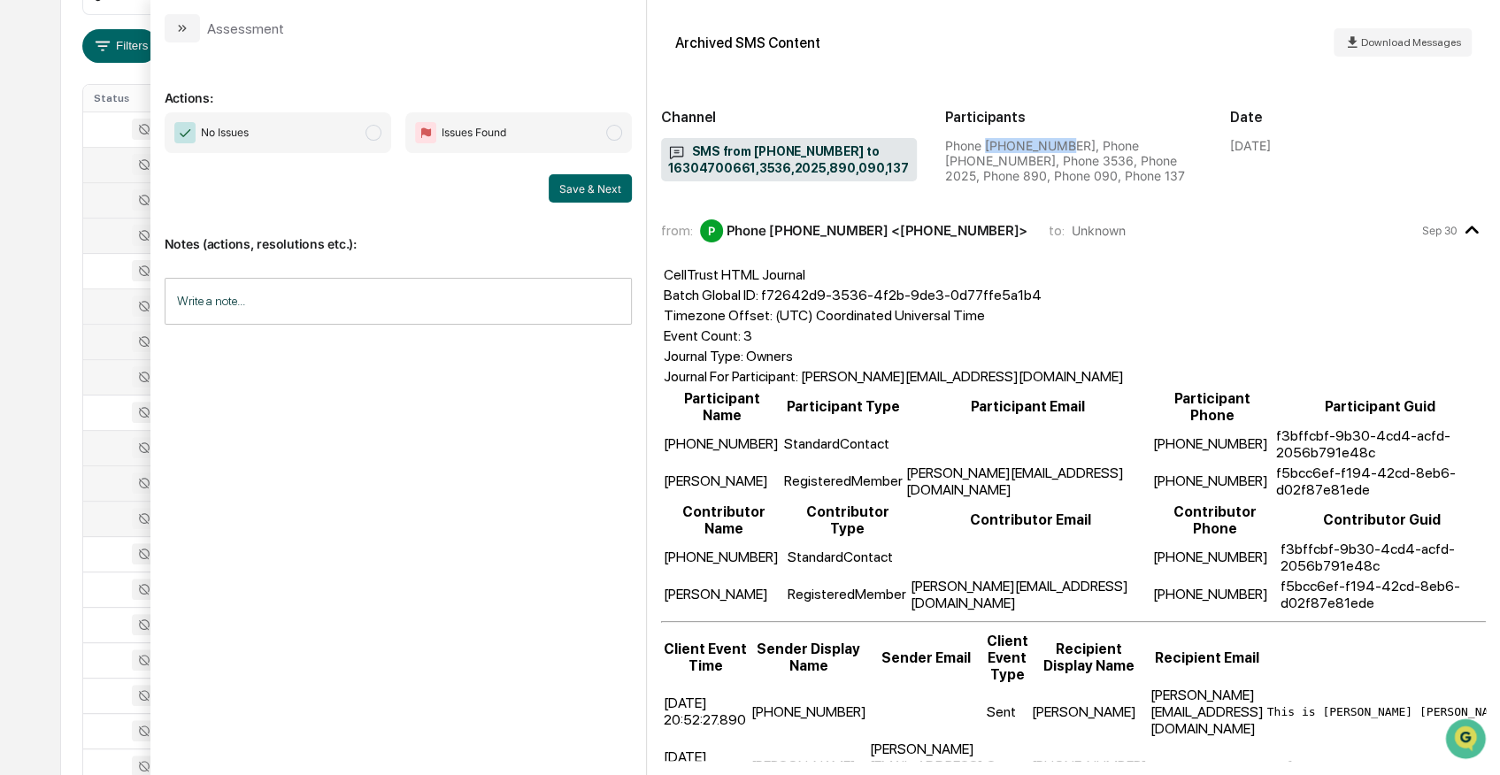
drag, startPoint x: 986, startPoint y: 142, endPoint x: 1067, endPoint y: 138, distance: 80.6
click at [1067, 138] on div "Phone [PHONE_NUMBER], Phone [PHONE_NUMBER], Phone 3536, Phone 2025, Phone 890, …" at bounding box center [1073, 160] width 257 height 45
drag, startPoint x: 1067, startPoint y: 138, endPoint x: 1036, endPoint y: 148, distance: 31.6
copy div "18722738696"
click at [8, 104] on div "Calendar Manage Tasks Reviews Approval Management Company People, Data, Setting…" at bounding box center [750, 401] width 1500 height 1392
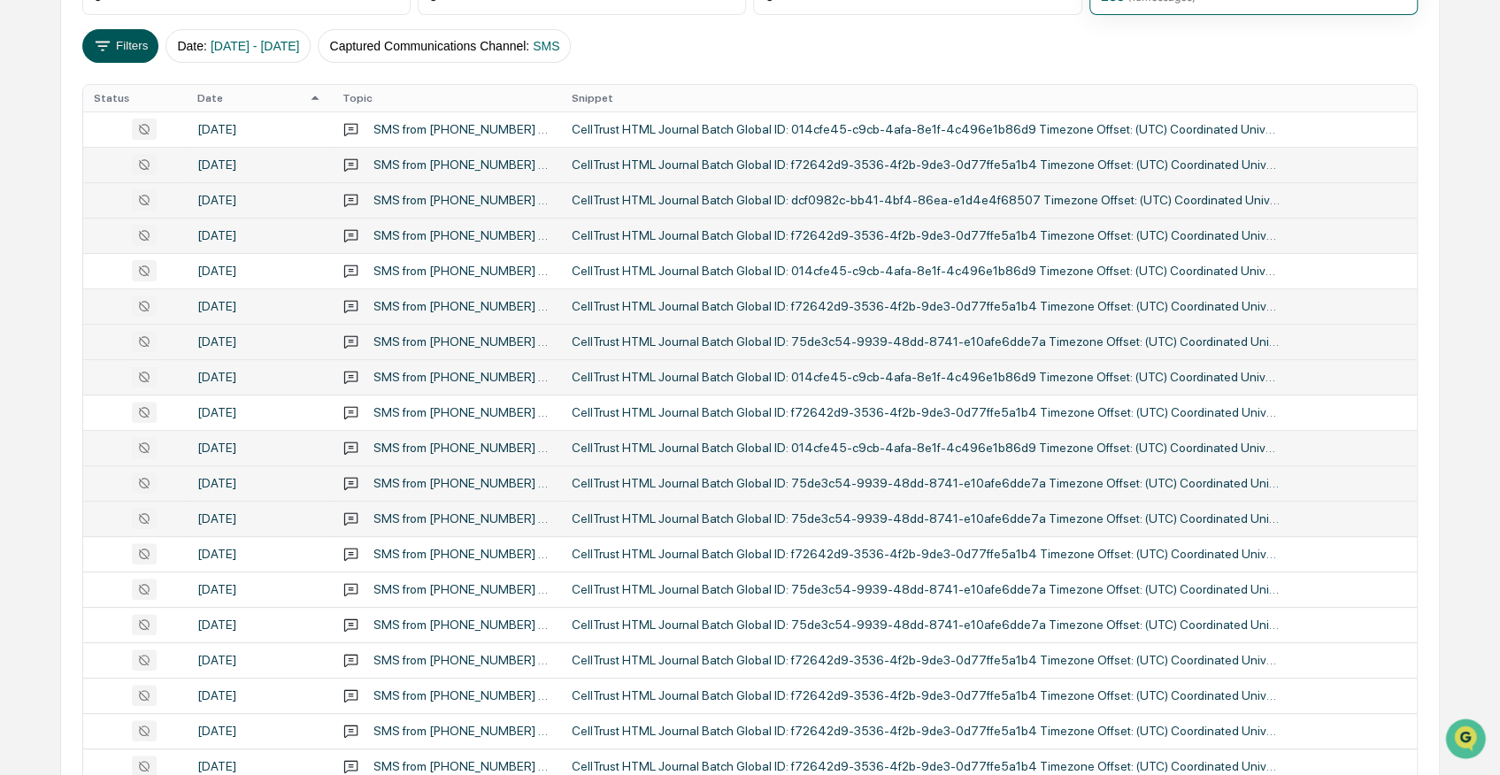
click at [135, 46] on button "Filters" at bounding box center [120, 46] width 77 height 34
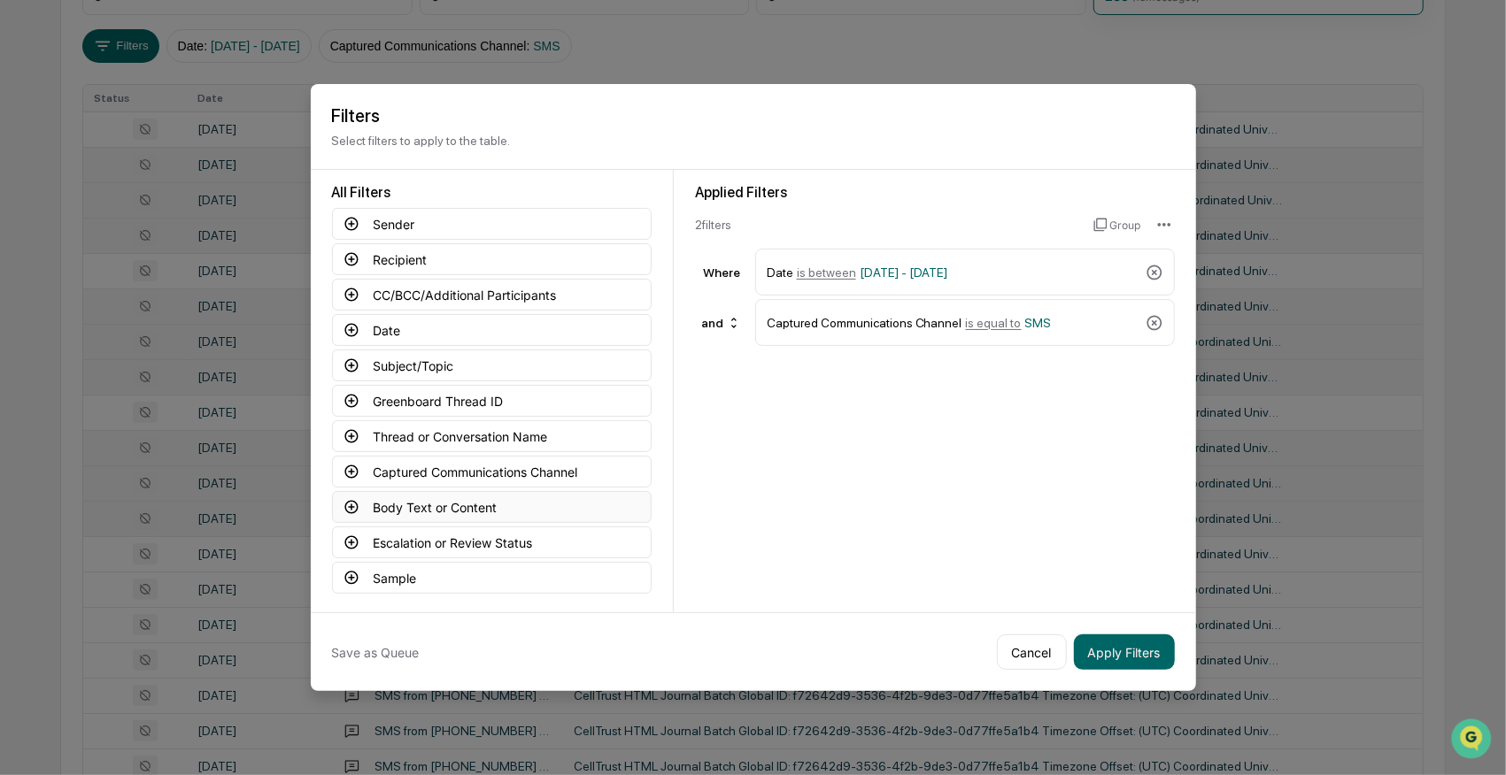
click at [434, 504] on button "Body Text or Content" at bounding box center [492, 507] width 320 height 32
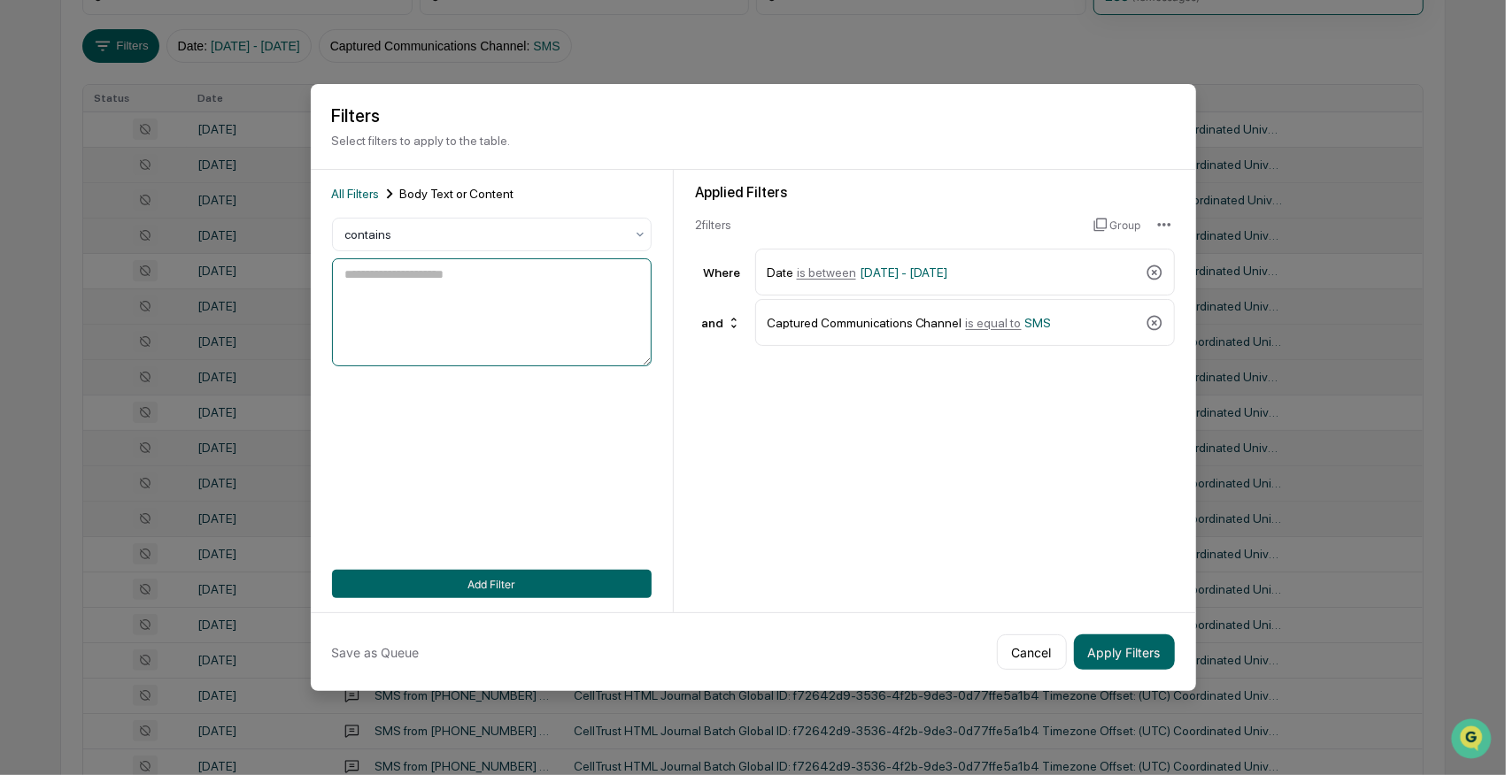
click at [443, 269] on textarea at bounding box center [492, 312] width 320 height 108
paste textarea "**********"
type textarea "**********"
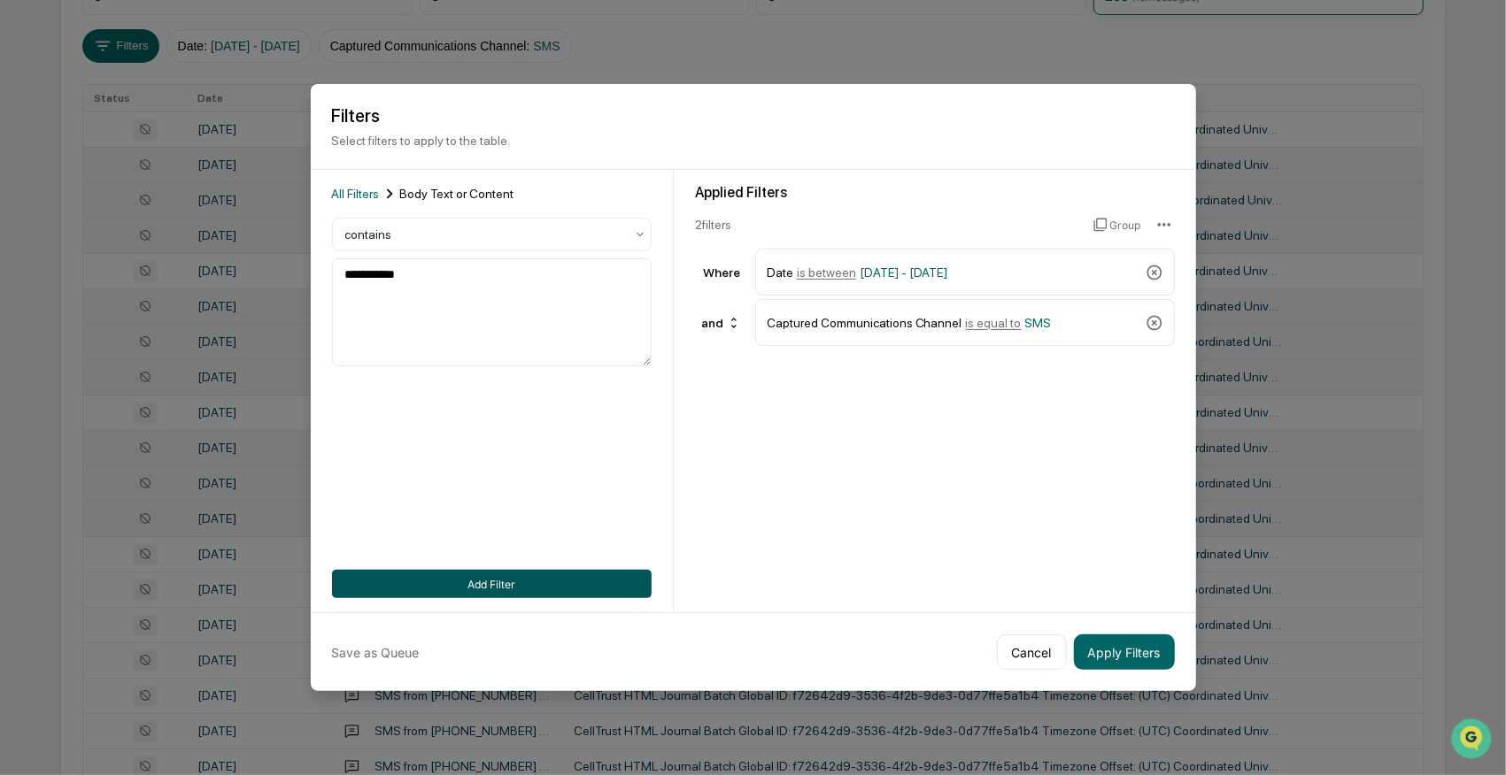
click at [559, 583] on button "Add Filter" at bounding box center [492, 584] width 320 height 28
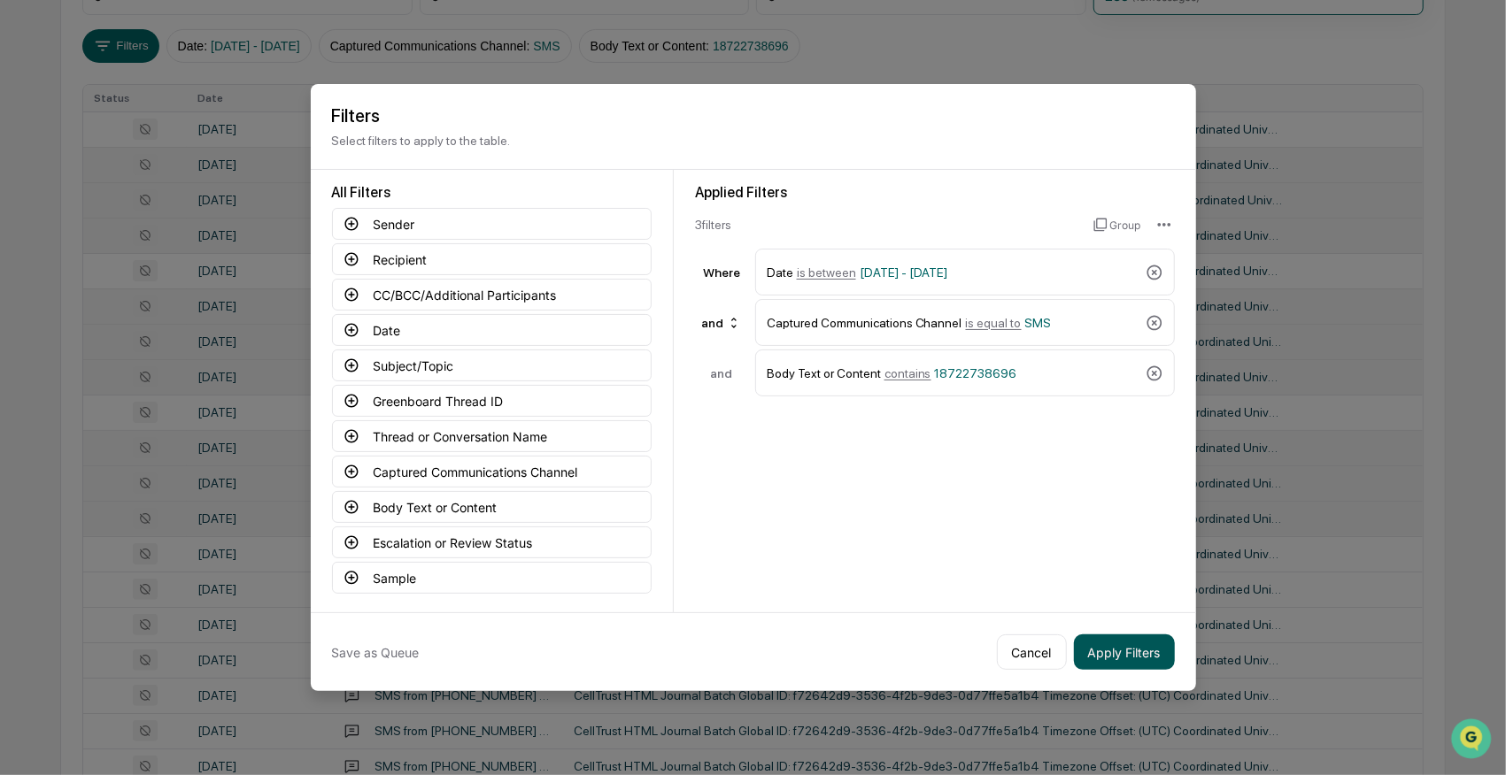
click at [1135, 648] on button "Apply Filters" at bounding box center [1124, 652] width 101 height 35
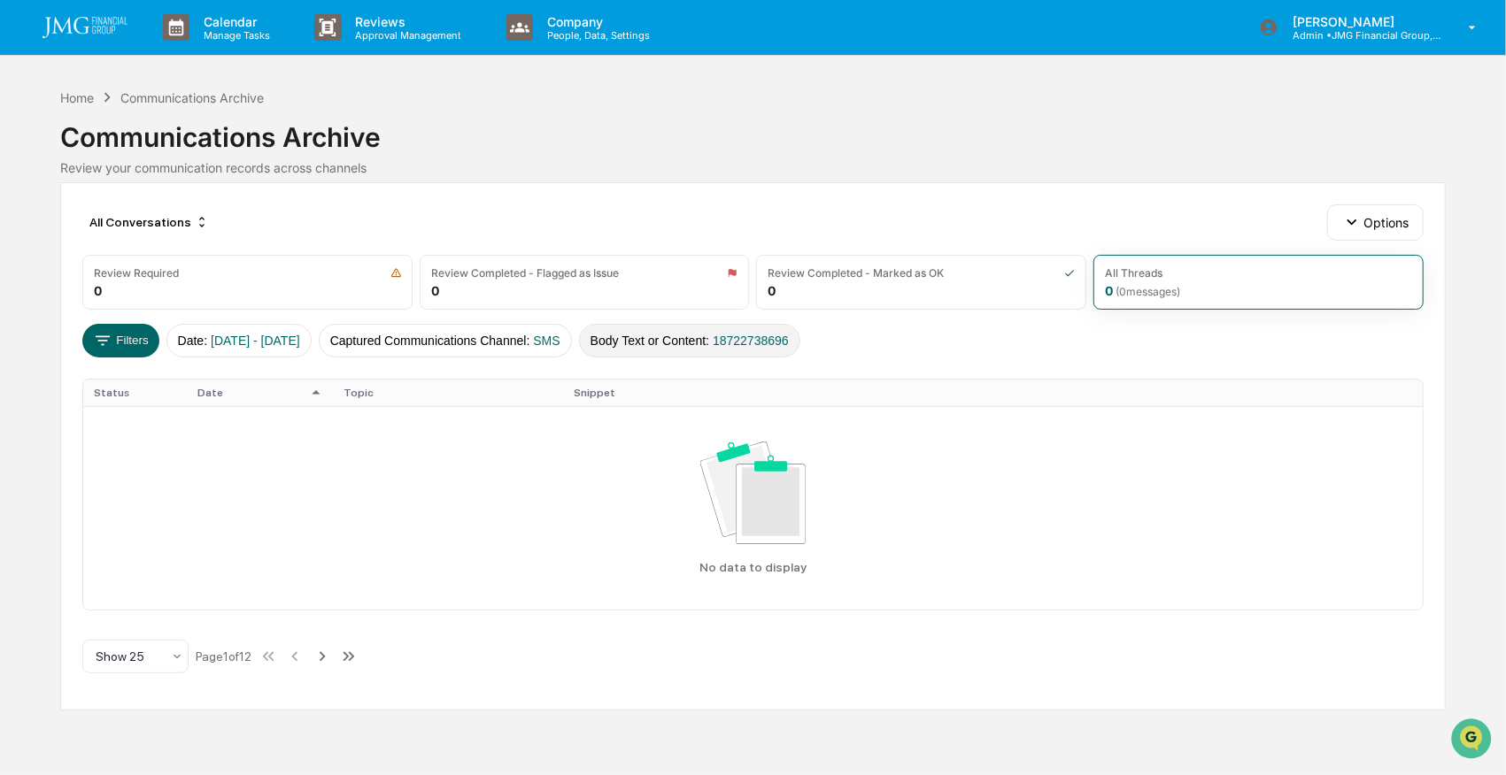
click at [758, 328] on button "Body Text or Content : 18722738696" at bounding box center [689, 341] width 221 height 34
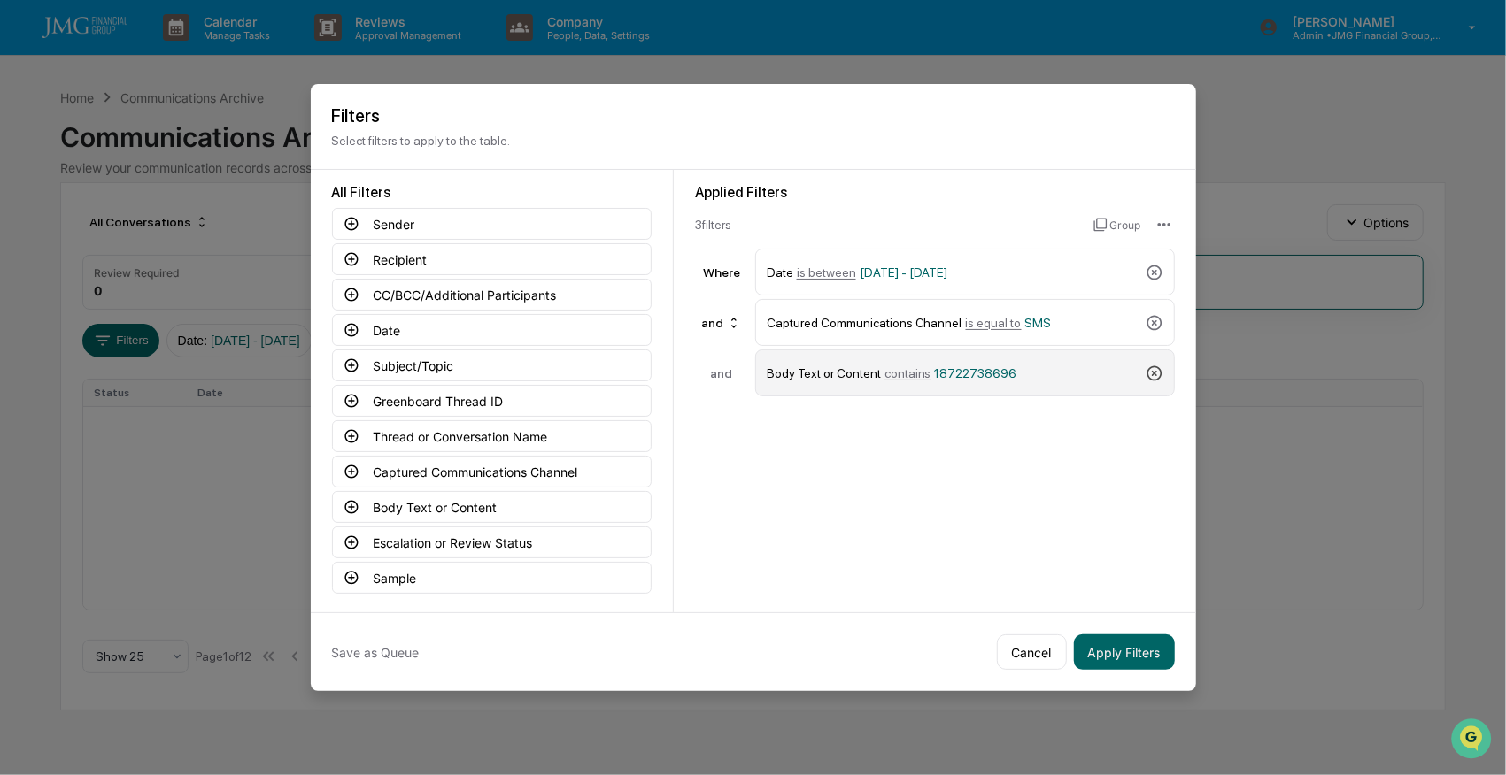
click at [1155, 375] on icon at bounding box center [1153, 373] width 15 height 15
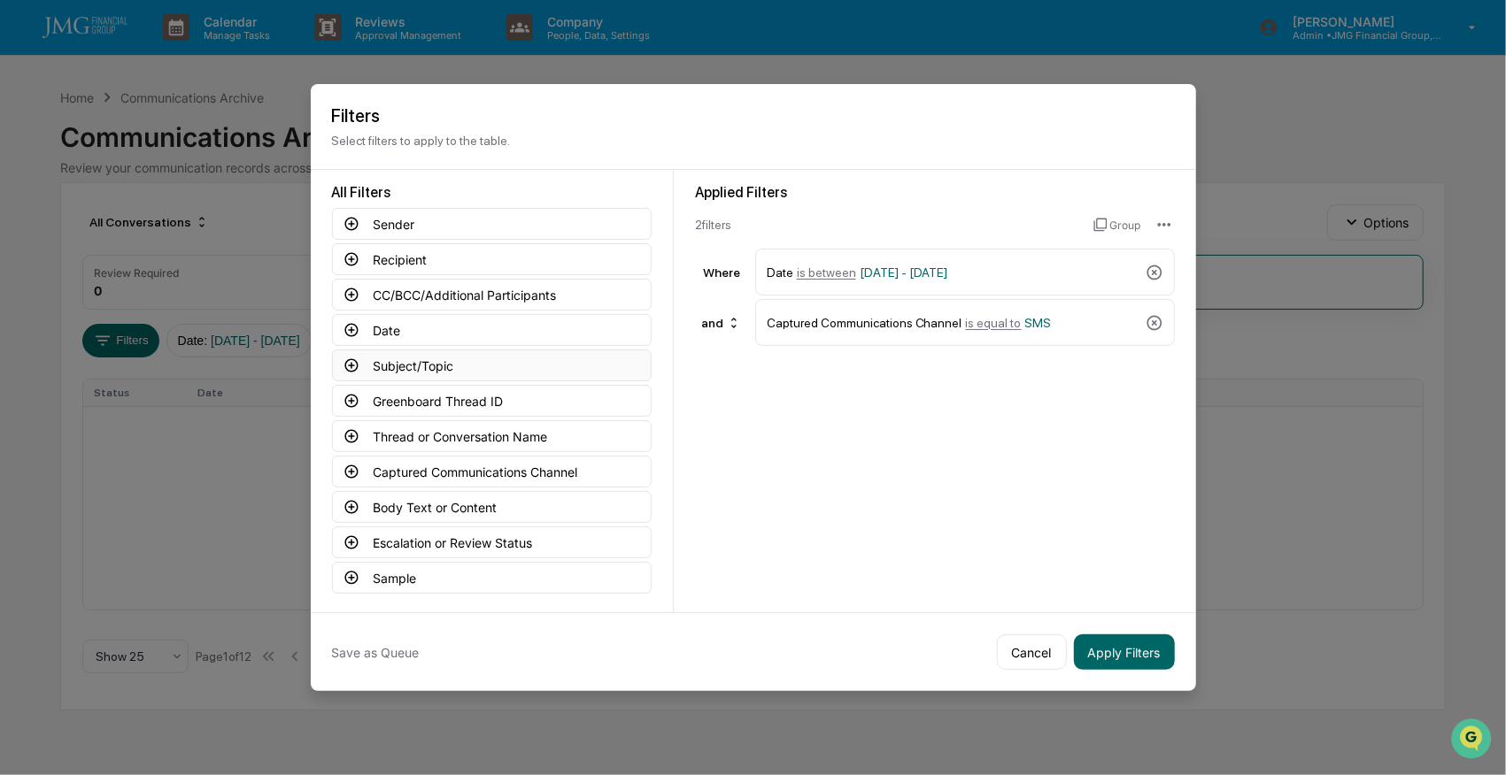
click at [377, 361] on button "Subject/Topic" at bounding box center [492, 366] width 320 height 32
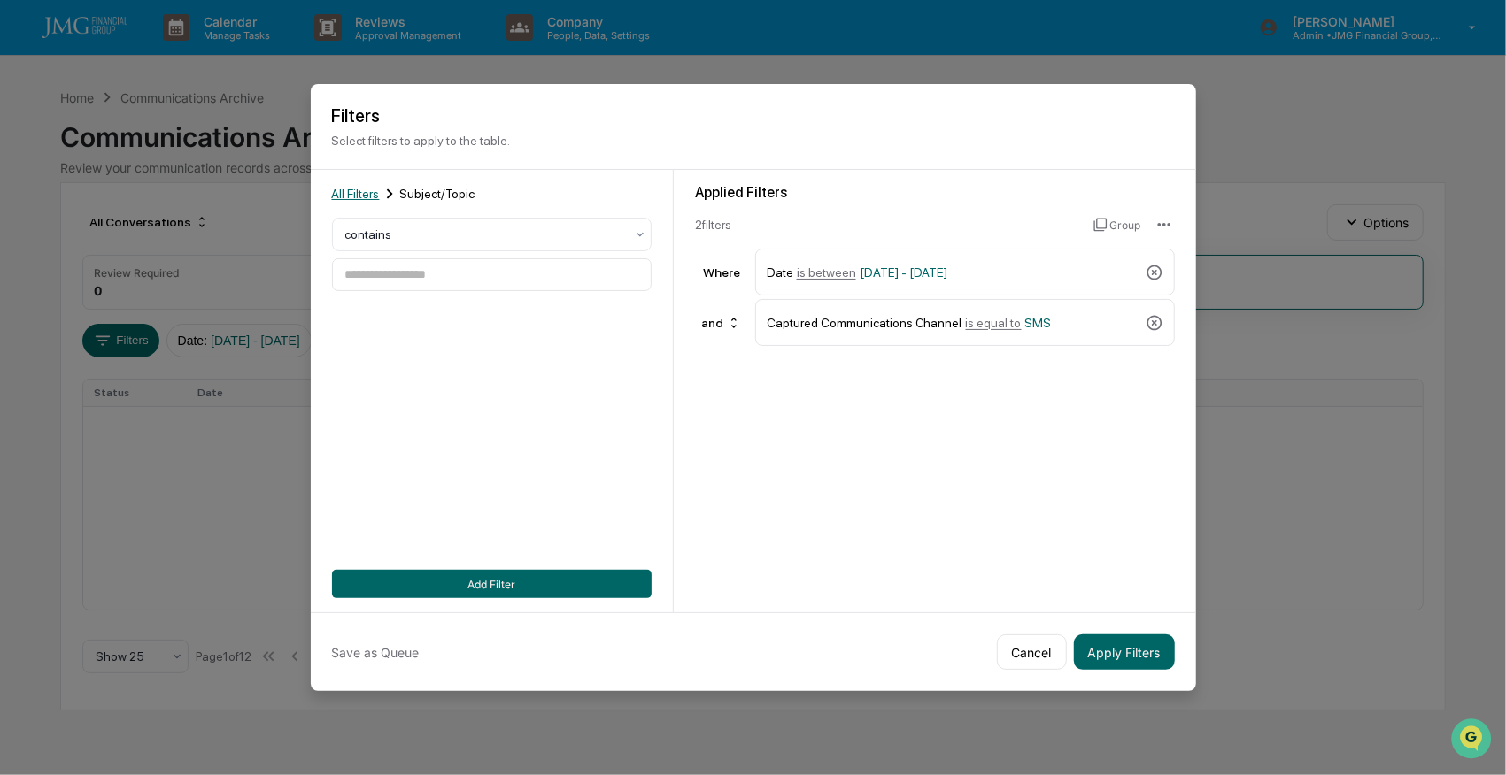
click at [351, 195] on span "All Filters" at bounding box center [356, 194] width 48 height 14
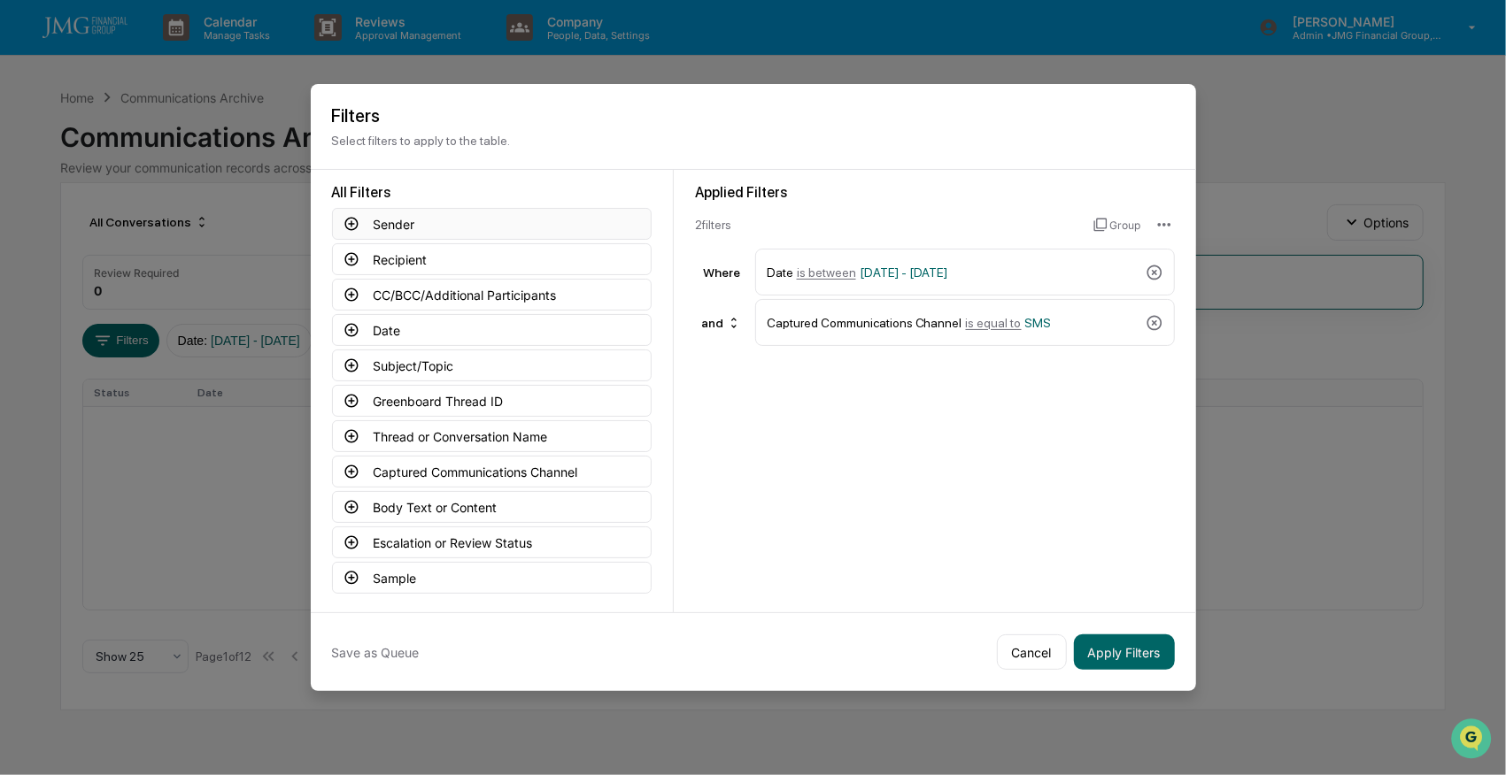
click at [389, 224] on button "Sender" at bounding box center [492, 224] width 320 height 32
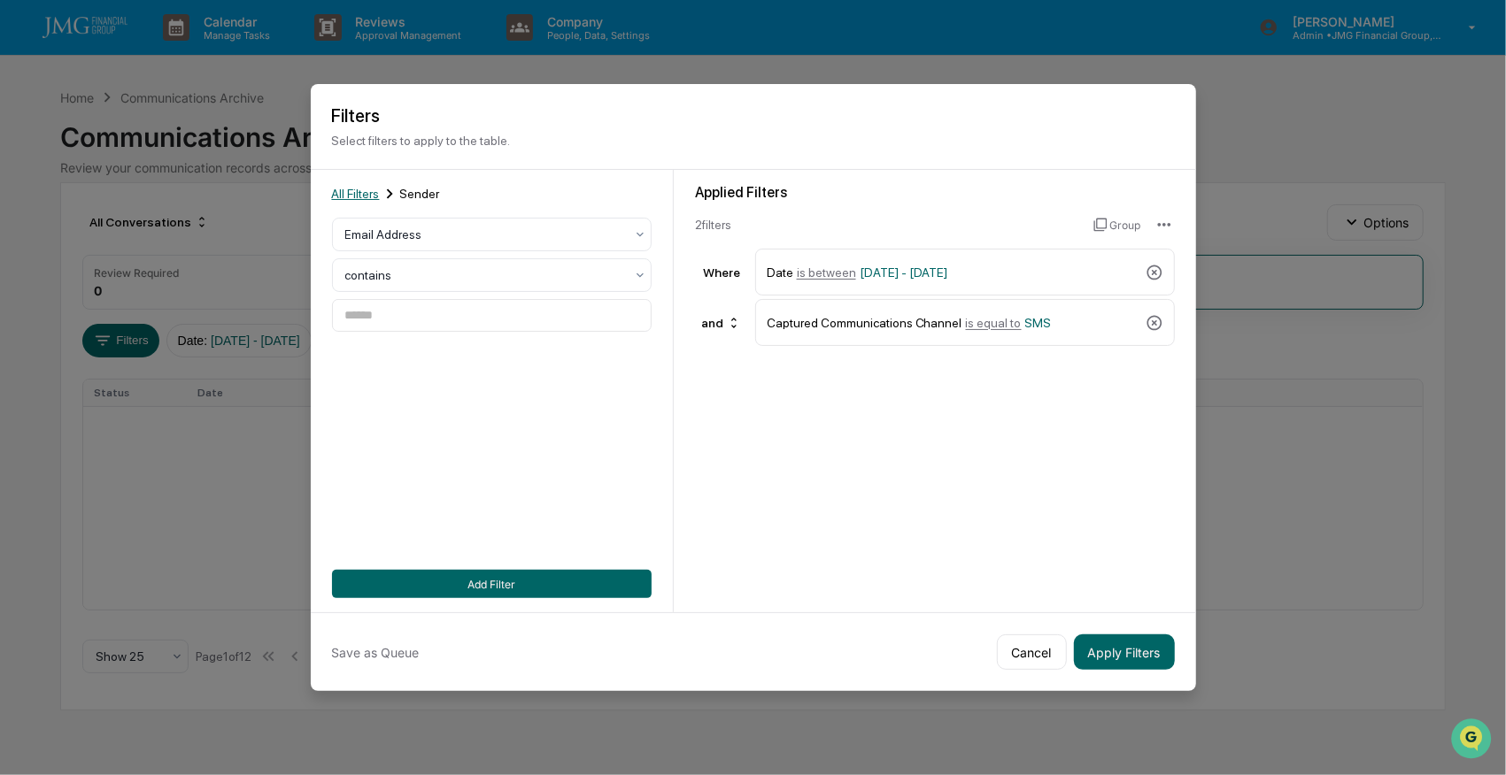
click at [353, 188] on span "All Filters" at bounding box center [356, 194] width 48 height 14
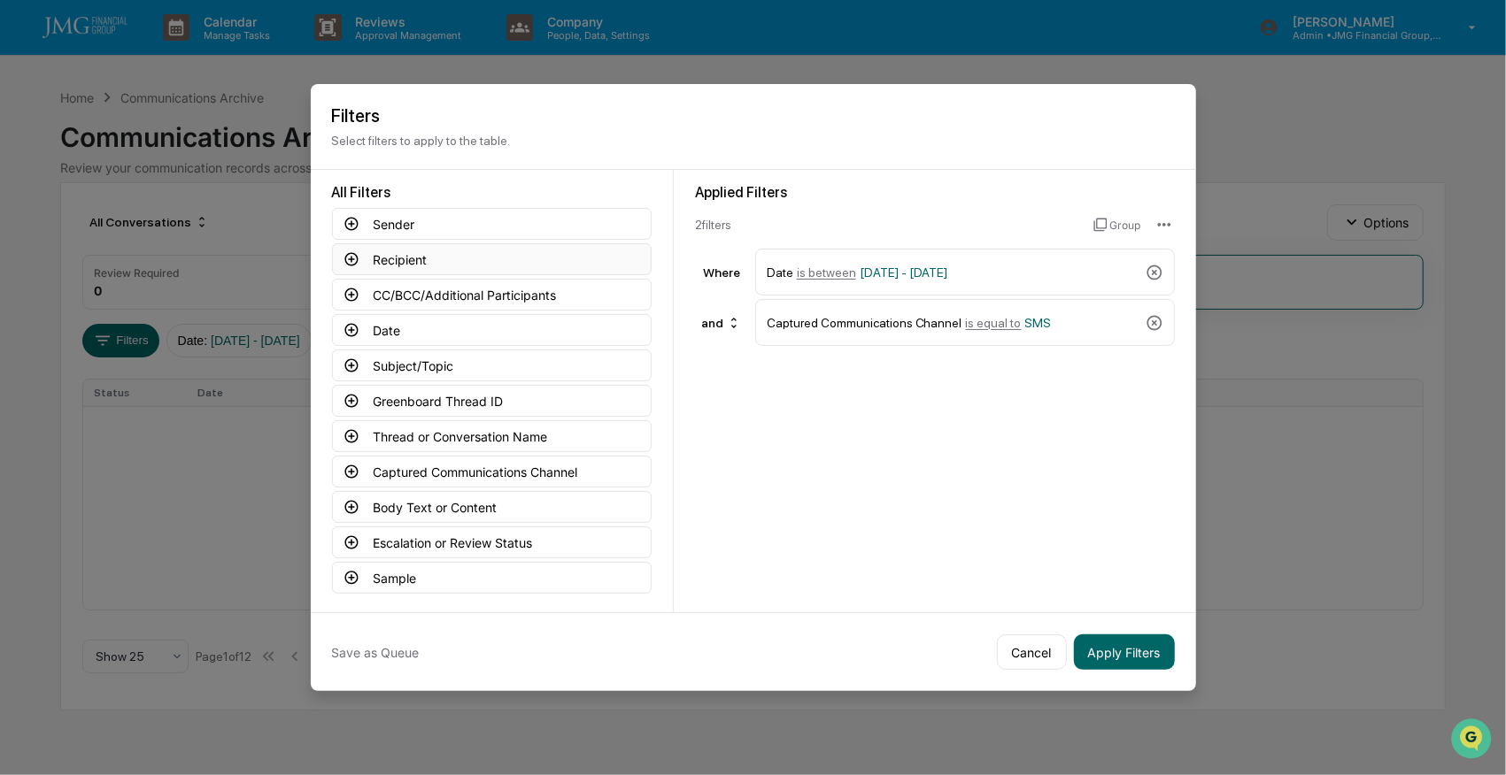
click at [407, 259] on button "Recipient" at bounding box center [492, 259] width 320 height 32
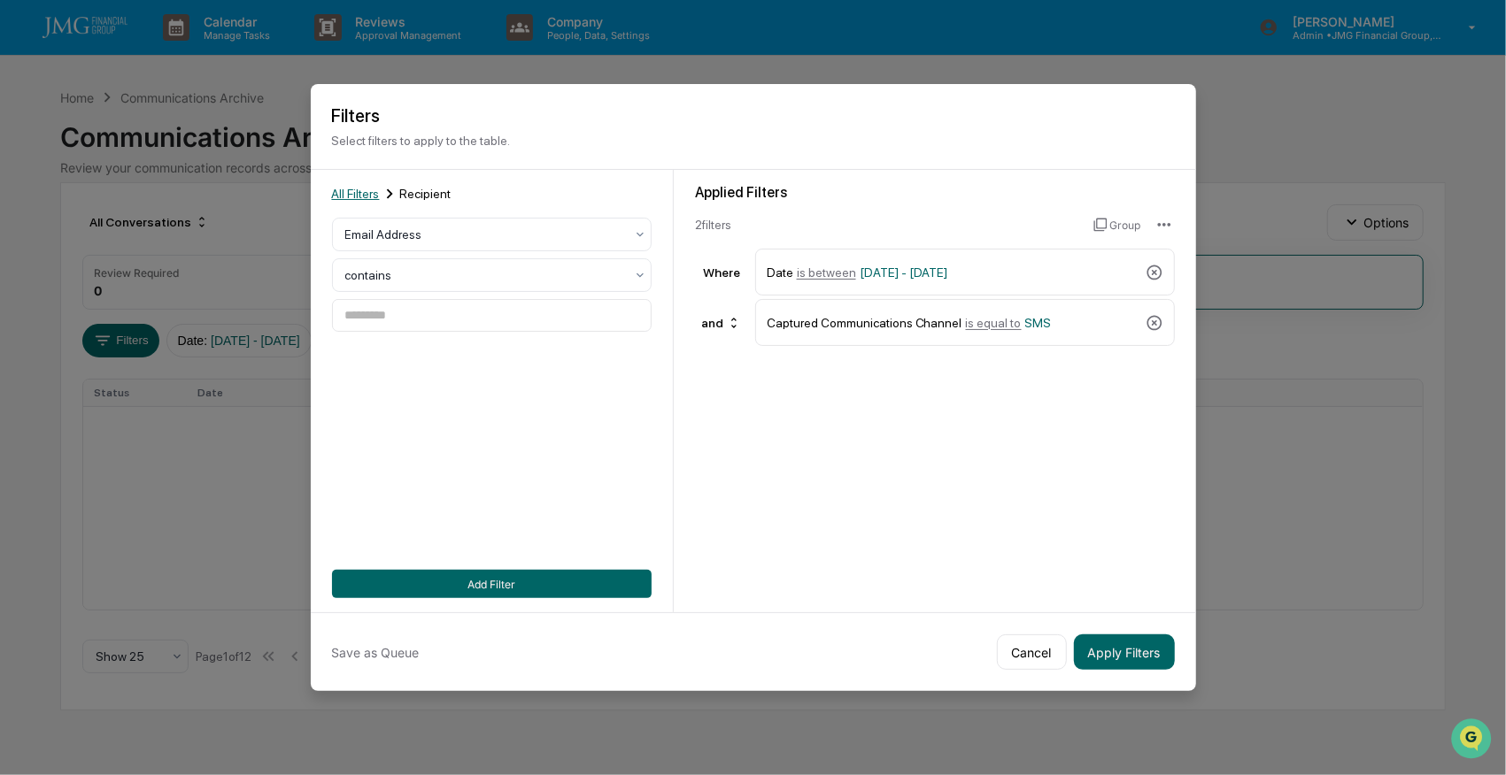
click at [347, 187] on span "All Filters" at bounding box center [356, 194] width 48 height 14
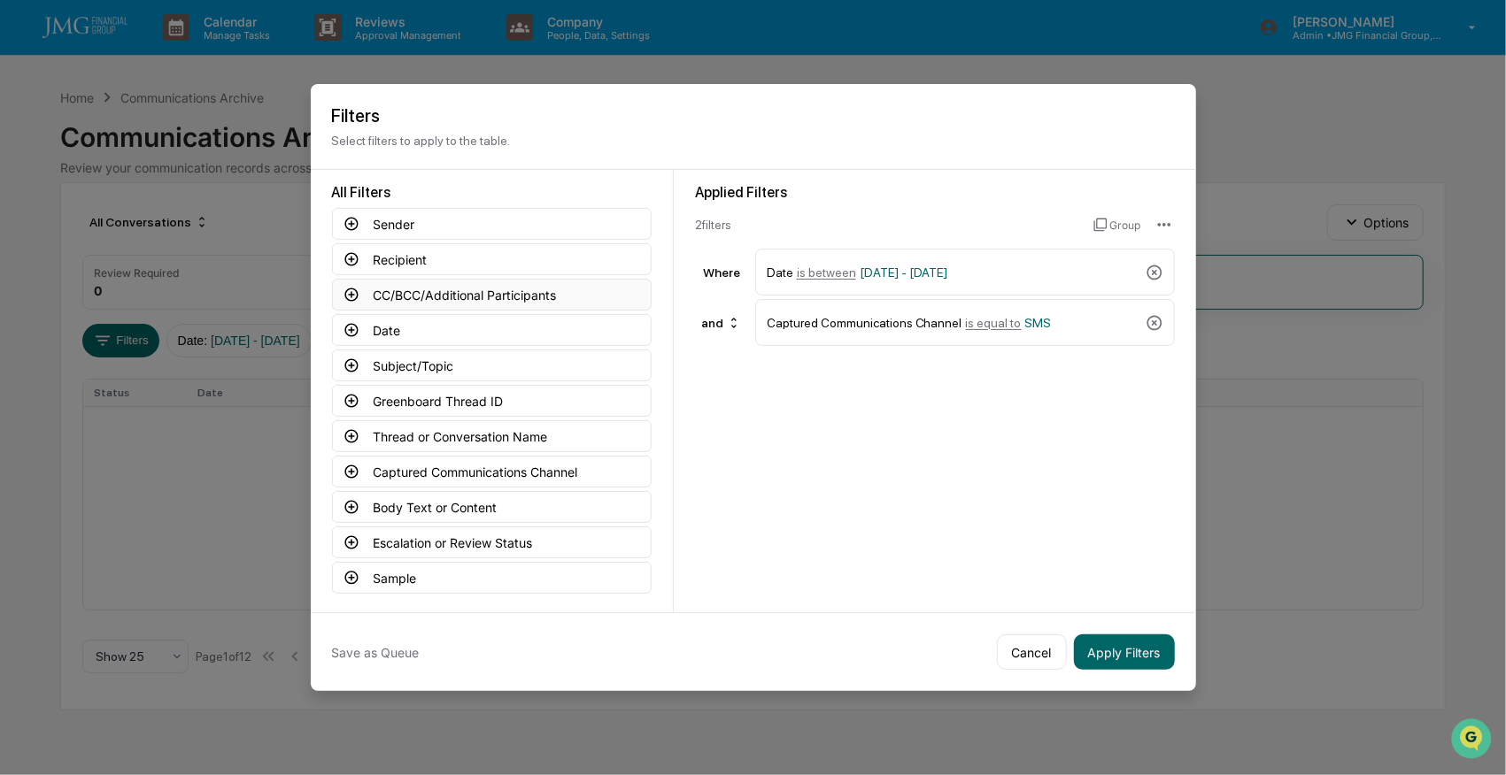
click at [423, 294] on button "CC/BCC/Additional Participants" at bounding box center [492, 295] width 320 height 32
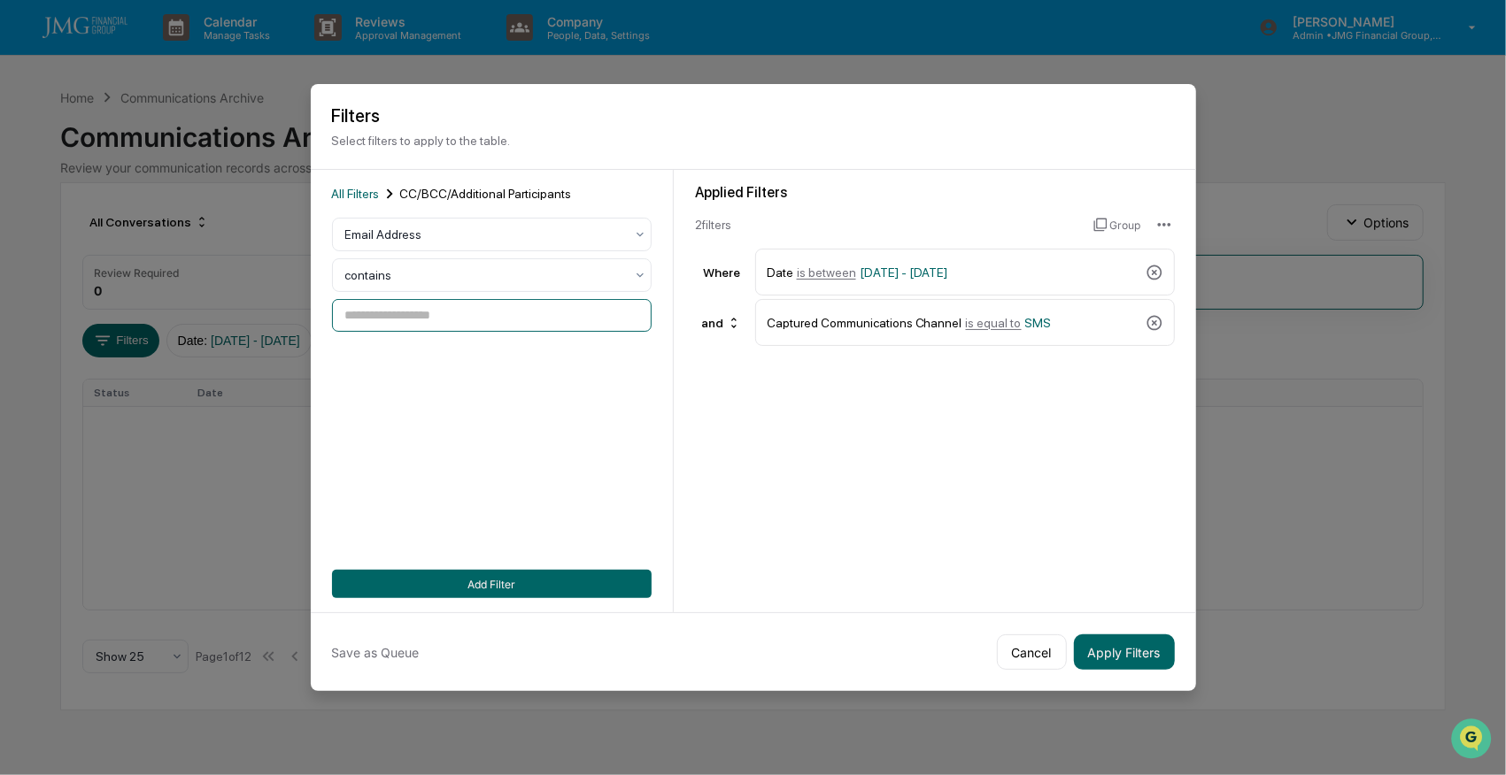
click at [424, 310] on input at bounding box center [492, 315] width 320 height 33
paste input "**********"
type input "**********"
click at [498, 581] on button "Add Filter" at bounding box center [492, 584] width 320 height 28
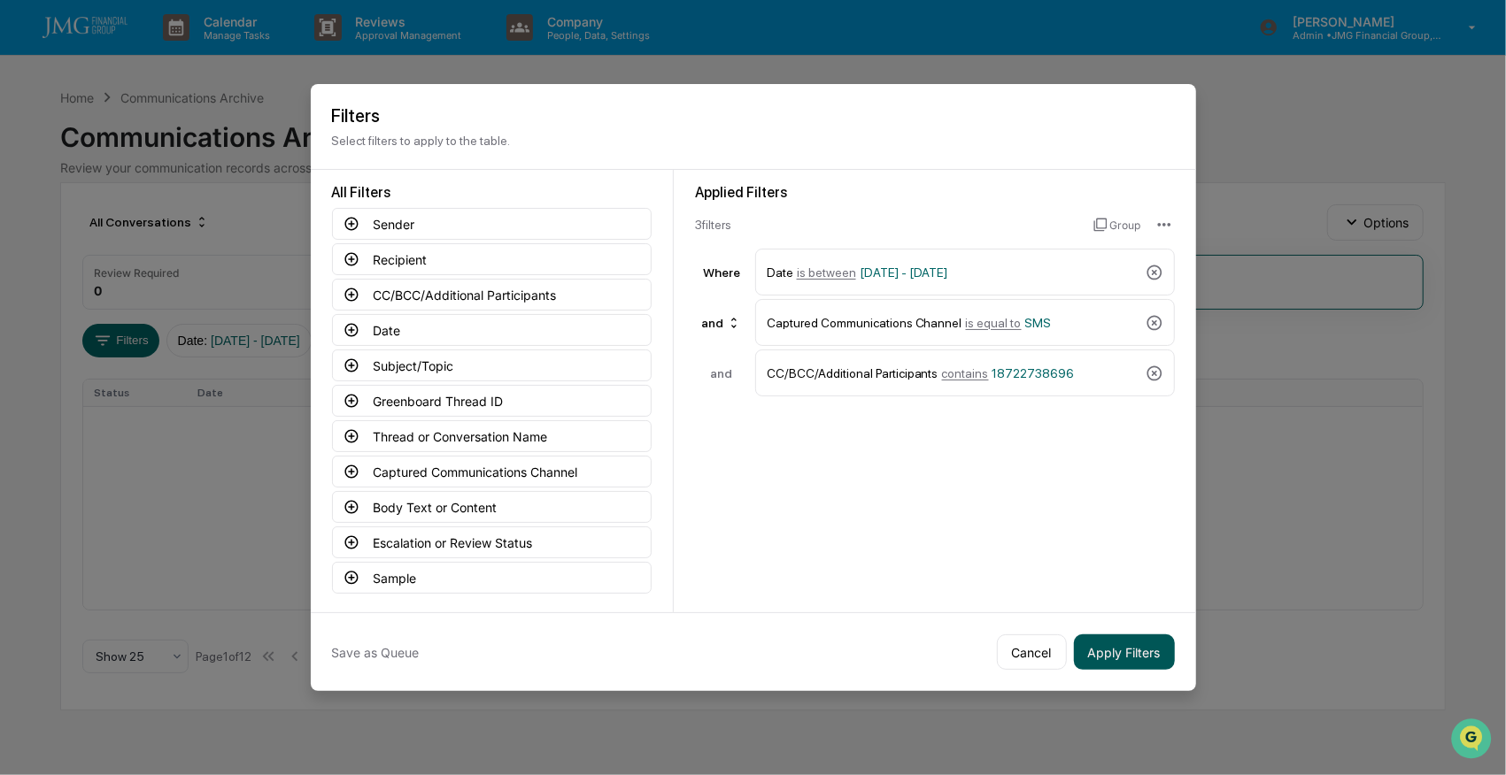
click at [1105, 642] on button "Apply Filters" at bounding box center [1124, 652] width 101 height 35
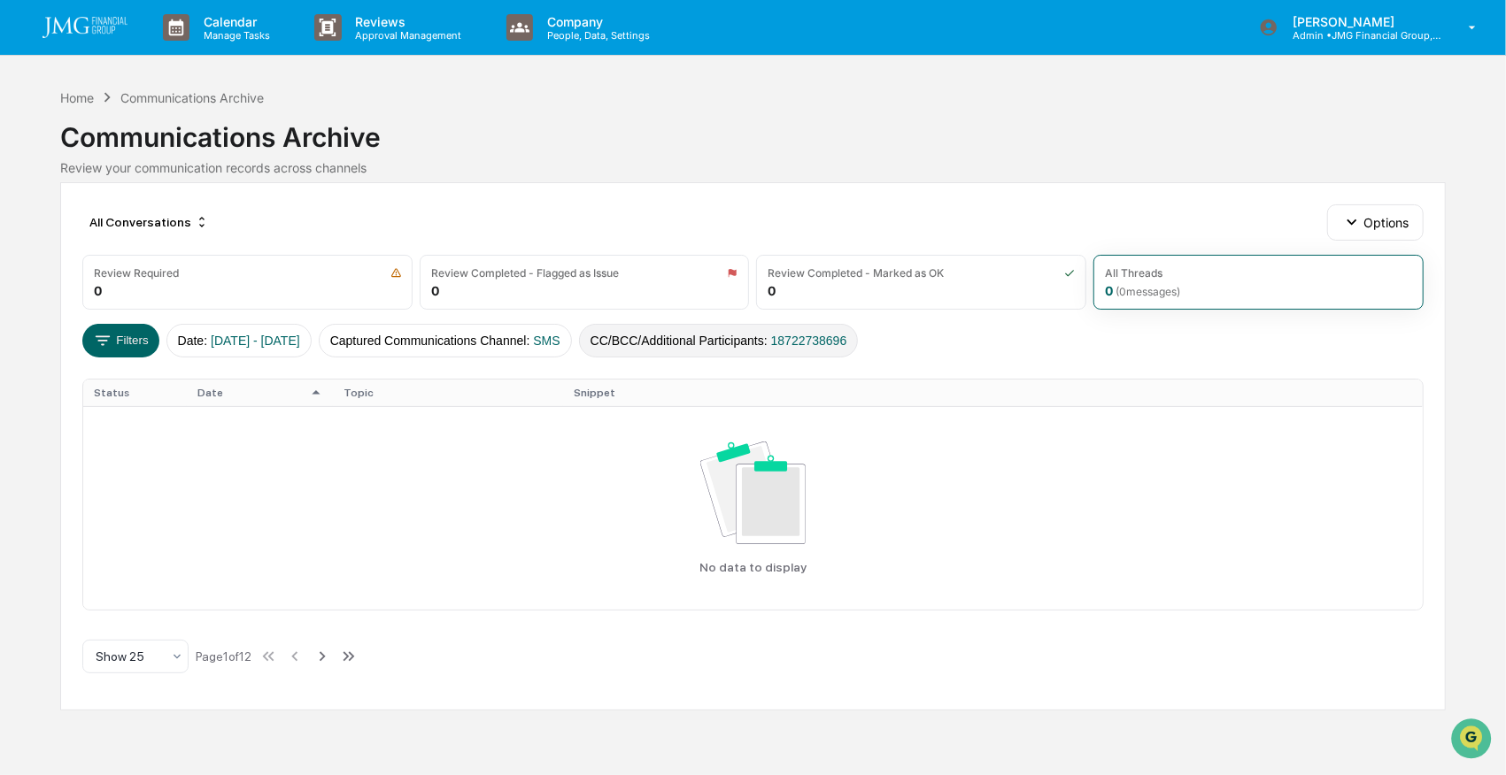
click at [756, 337] on button "CC/BCC/Additional Participants : 18722738696" at bounding box center [719, 341] width 280 height 34
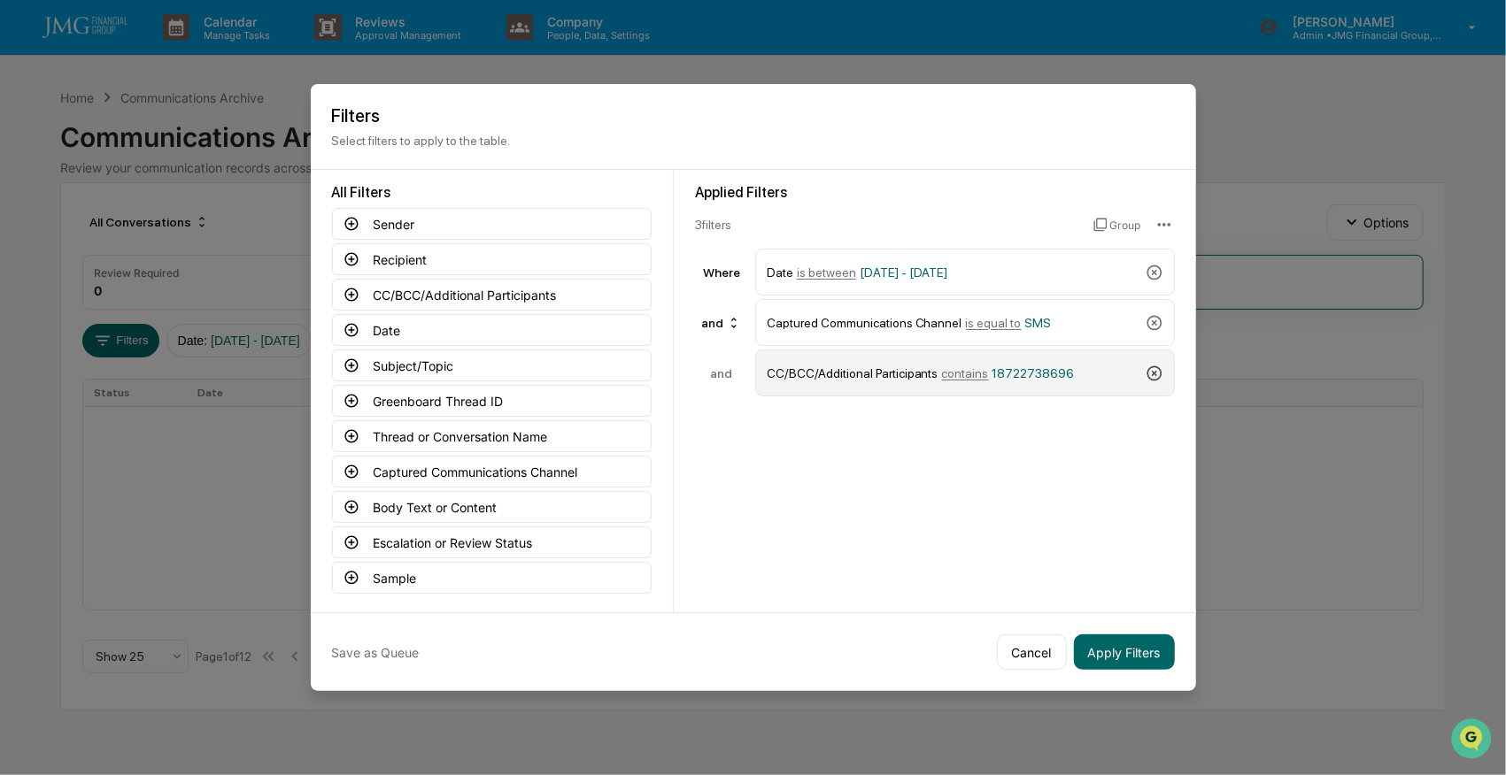
click at [1151, 366] on icon at bounding box center [1154, 374] width 18 height 18
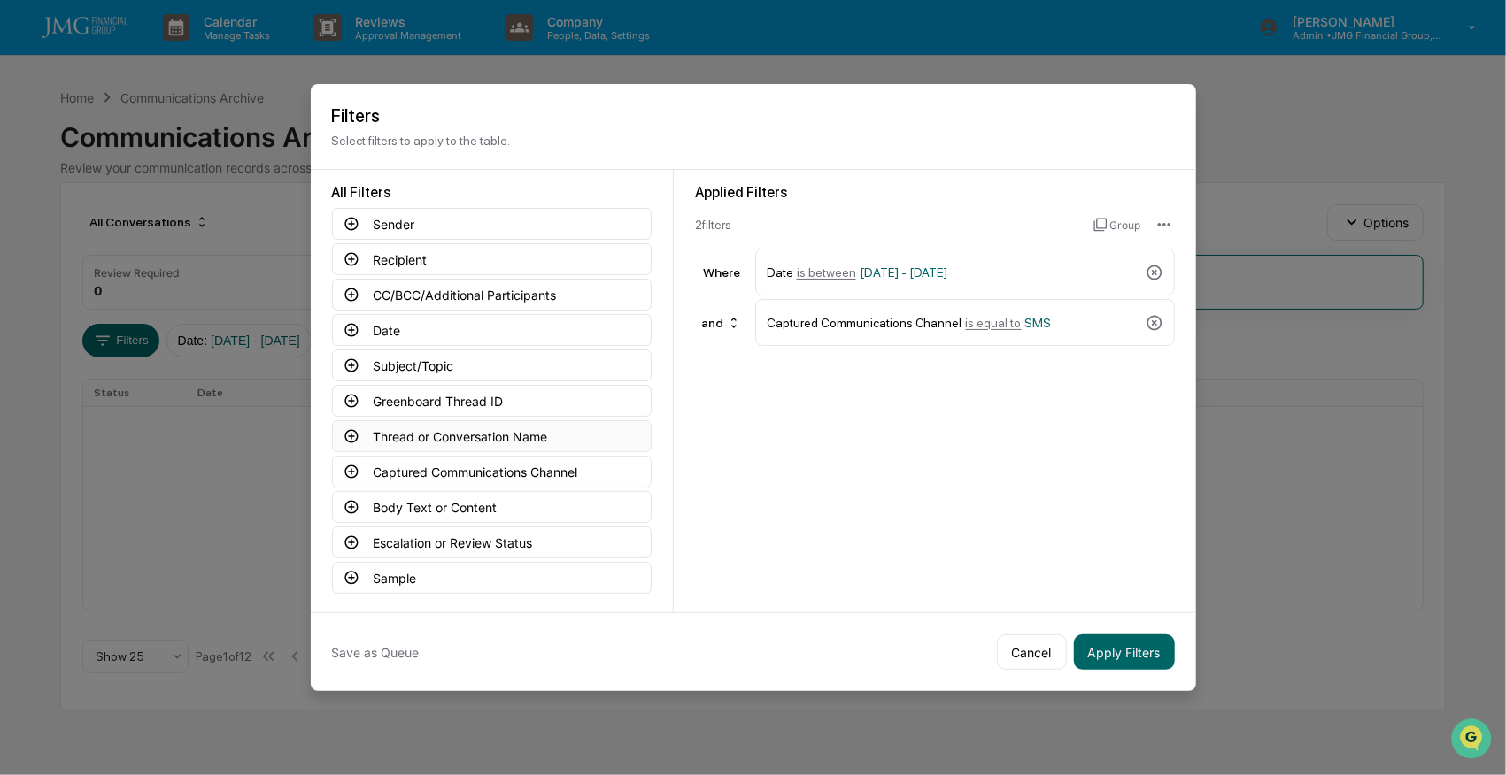
click at [437, 428] on button "Thread or Conversation Name" at bounding box center [492, 436] width 320 height 32
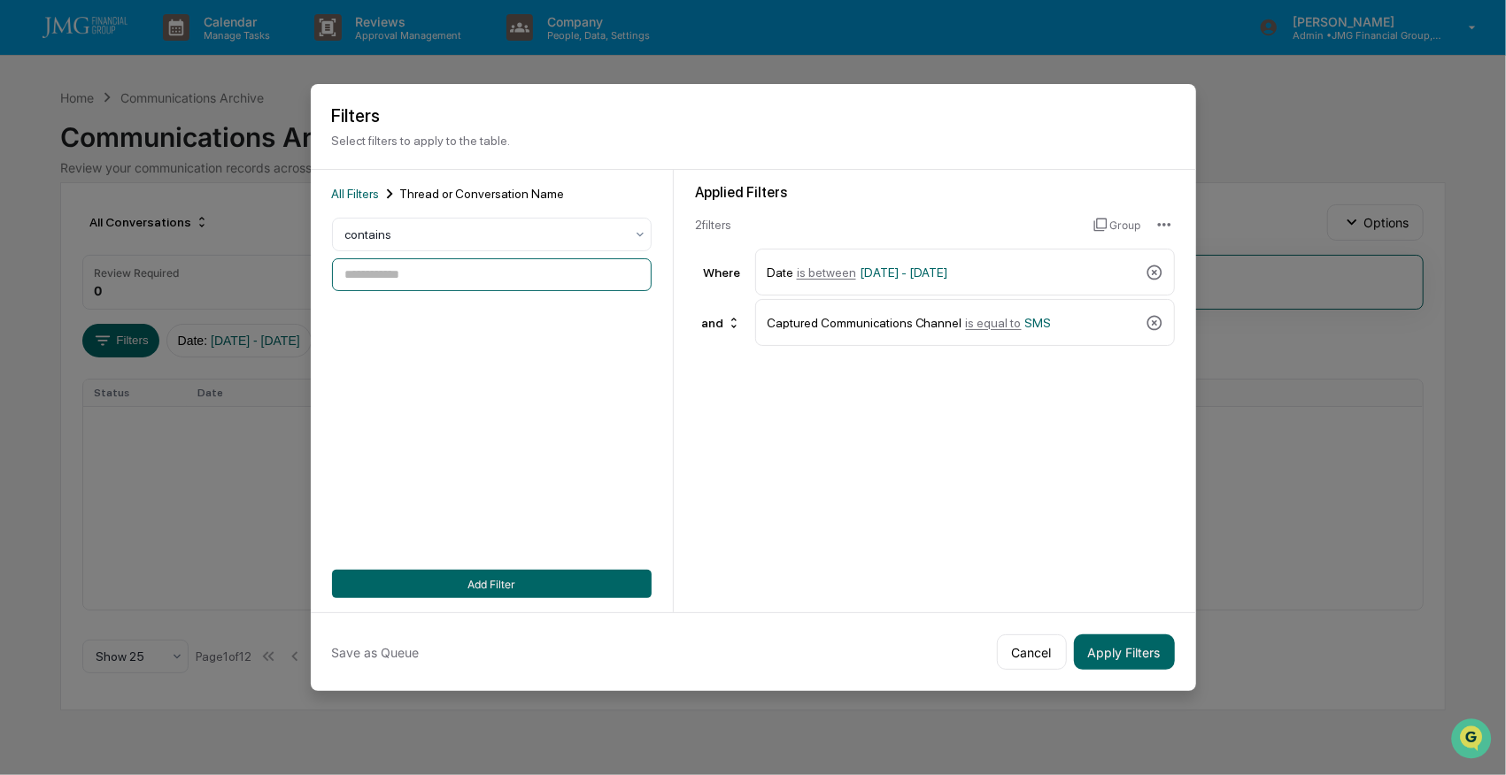
click at [428, 271] on input at bounding box center [492, 274] width 320 height 33
paste input "**********"
type input "**********"
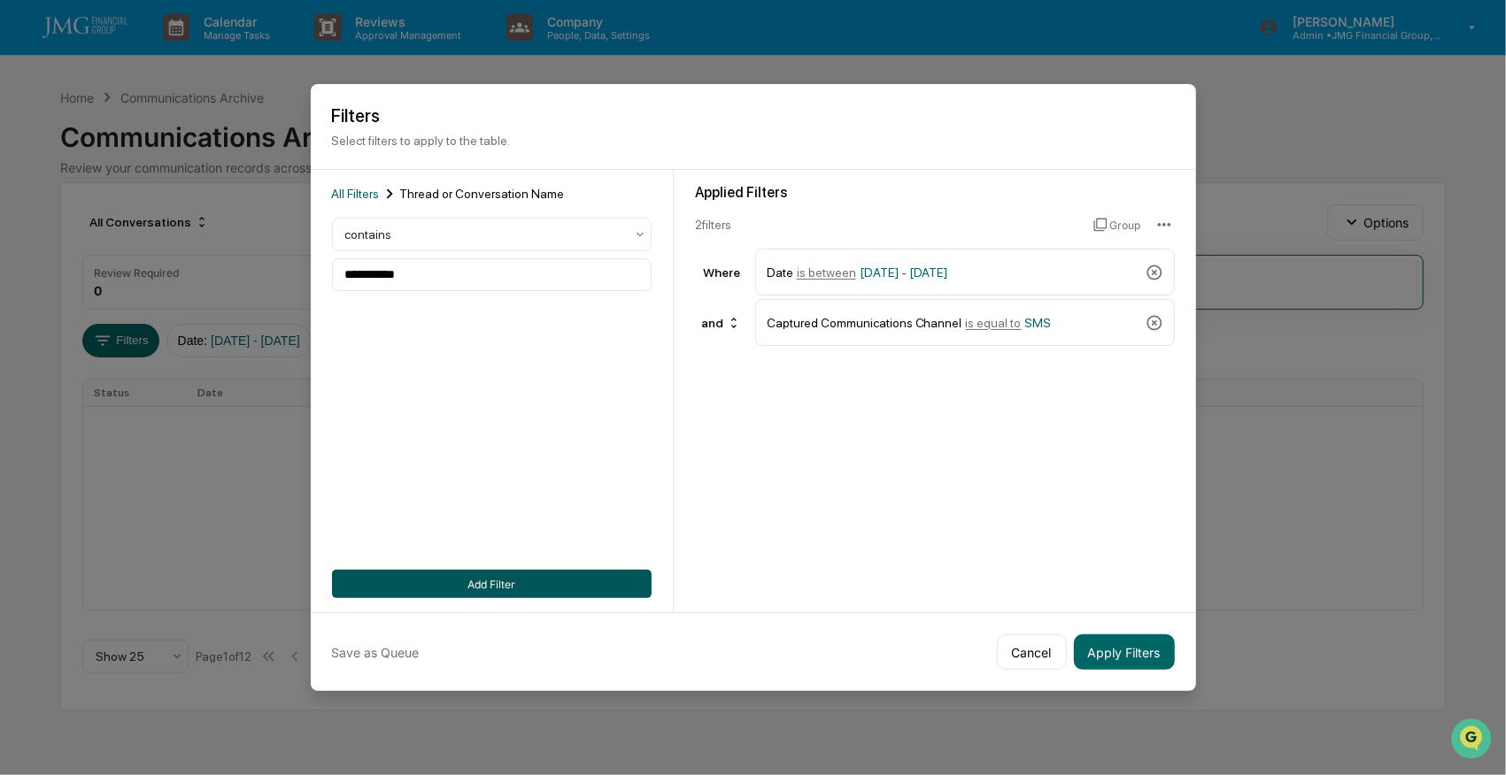
click at [545, 582] on button "Add Filter" at bounding box center [492, 584] width 320 height 28
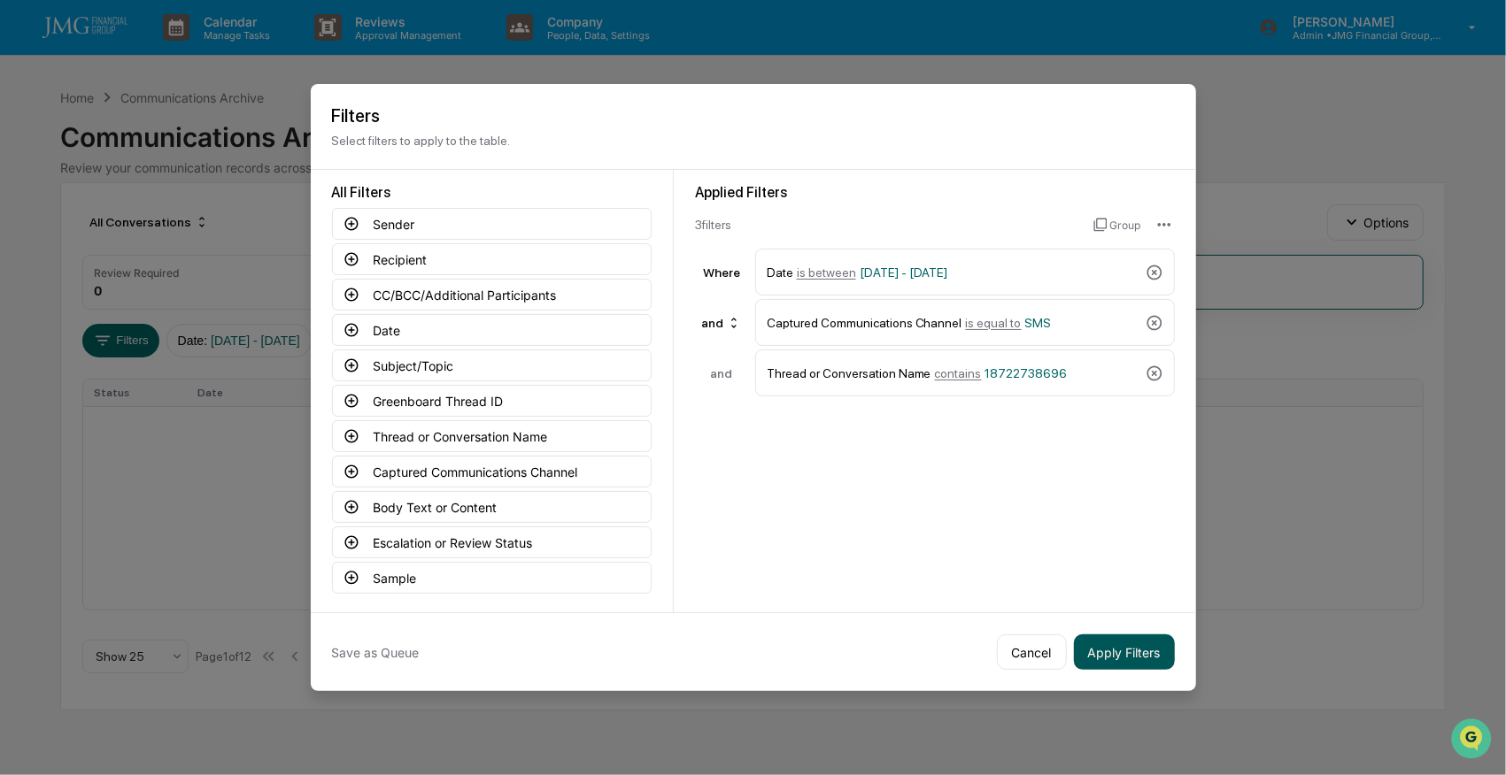
click at [1137, 648] on button "Apply Filters" at bounding box center [1124, 652] width 101 height 35
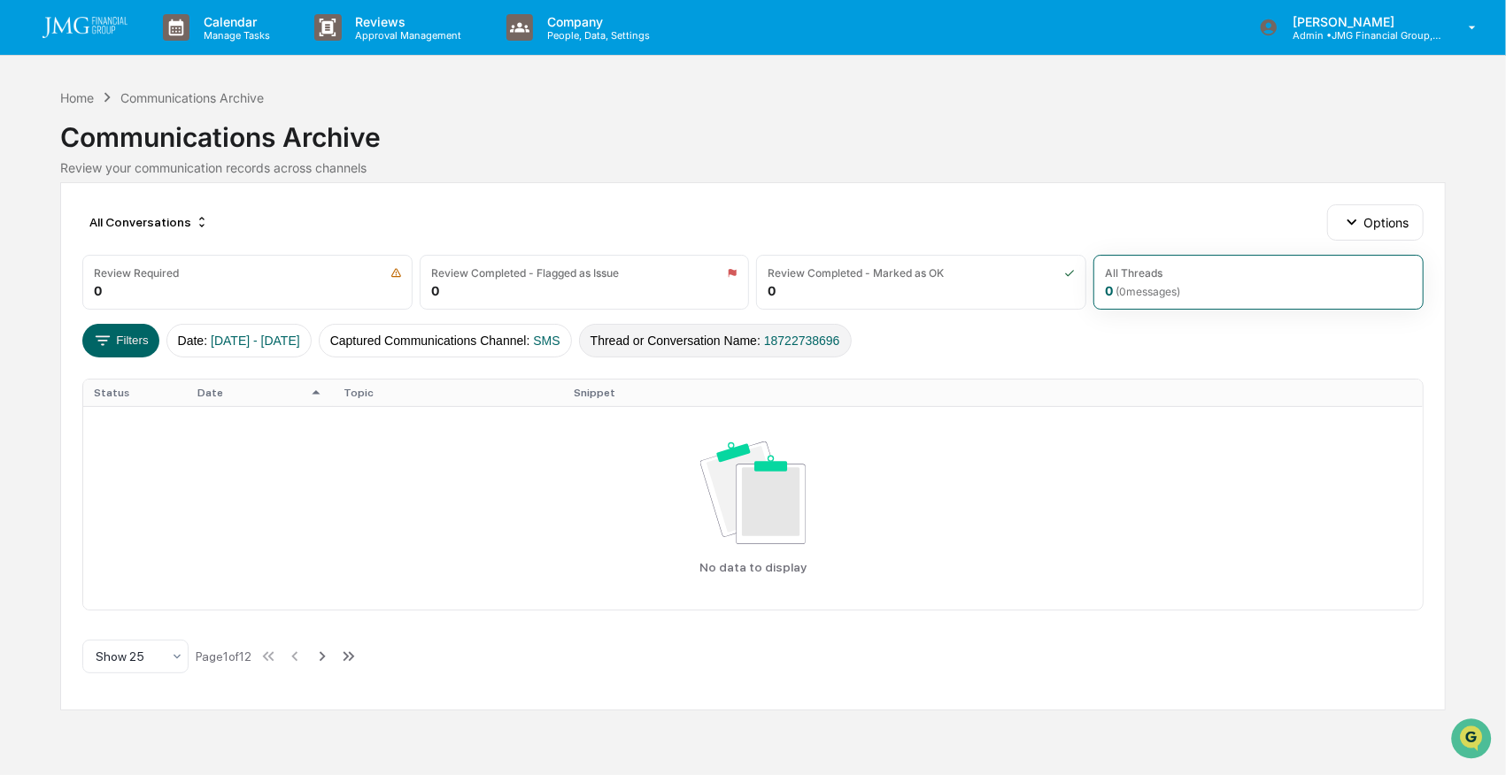
click at [763, 335] on button "Thread or Conversation Name : 18722738696" at bounding box center [715, 341] width 273 height 34
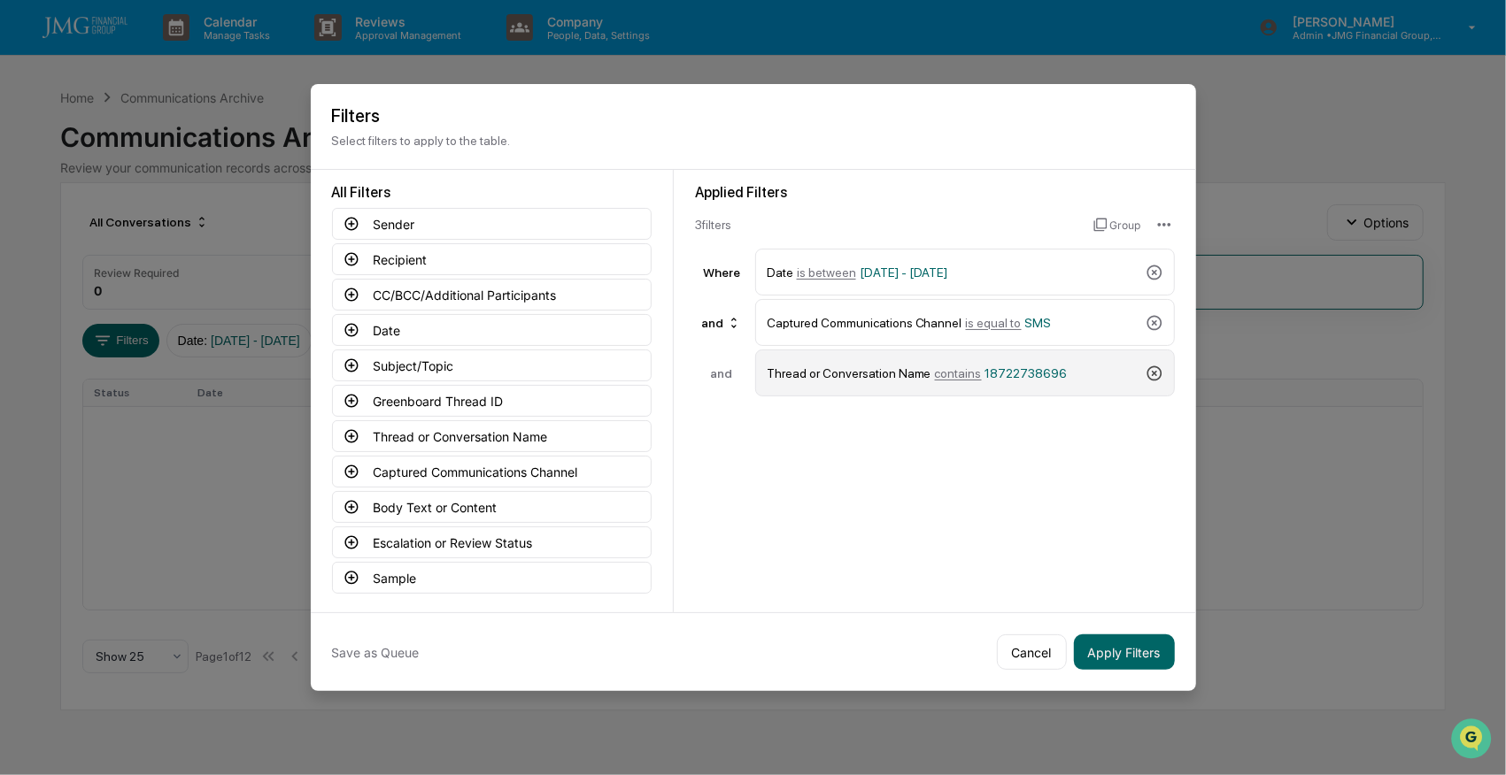
click at [1152, 369] on icon at bounding box center [1154, 374] width 18 height 18
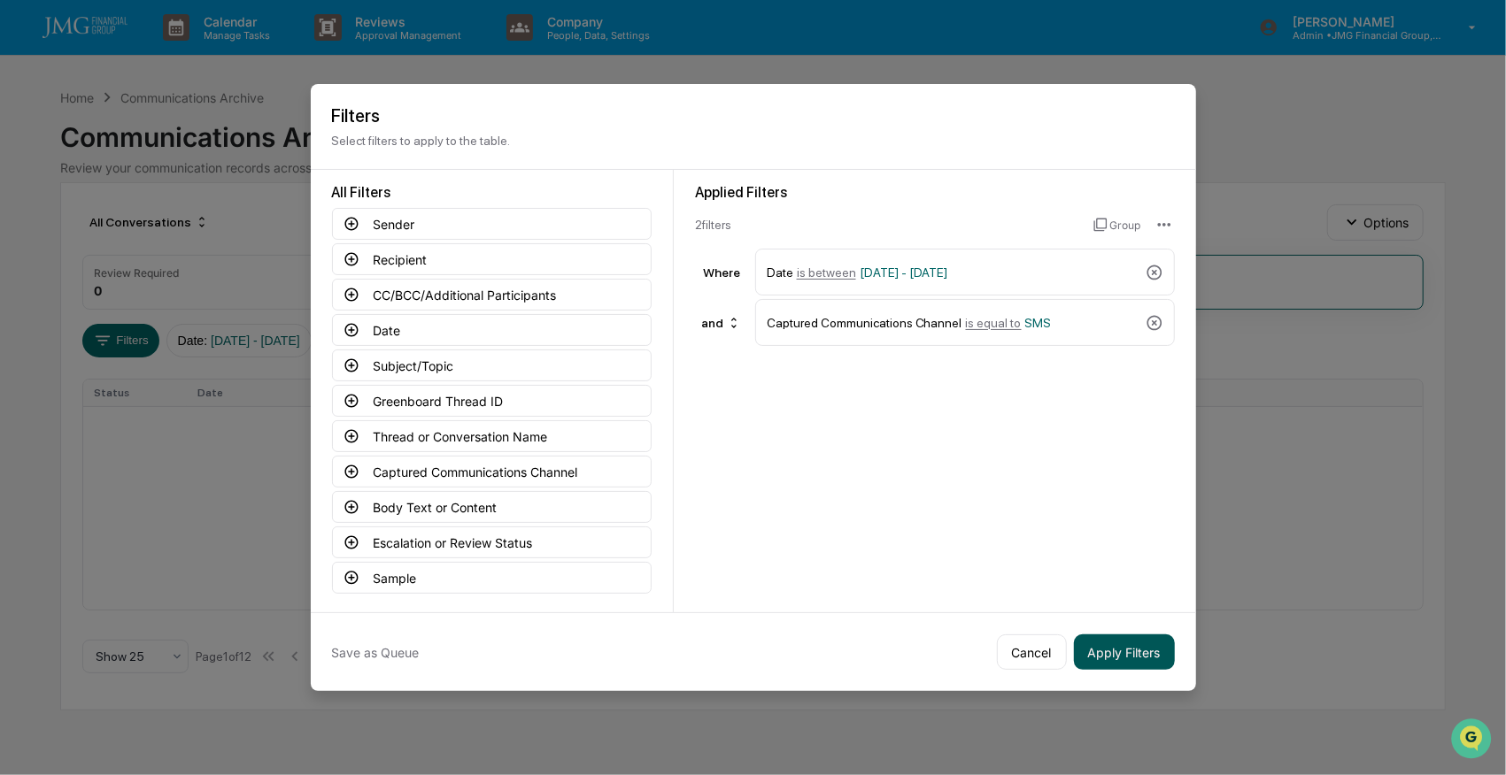
click at [1109, 648] on button "Apply Filters" at bounding box center [1124, 652] width 101 height 35
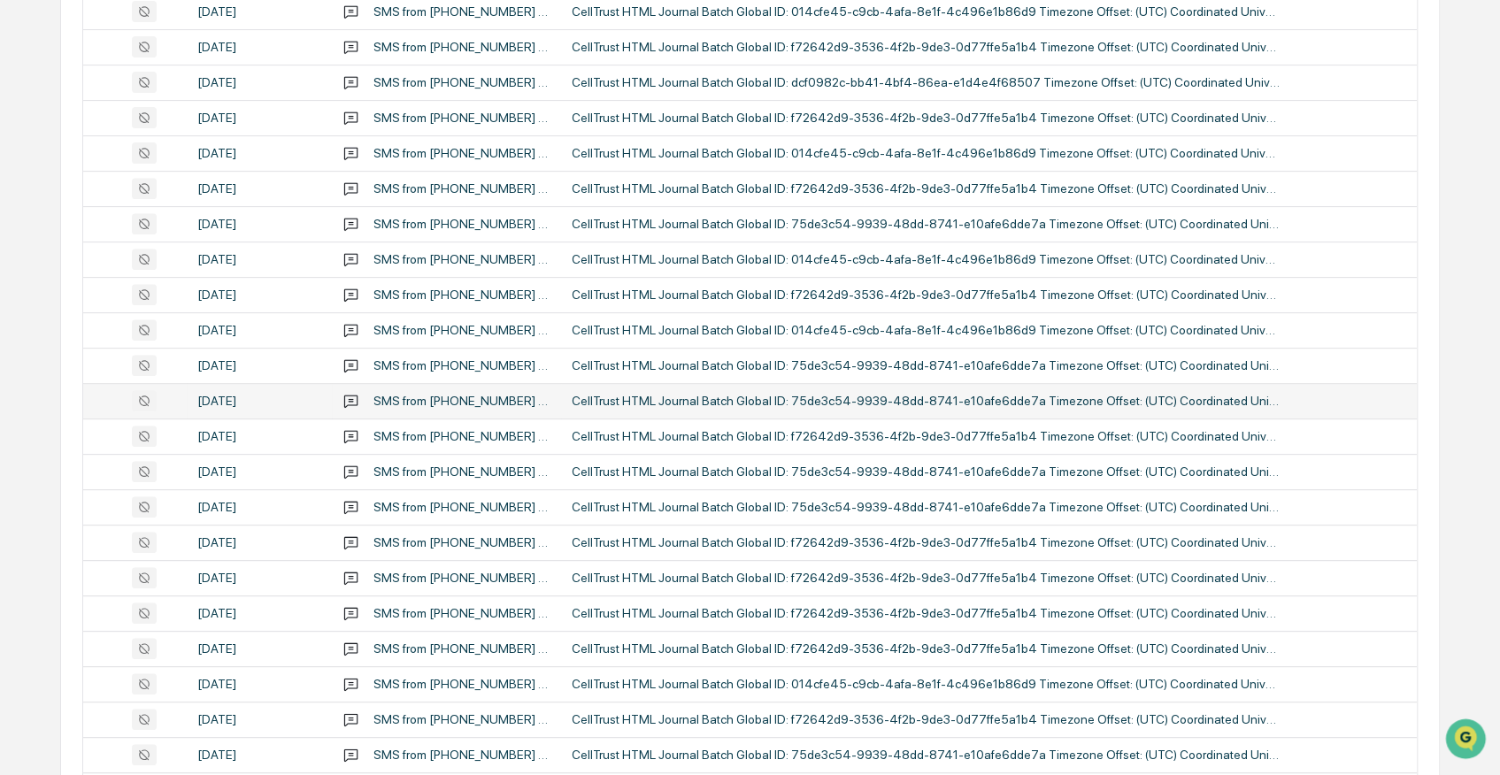
scroll to position [613, 0]
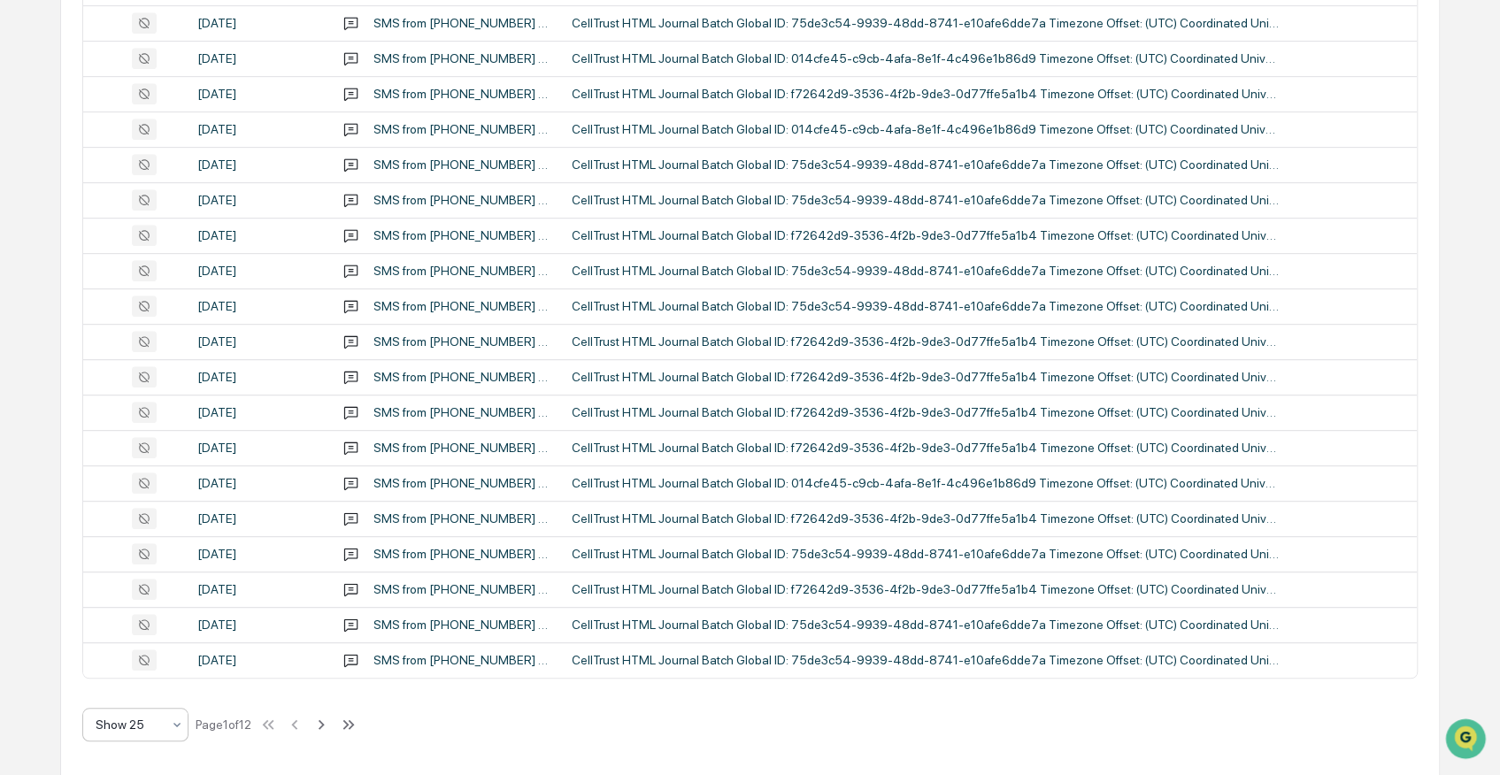
click at [153, 721] on div at bounding box center [129, 725] width 66 height 18
click at [147, 676] on div "Show 100" at bounding box center [134, 675] width 104 height 35
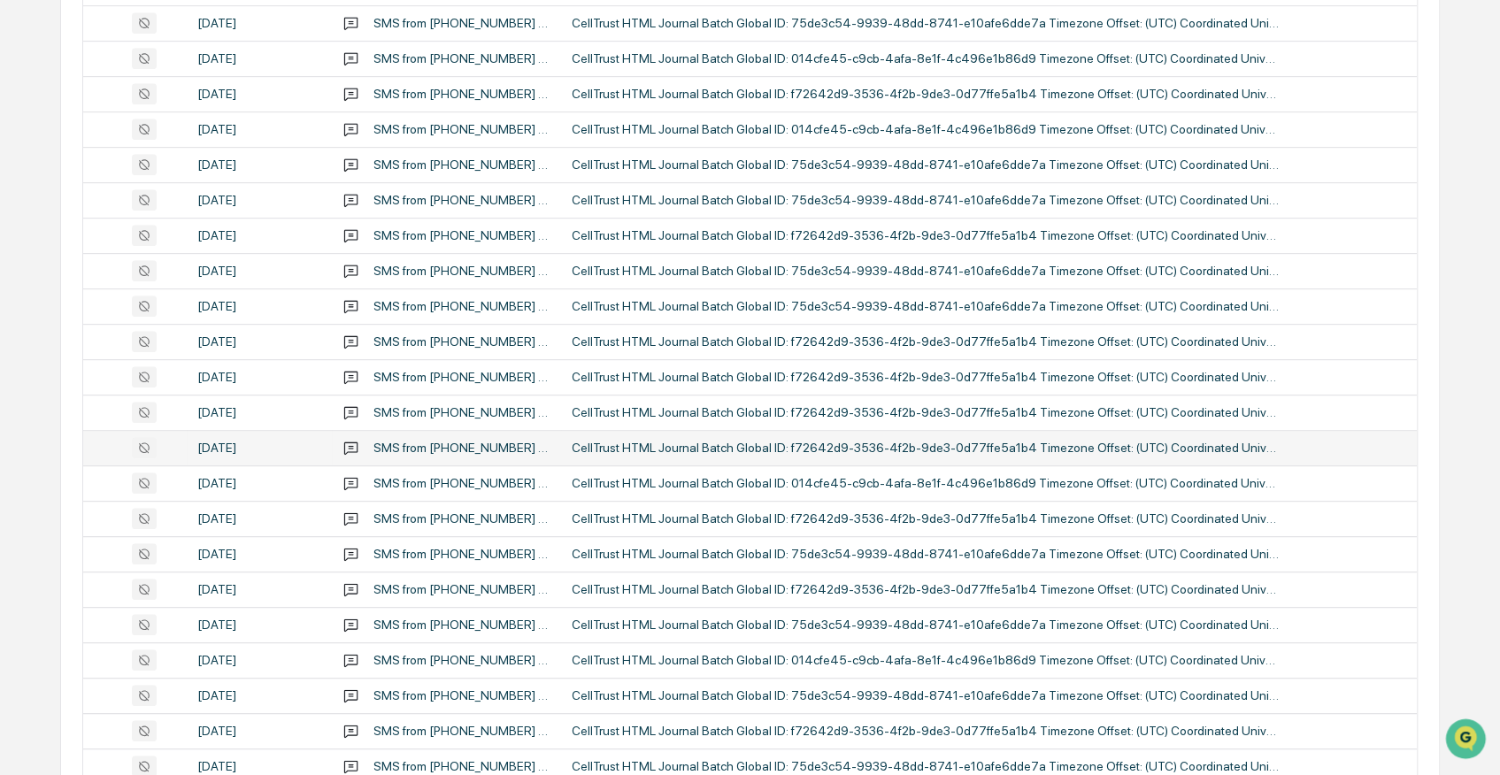
click at [94, 446] on div at bounding box center [135, 447] width 82 height 21
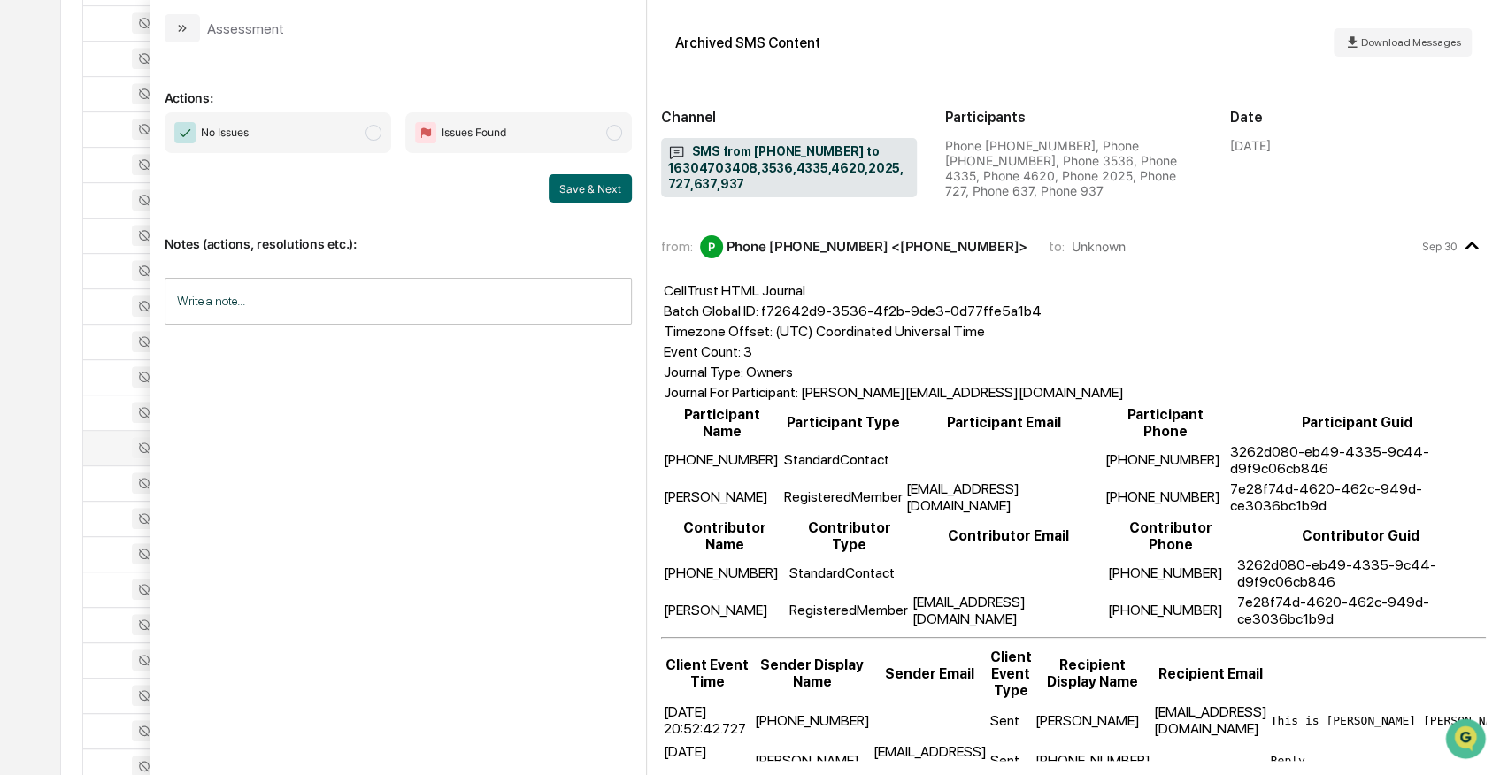
click at [94, 446] on div at bounding box center [135, 447] width 82 height 21
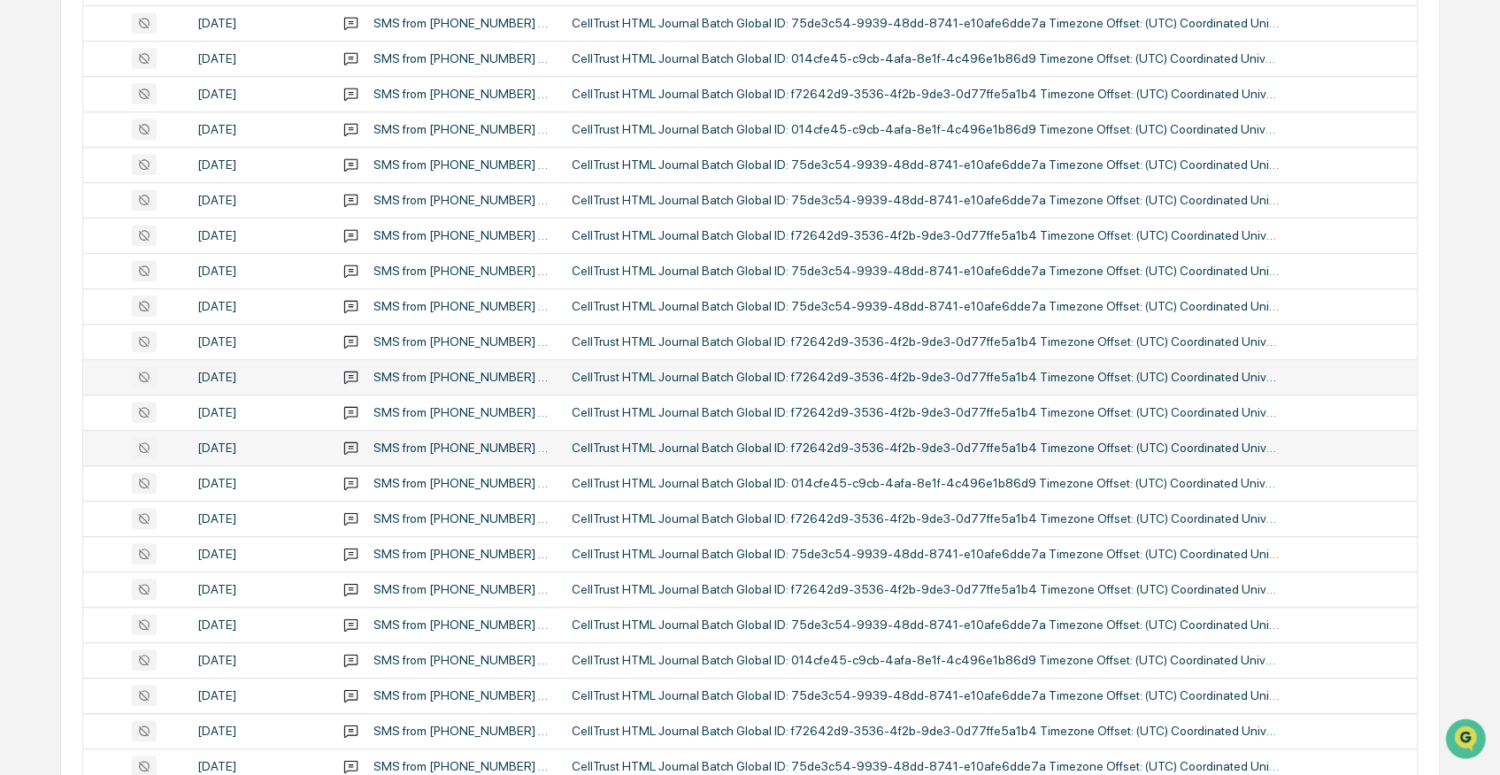
click at [125, 372] on div at bounding box center [135, 376] width 82 height 21
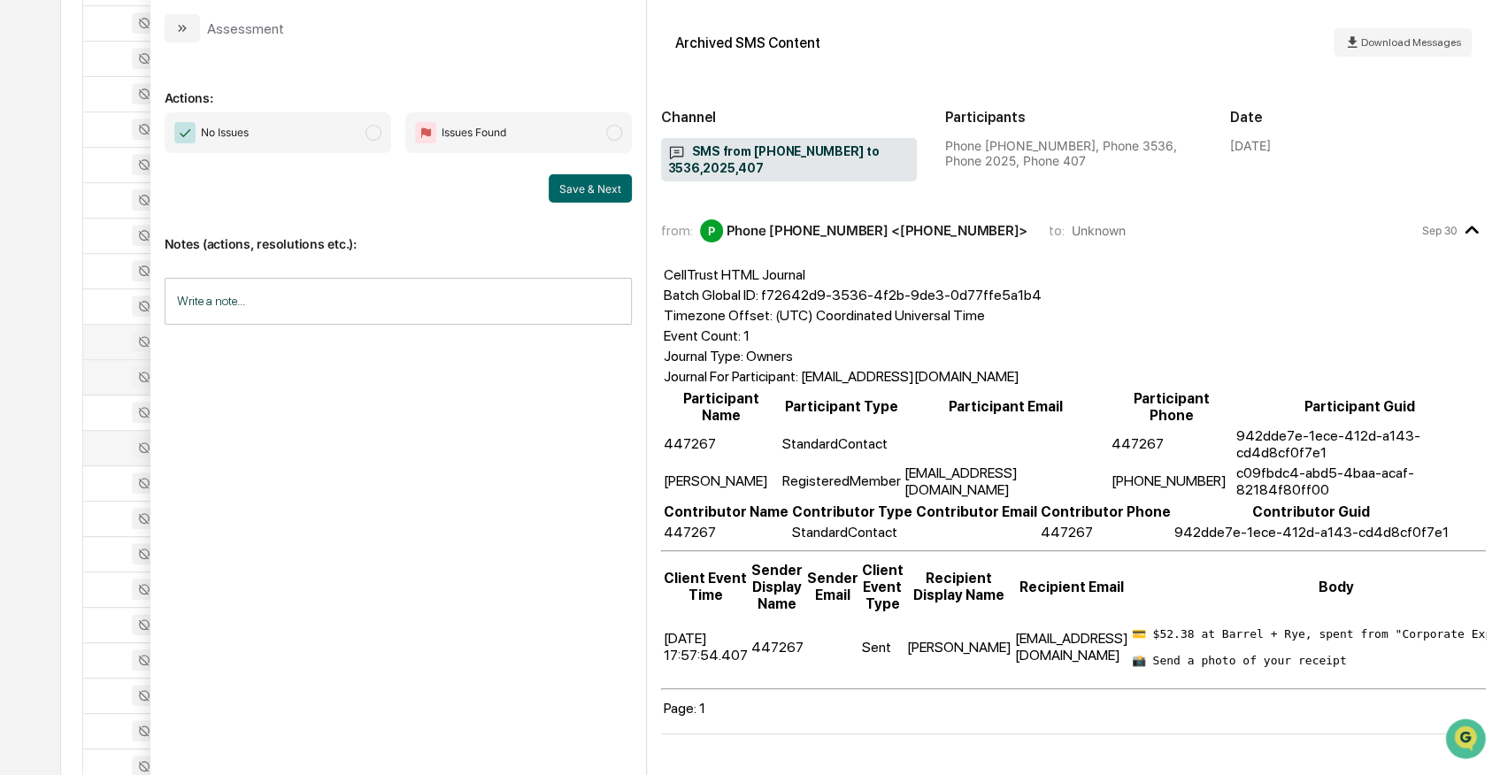
click at [112, 327] on td at bounding box center [135, 341] width 104 height 35
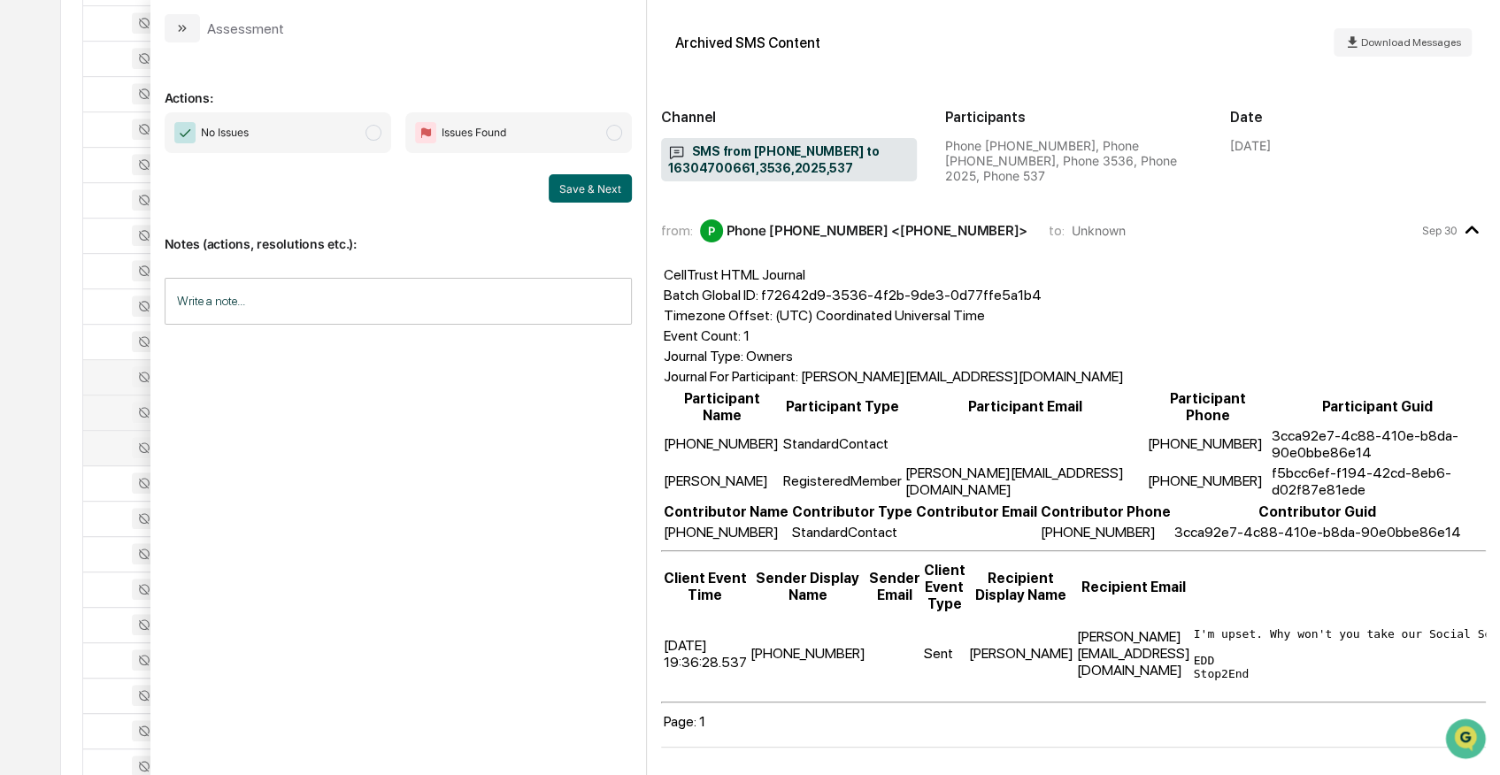
click at [112, 412] on div at bounding box center [135, 412] width 82 height 21
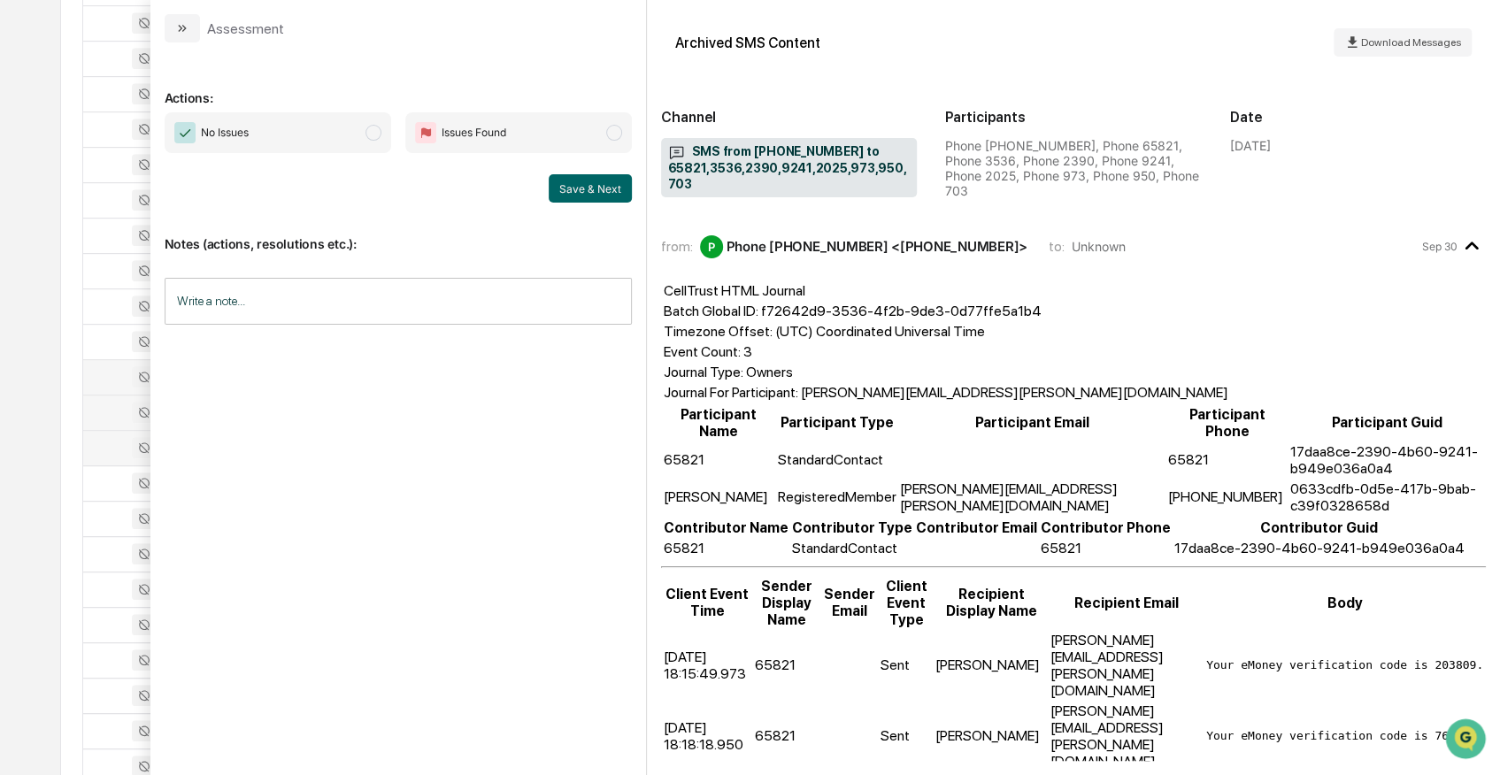
click at [106, 452] on div at bounding box center [135, 447] width 82 height 21
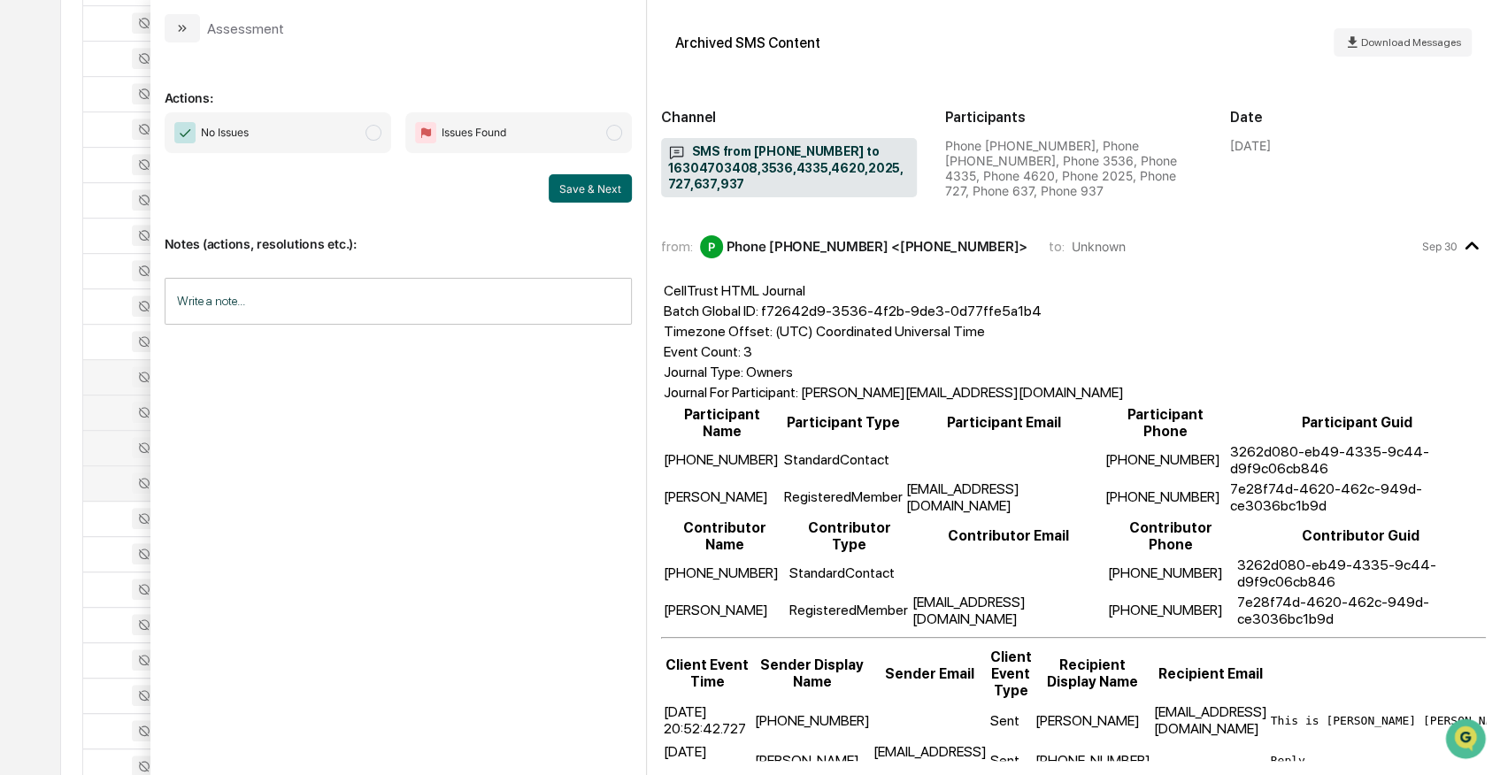
click at [103, 475] on div at bounding box center [135, 483] width 82 height 21
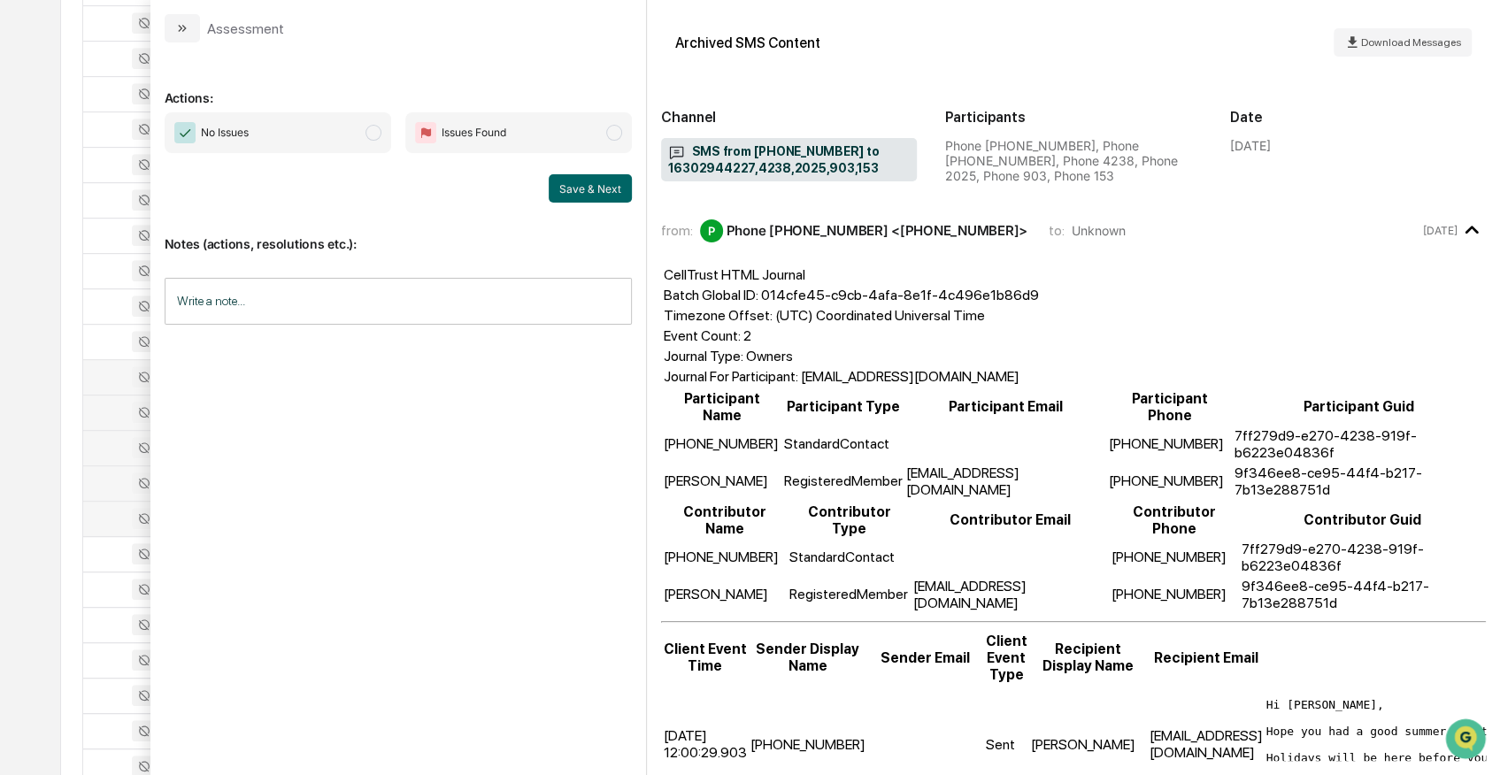
click at [98, 513] on div at bounding box center [135, 518] width 82 height 21
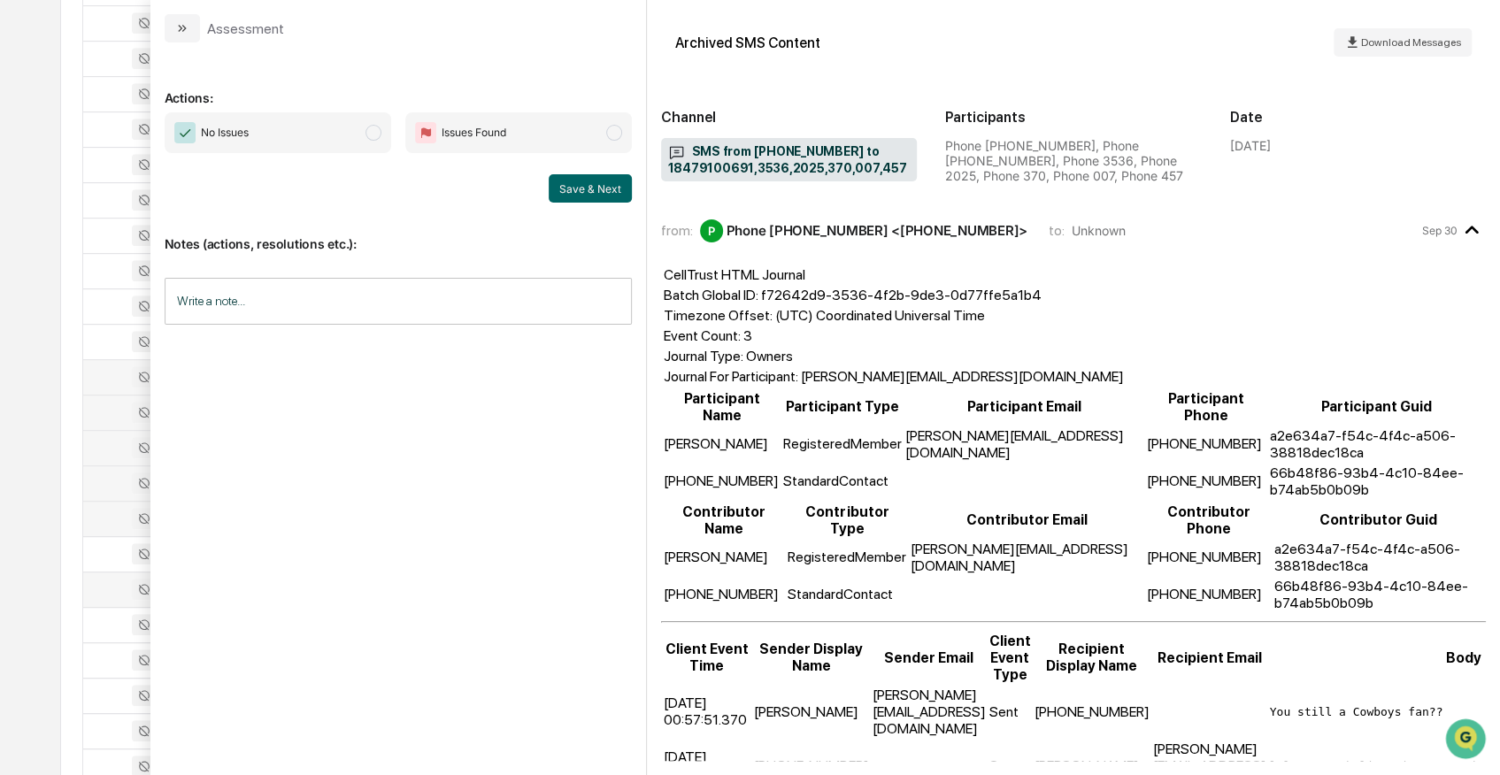
click at [112, 590] on div at bounding box center [135, 589] width 82 height 21
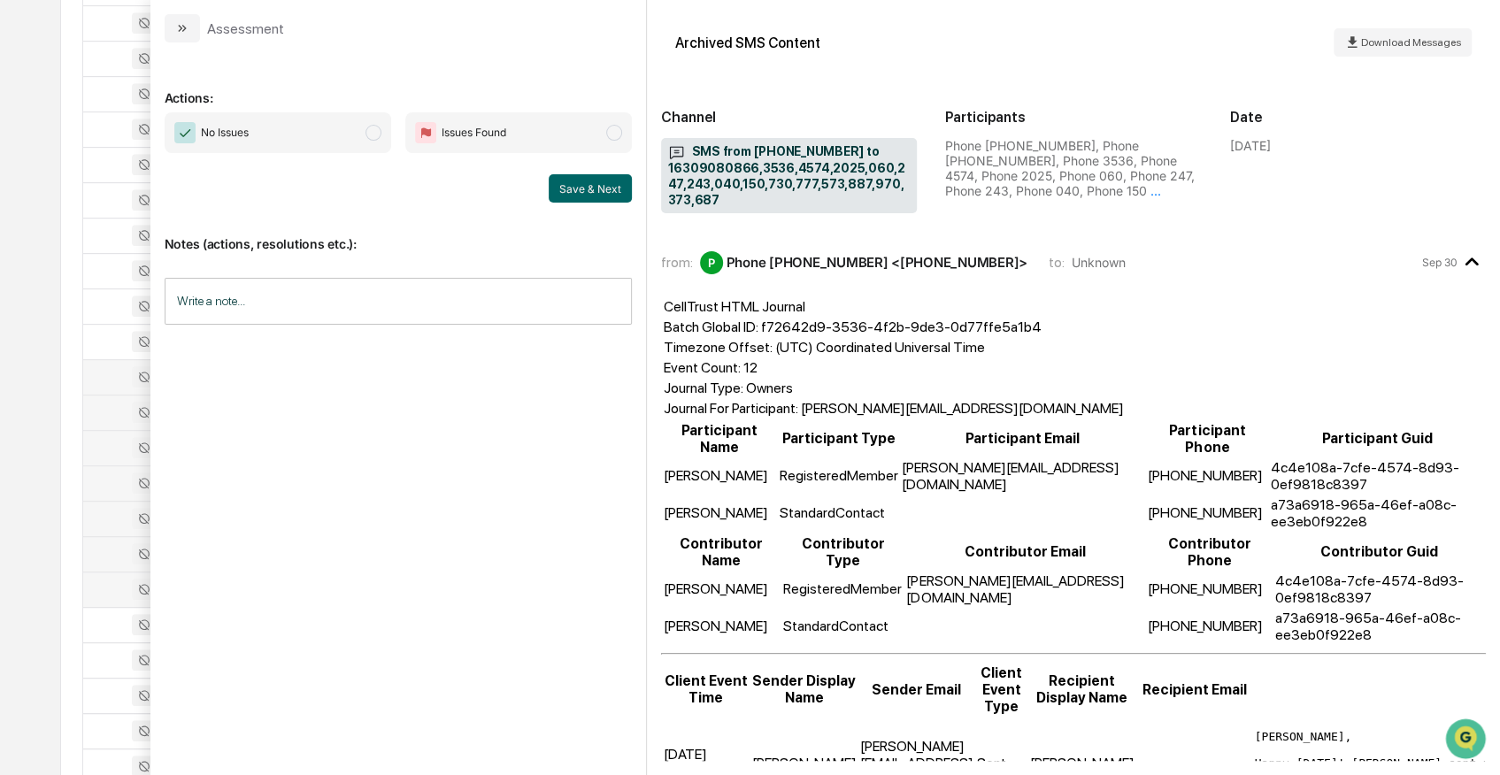
click at [110, 549] on div at bounding box center [135, 553] width 82 height 21
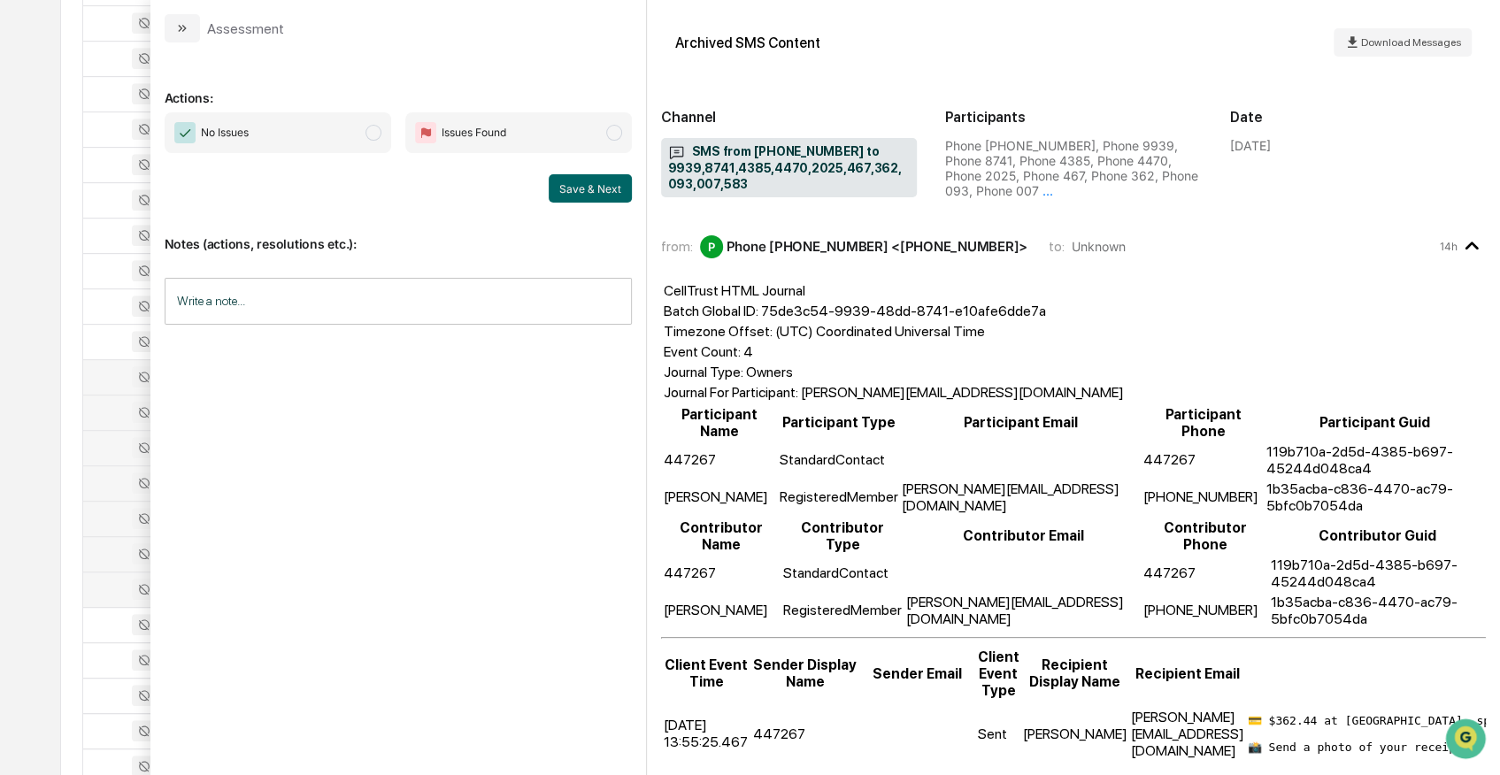
click at [116, 508] on div at bounding box center [135, 518] width 82 height 21
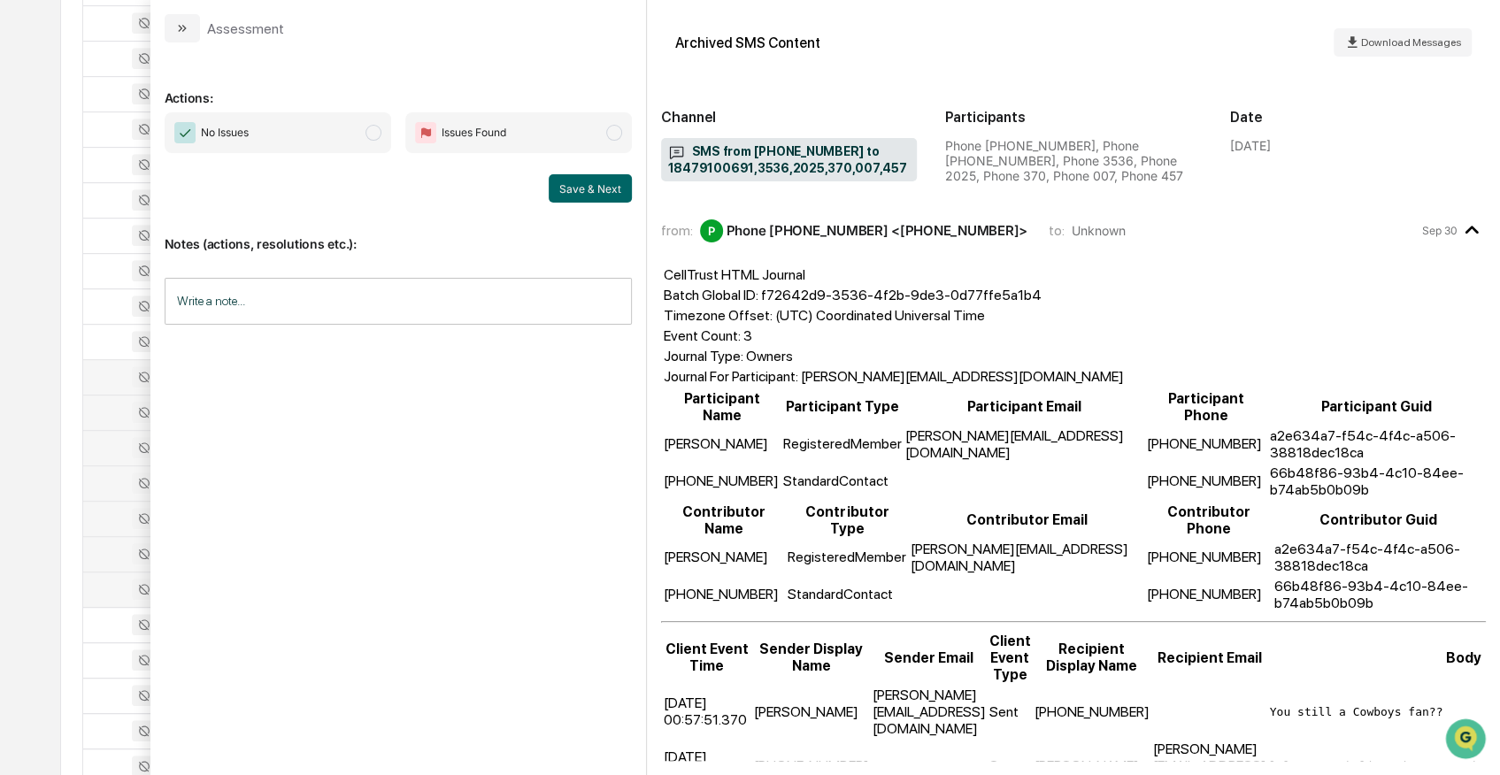
click at [109, 466] on td at bounding box center [135, 483] width 104 height 35
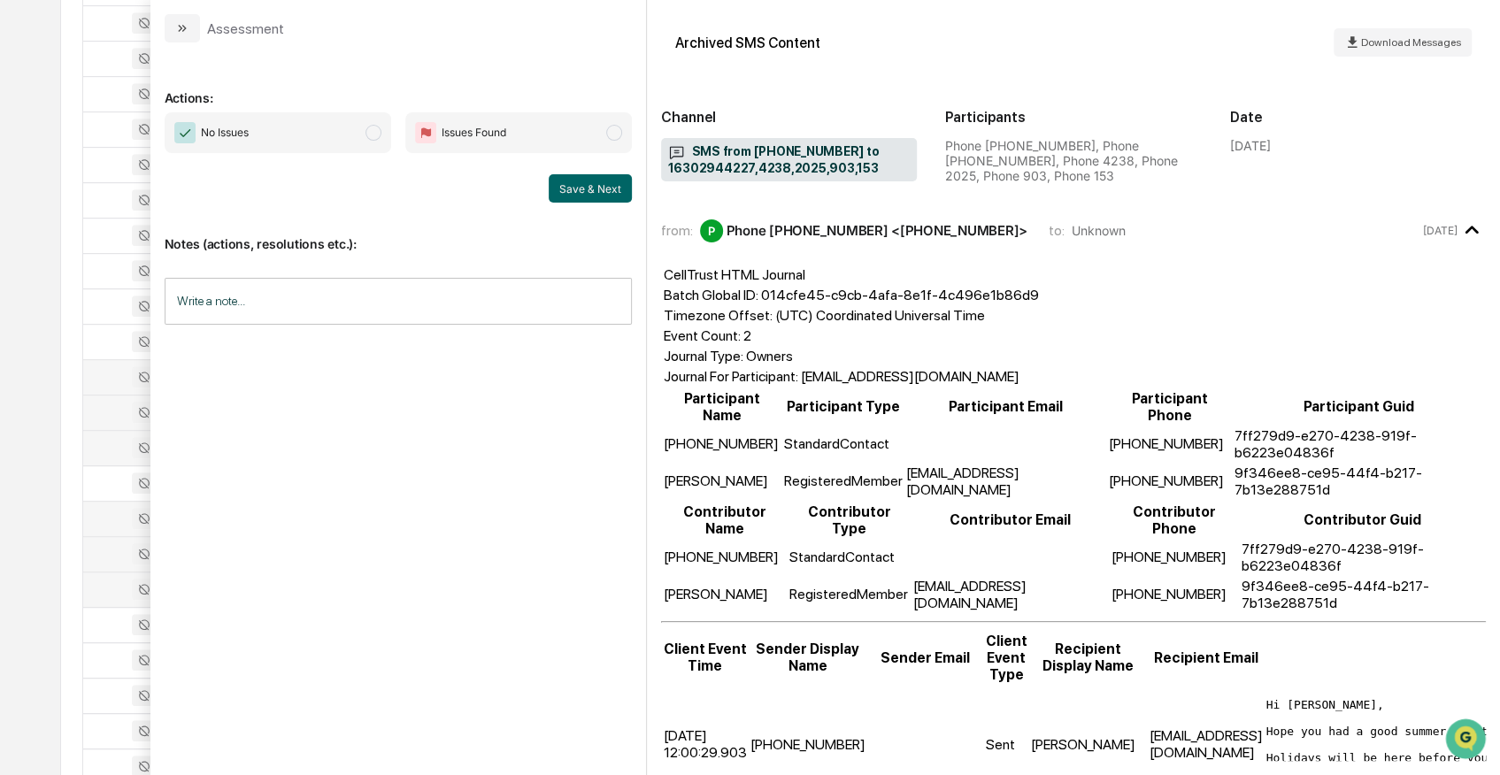
click at [112, 417] on div at bounding box center [135, 412] width 82 height 21
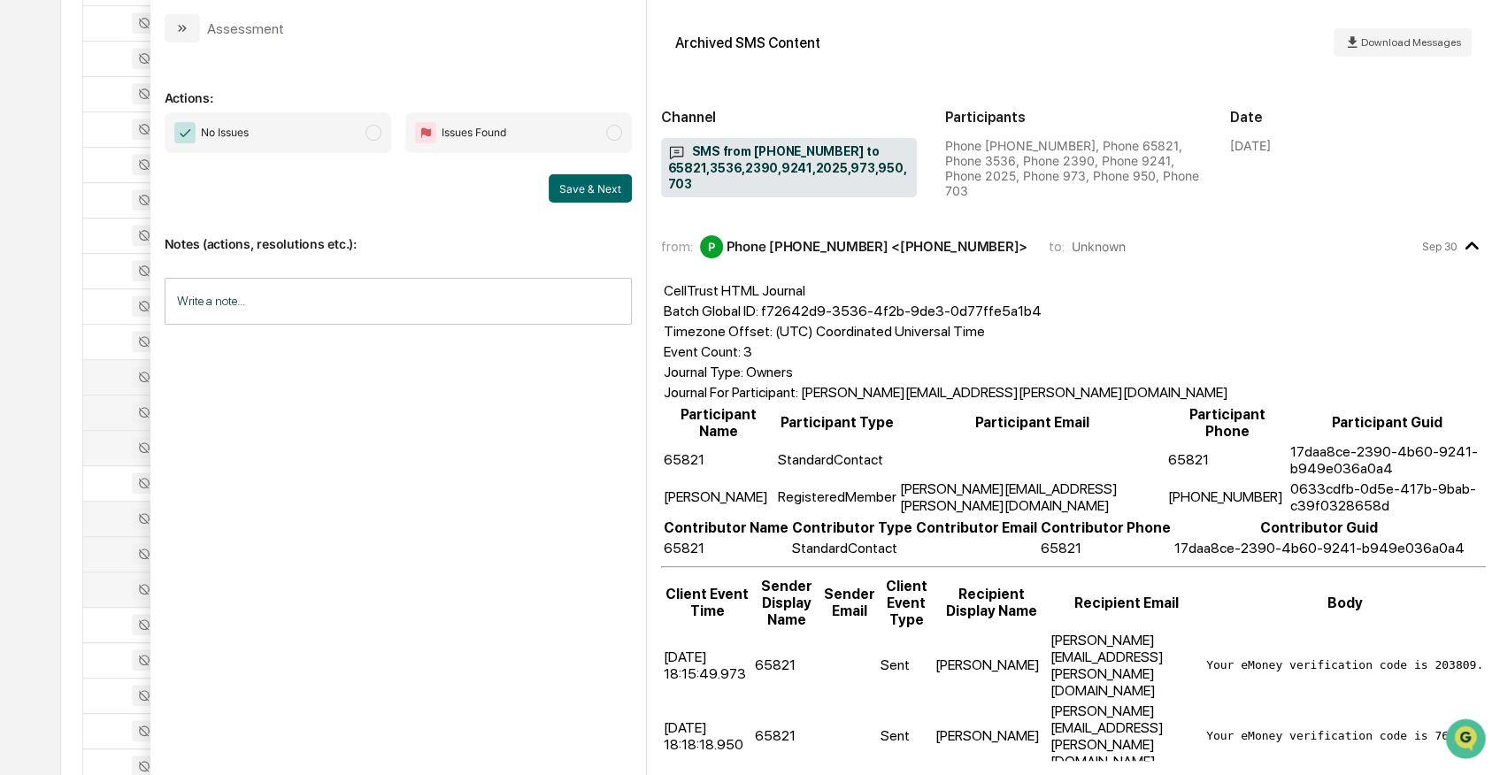
click at [110, 378] on div at bounding box center [135, 376] width 82 height 21
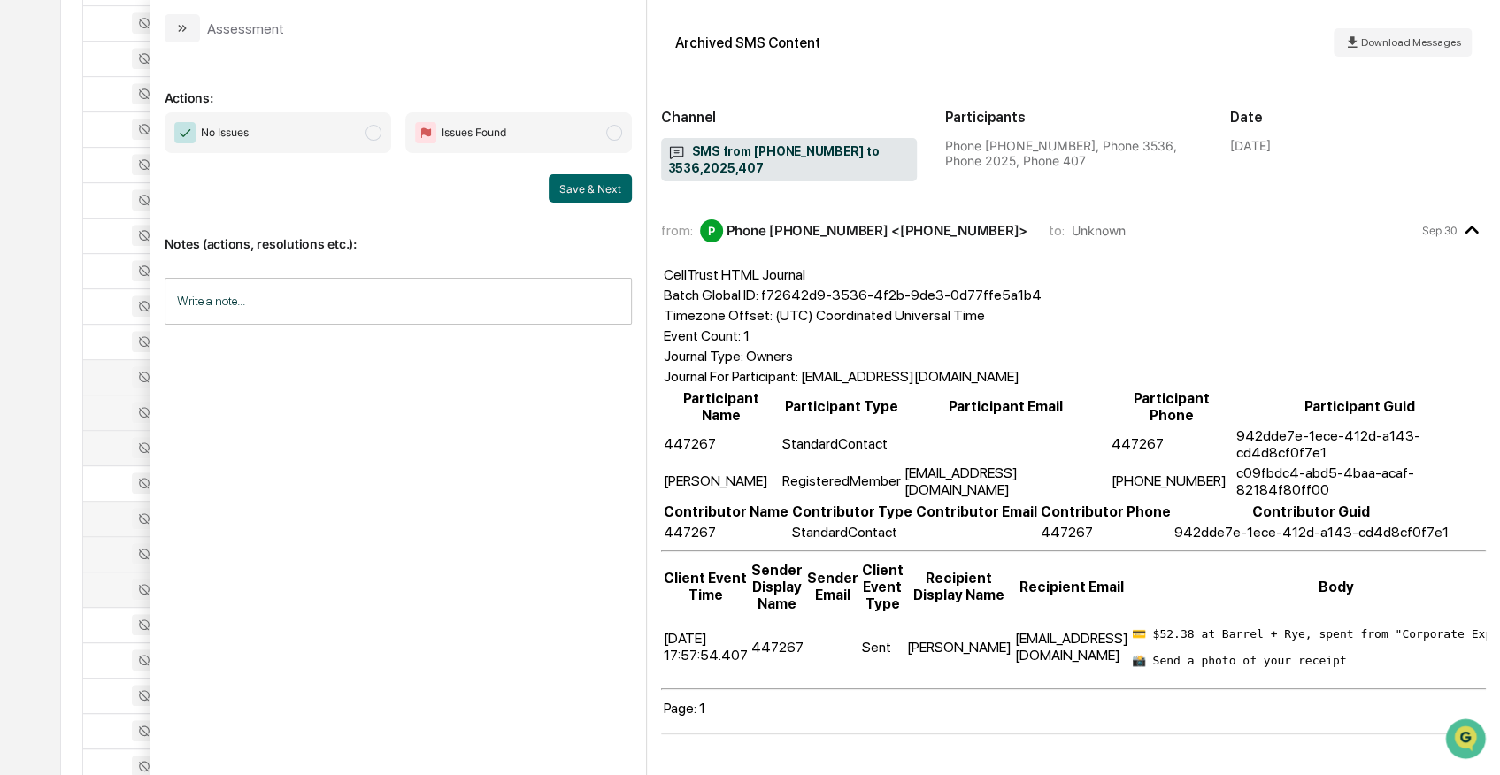
click at [112, 412] on div at bounding box center [135, 412] width 82 height 21
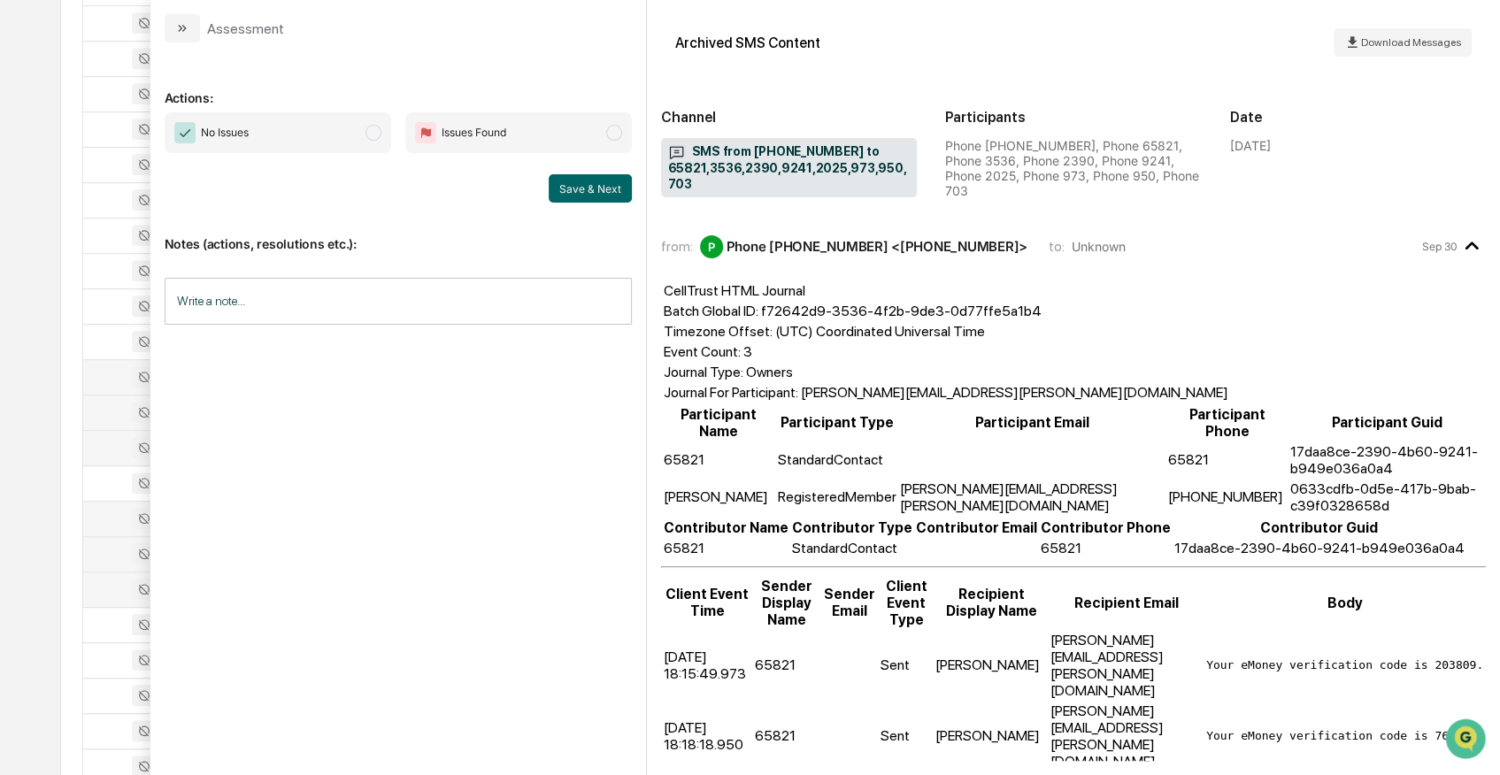
click at [105, 457] on td at bounding box center [135, 447] width 104 height 35
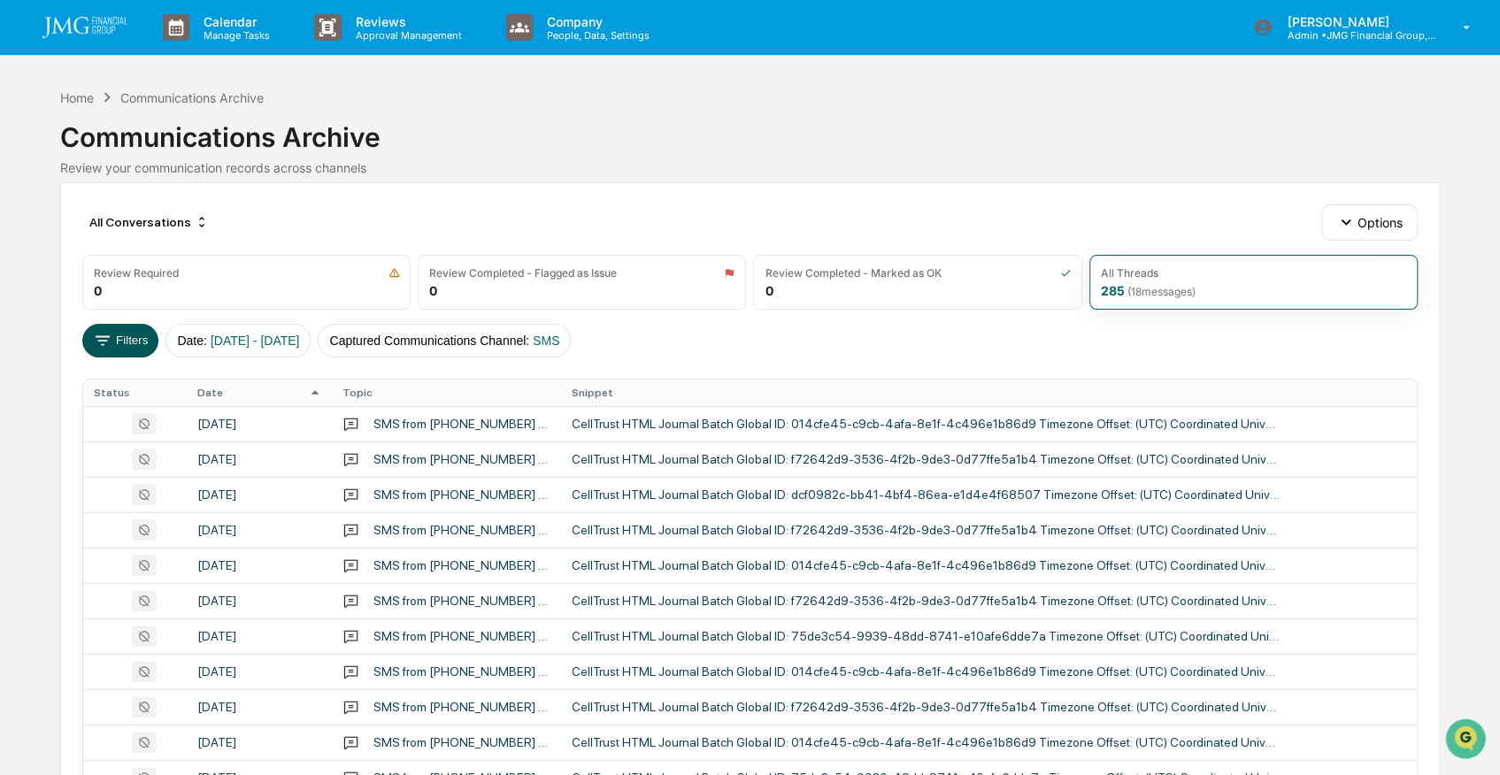
click at [126, 335] on button "Filters" at bounding box center [120, 341] width 77 height 34
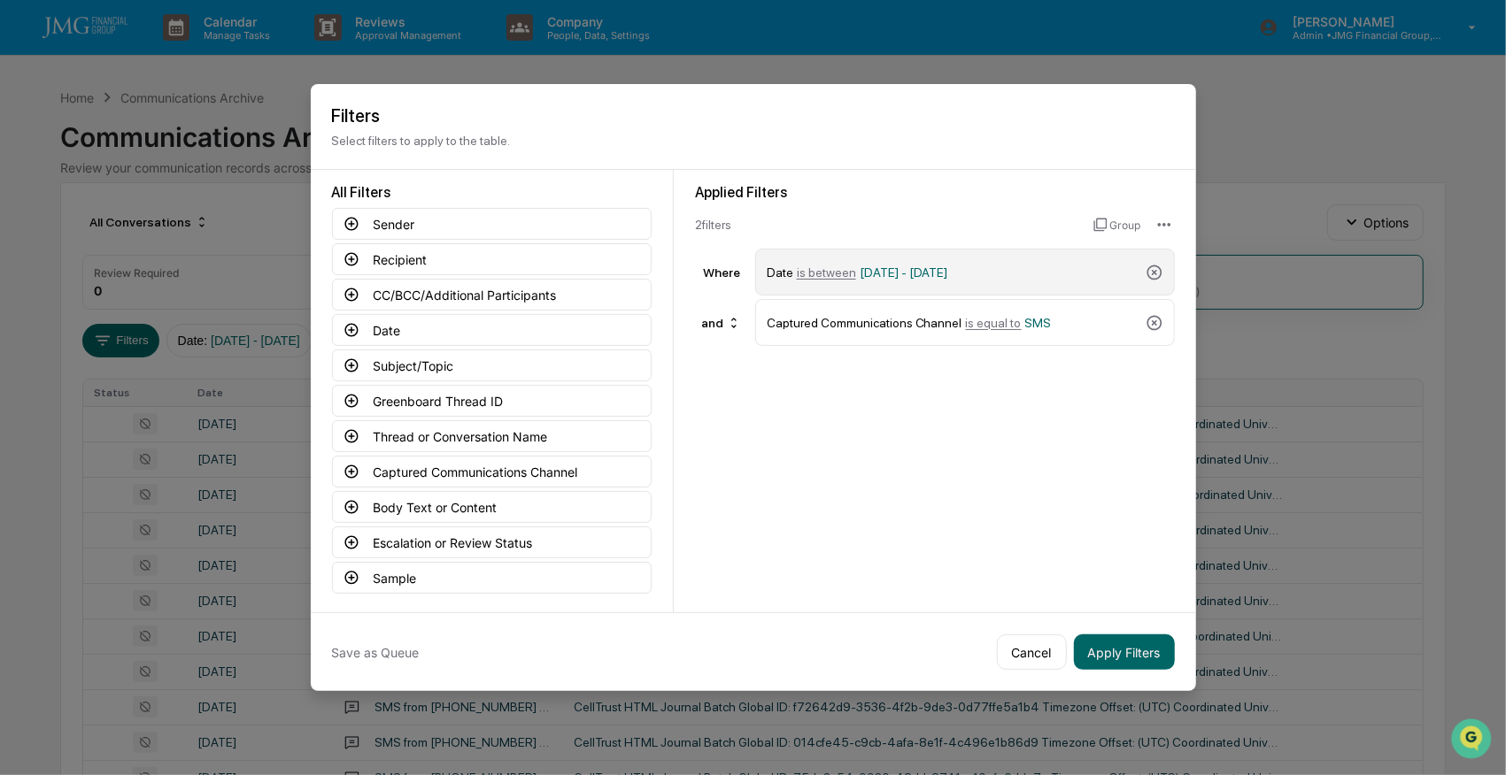
click at [830, 272] on span "is between" at bounding box center [826, 273] width 59 height 14
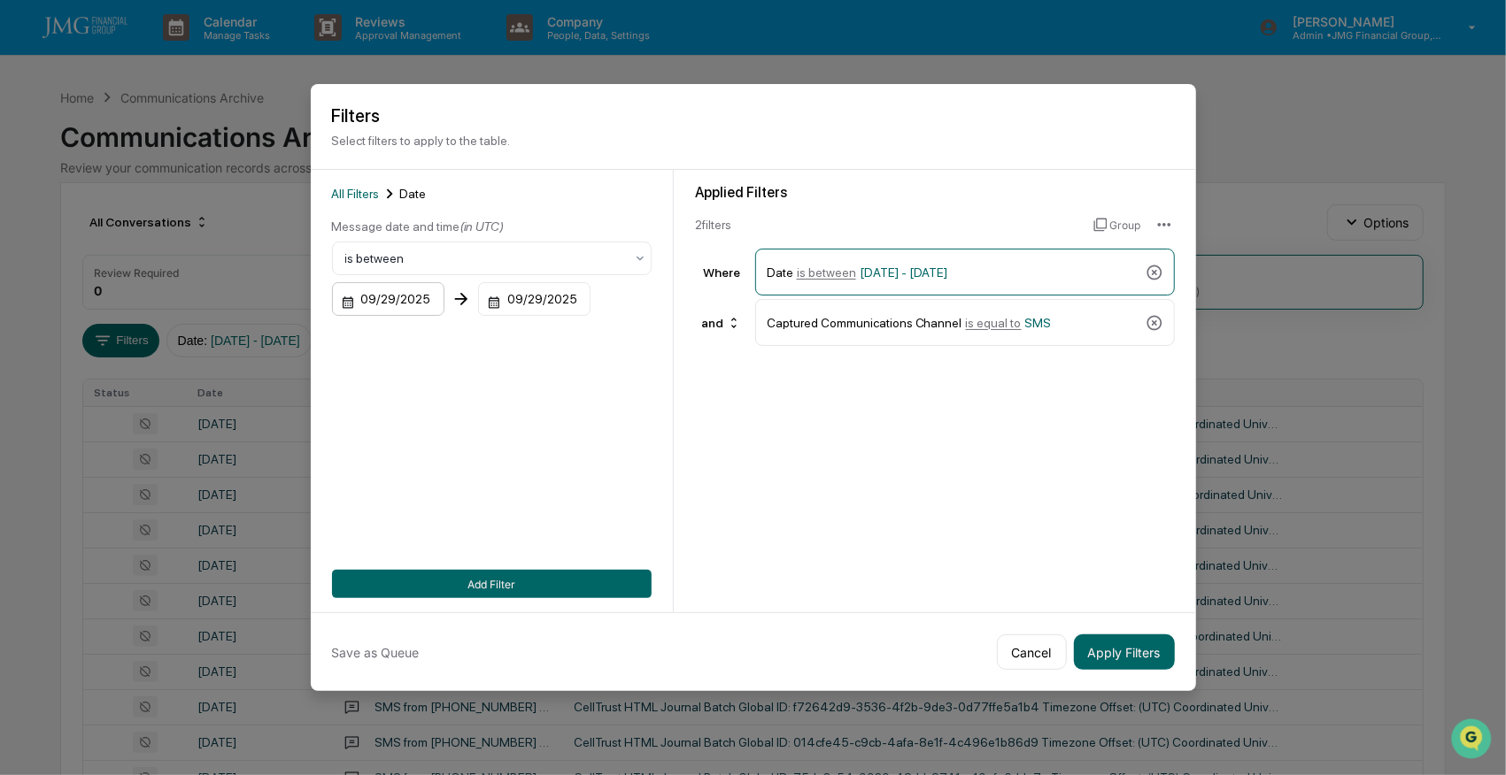
click at [365, 297] on div "09/29/2025" at bounding box center [388, 299] width 112 height 34
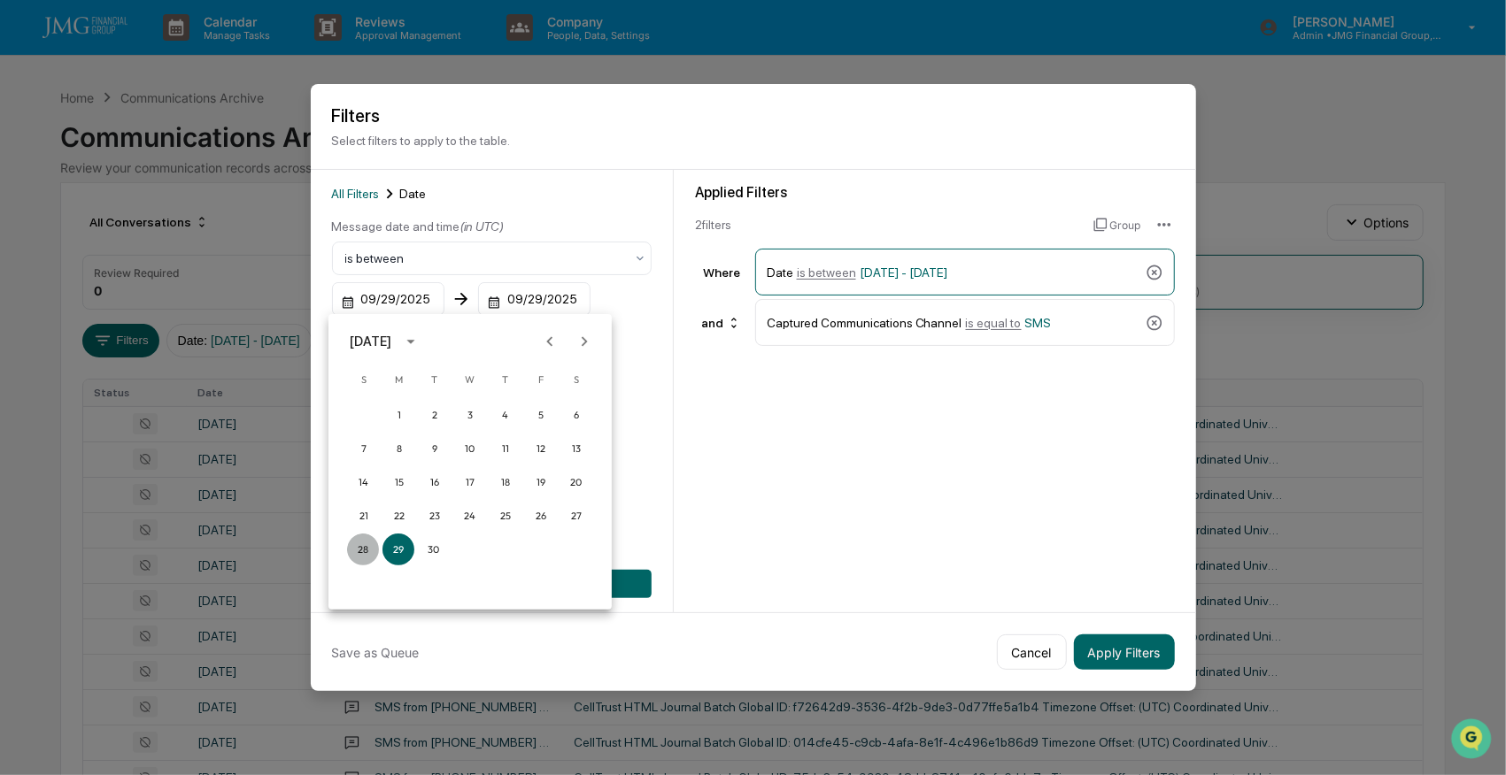
click at [357, 551] on button "28" at bounding box center [363, 550] width 32 height 32
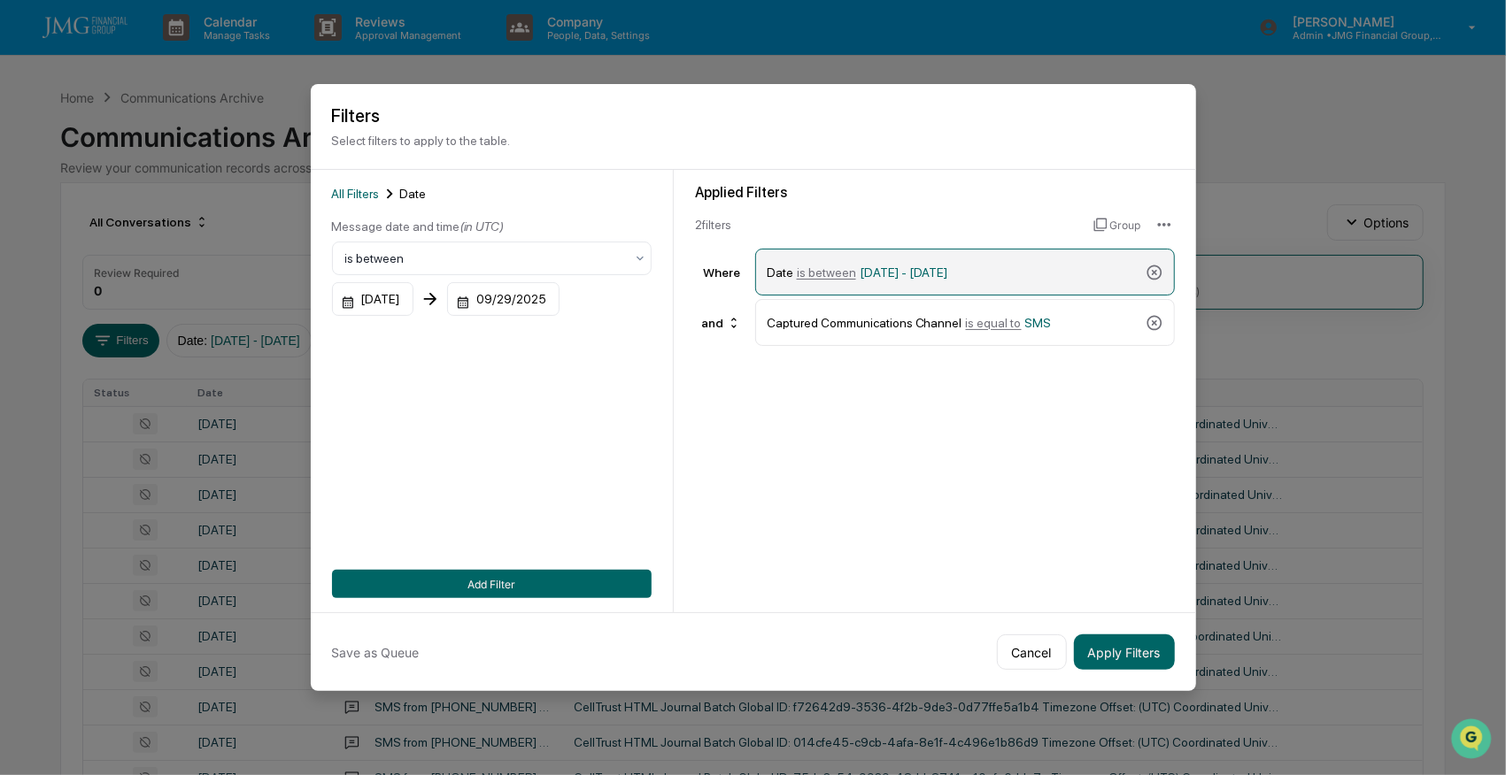
click at [859, 267] on span "[DATE] - [DATE]" at bounding box center [903, 273] width 89 height 14
click at [538, 289] on div "09/29/2025" at bounding box center [503, 299] width 112 height 34
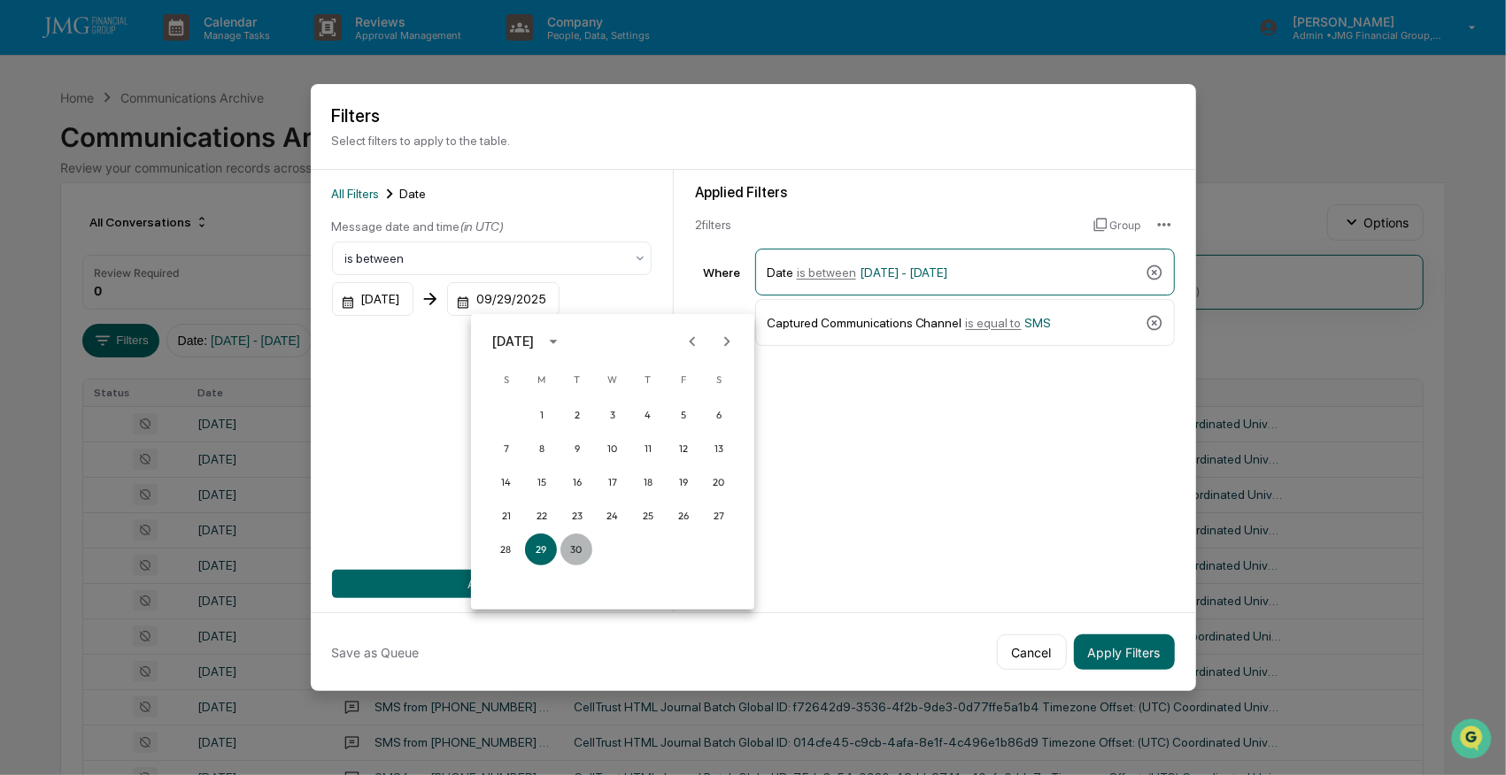
click at [577, 548] on button "30" at bounding box center [576, 550] width 32 height 32
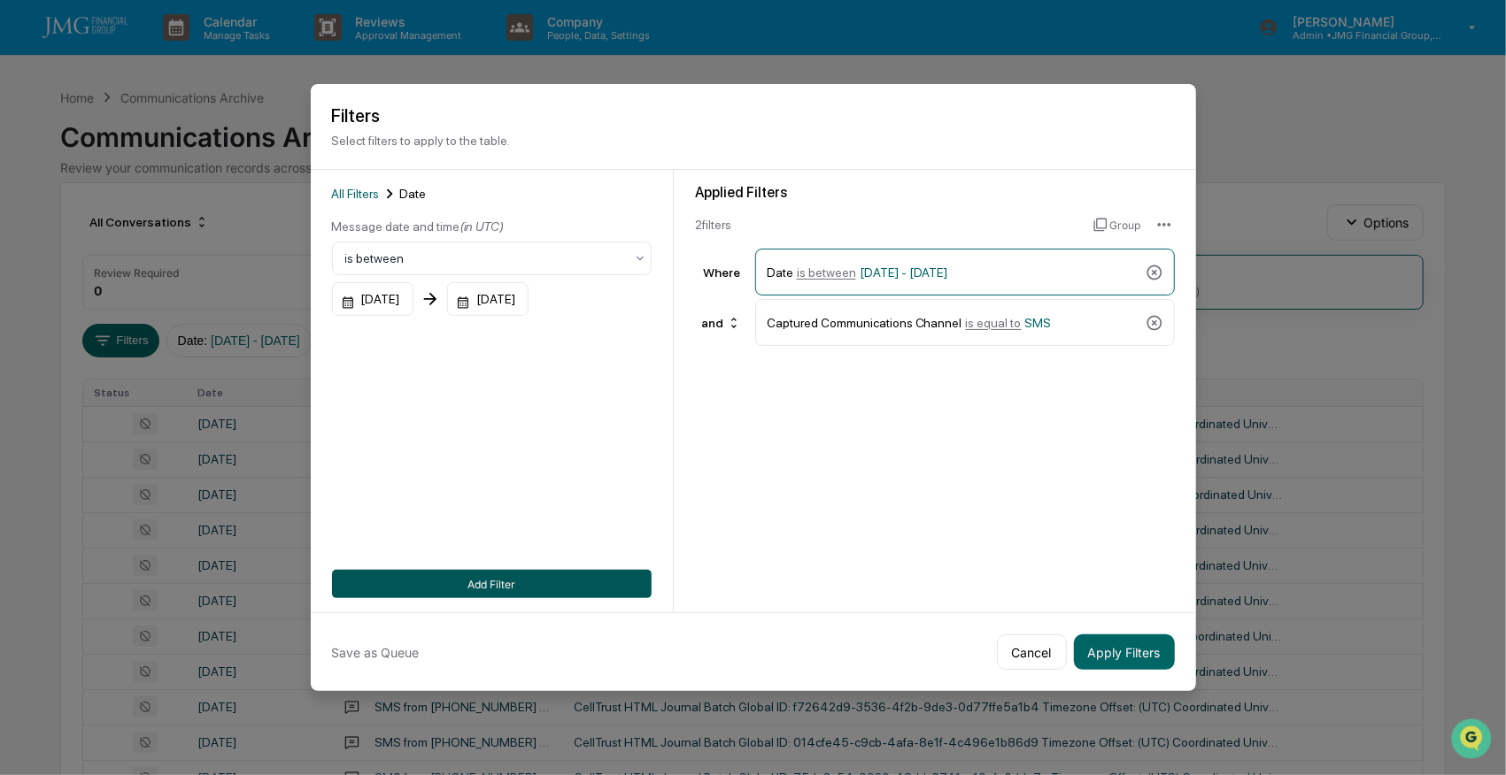
click at [521, 575] on button "Add Filter" at bounding box center [492, 584] width 320 height 28
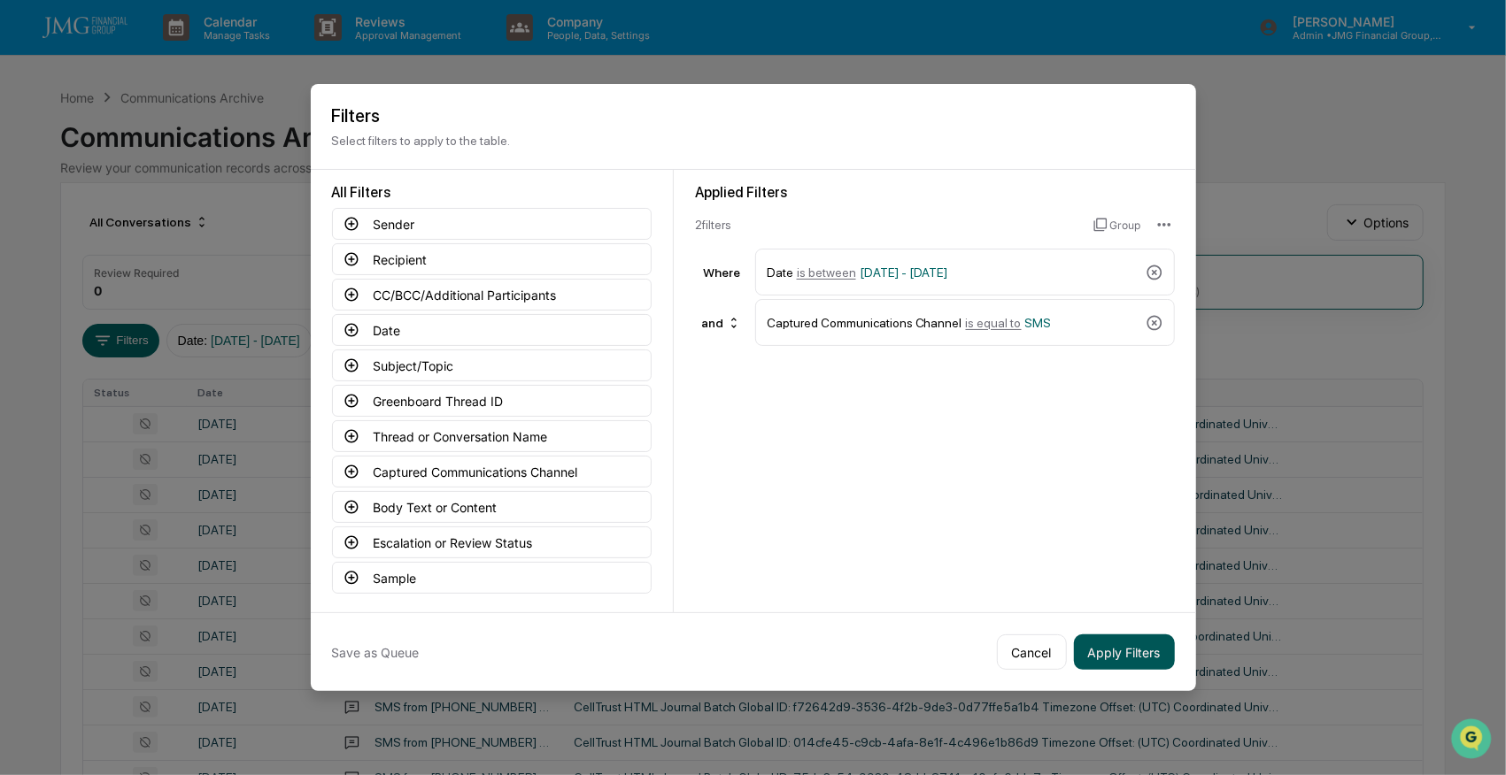
click at [1119, 651] on button "Apply Filters" at bounding box center [1124, 652] width 101 height 35
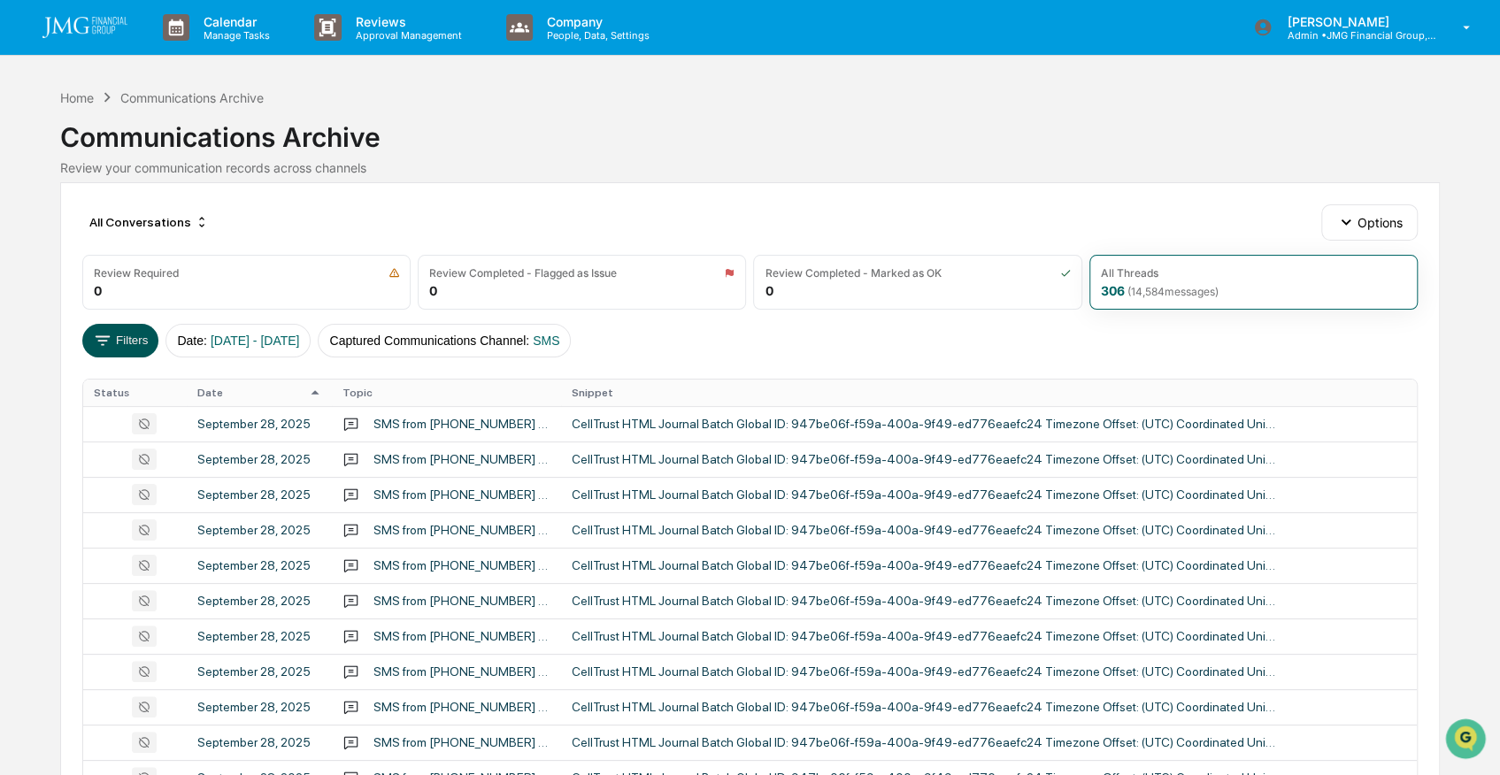
click at [93, 342] on icon at bounding box center [102, 340] width 19 height 19
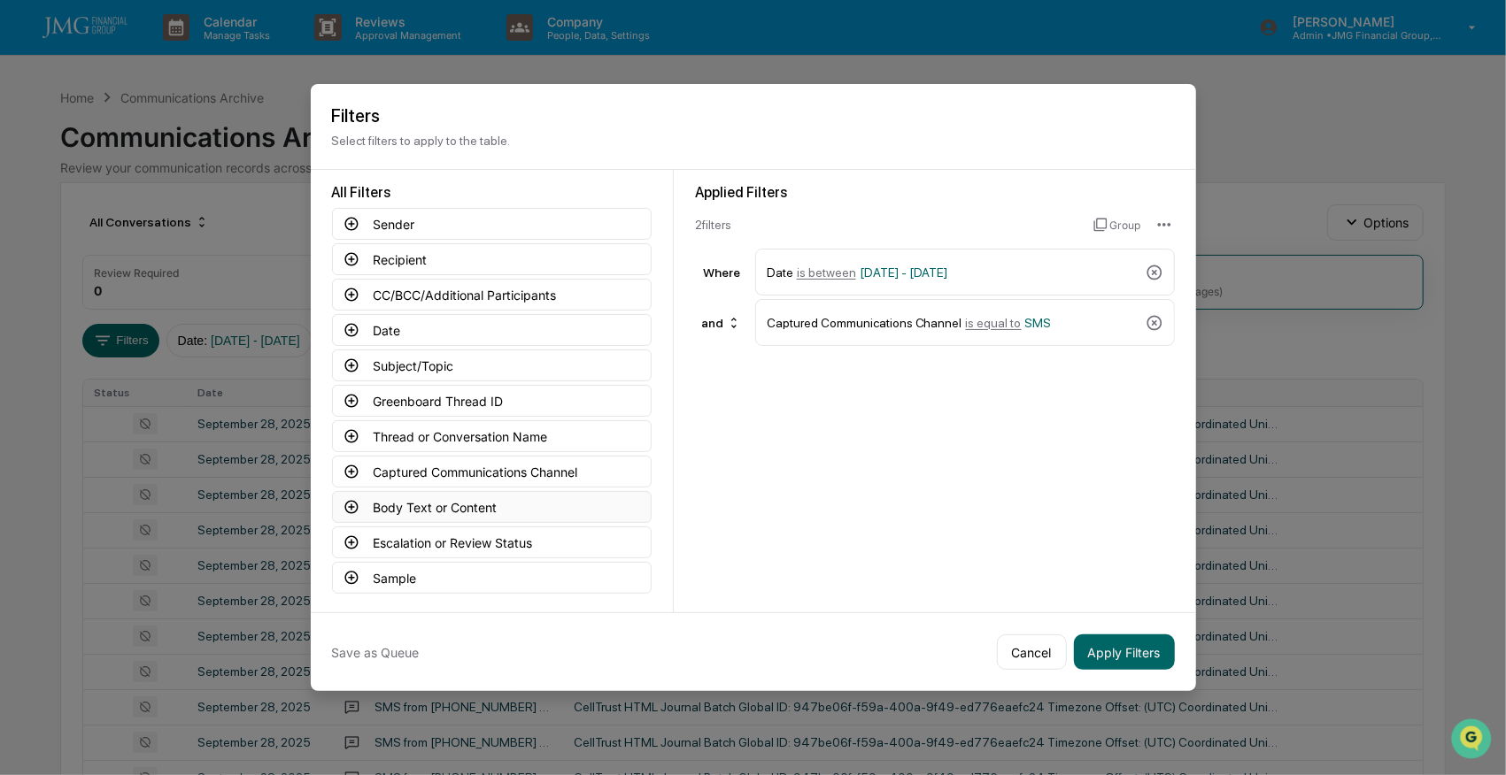
click at [439, 495] on button "Body Text or Content" at bounding box center [492, 507] width 320 height 32
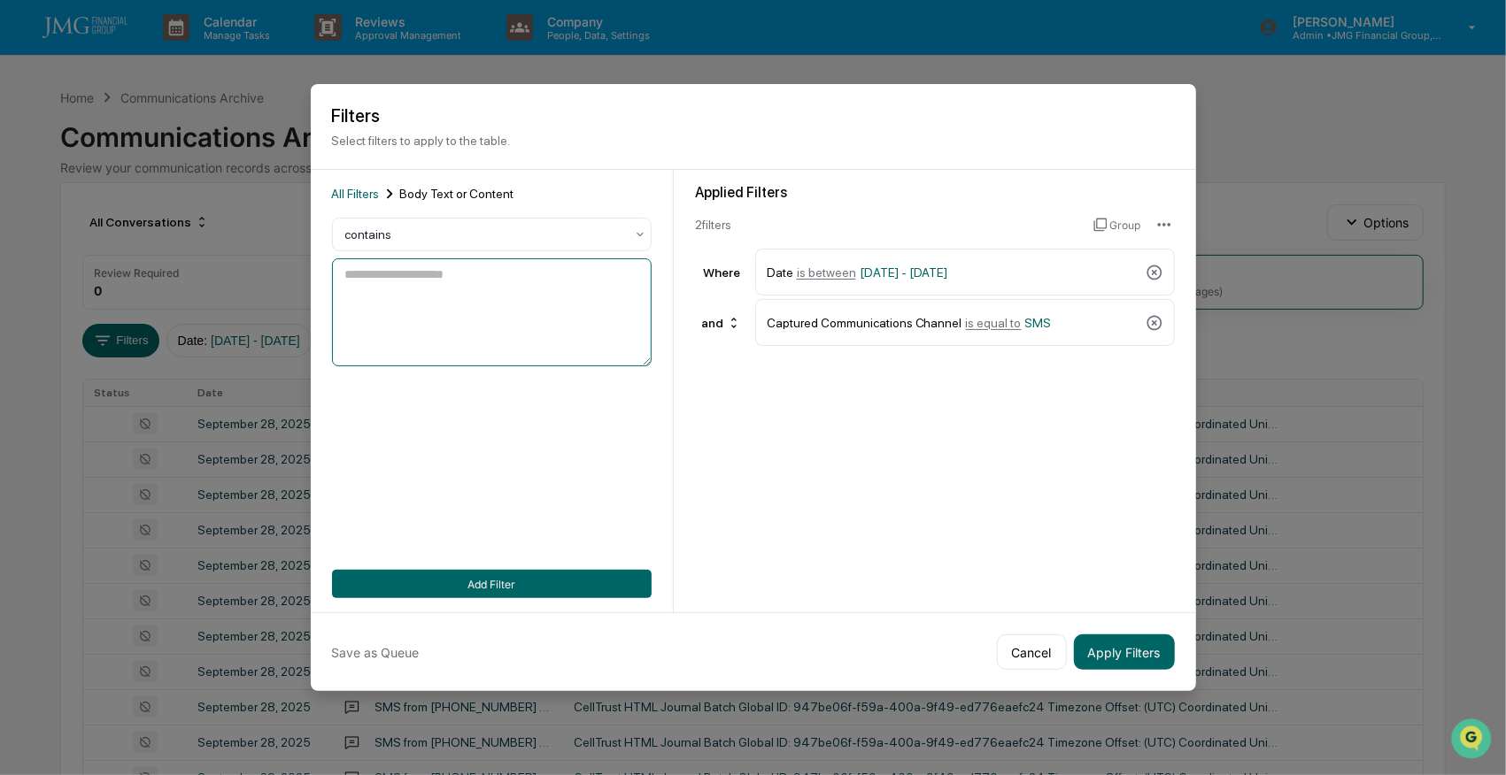
click at [451, 285] on textarea at bounding box center [492, 312] width 320 height 108
type textarea "*****"
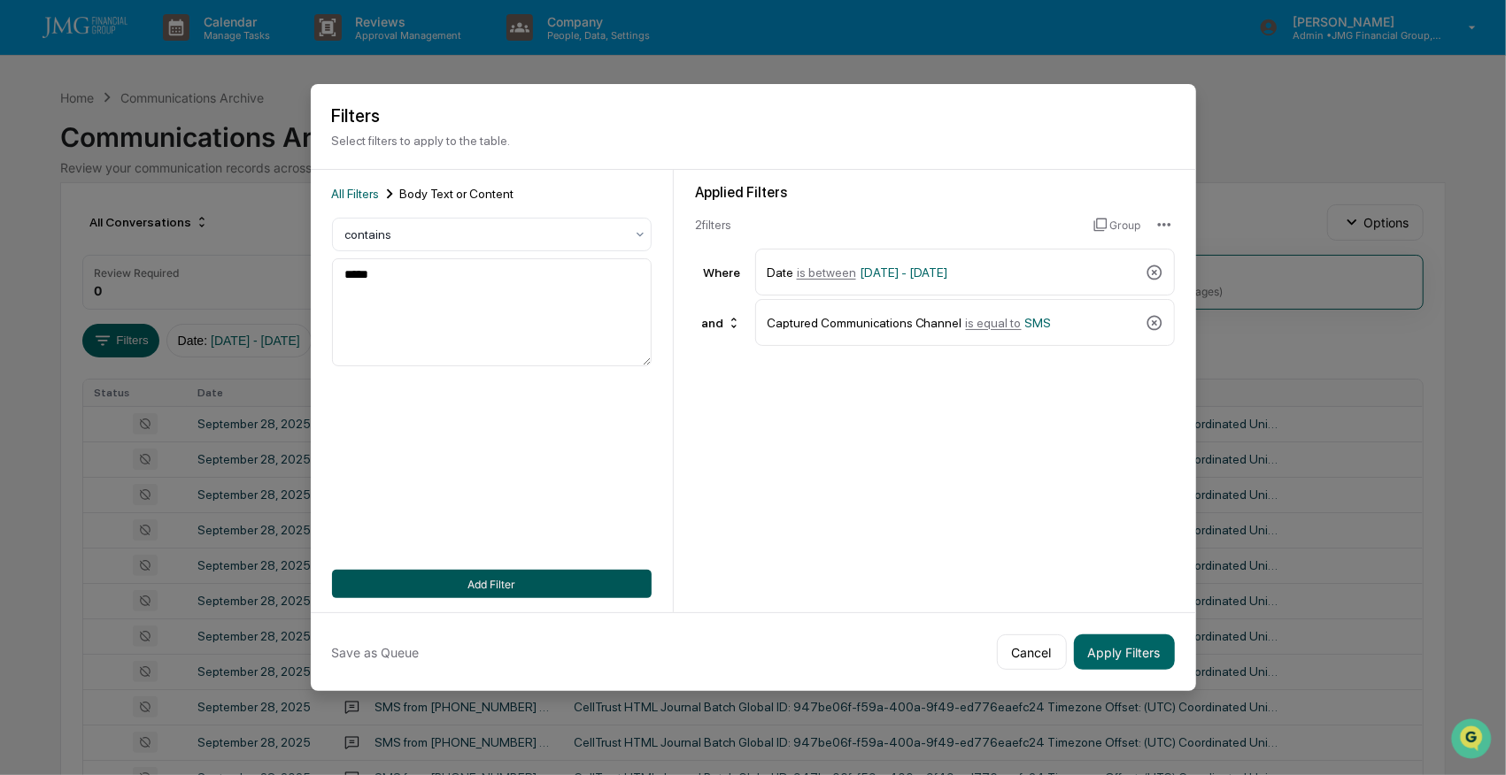
click at [521, 578] on button "Add Filter" at bounding box center [492, 584] width 320 height 28
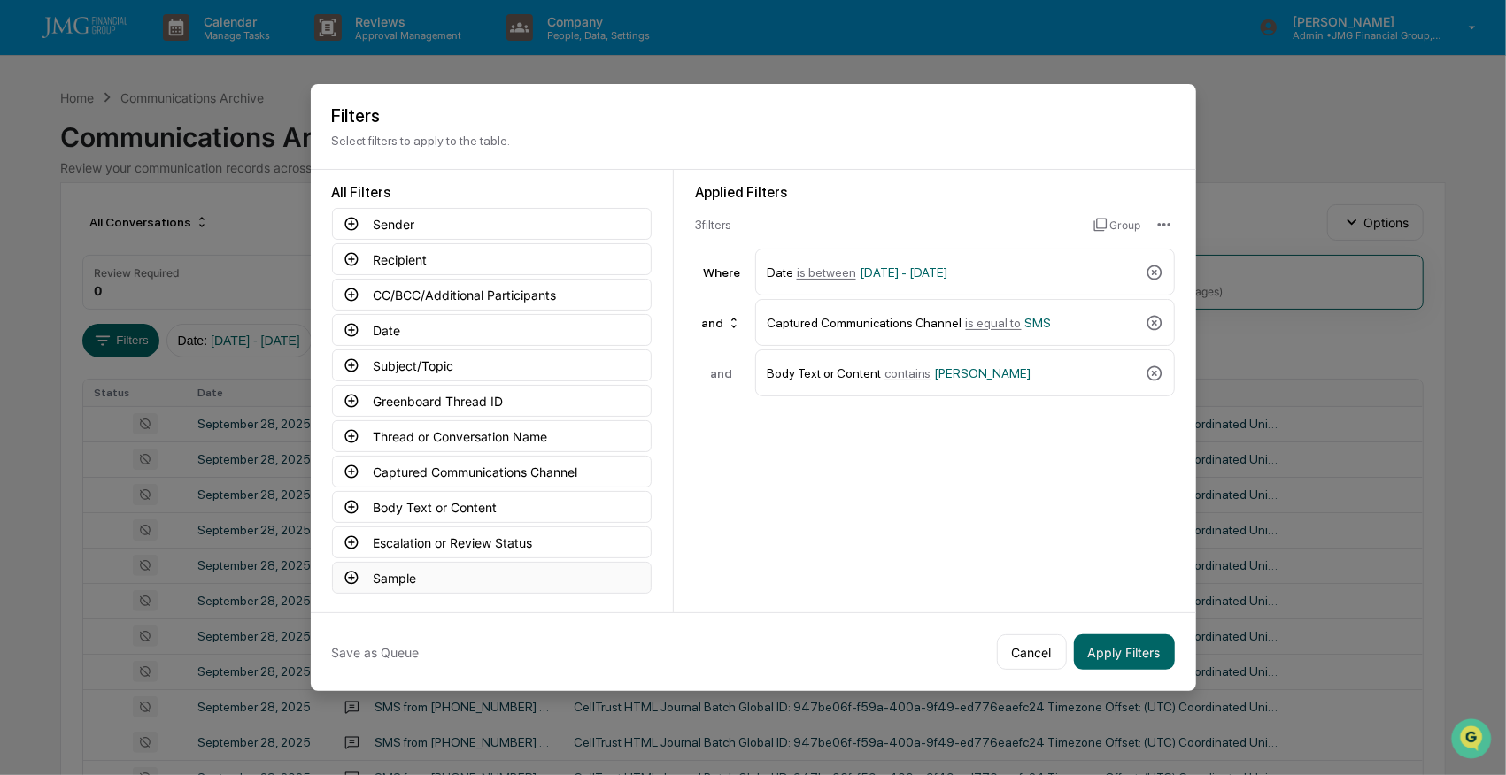
click at [521, 578] on button "Sample" at bounding box center [492, 578] width 320 height 32
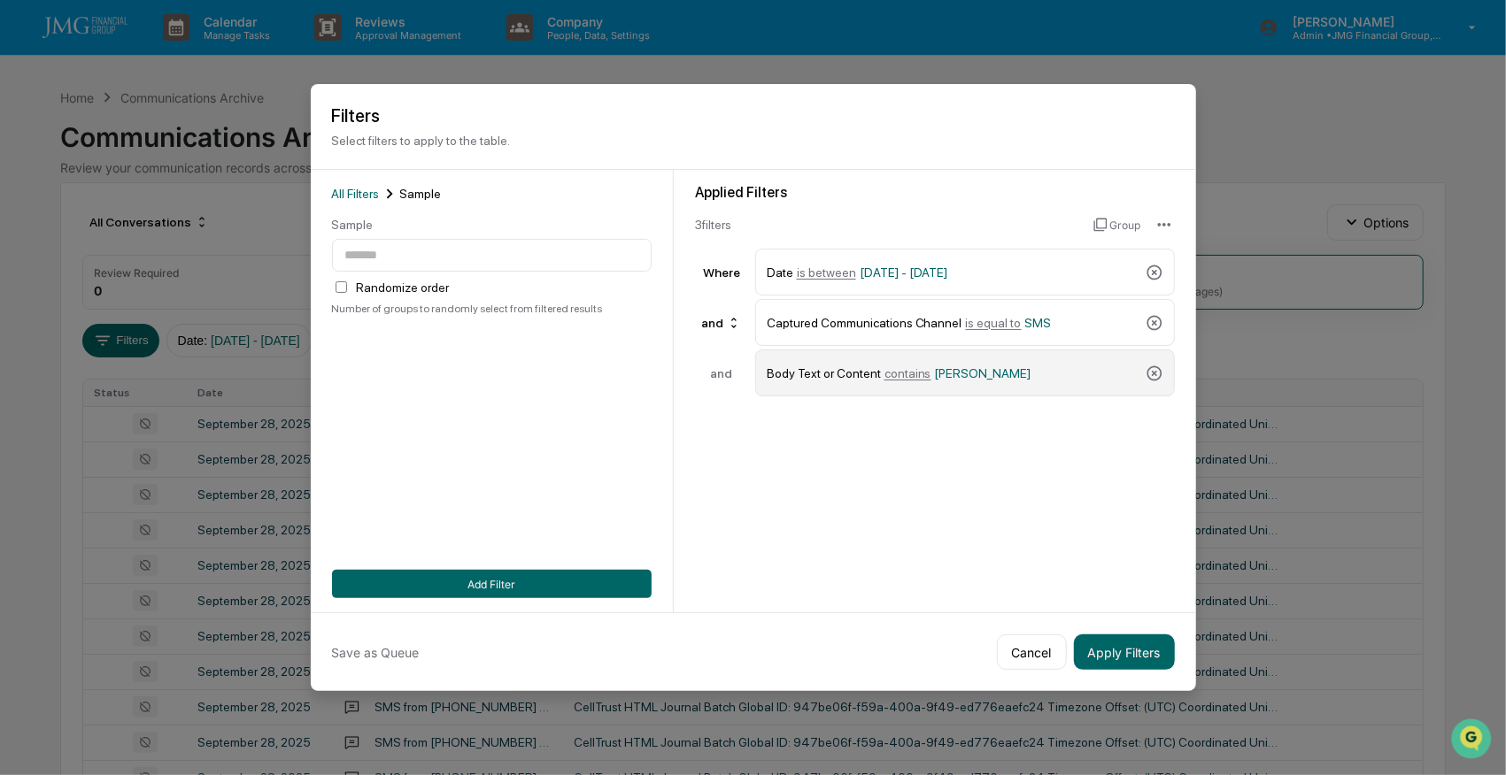
click at [944, 373] on span "[PERSON_NAME]" at bounding box center [983, 373] width 96 height 14
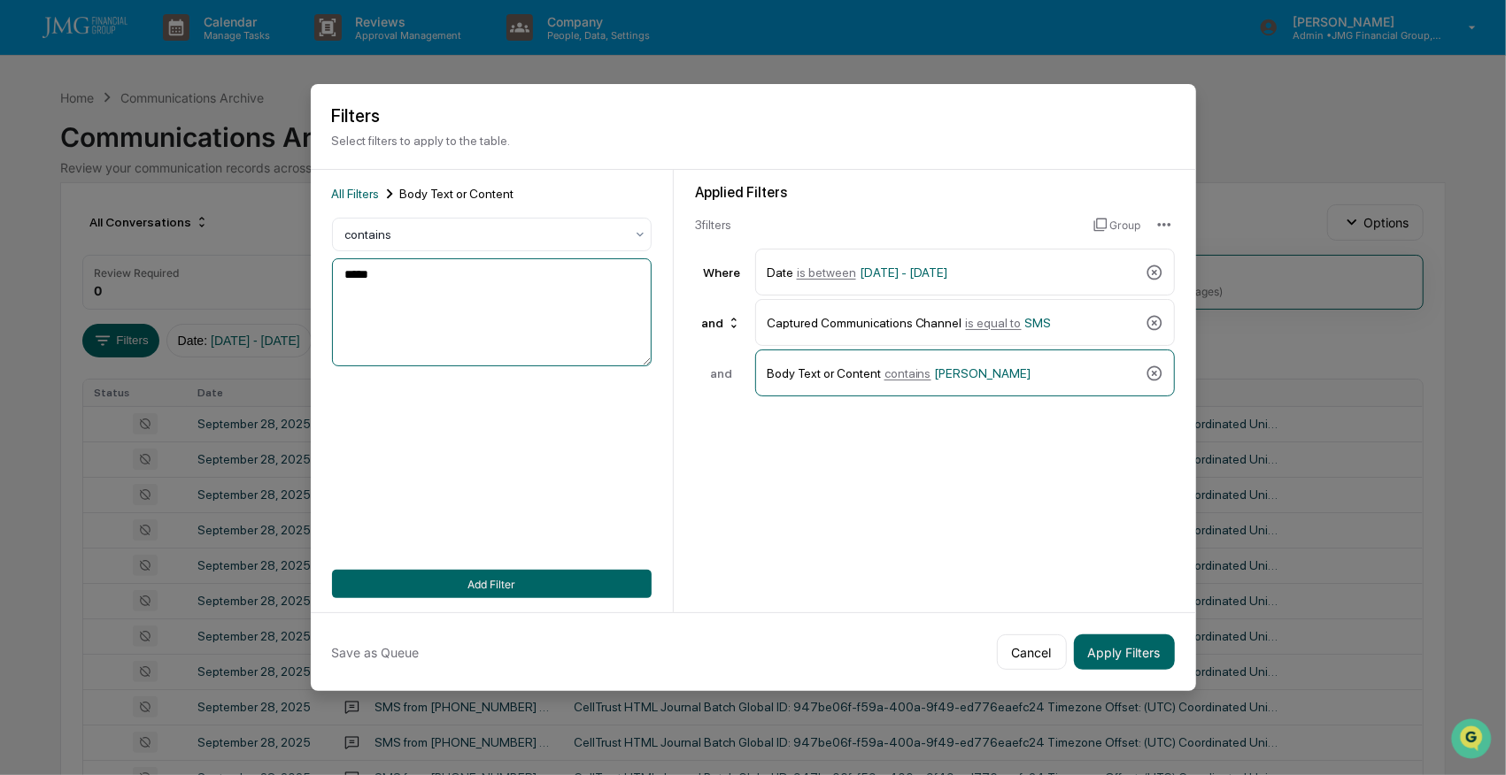
drag, startPoint x: 419, startPoint y: 270, endPoint x: 170, endPoint y: 280, distance: 248.9
click at [1141, 649] on button "Apply Filters" at bounding box center [1124, 652] width 101 height 35
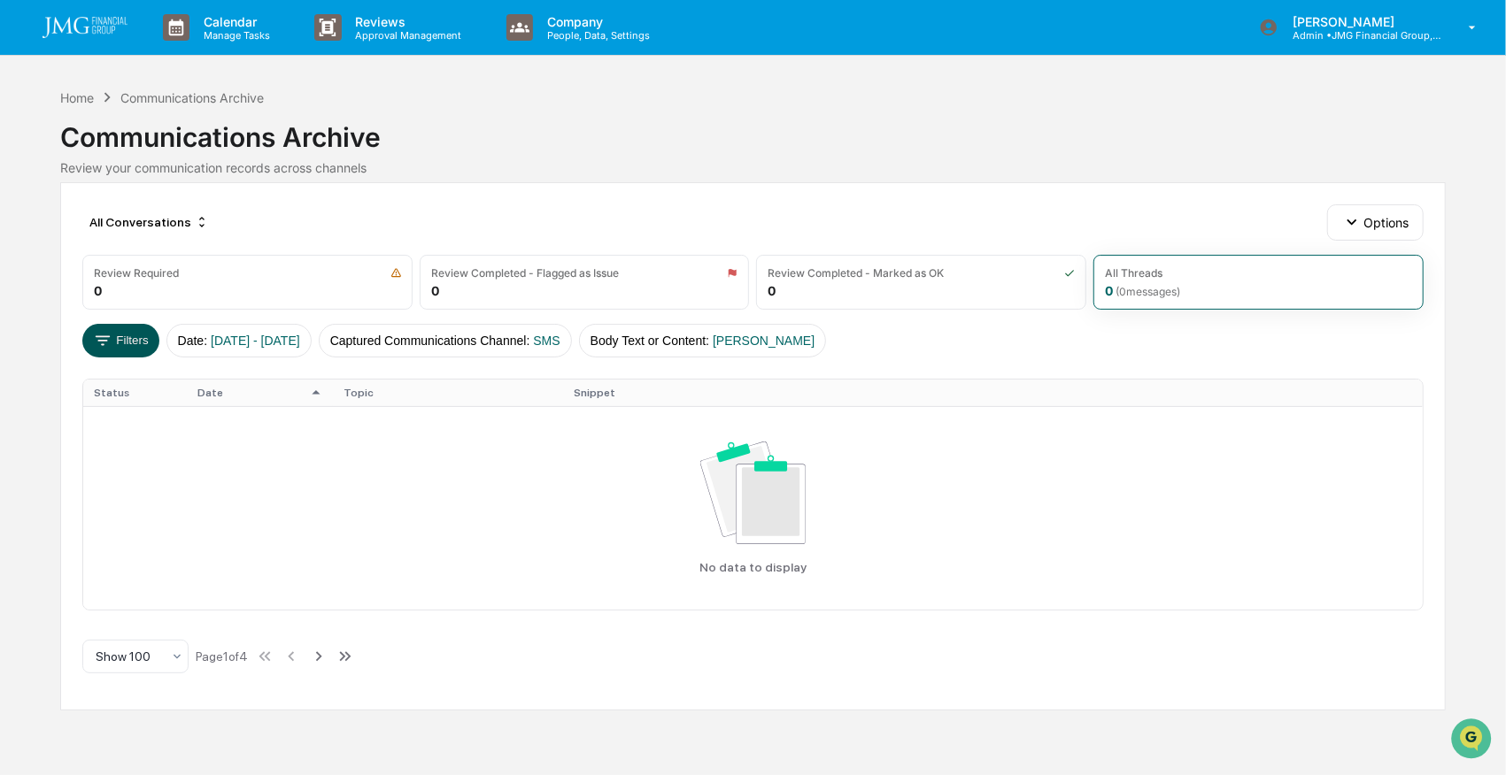
click at [133, 339] on button "Filters" at bounding box center [120, 341] width 77 height 34
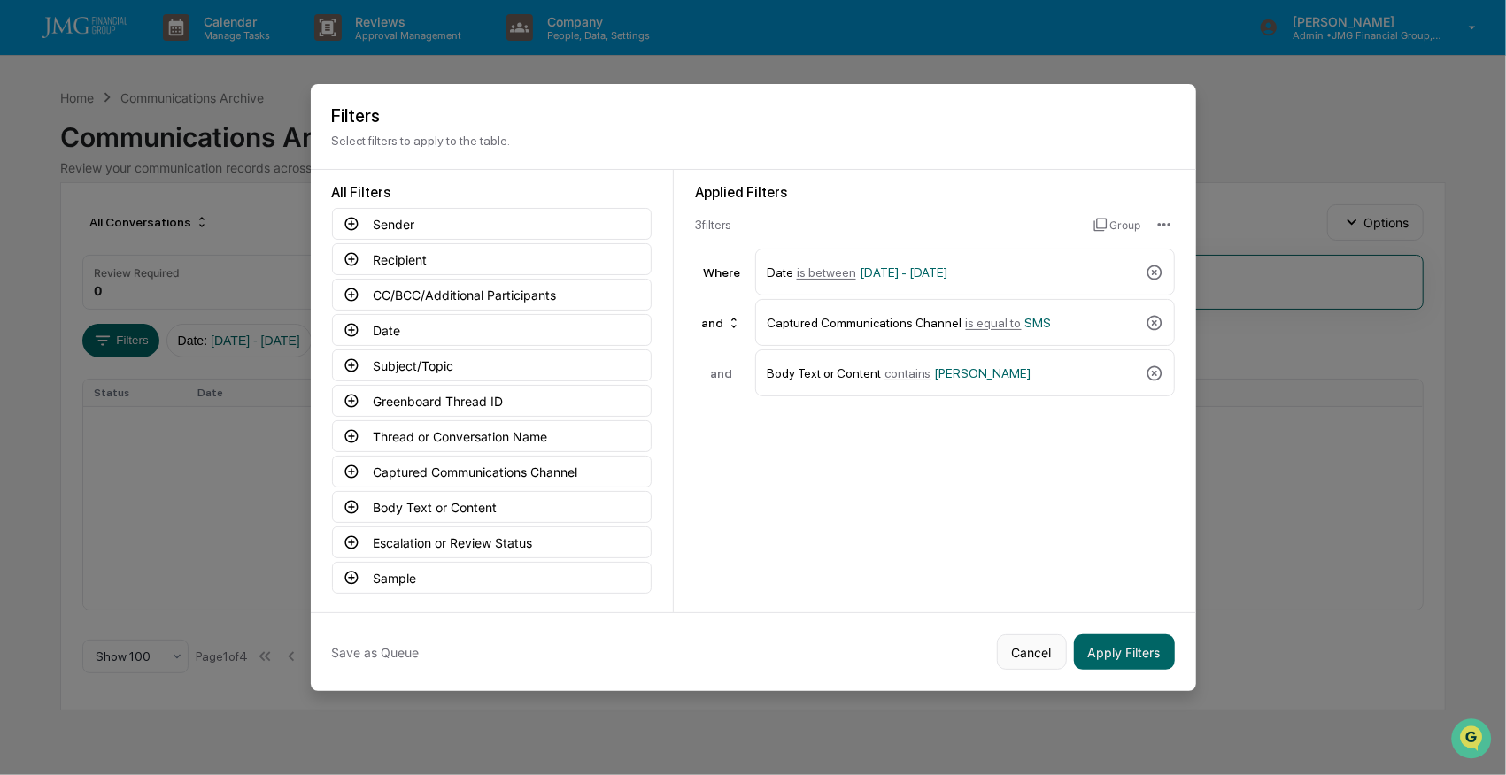
click at [1020, 651] on button "Cancel" at bounding box center [1032, 652] width 70 height 35
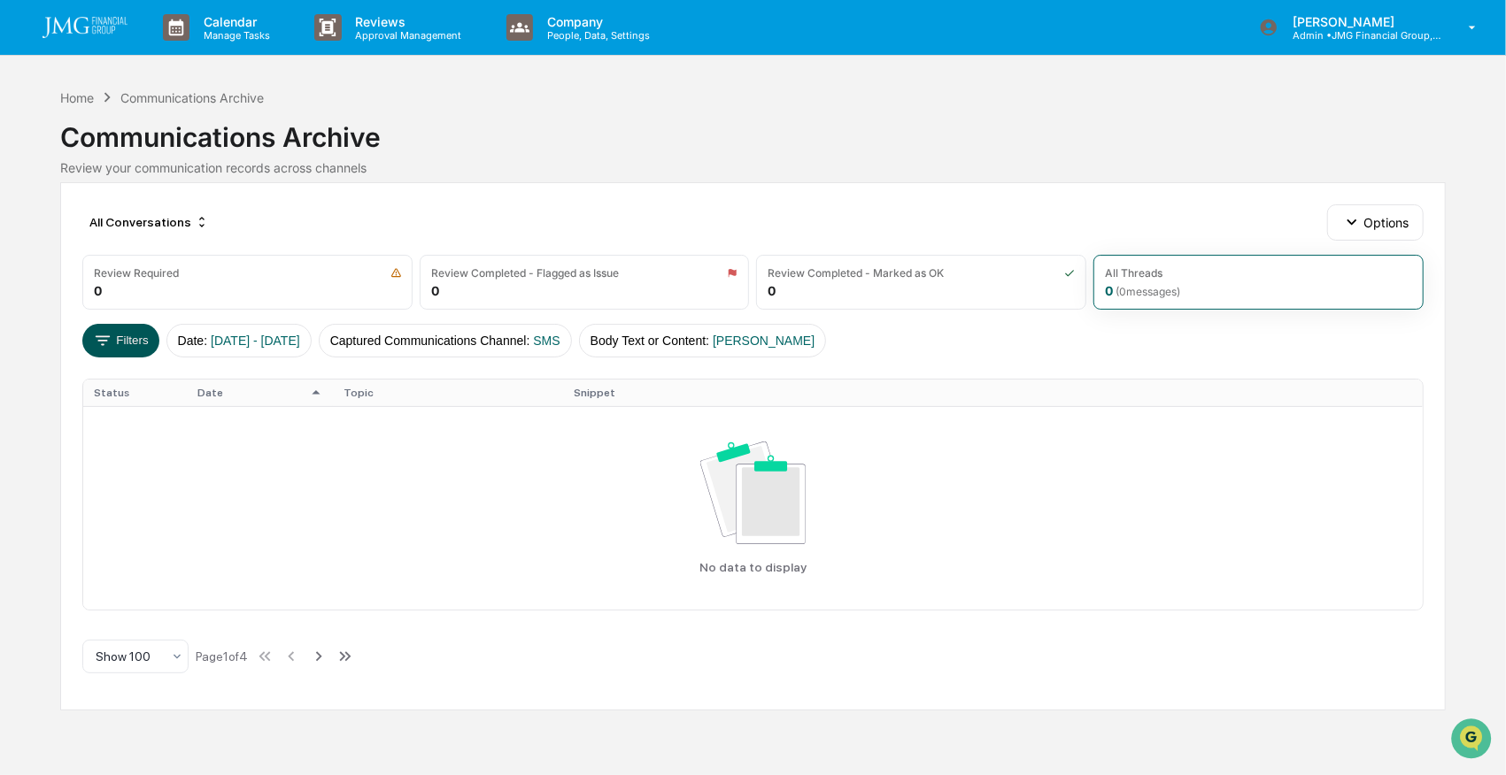
click at [111, 326] on button "Filters" at bounding box center [120, 341] width 77 height 34
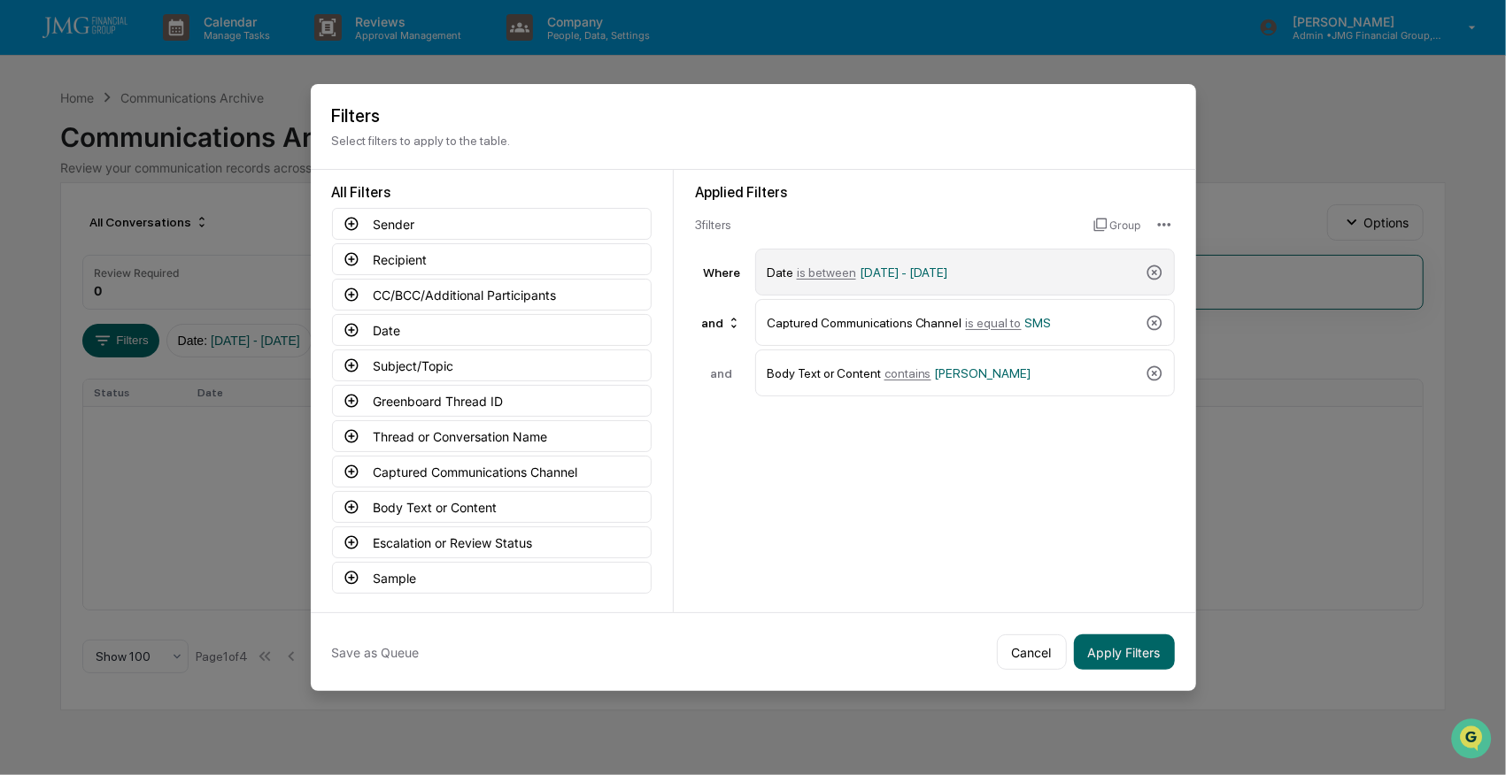
click at [879, 266] on span "[DATE] - [DATE]" at bounding box center [903, 273] width 89 height 14
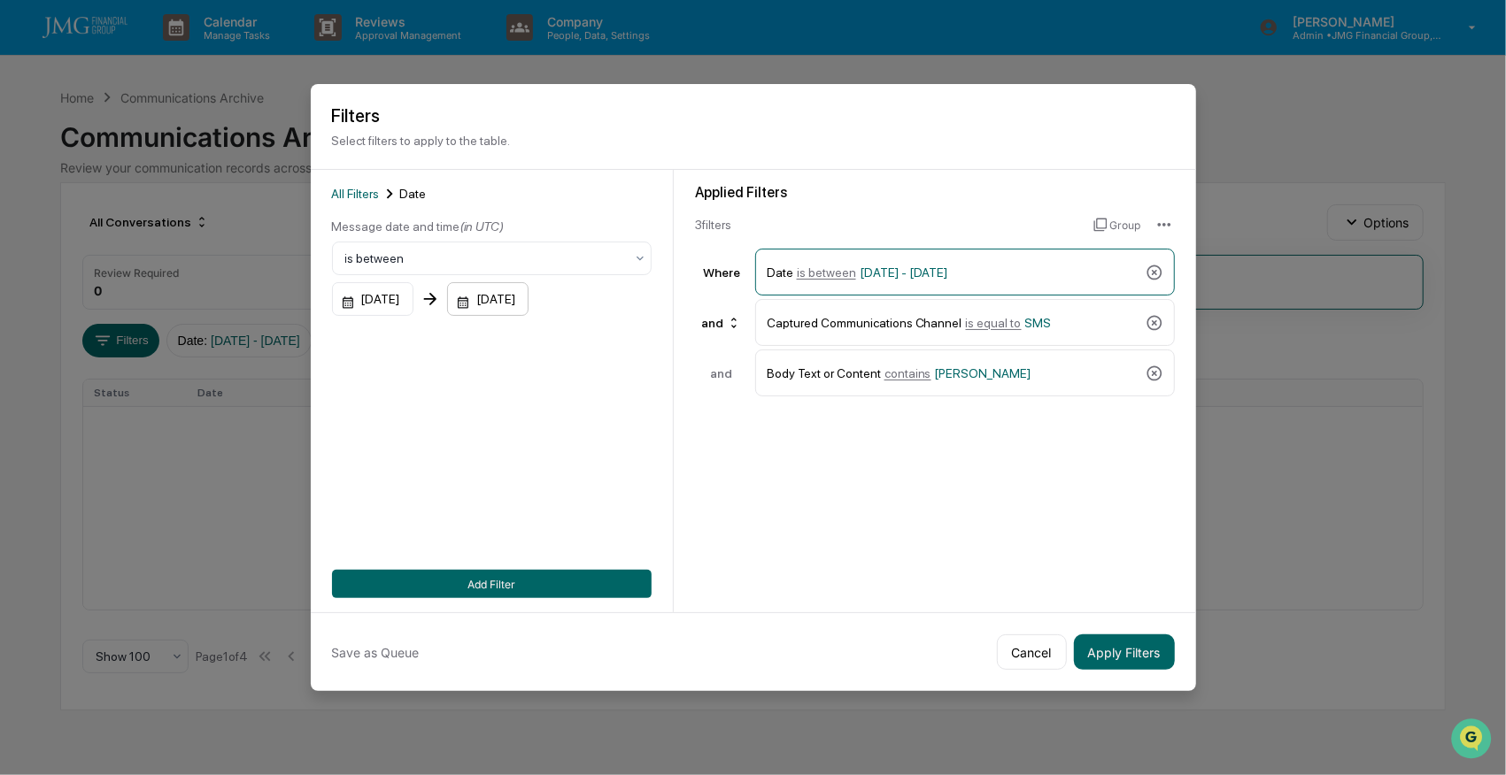
click at [490, 310] on div "[DATE]" at bounding box center [487, 299] width 81 height 34
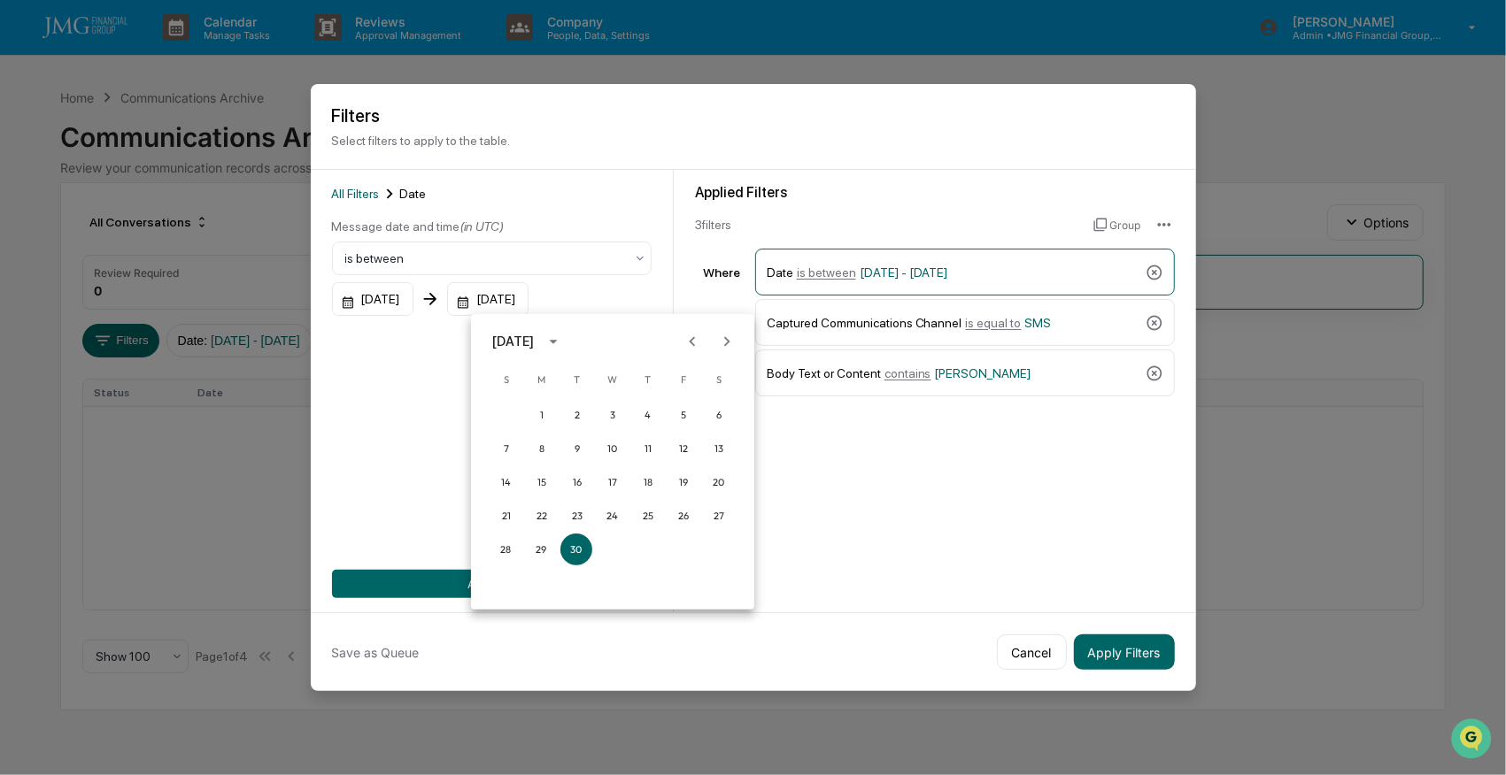
click at [732, 336] on icon "Next month" at bounding box center [726, 341] width 19 height 19
click at [682, 417] on button "3" at bounding box center [683, 415] width 32 height 32
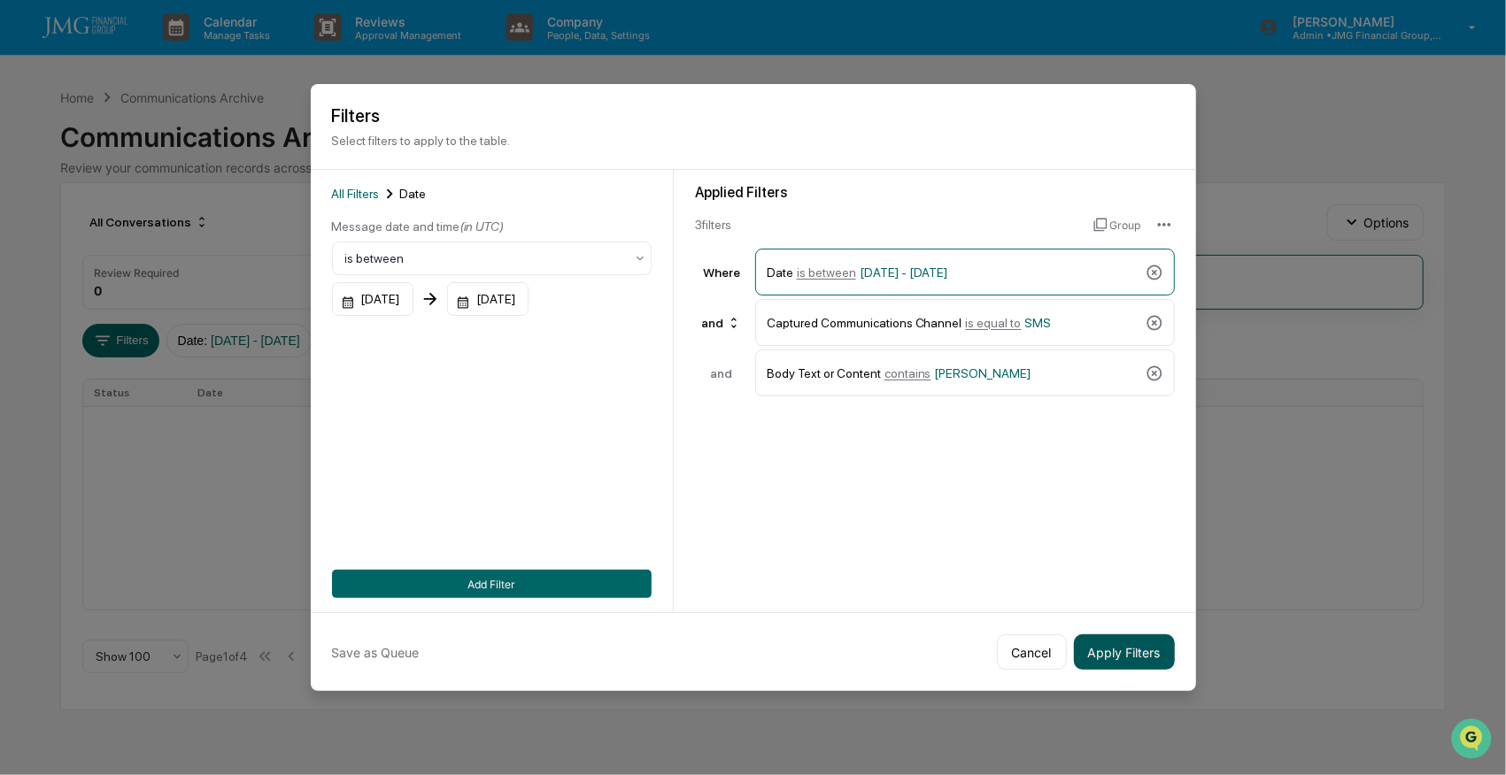
click at [1136, 649] on button "Apply Filters" at bounding box center [1124, 652] width 101 height 35
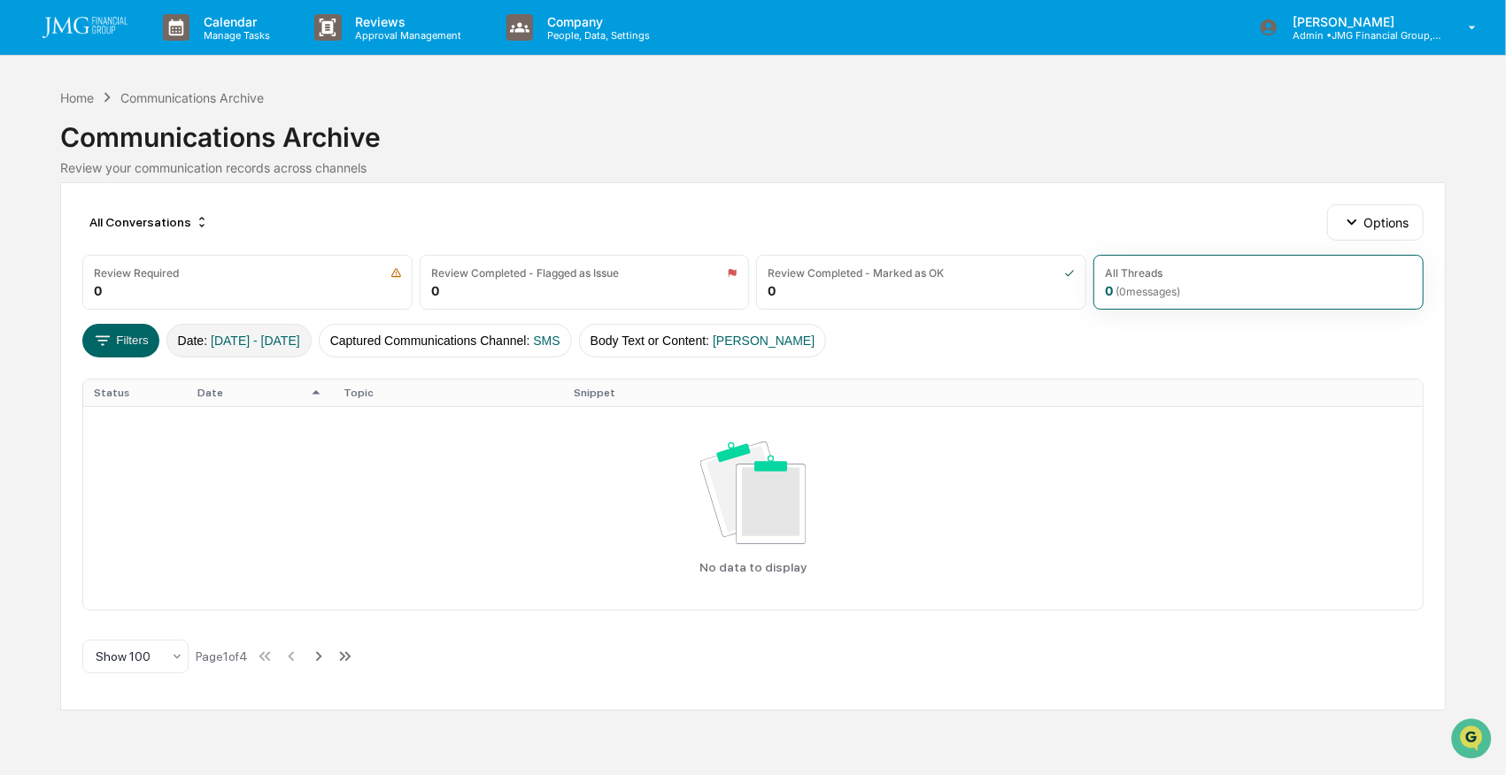
click at [288, 336] on span "[DATE] - [DATE]" at bounding box center [255, 341] width 89 height 14
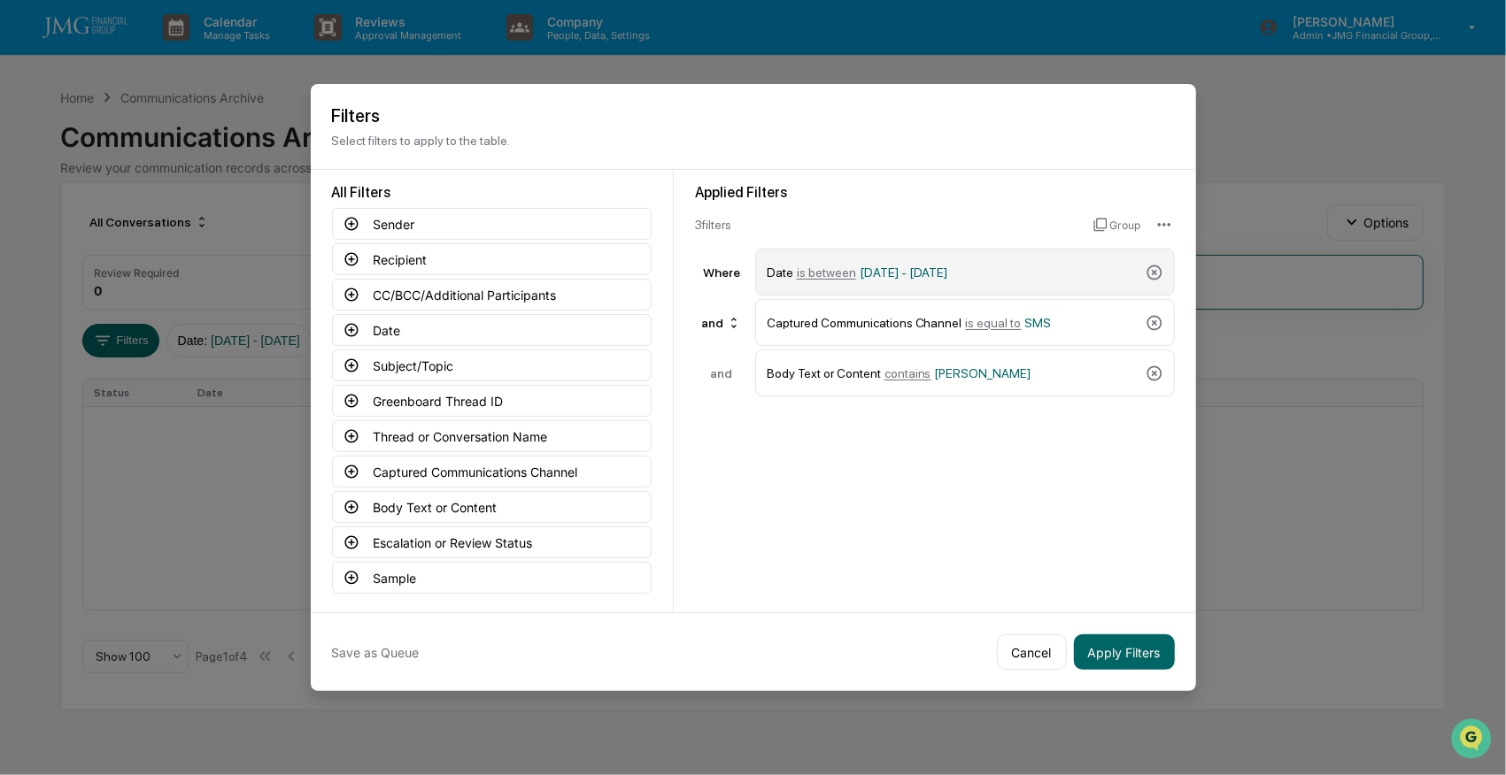
click at [859, 273] on span "[DATE] - [DATE]" at bounding box center [903, 273] width 89 height 14
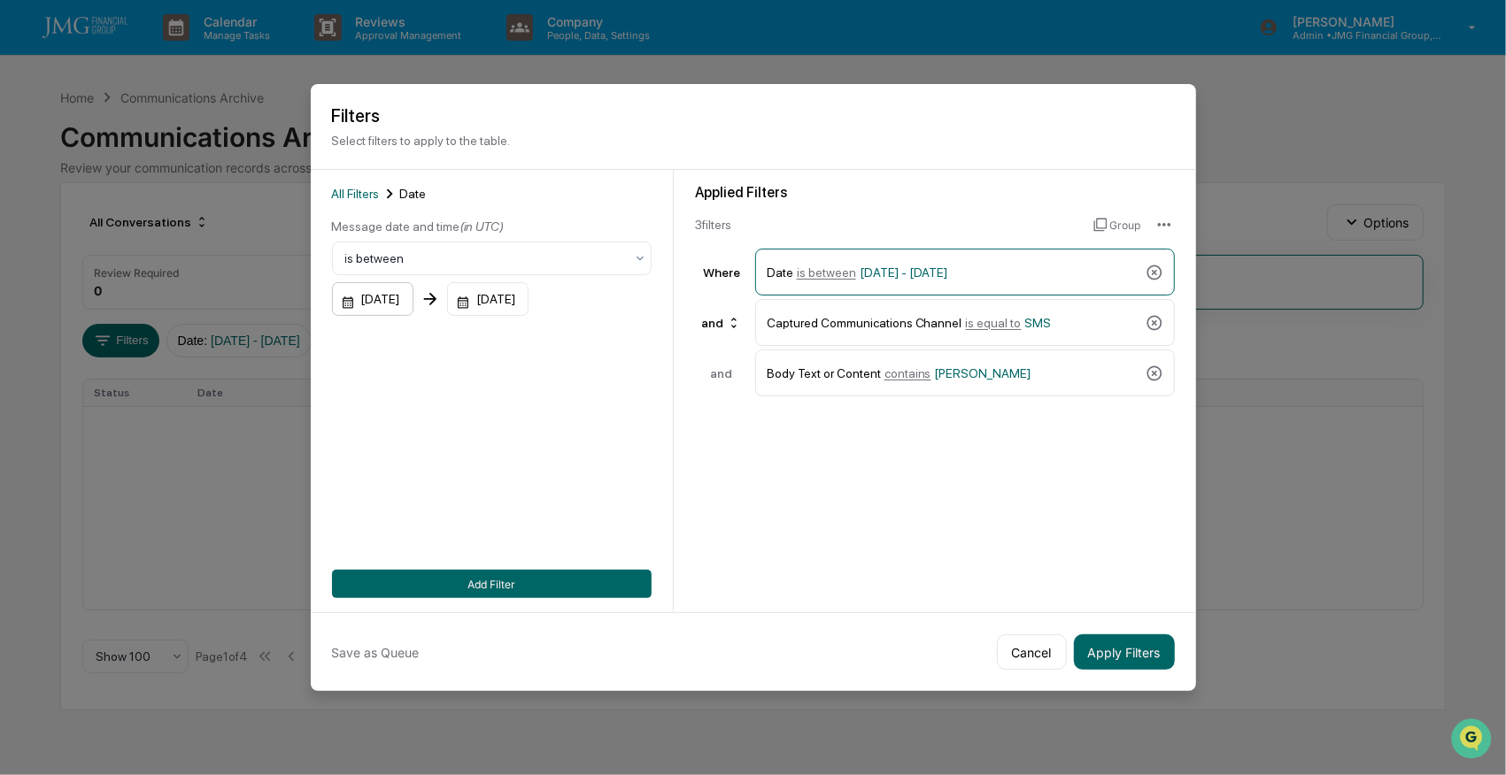
click at [379, 299] on div "[DATE]" at bounding box center [372, 299] width 81 height 34
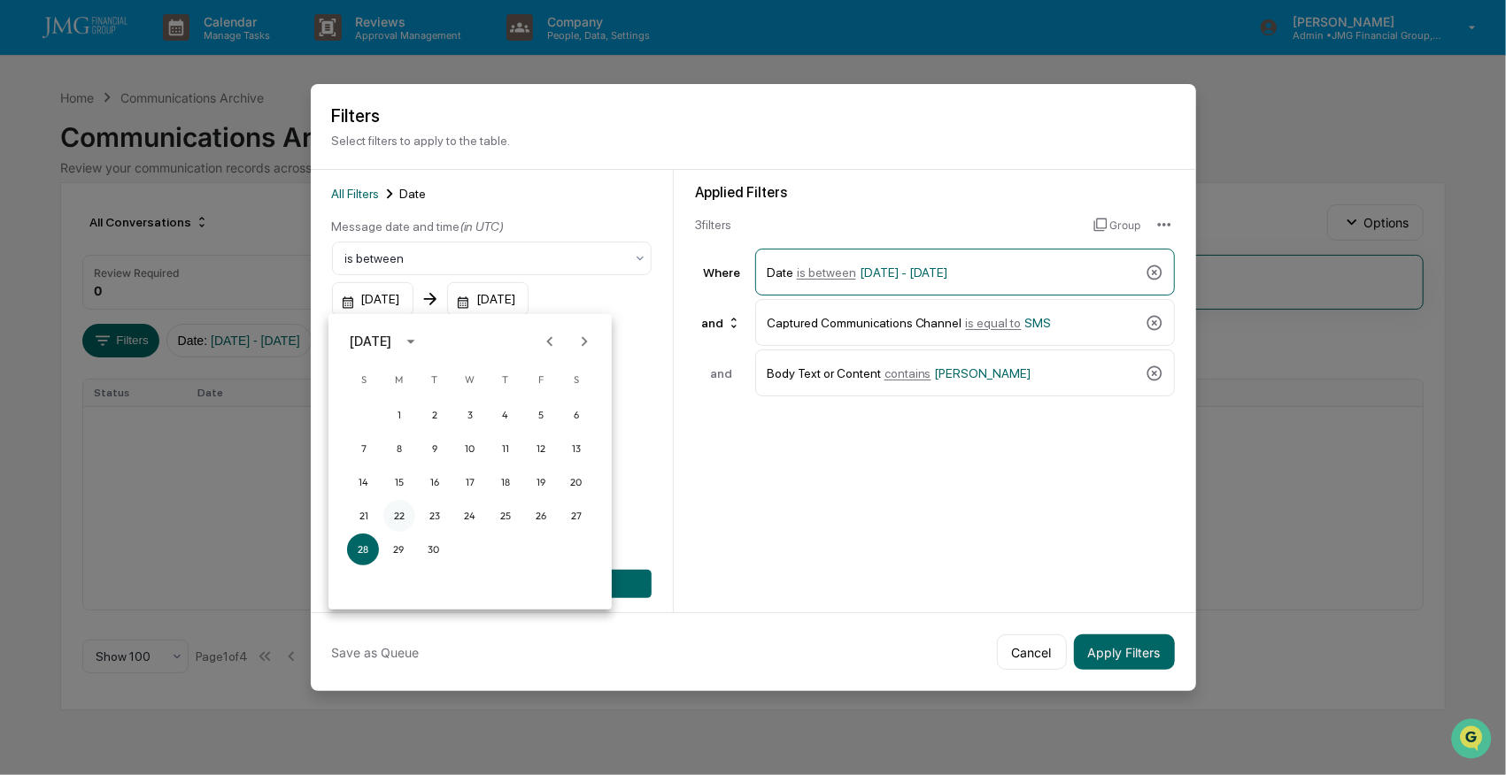
click at [397, 515] on button "22" at bounding box center [399, 516] width 32 height 32
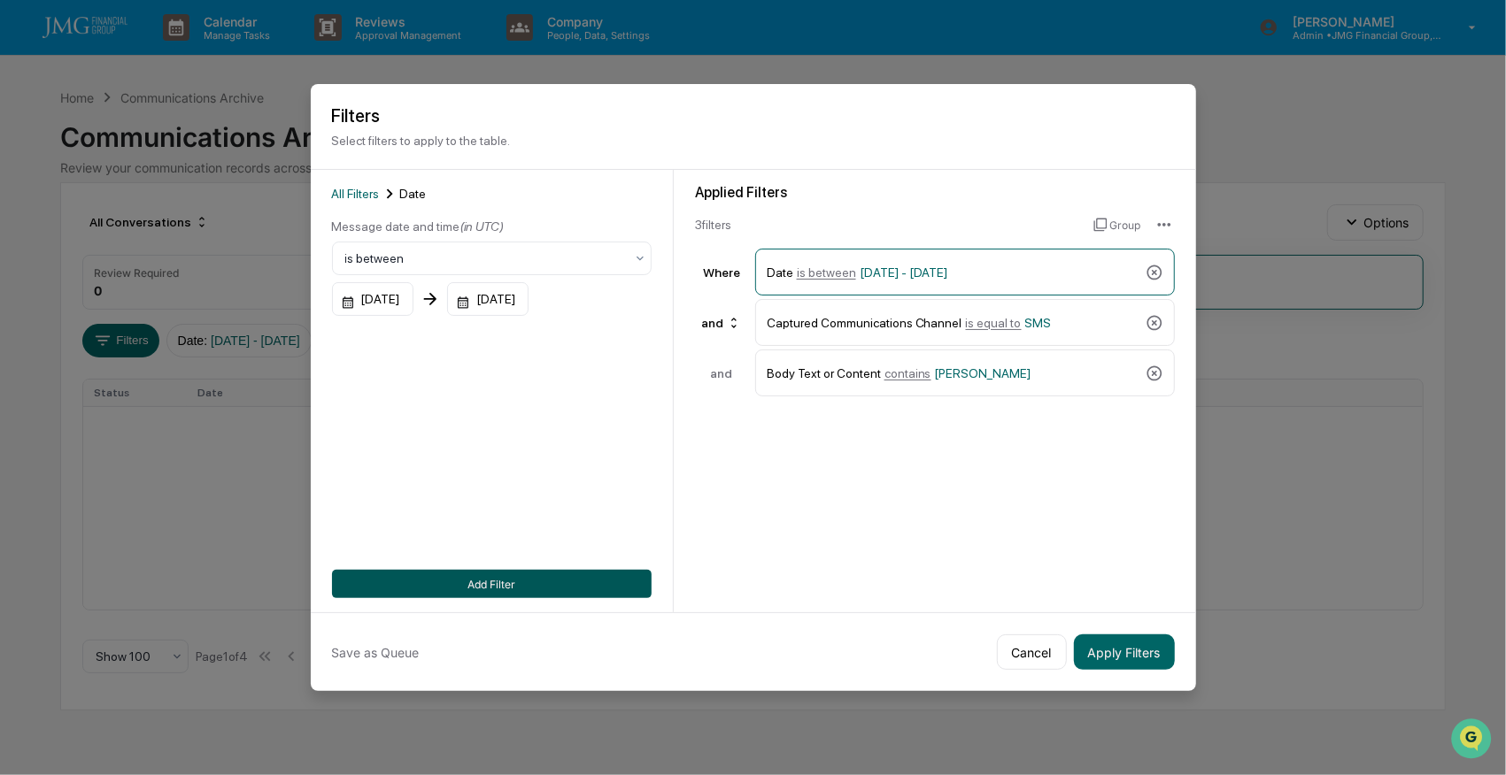
click at [572, 582] on button "Add Filter" at bounding box center [492, 584] width 320 height 28
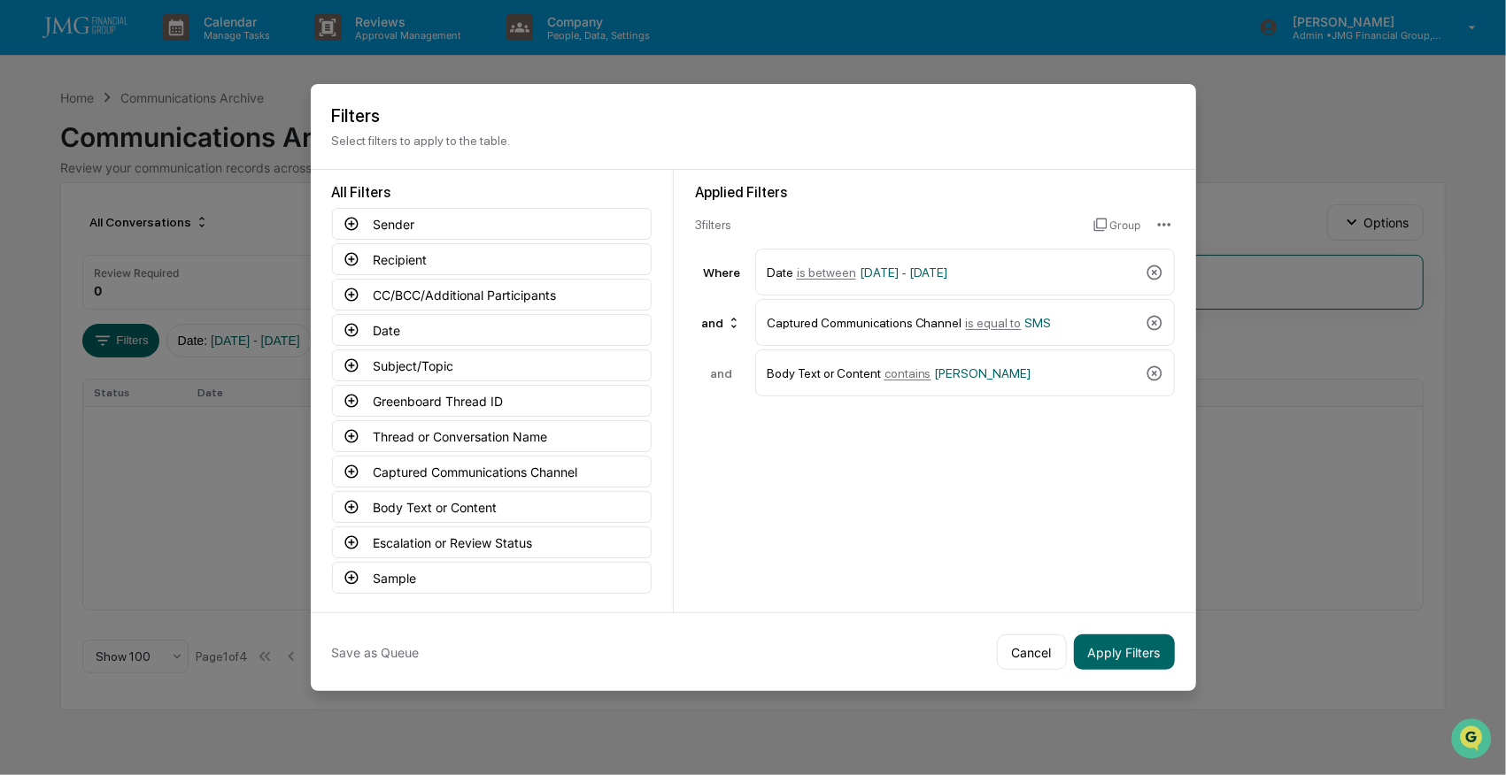
click at [1144, 671] on div "Save as Queue Cancel Apply Filters" at bounding box center [753, 652] width 885 height 79
click at [1136, 653] on button "Apply Filters" at bounding box center [1124, 652] width 101 height 35
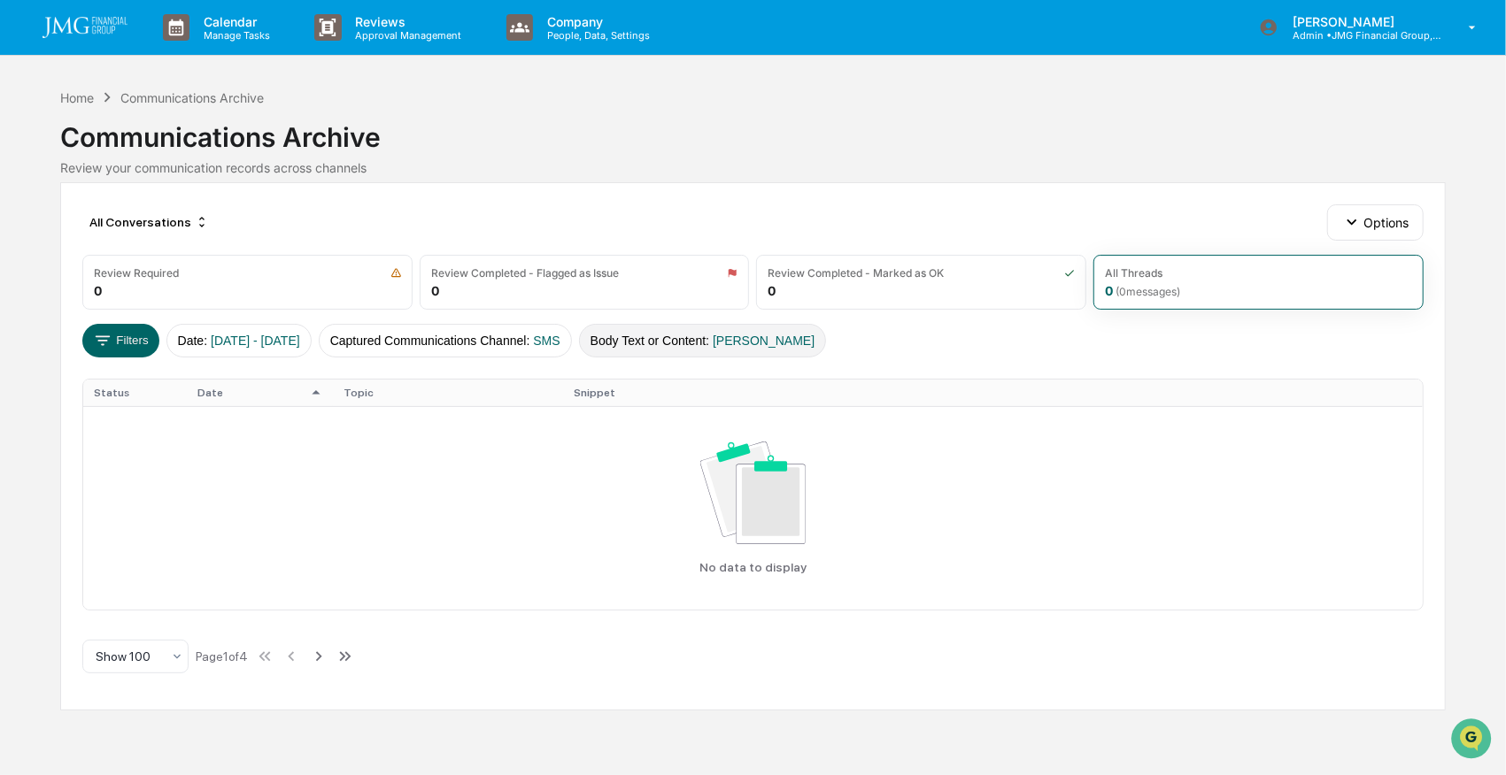
click at [676, 343] on button "Body Text or Content : [PERSON_NAME]" at bounding box center [703, 341] width 248 height 34
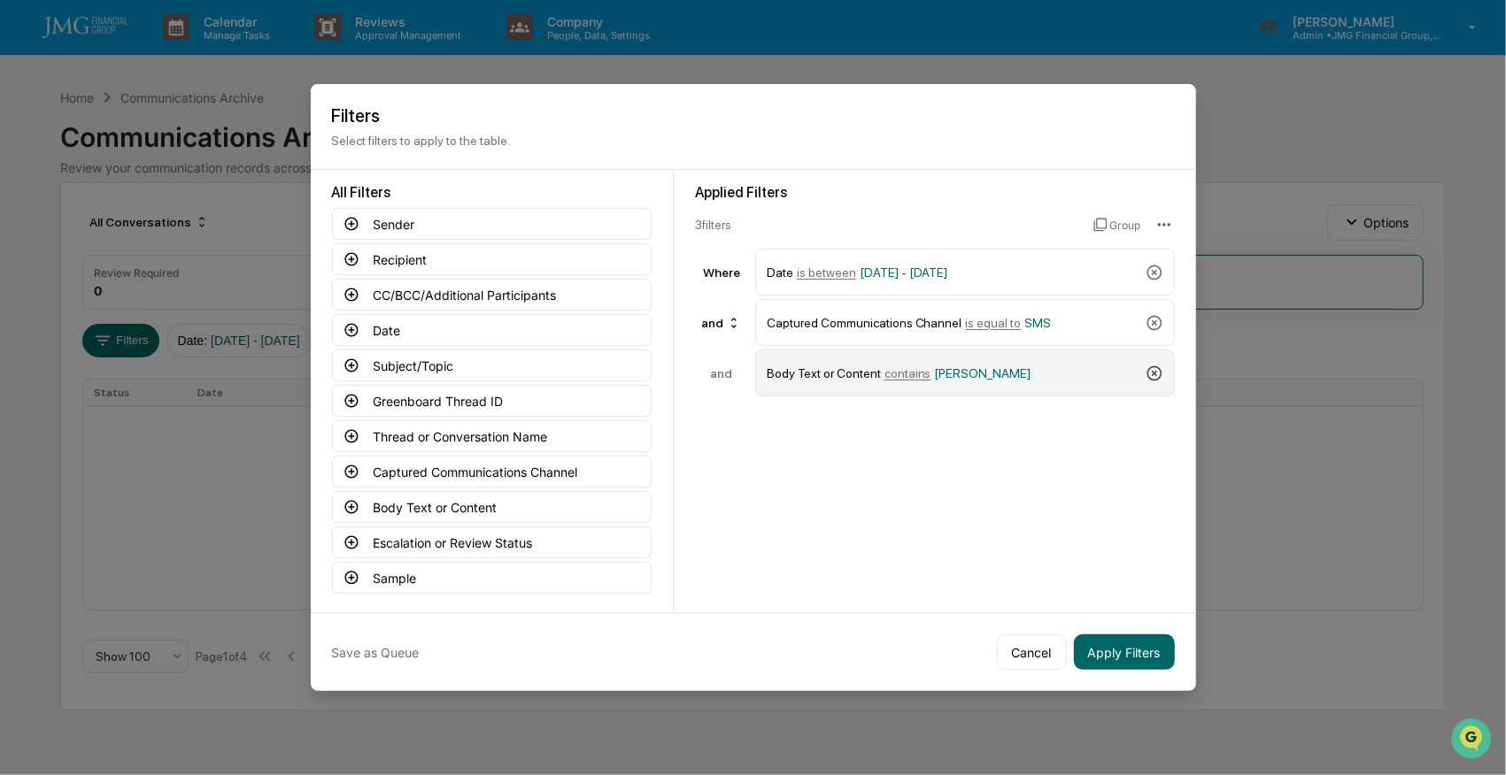
click at [1152, 366] on icon at bounding box center [1153, 373] width 15 height 15
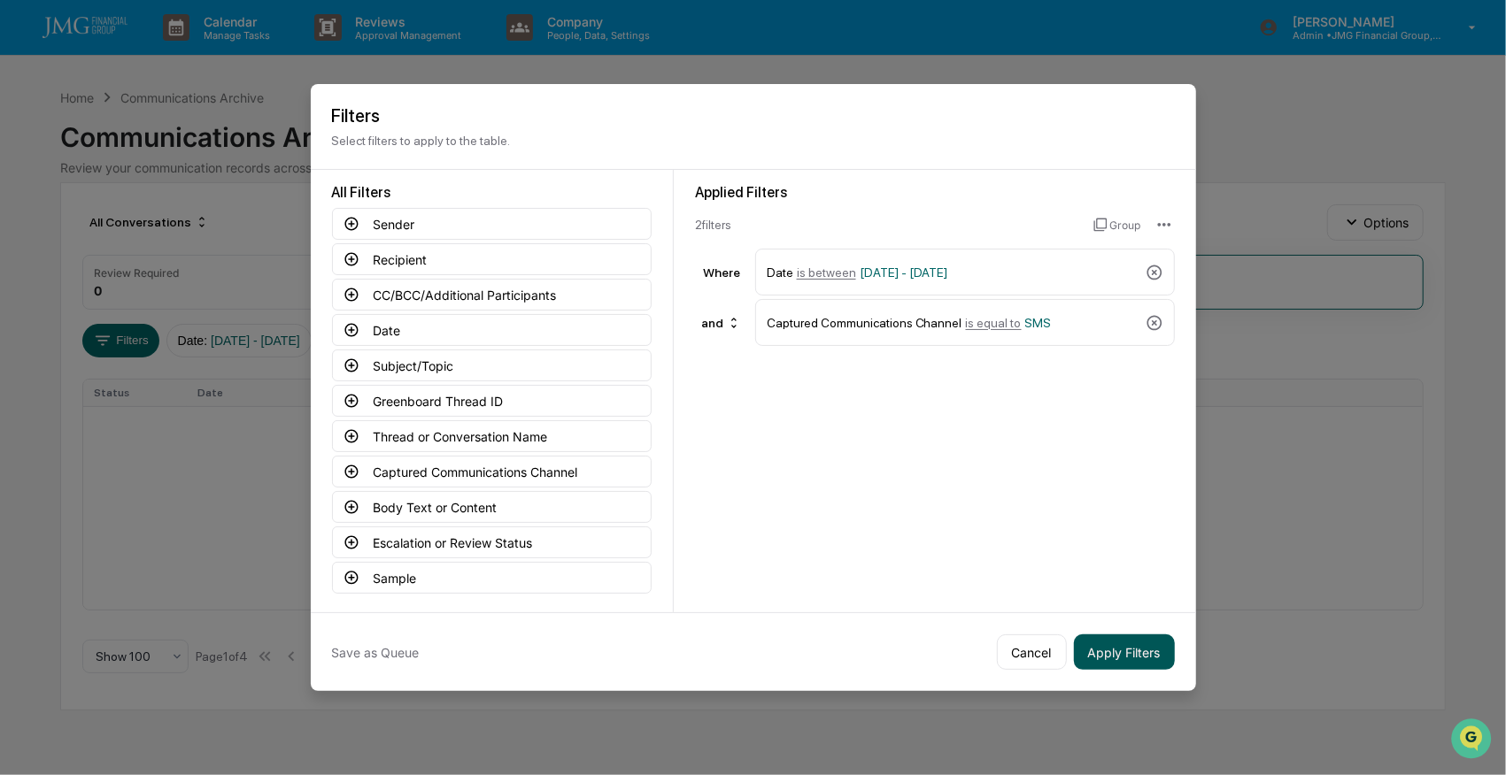
click at [1141, 644] on button "Apply Filters" at bounding box center [1124, 652] width 101 height 35
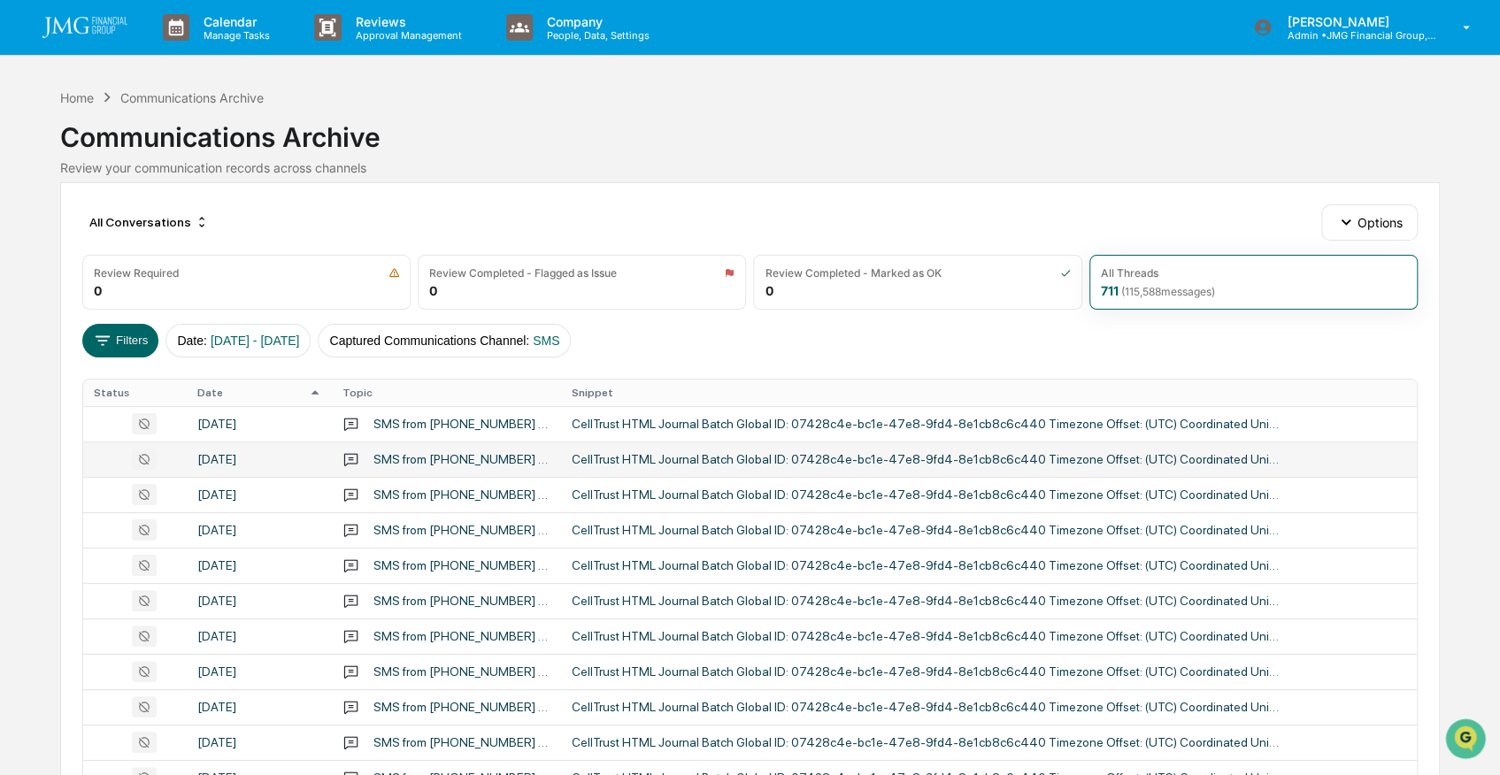
click at [605, 453] on div "CellTrust HTML Journal Batch Global ID: 07428c4e-bc1e-47e8-9fd4-8e1cb8c6c440 Ti…" at bounding box center [926, 459] width 708 height 14
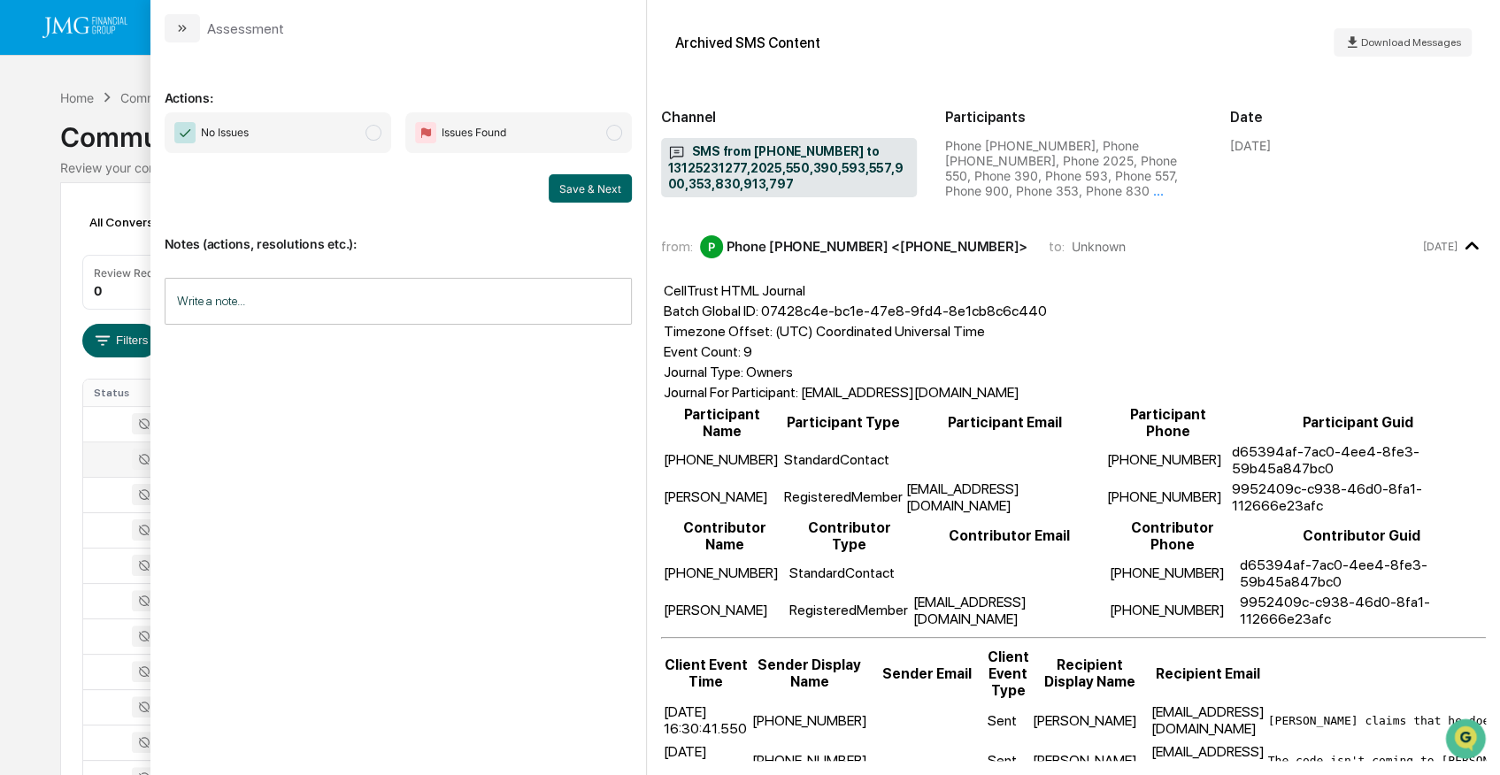
scroll to position [58, 0]
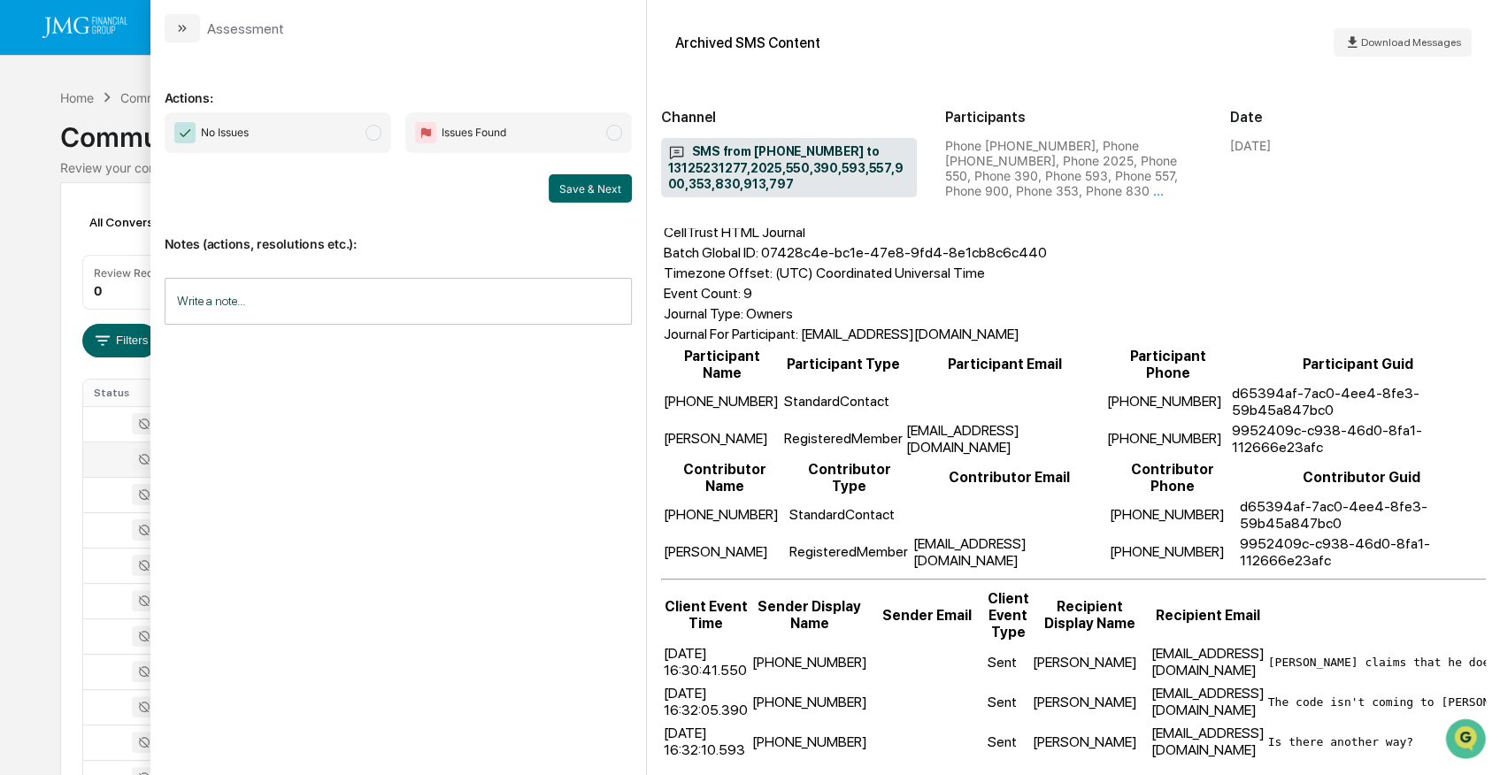
drag, startPoint x: 1241, startPoint y: 145, endPoint x: 1367, endPoint y: 152, distance: 125.9
click at [1367, 152] on div "[DATE]" at bounding box center [1358, 145] width 257 height 15
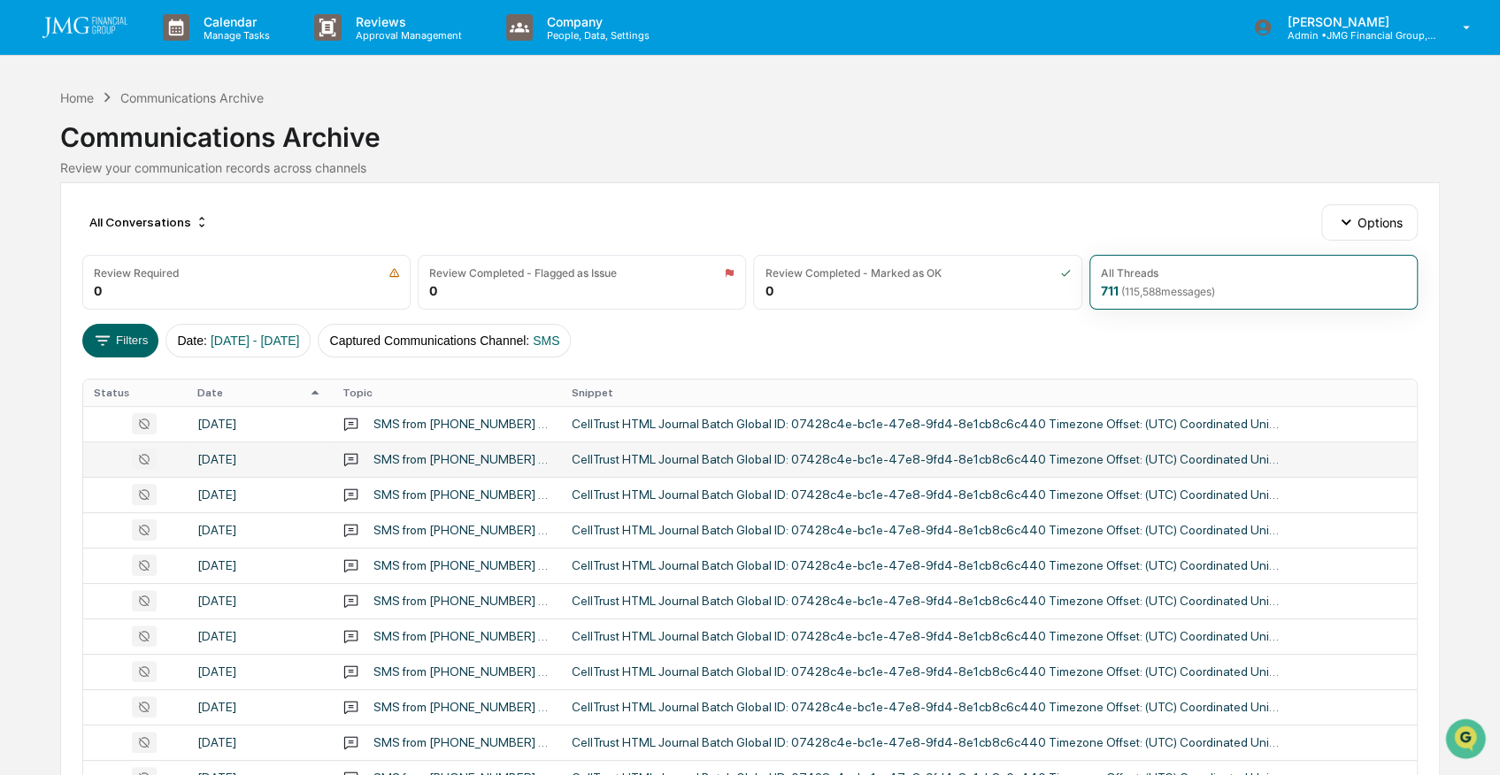
click at [227, 390] on th "Date" at bounding box center [259, 393] width 145 height 27
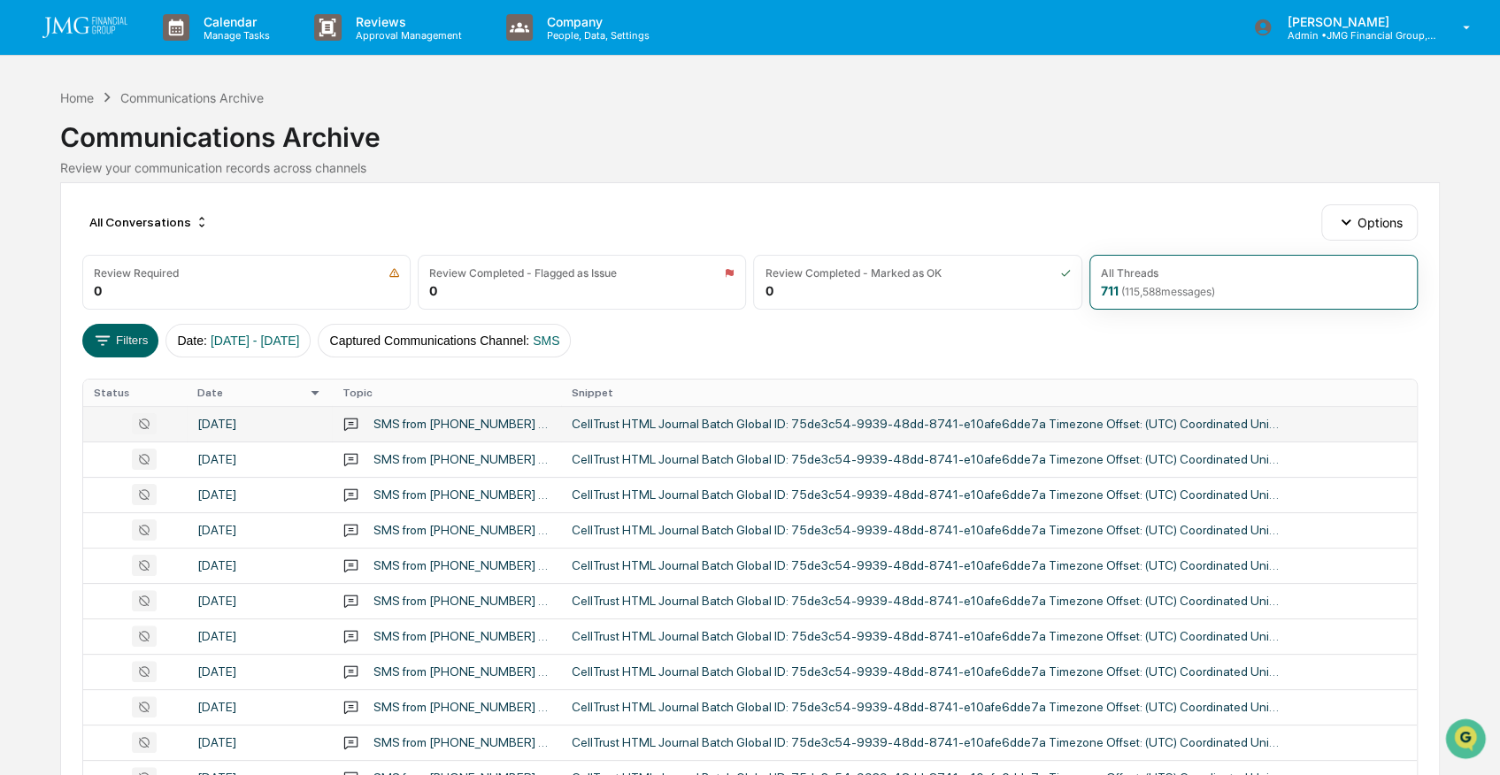
click at [765, 418] on div "CellTrust HTML Journal Batch Global ID: 75de3c54-9939-48dd-8741-e10afe6dde7a Ti…" at bounding box center [926, 424] width 708 height 14
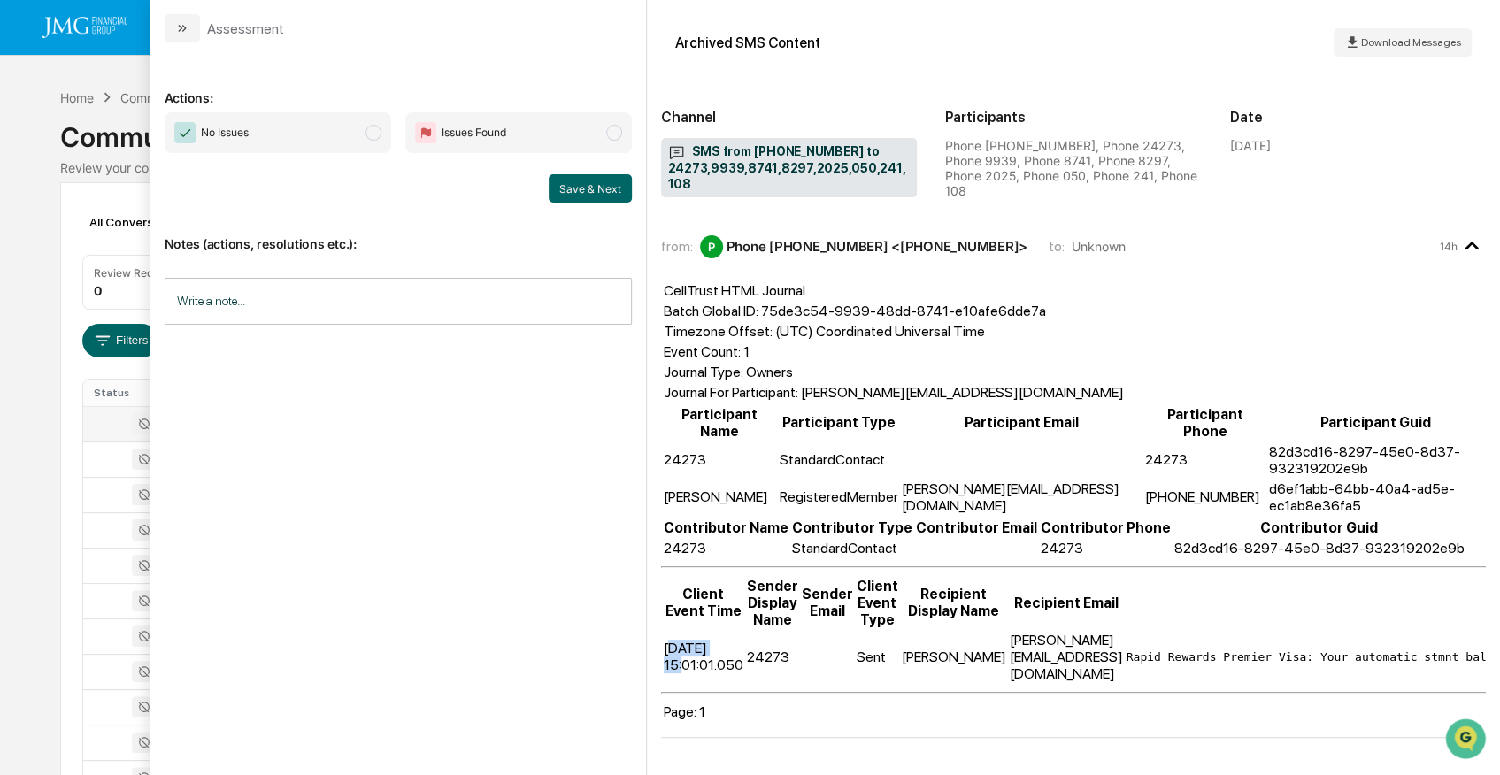
drag, startPoint x: 670, startPoint y: 577, endPoint x: 741, endPoint y: 582, distance: 71.0
click at [741, 631] on td "[DATE] 15:01:01.050" at bounding box center [703, 657] width 81 height 52
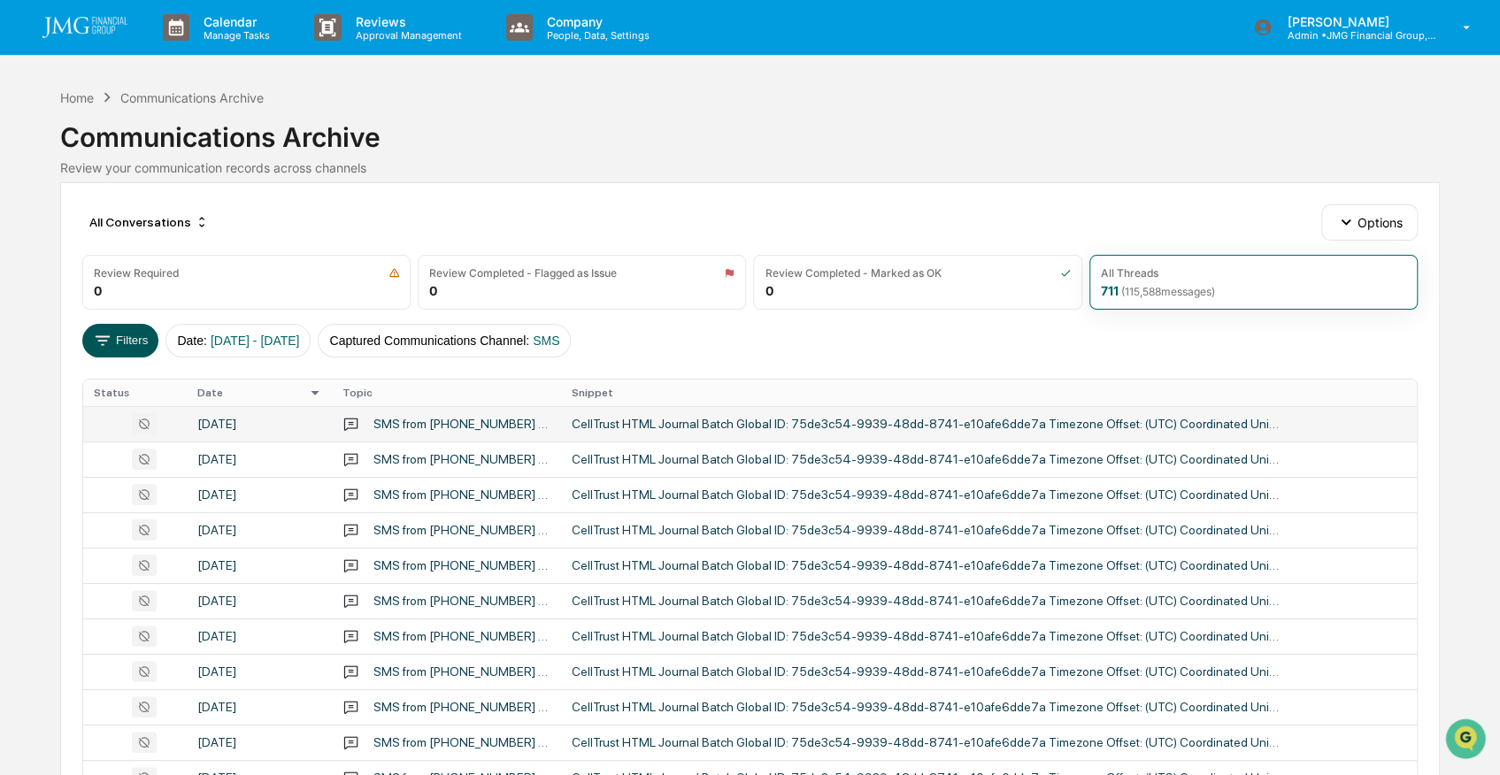
click at [118, 330] on button "Filters" at bounding box center [120, 341] width 77 height 34
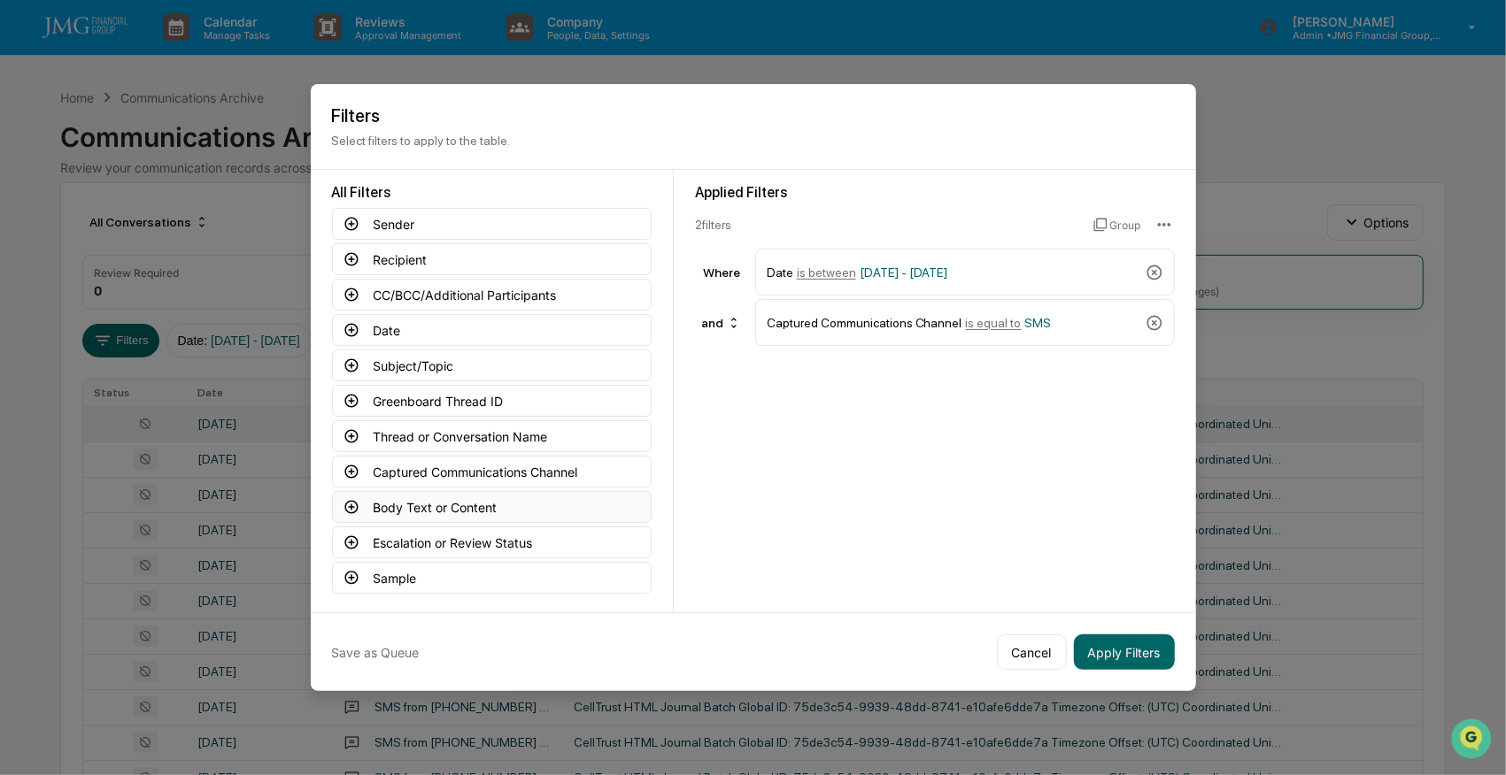
click at [435, 495] on button "Body Text or Content" at bounding box center [492, 507] width 320 height 32
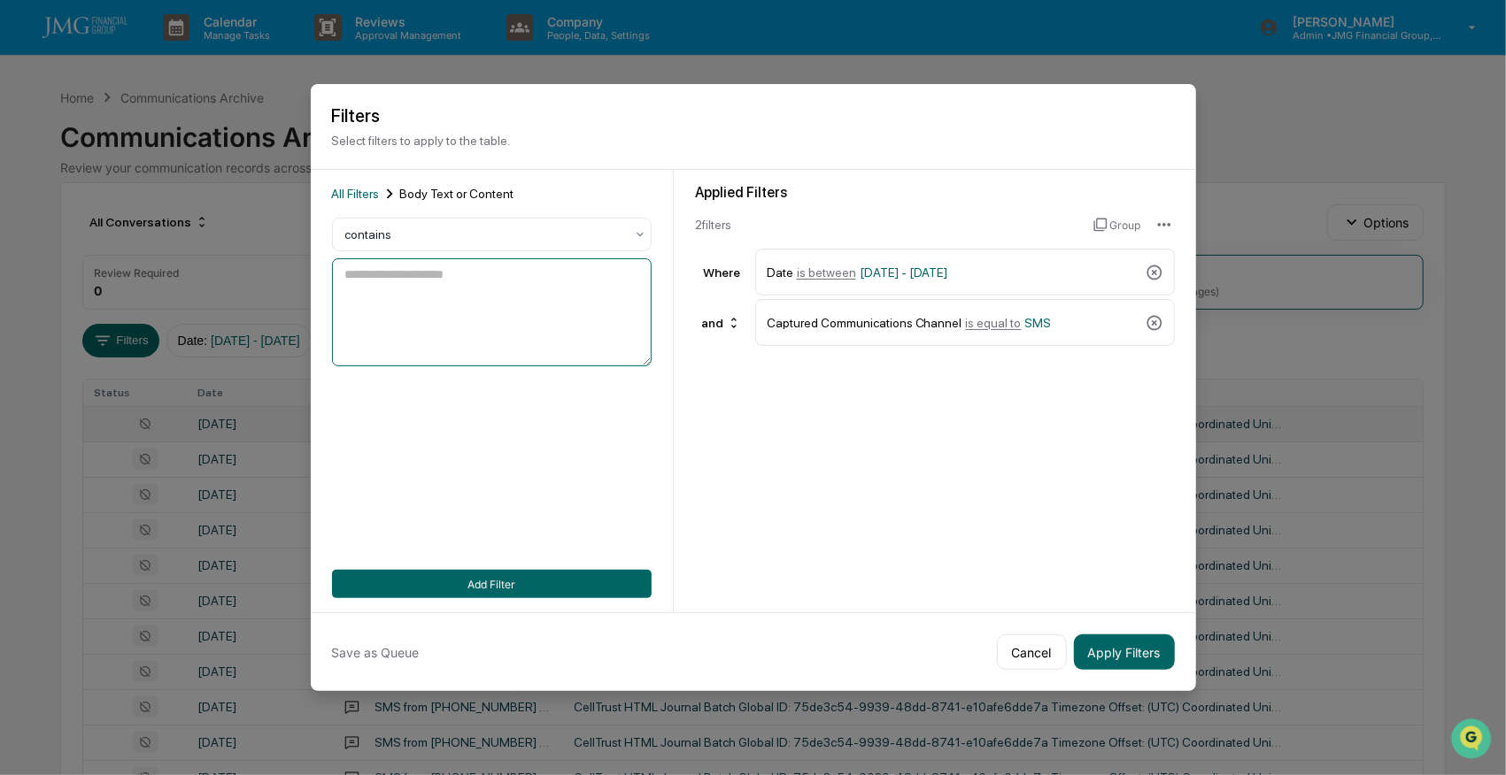
click at [412, 276] on textarea at bounding box center [492, 312] width 320 height 108
drag, startPoint x: 350, startPoint y: 270, endPoint x: 321, endPoint y: 270, distance: 28.3
click at [321, 270] on div "All Filters Body Text or Content contains ******* Add Filter" at bounding box center [492, 391] width 363 height 443
type textarea "*******"
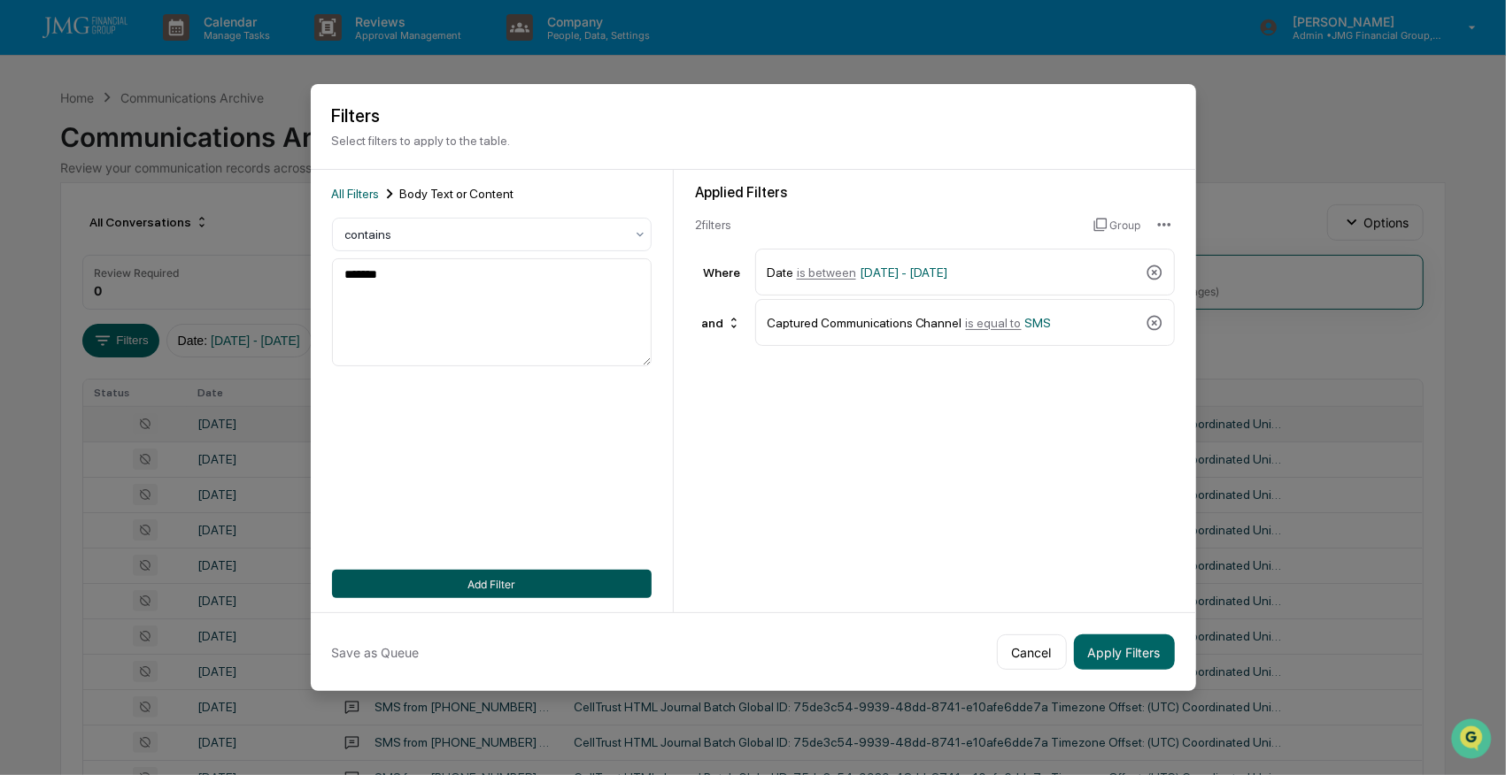
click at [540, 584] on button "Add Filter" at bounding box center [492, 584] width 320 height 28
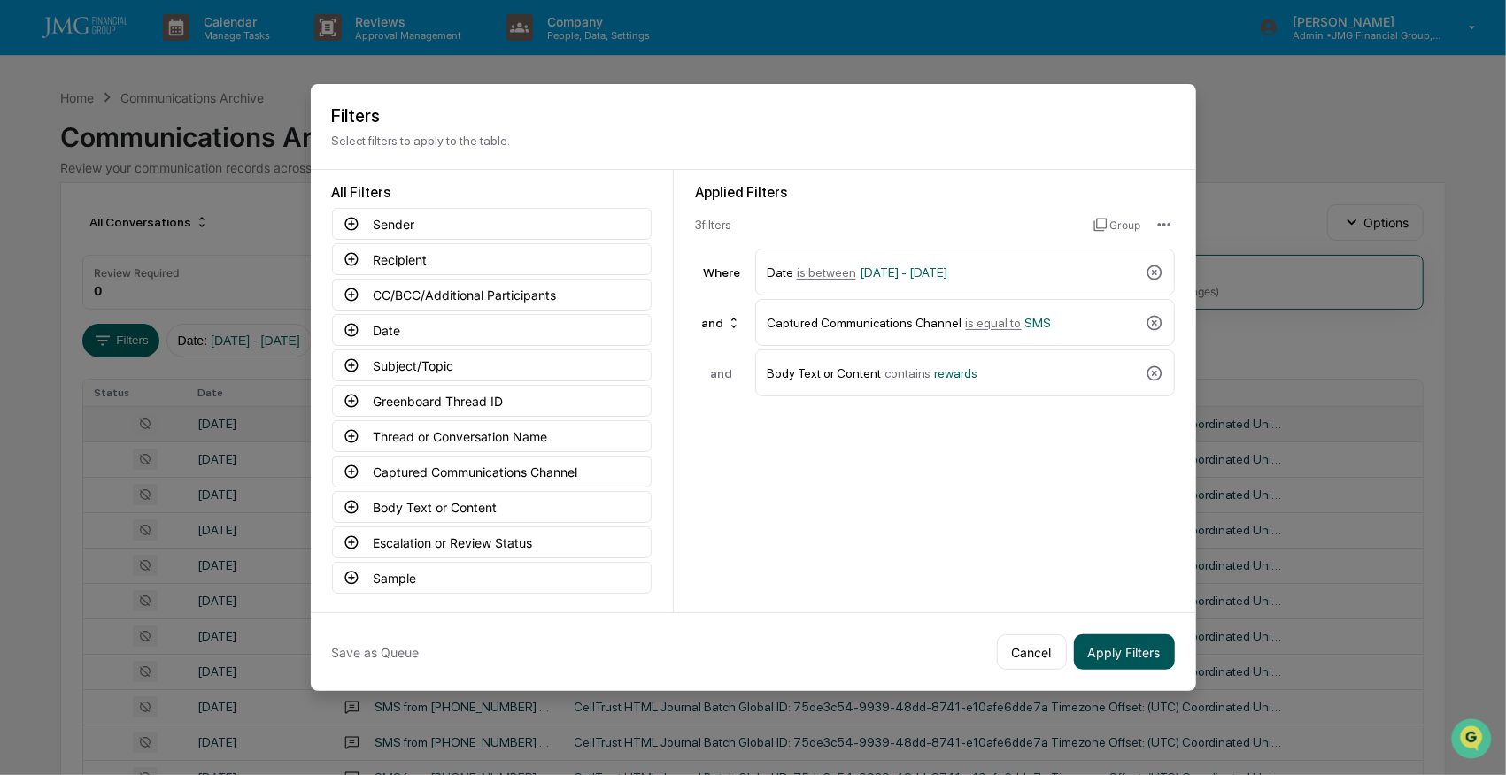
click at [1122, 650] on button "Apply Filters" at bounding box center [1124, 652] width 101 height 35
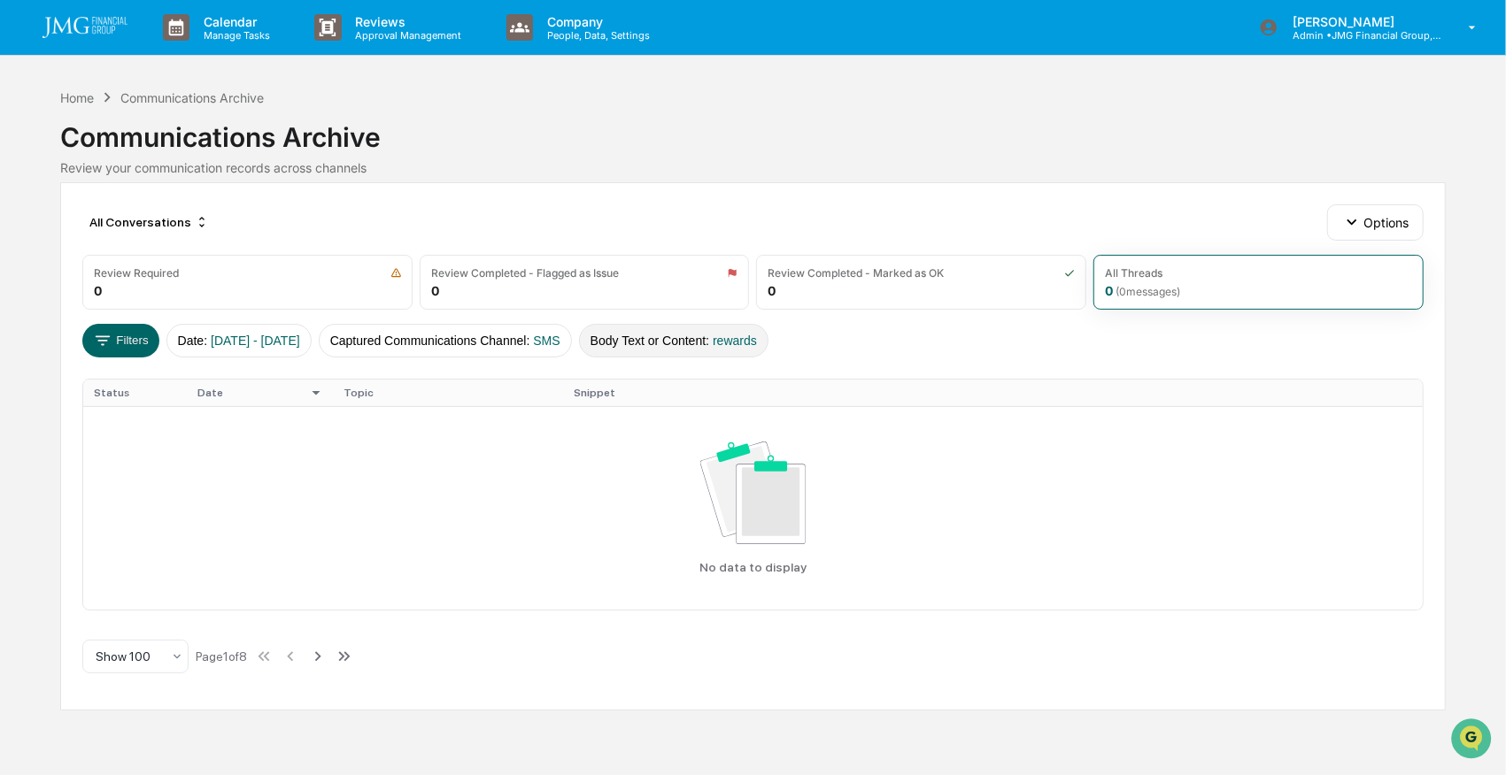
click at [712, 333] on button "Body Text or Content : rewards" at bounding box center [673, 341] width 189 height 34
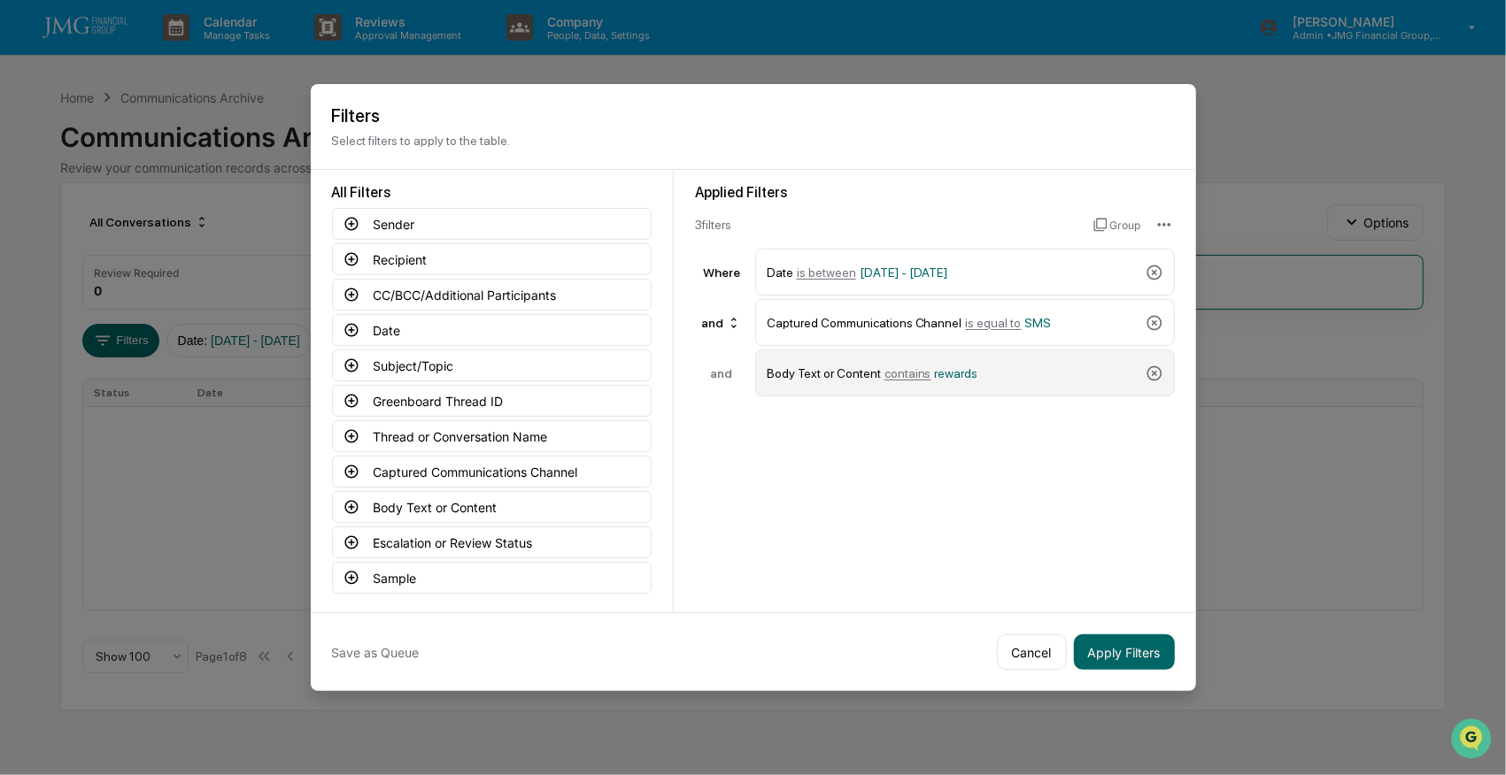
click at [940, 366] on span "rewards" at bounding box center [956, 373] width 43 height 14
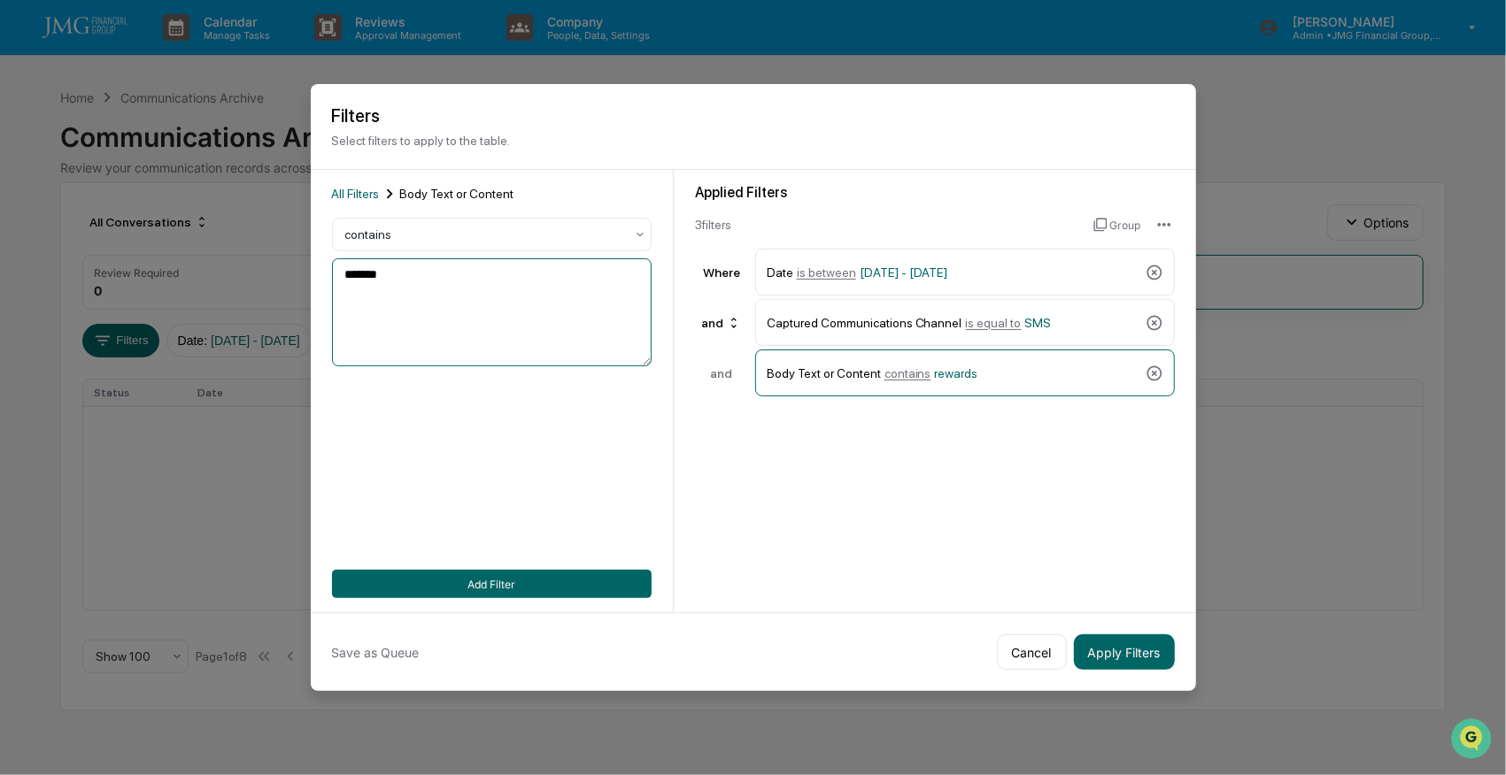
drag, startPoint x: 413, startPoint y: 273, endPoint x: 25, endPoint y: 265, distance: 388.7
click at [37, 264] on body "Calendar Manage Tasks Reviews Approval Management Company People, Data, Setting…" at bounding box center [753, 387] width 1506 height 775
type textarea "****"
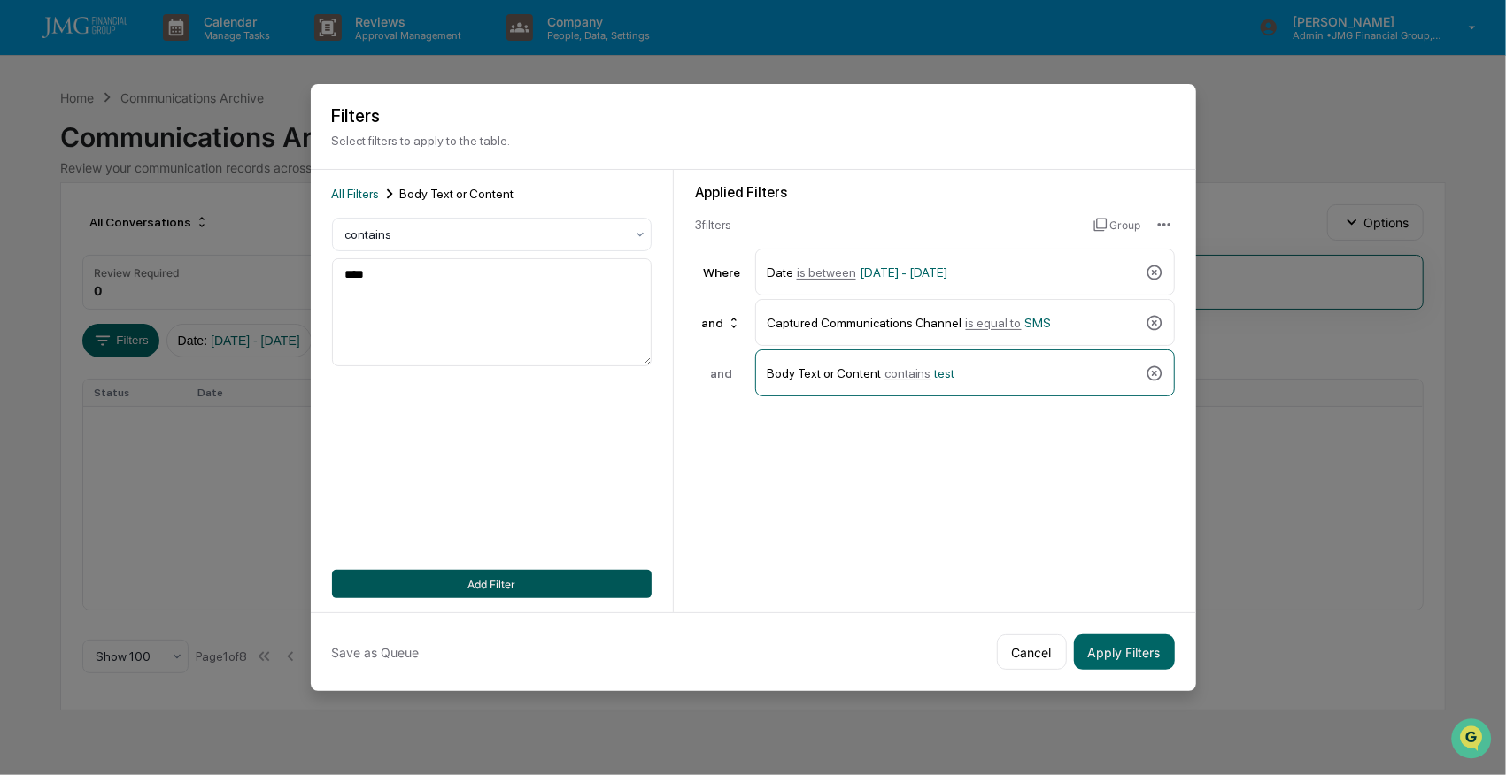
click at [566, 580] on button "Add Filter" at bounding box center [492, 584] width 320 height 28
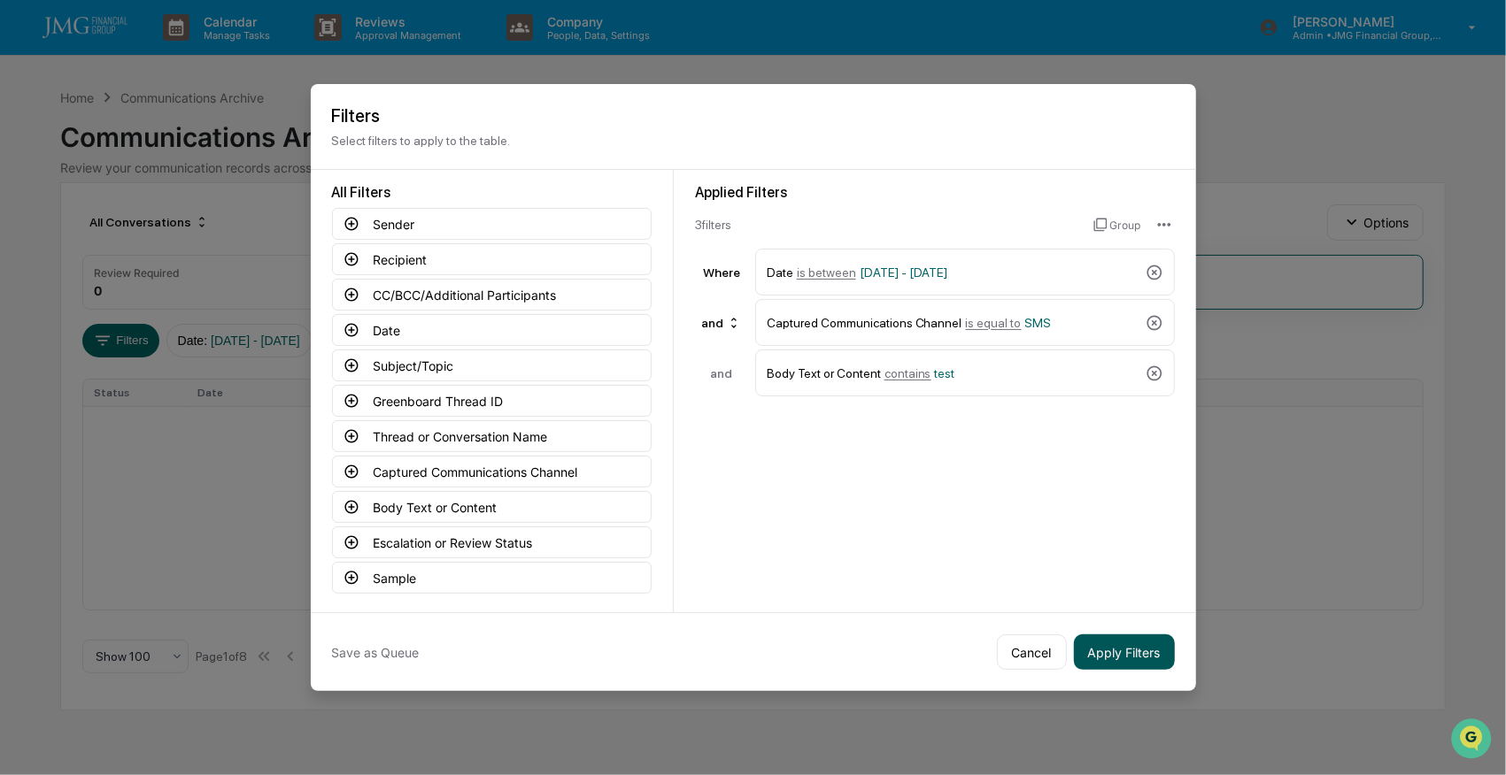
click at [1138, 651] on button "Apply Filters" at bounding box center [1124, 652] width 101 height 35
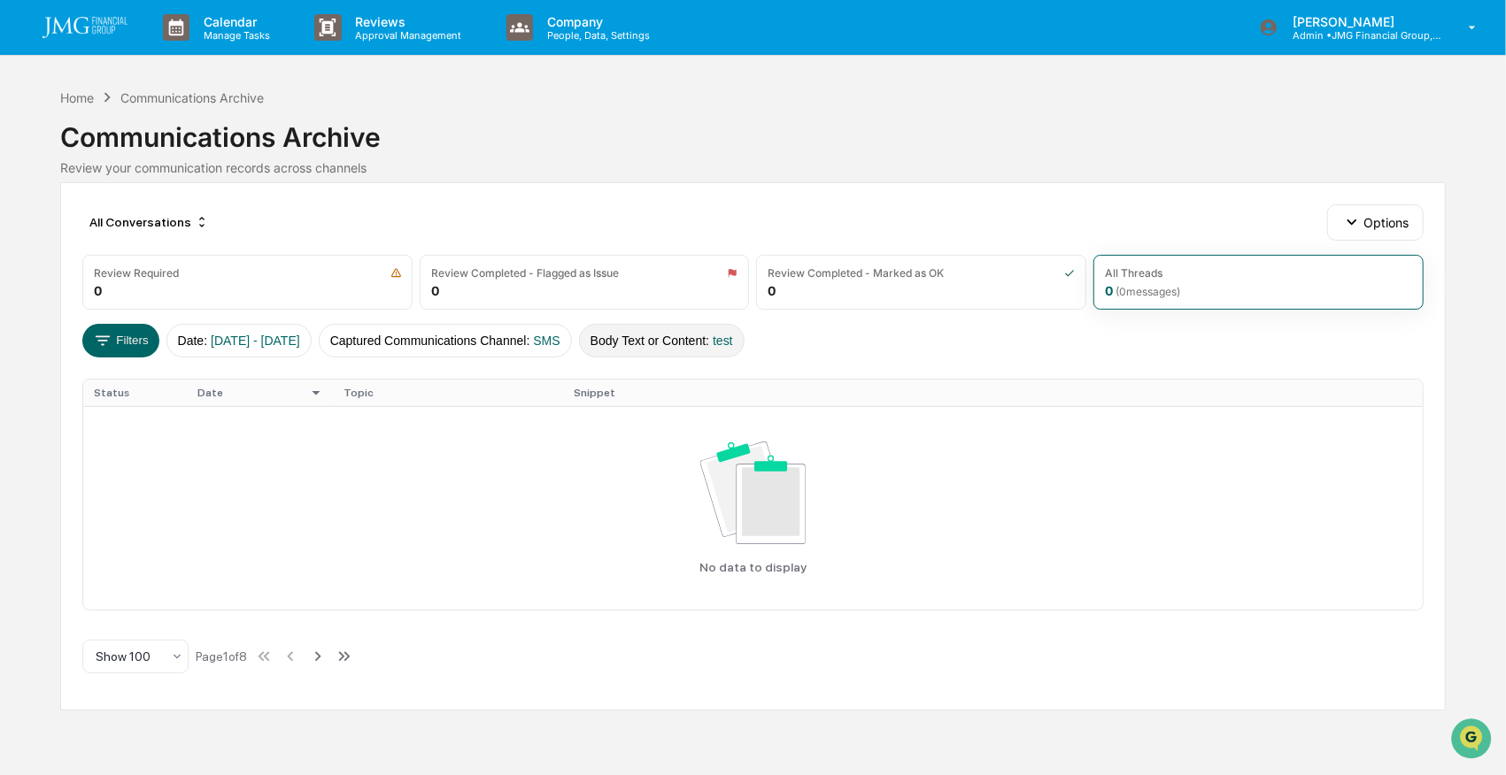
click at [705, 341] on button "Body Text or Content : test" at bounding box center [662, 341] width 166 height 34
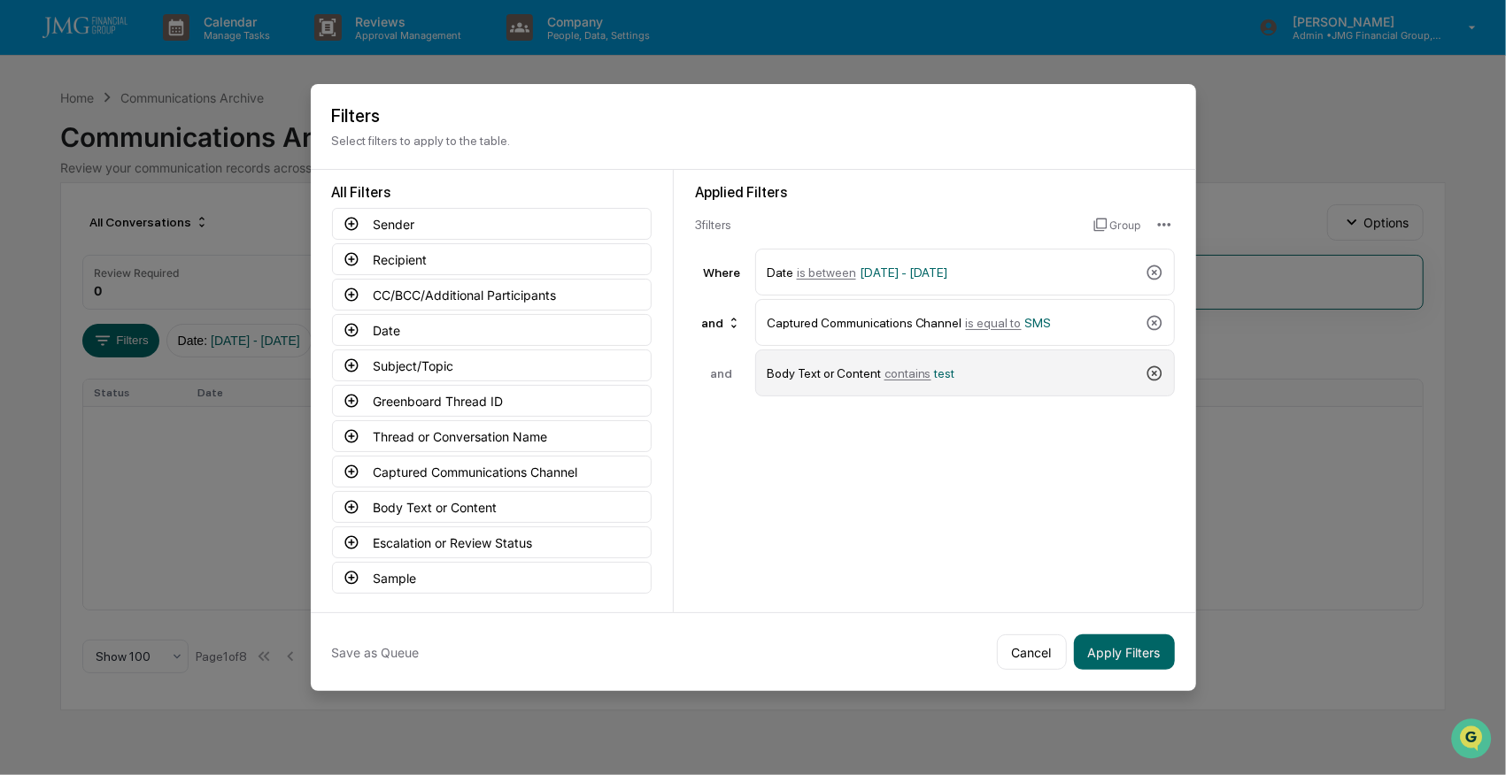
click at [1146, 368] on icon at bounding box center [1154, 374] width 18 height 18
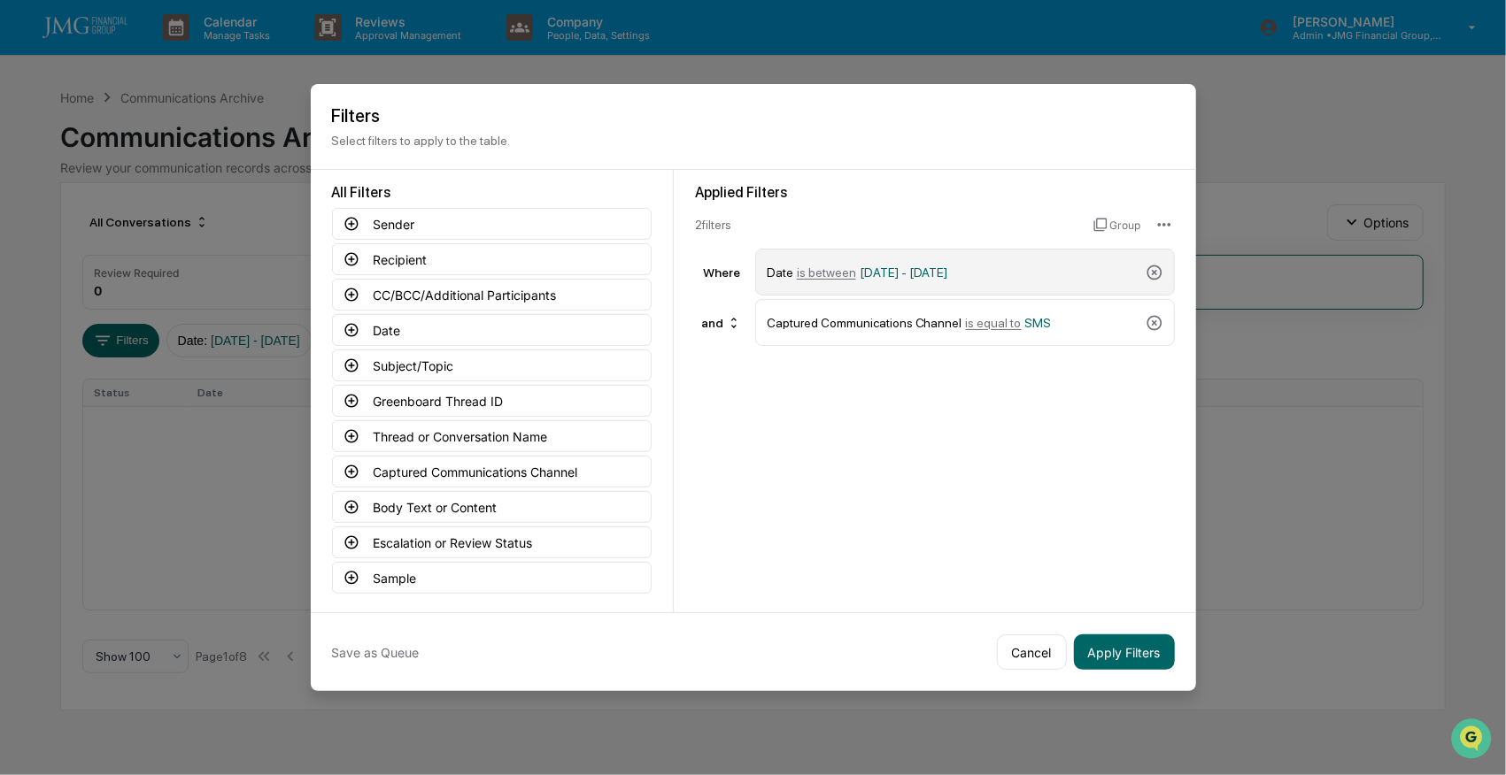
click at [890, 267] on span "[DATE] - [DATE]" at bounding box center [903, 273] width 89 height 14
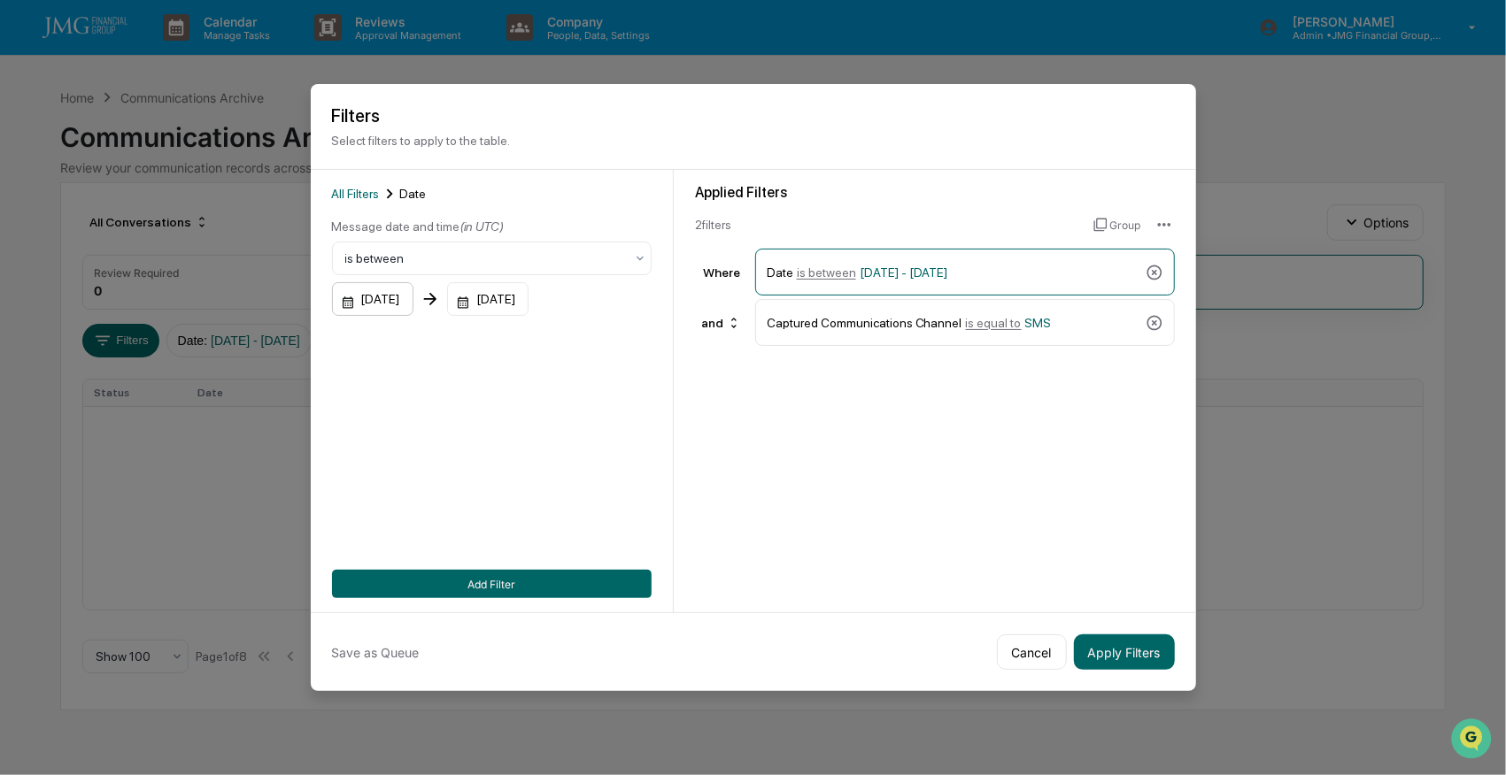
click at [363, 308] on div "[DATE]" at bounding box center [372, 299] width 81 height 34
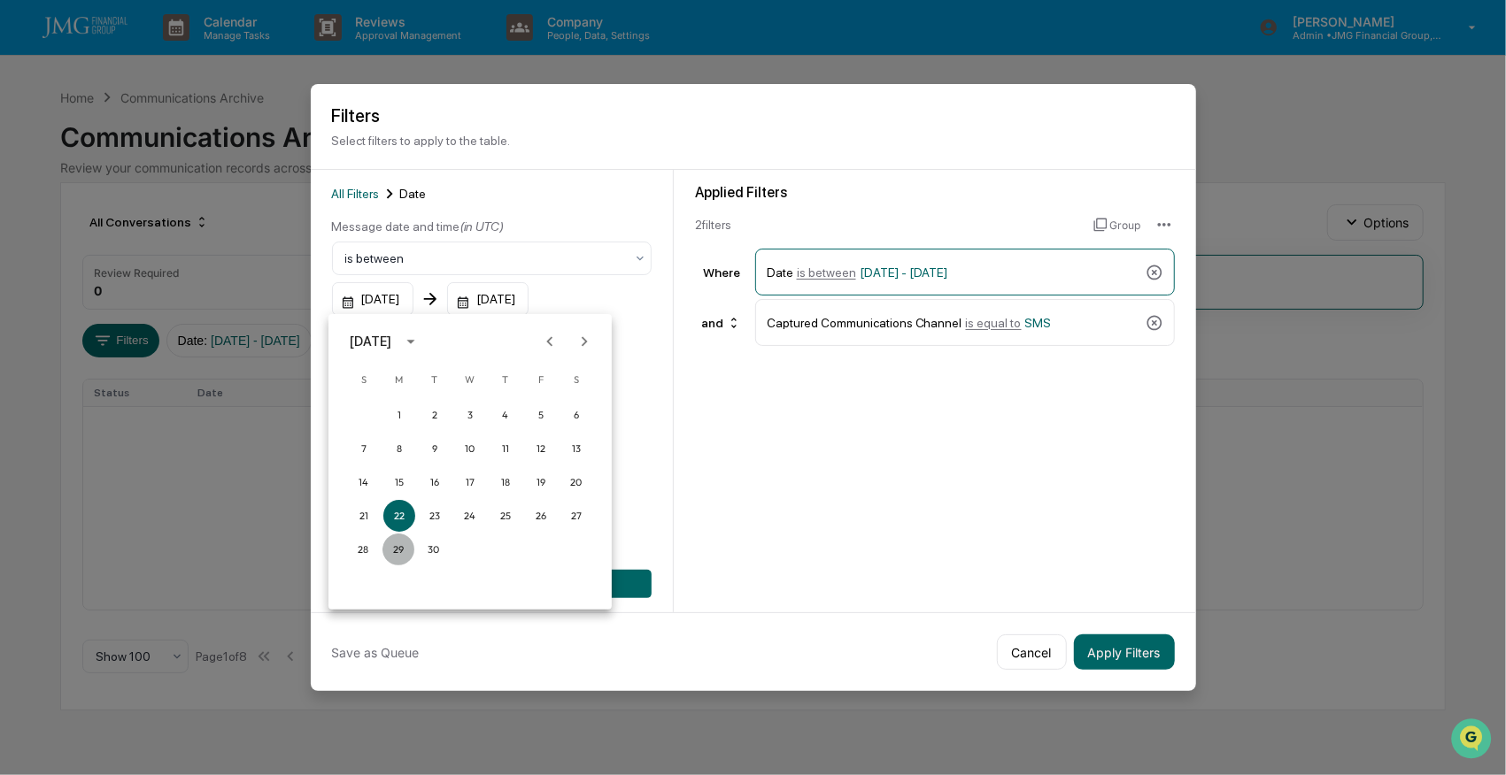
click at [397, 554] on button "29" at bounding box center [398, 550] width 32 height 32
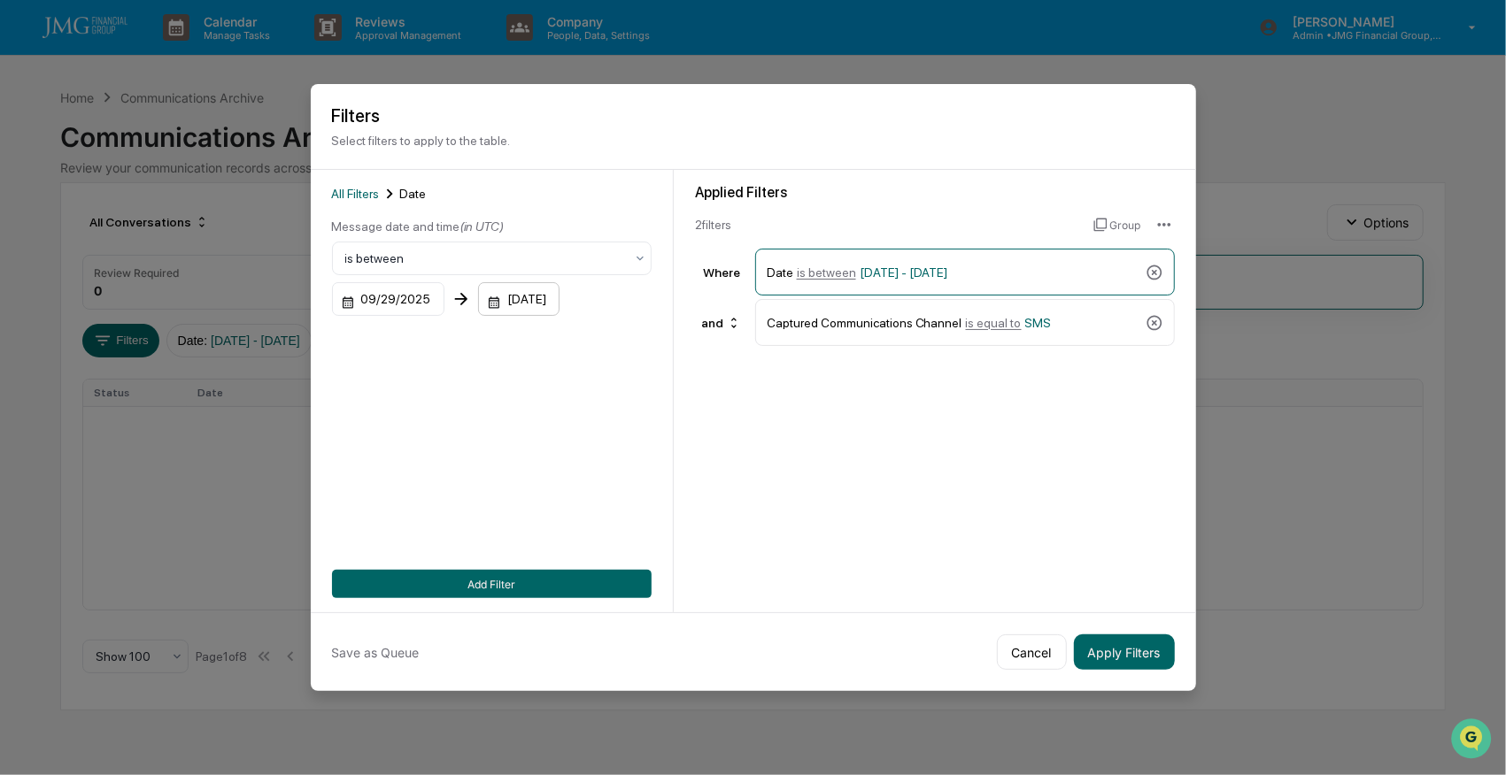
click at [517, 287] on div "[DATE]" at bounding box center [518, 299] width 81 height 34
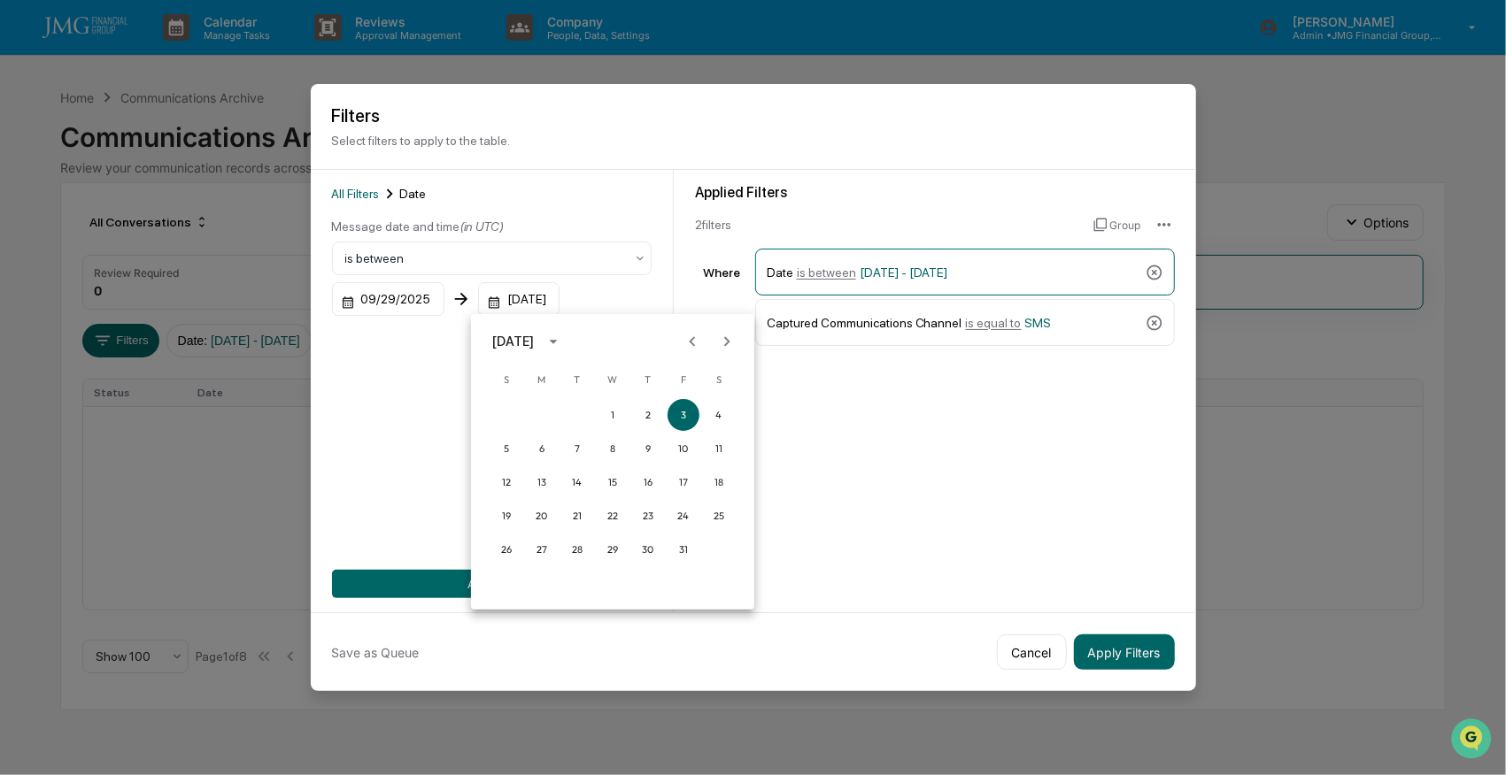
click at [694, 343] on icon "Previous month" at bounding box center [691, 341] width 19 height 19
click at [536, 548] on button "29" at bounding box center [541, 550] width 32 height 32
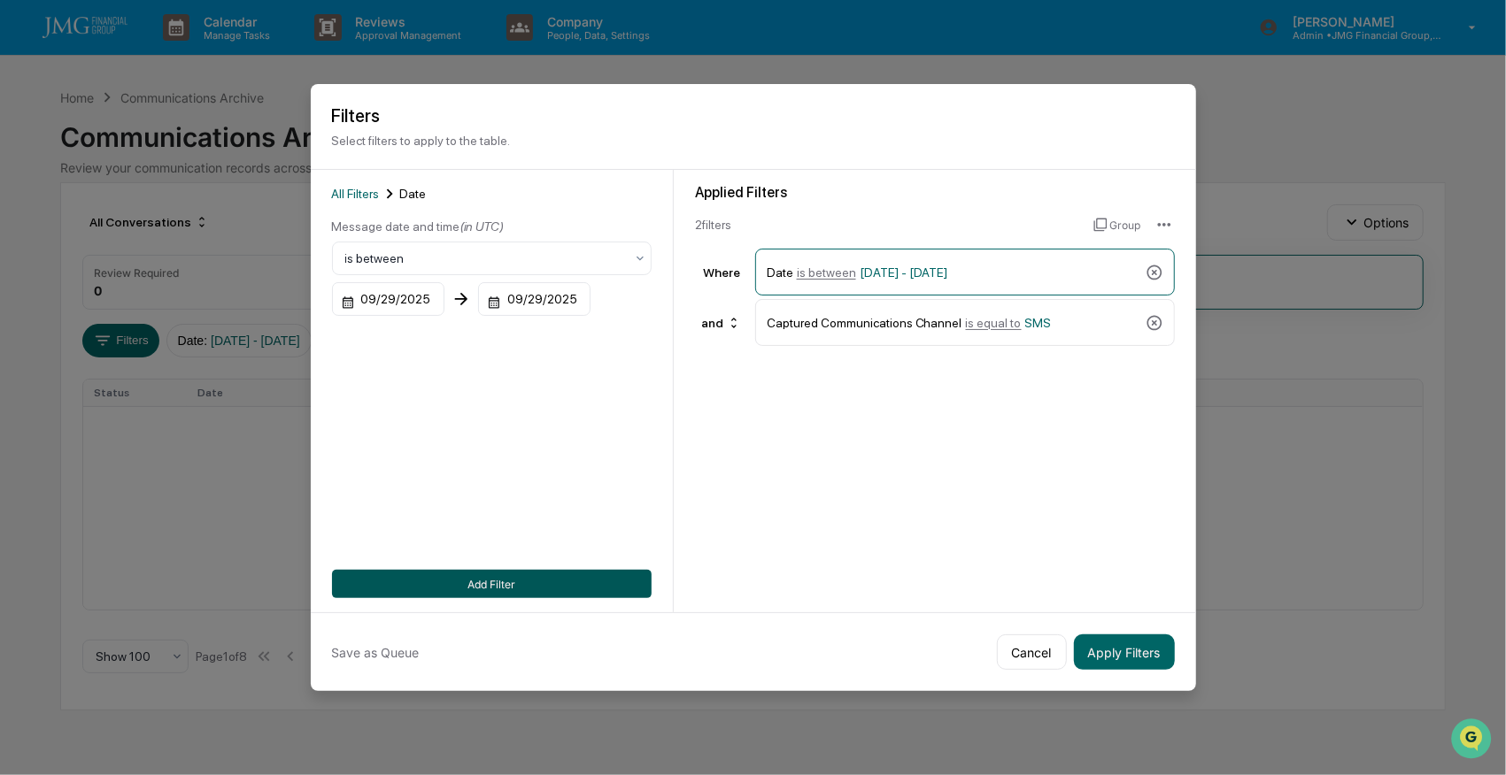
click at [518, 580] on button "Add Filter" at bounding box center [492, 584] width 320 height 28
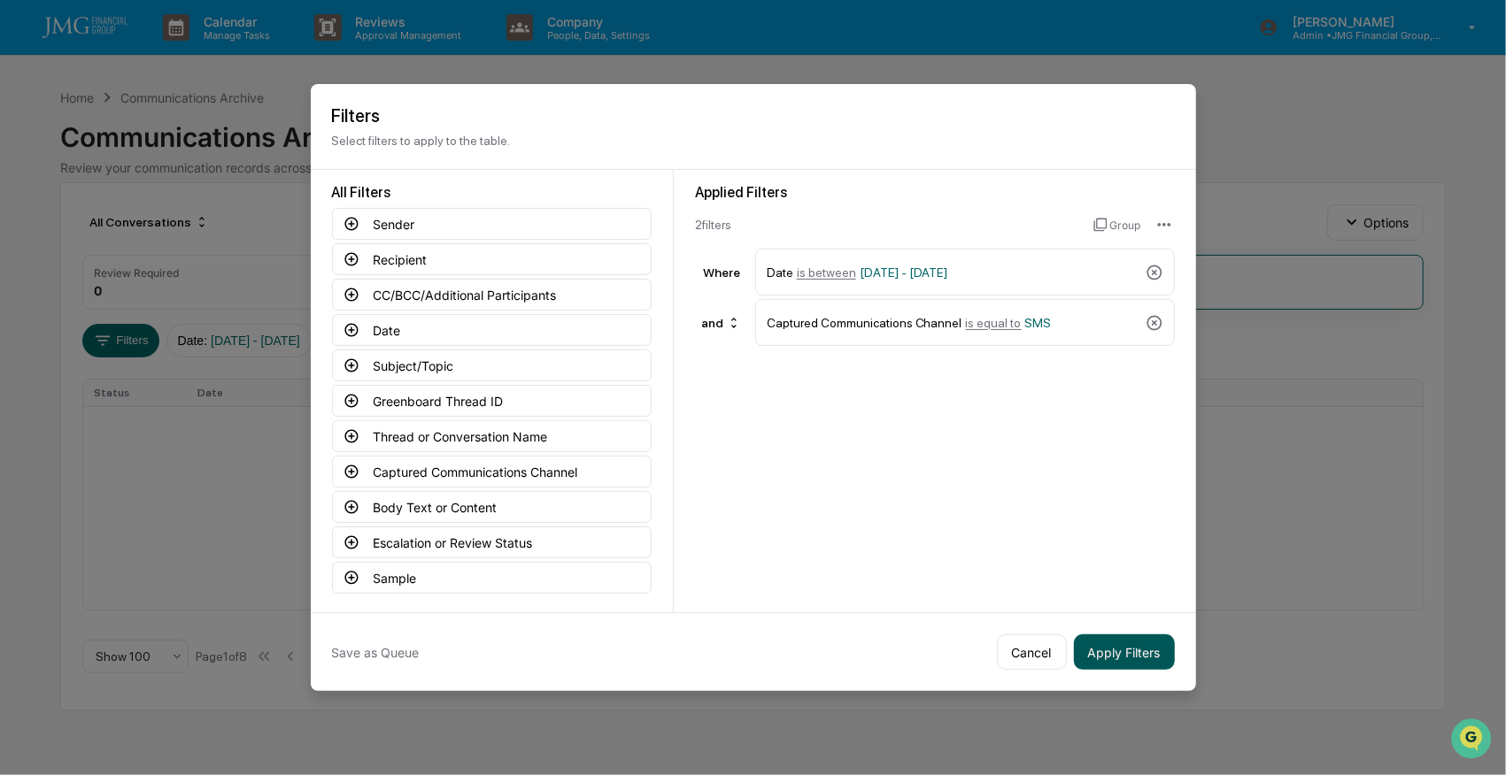
click at [1142, 639] on button "Apply Filters" at bounding box center [1124, 652] width 101 height 35
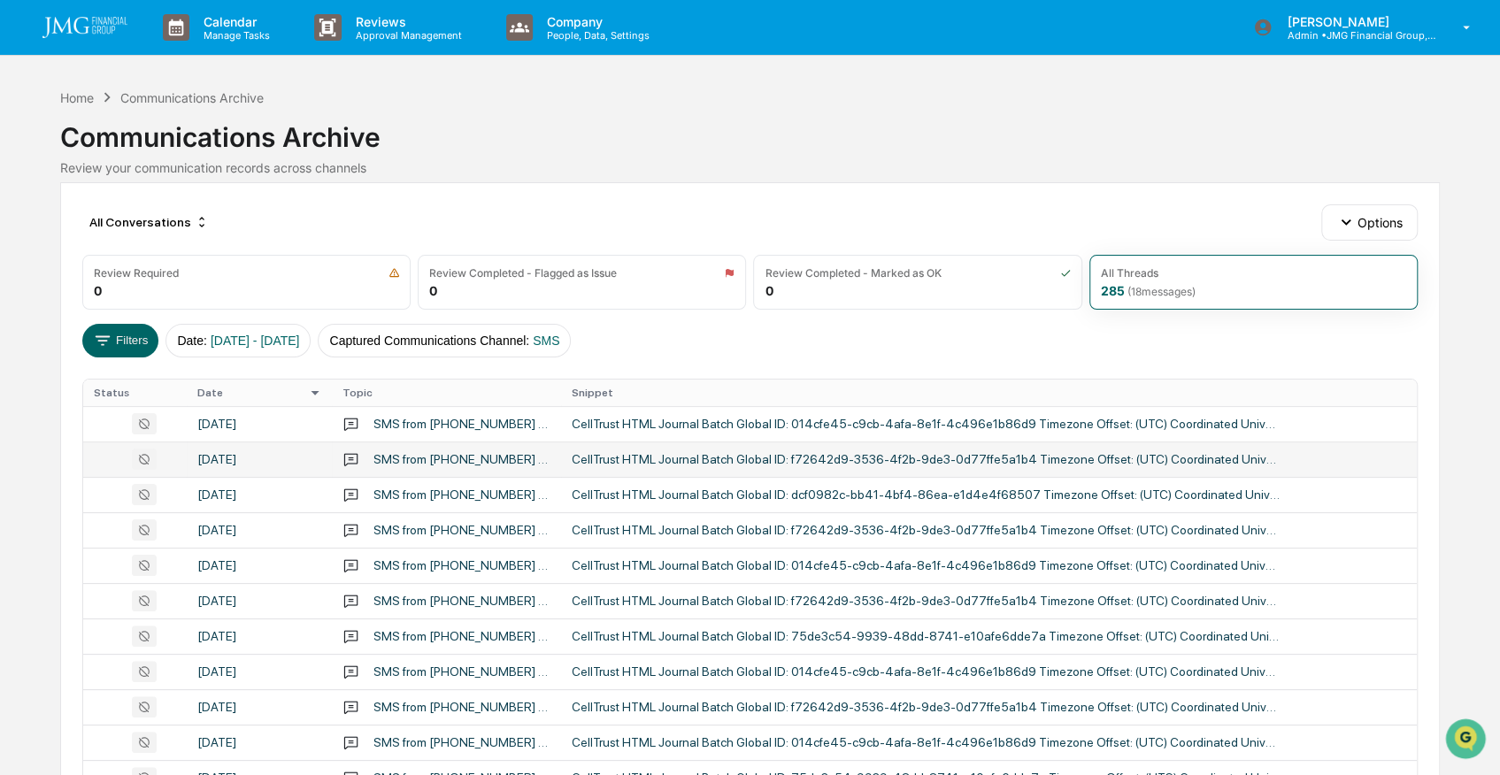
click at [286, 460] on div "[DATE]" at bounding box center [259, 459] width 124 height 14
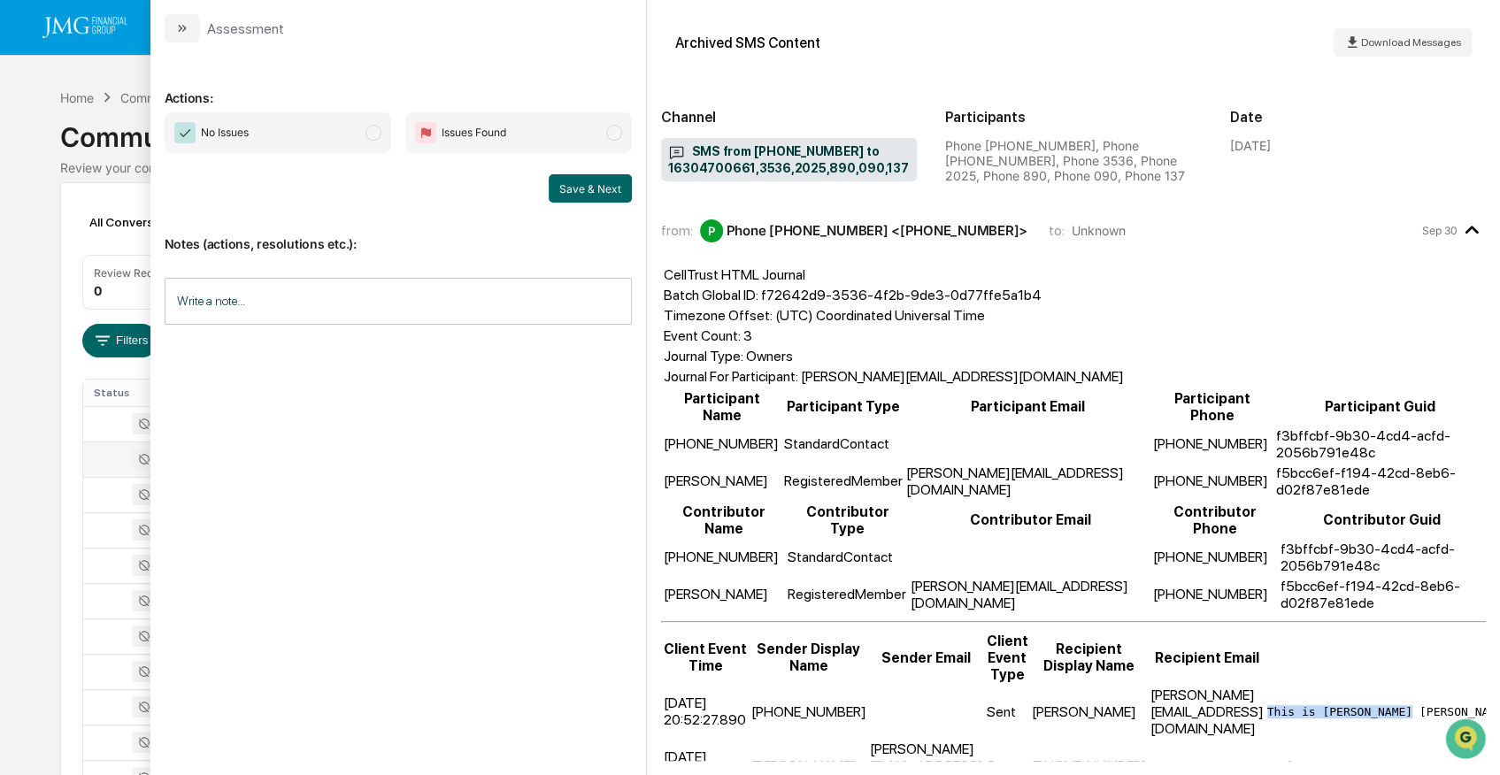
drag, startPoint x: 1214, startPoint y: 609, endPoint x: 1349, endPoint y: 618, distance: 134.8
drag, startPoint x: 1206, startPoint y: 643, endPoint x: 1258, endPoint y: 651, distance: 51.8
click at [1258, 740] on tr "[DATE] 20:53:19.090 [PERSON_NAME] [PERSON_NAME][EMAIL_ADDRESS][DOMAIN_NAME] Sen…" at bounding box center [1316, 766] width 1306 height 52
drag, startPoint x: 1258, startPoint y: 651, endPoint x: 1276, endPoint y: 697, distance: 49.6
